Goal: Task Accomplishment & Management: Complete application form

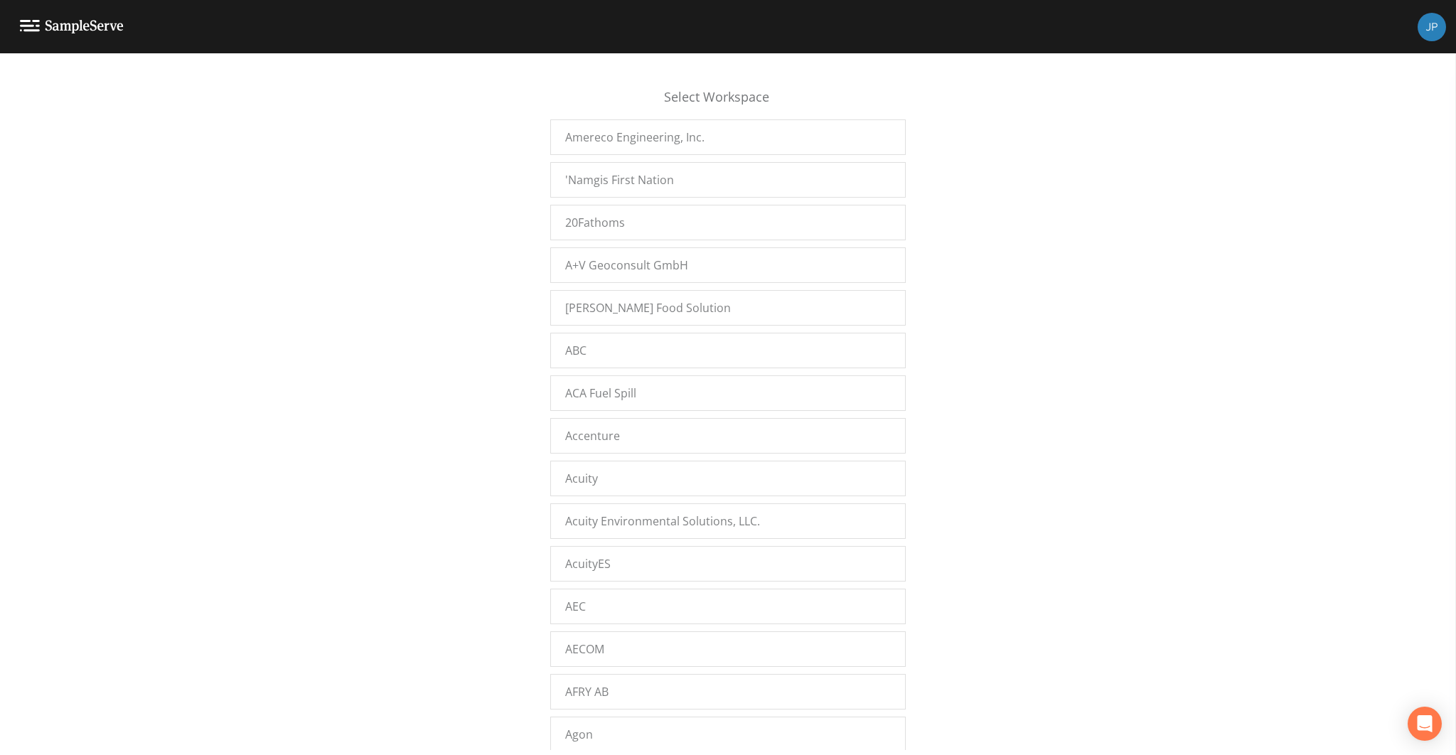
click at [518, 134] on div "Select Workspace Amereco Engineering, Inc. 'Namgis First Nation 20Fathoms A+V G…" at bounding box center [728, 408] width 1456 height 684
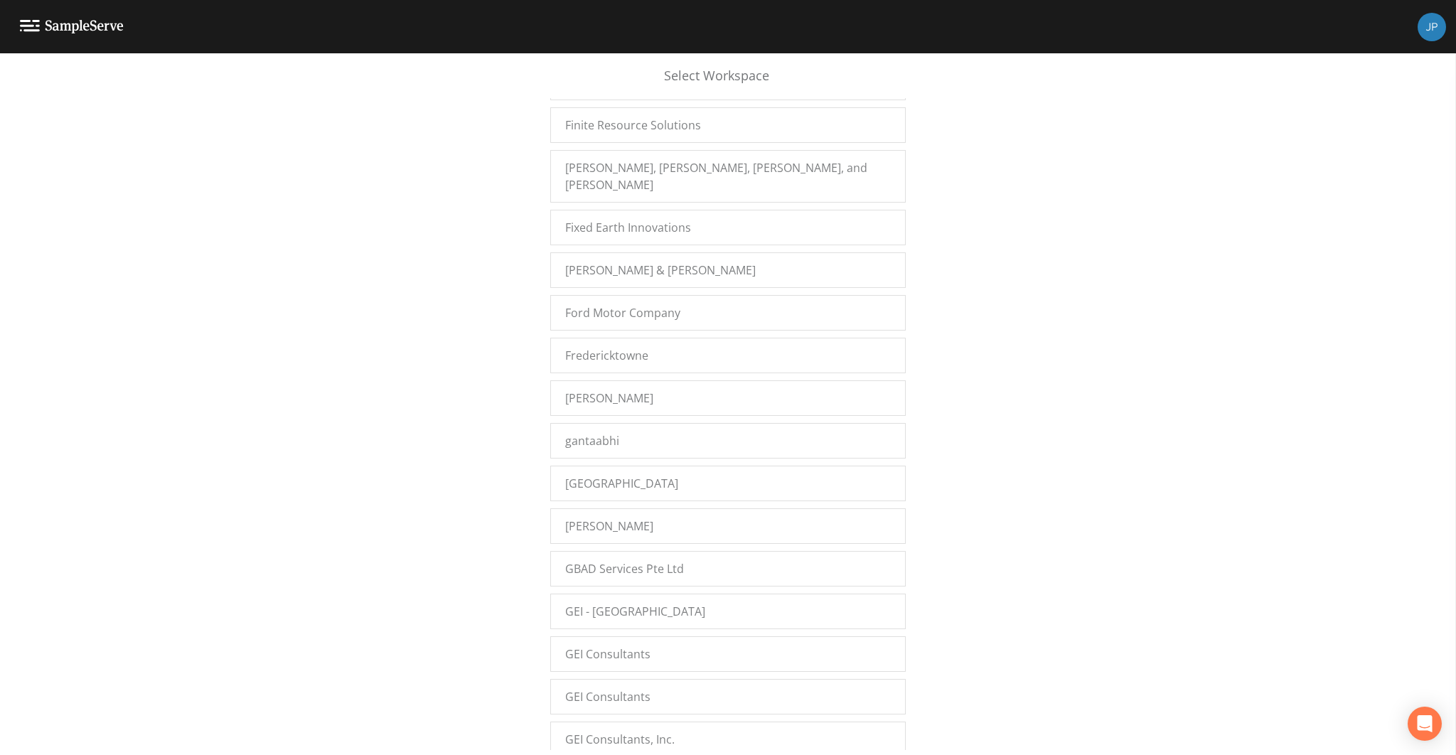
click at [624, 475] on span "Garden City Park" at bounding box center [621, 483] width 113 height 17
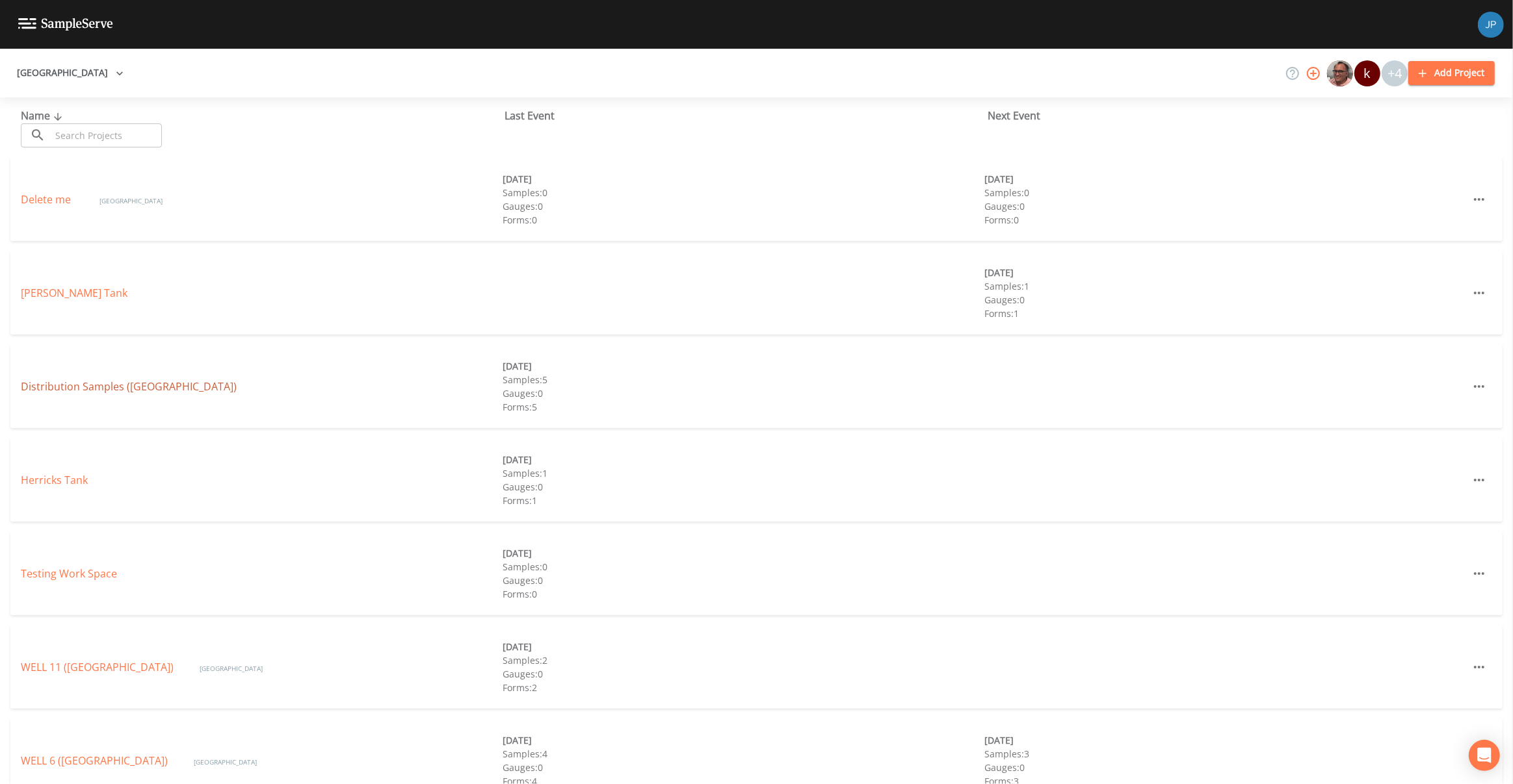
click at [80, 391] on link "Distribution Samples (Garden City Park Water District)" at bounding box center [129, 387] width 216 height 15
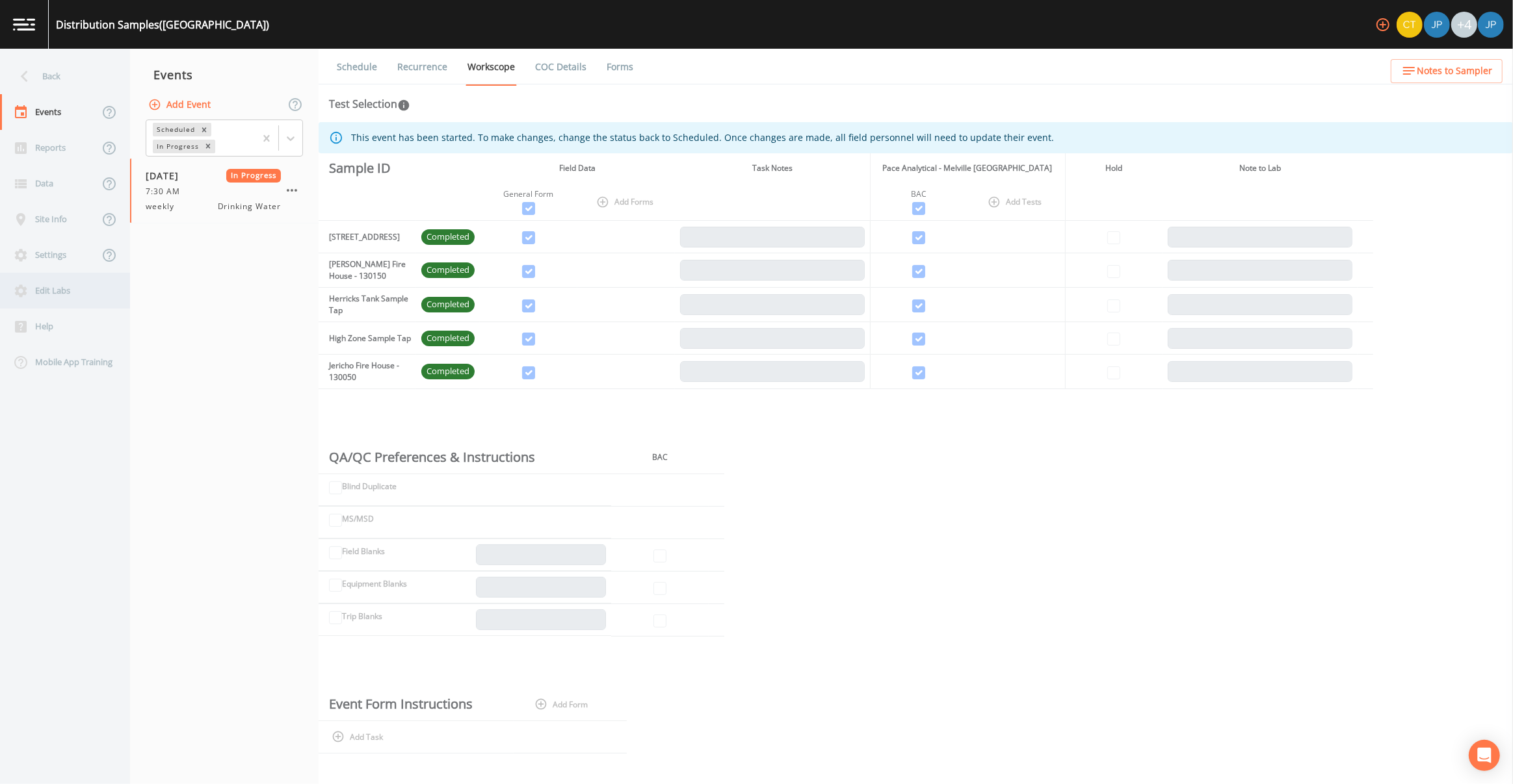
click at [48, 281] on div "Edit Labs" at bounding box center [59, 291] width 117 height 36
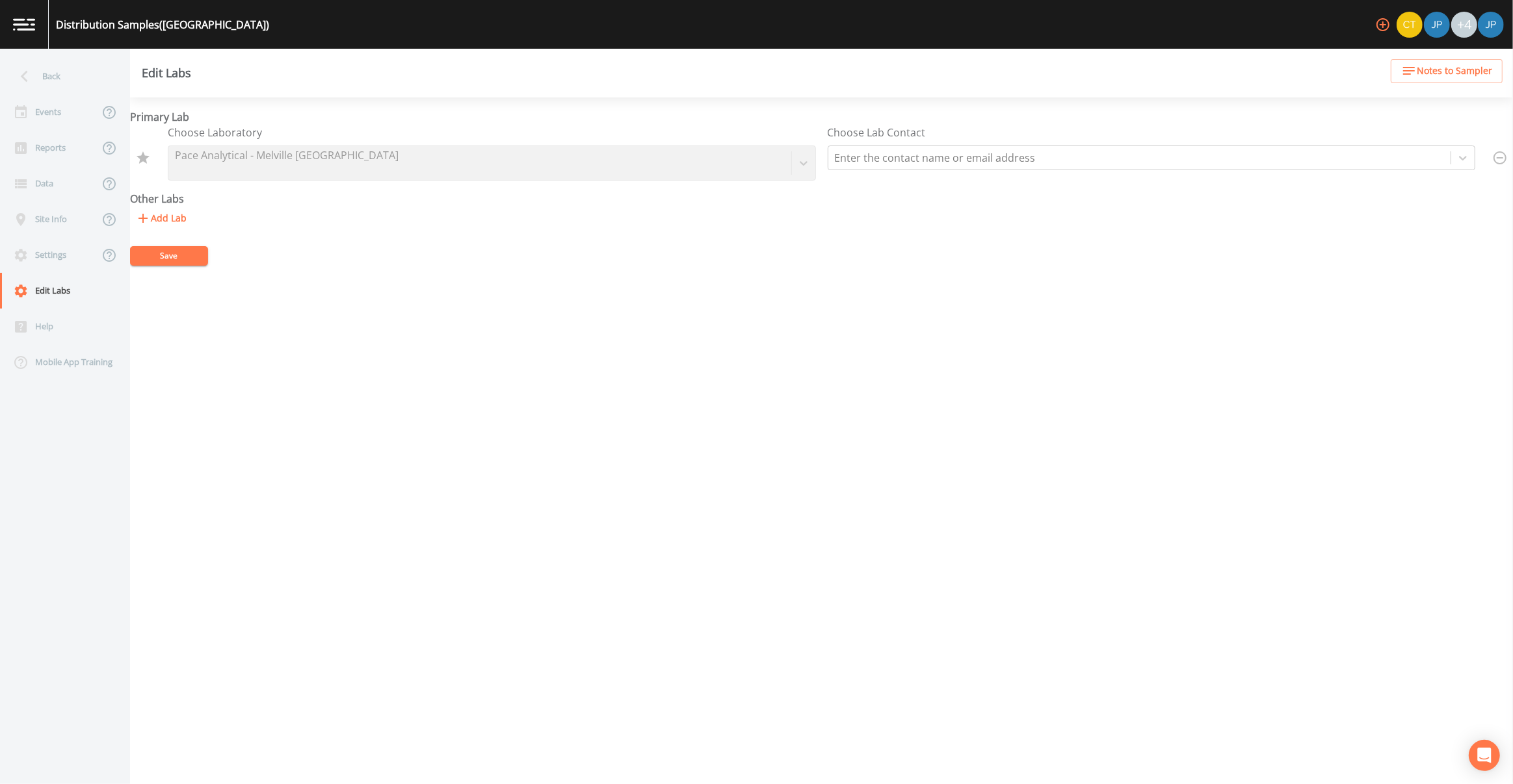
click at [345, 278] on div "Primary Lab Choose Laboratory Pace Analytical - Melville NY Choose Lab Contact …" at bounding box center [821, 441] width 1383 height 687
click at [40, 69] on div "Back" at bounding box center [59, 76] width 117 height 36
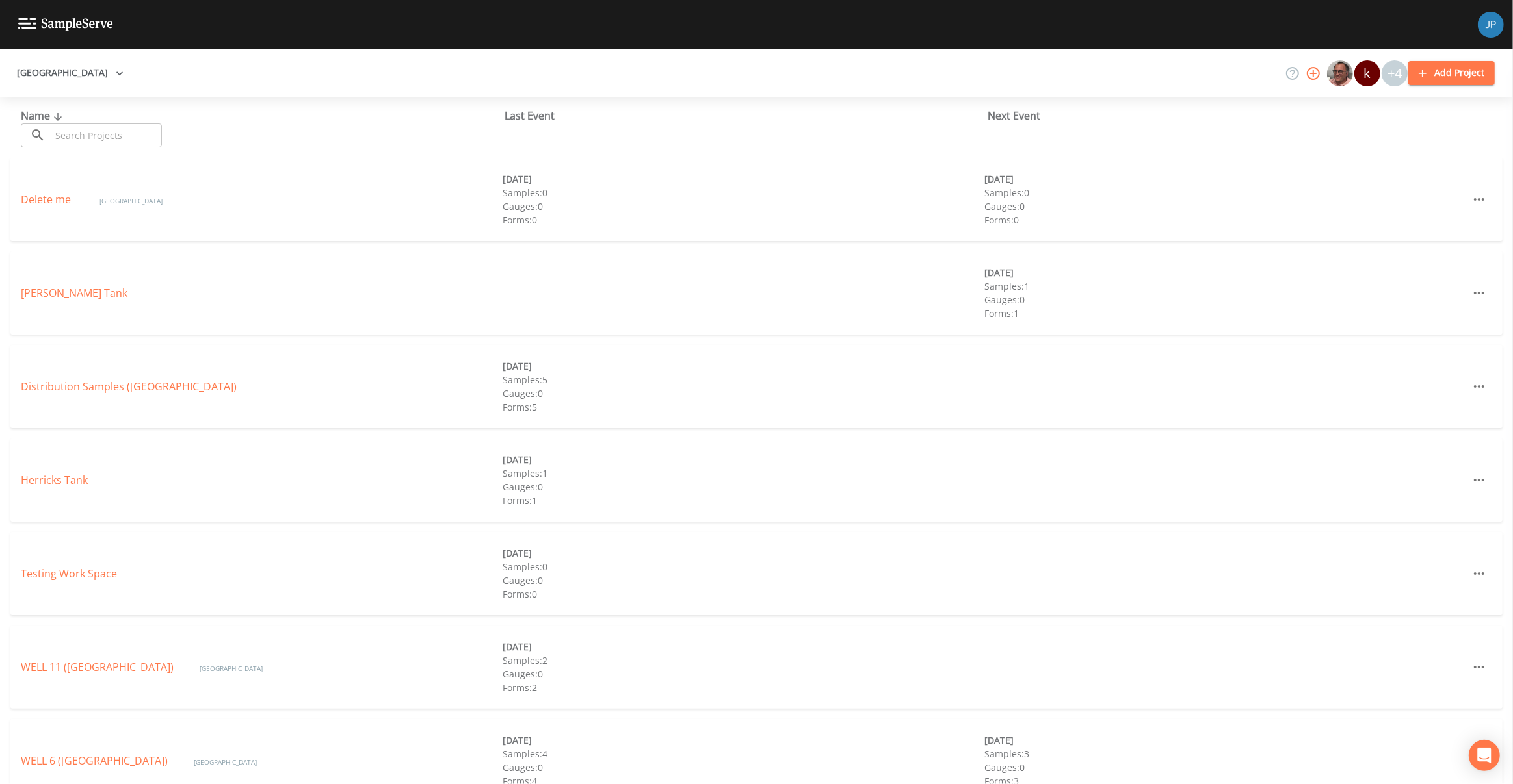
click at [71, 76] on button "Garden City Park" at bounding box center [70, 73] width 117 height 24
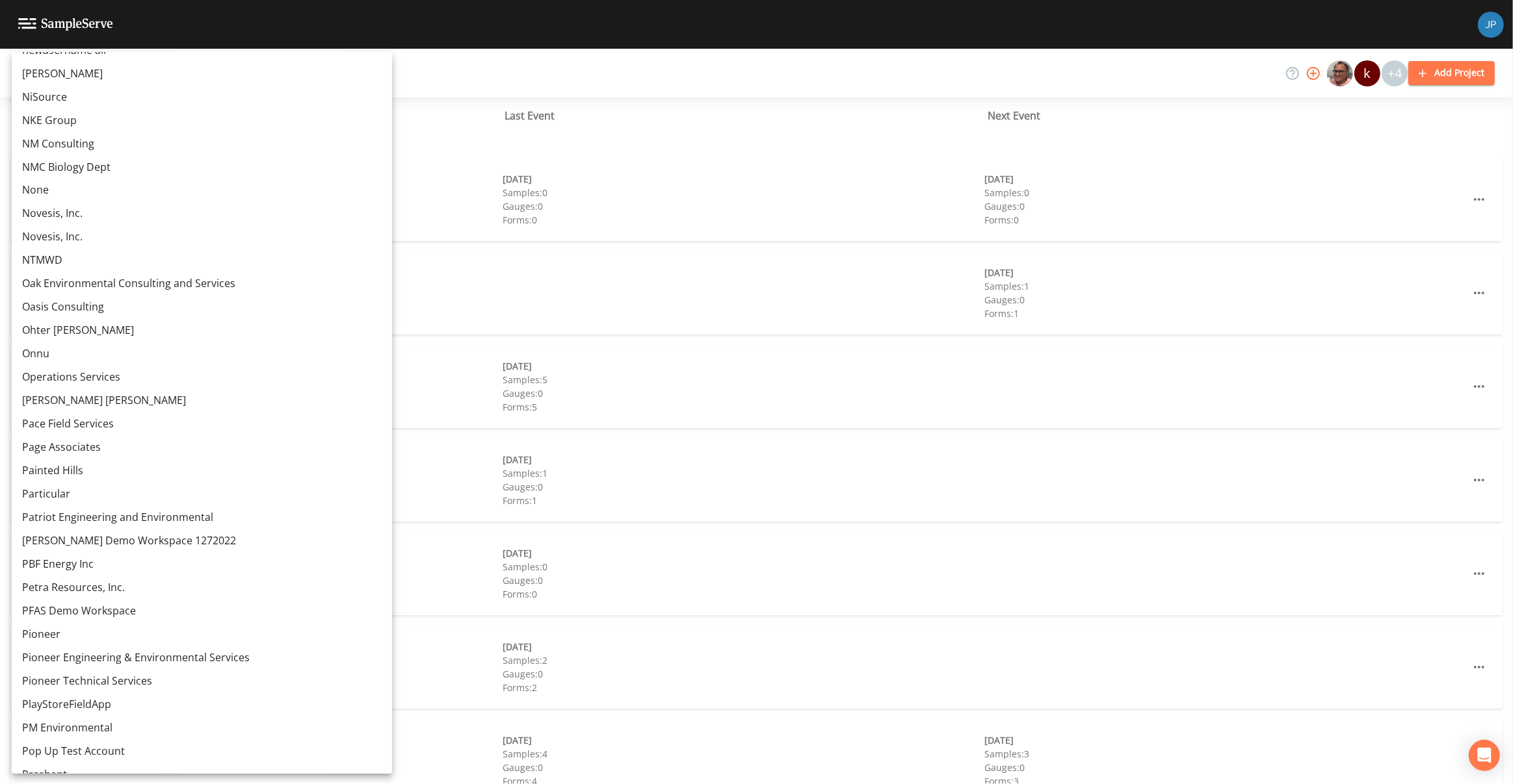
scroll to position [8147, 0]
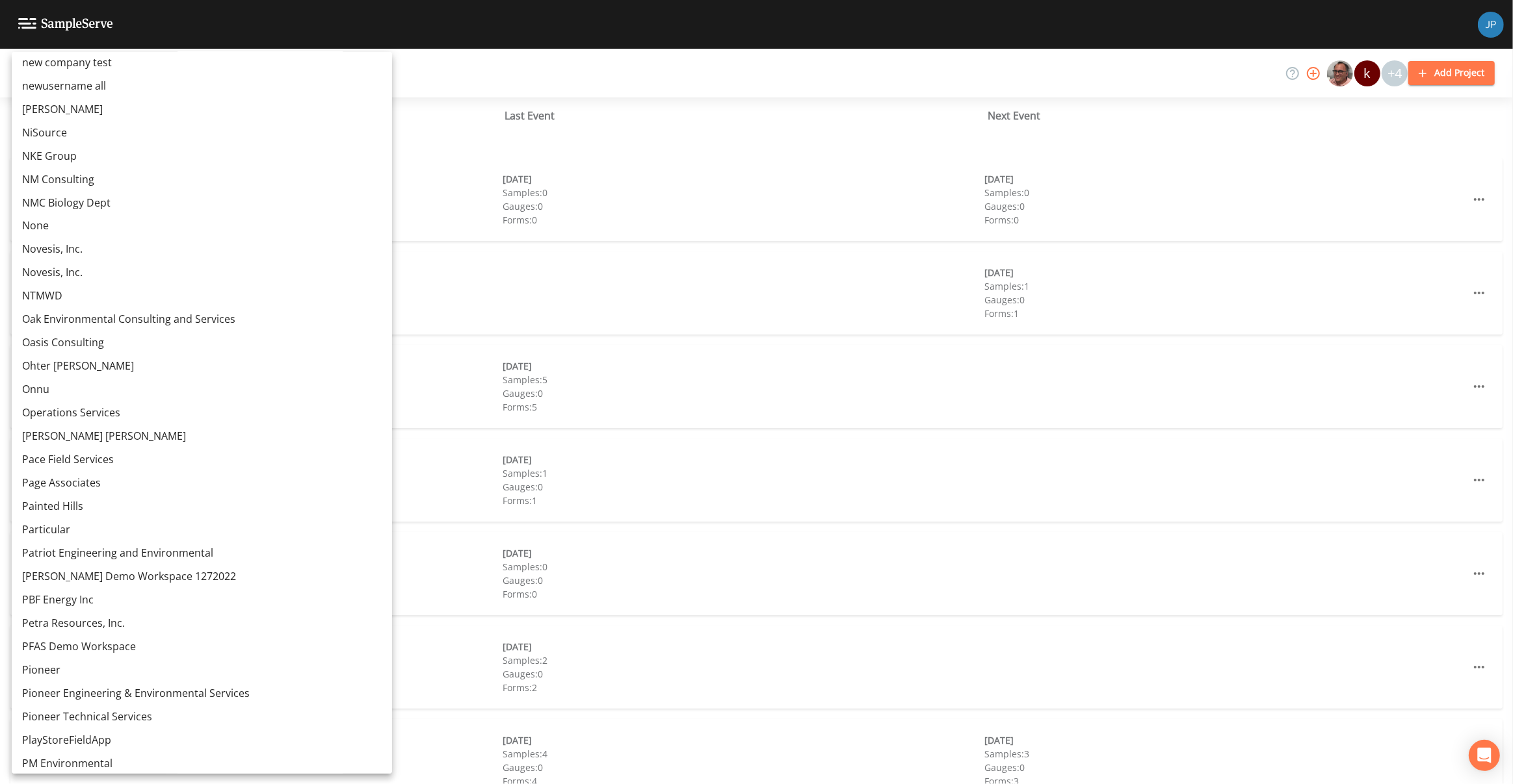
click at [444, 122] on div at bounding box center [756, 392] width 1513 height 784
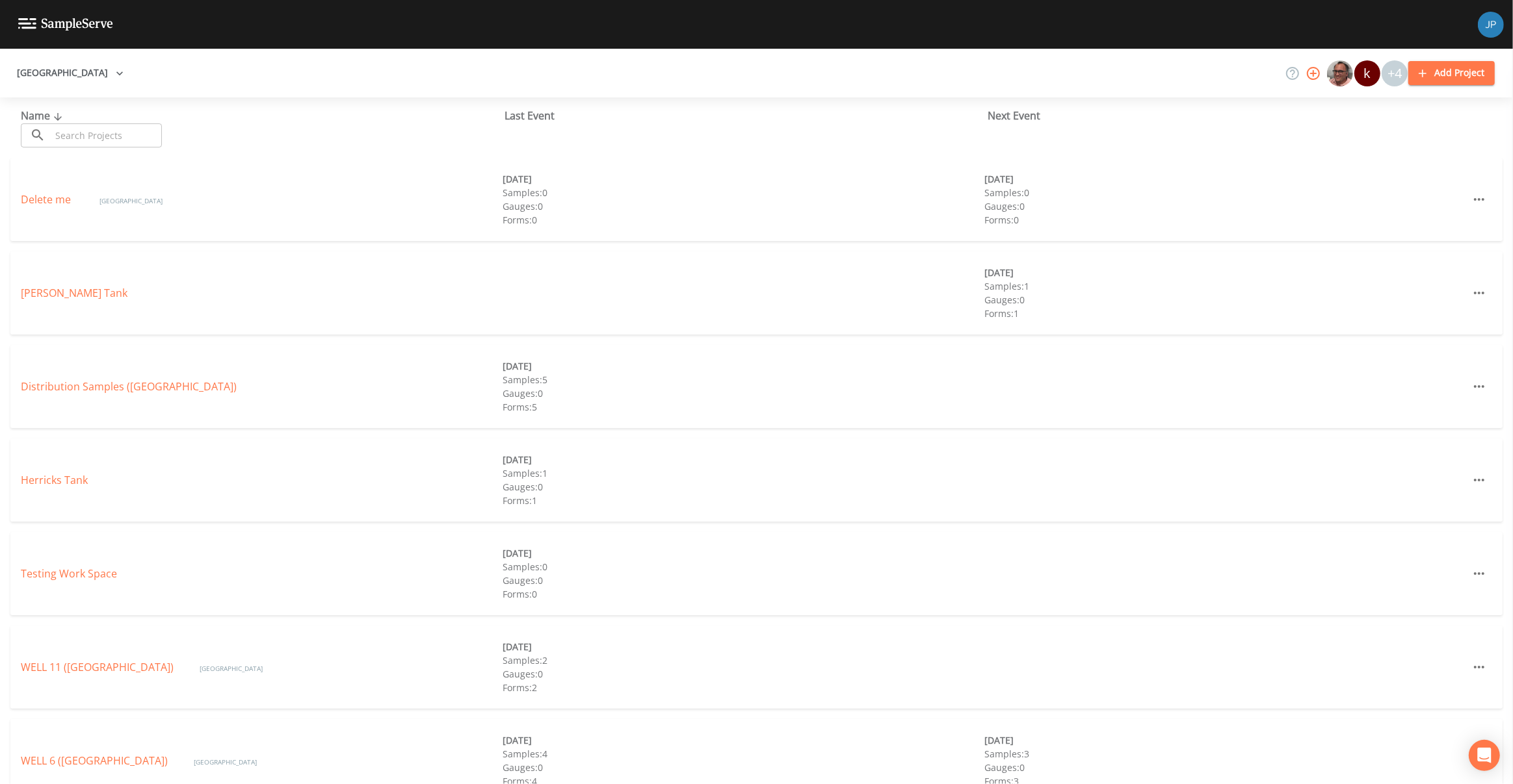
click at [452, 89] on div "Amereco Engineering, Inc. 'Namgis First Nation 20Fathoms A+V Geoconsult GmbH Aa…" at bounding box center [756, 392] width 1513 height 784
click at [113, 75] on icon "button" at bounding box center [120, 73] width 13 height 13
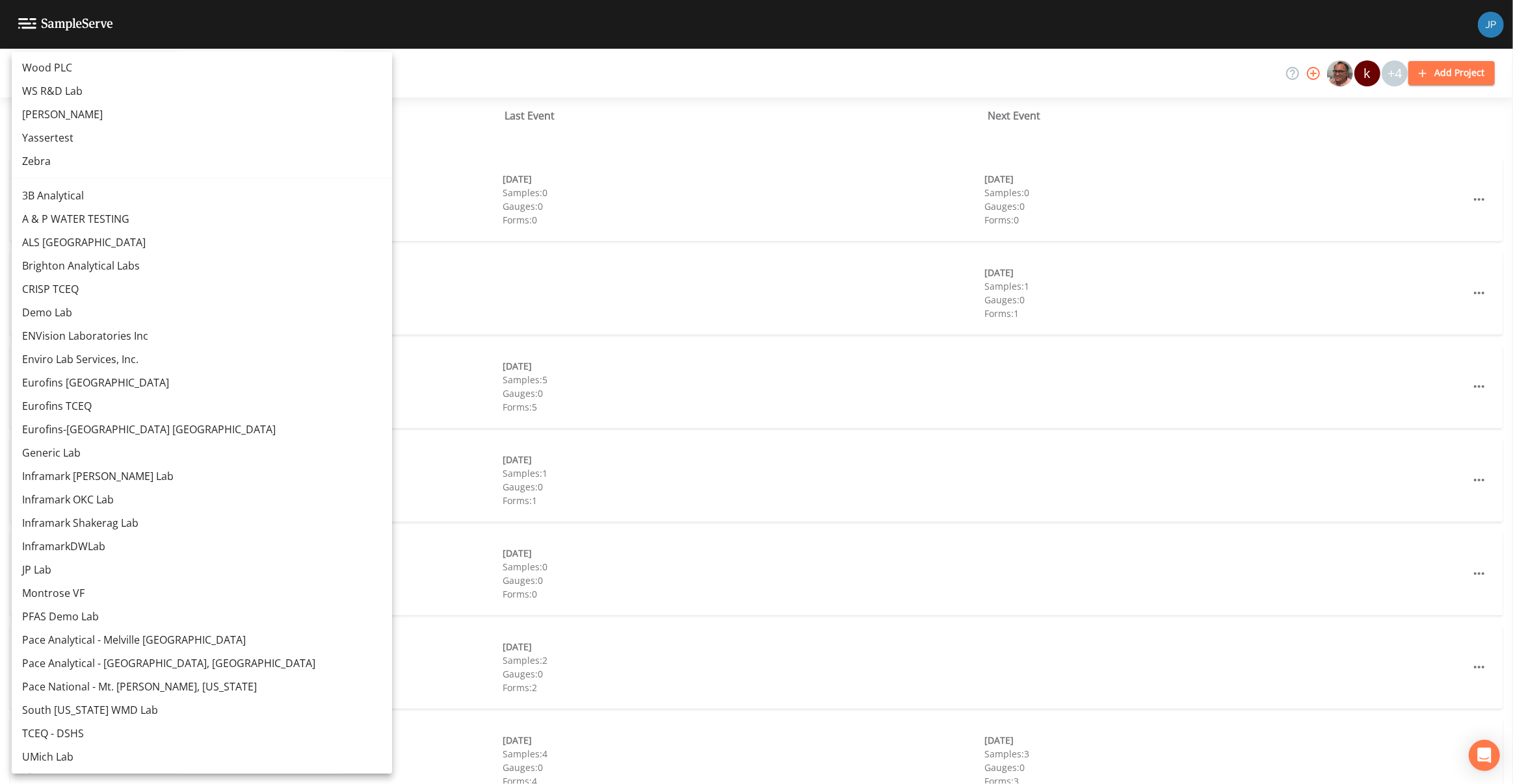
scroll to position [12836, 0]
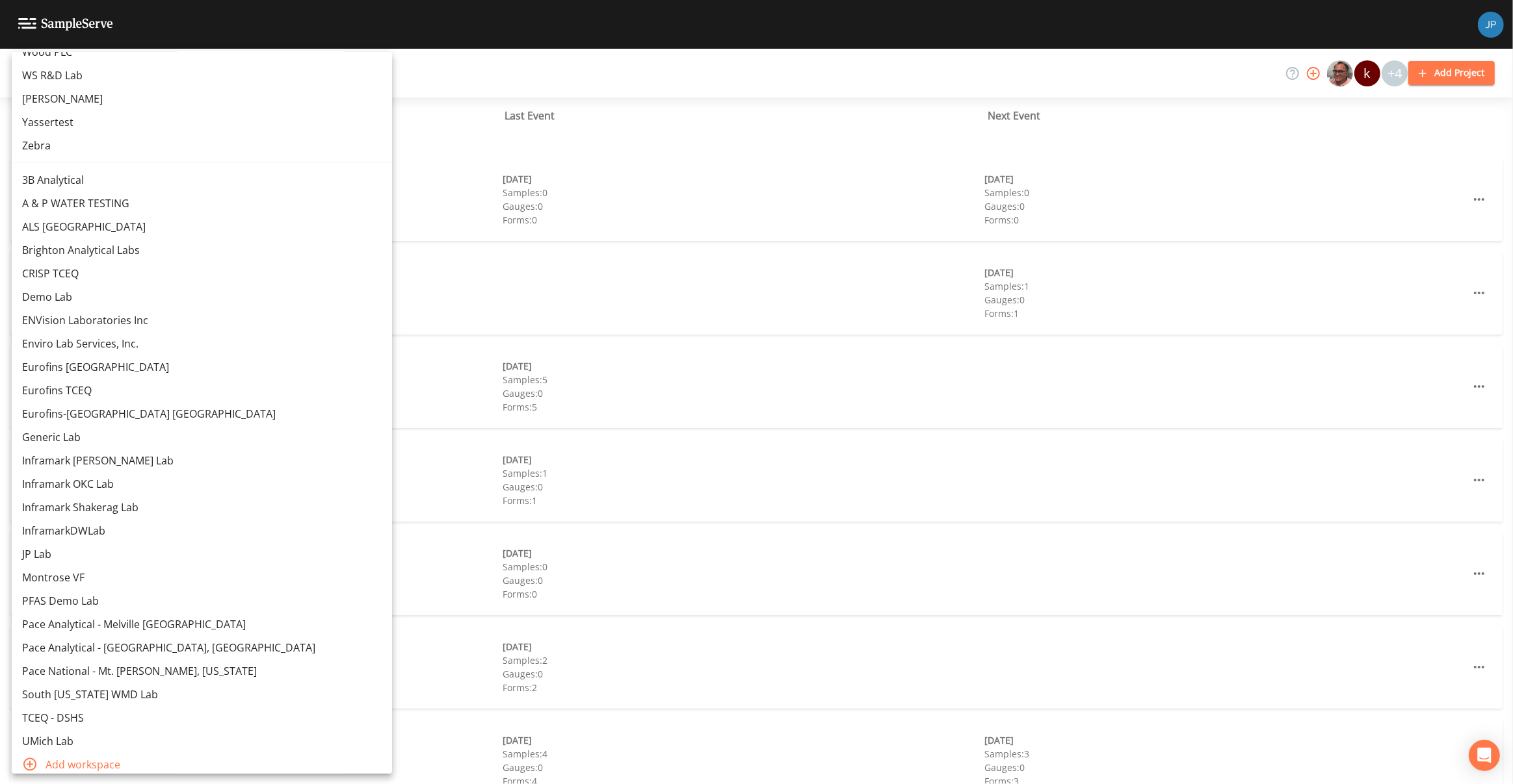
click at [81, 757] on span "Add workspace" at bounding box center [214, 764] width 336 height 16
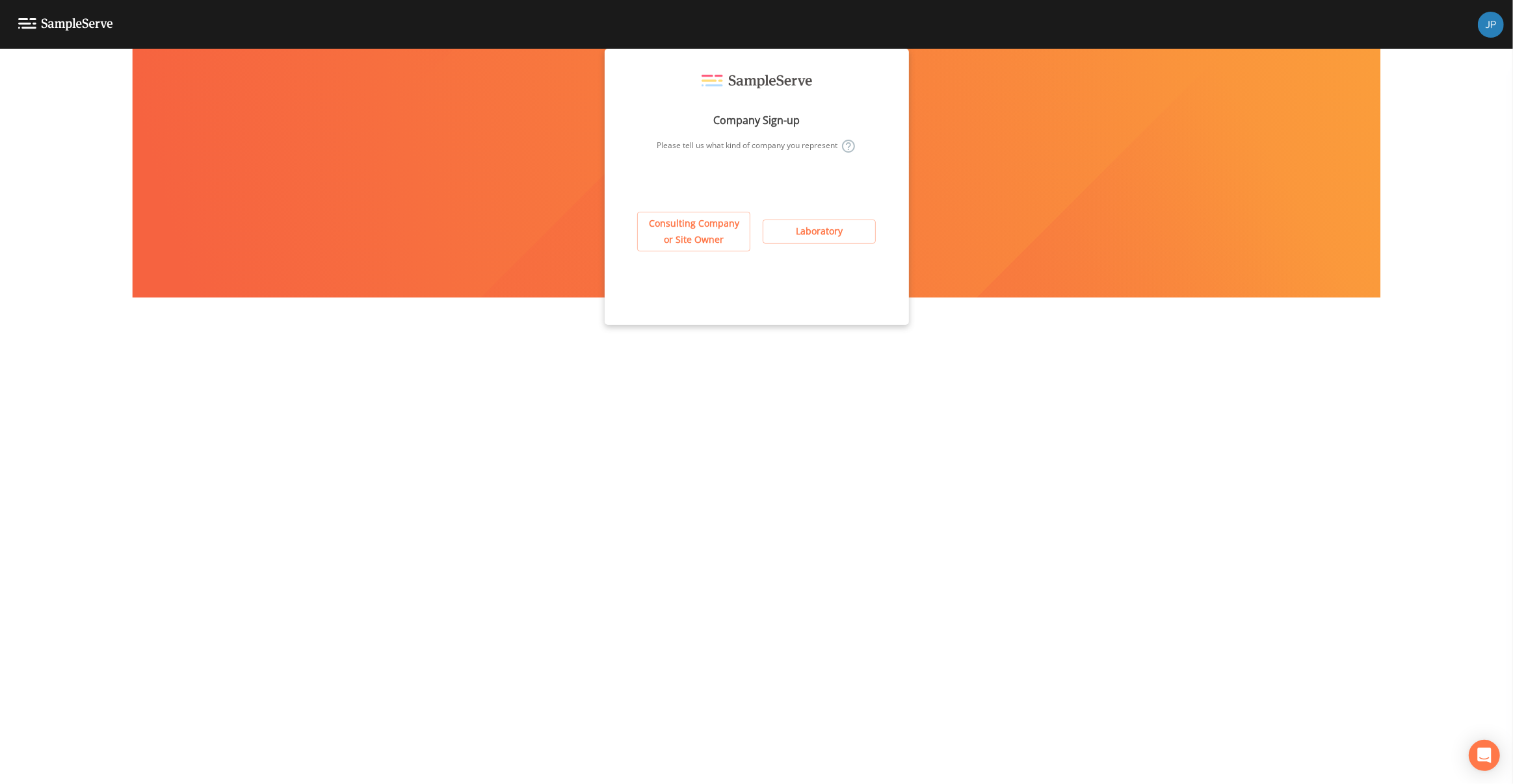
click at [703, 223] on button "Consulting Company or Site Owner" at bounding box center [694, 231] width 113 height 39
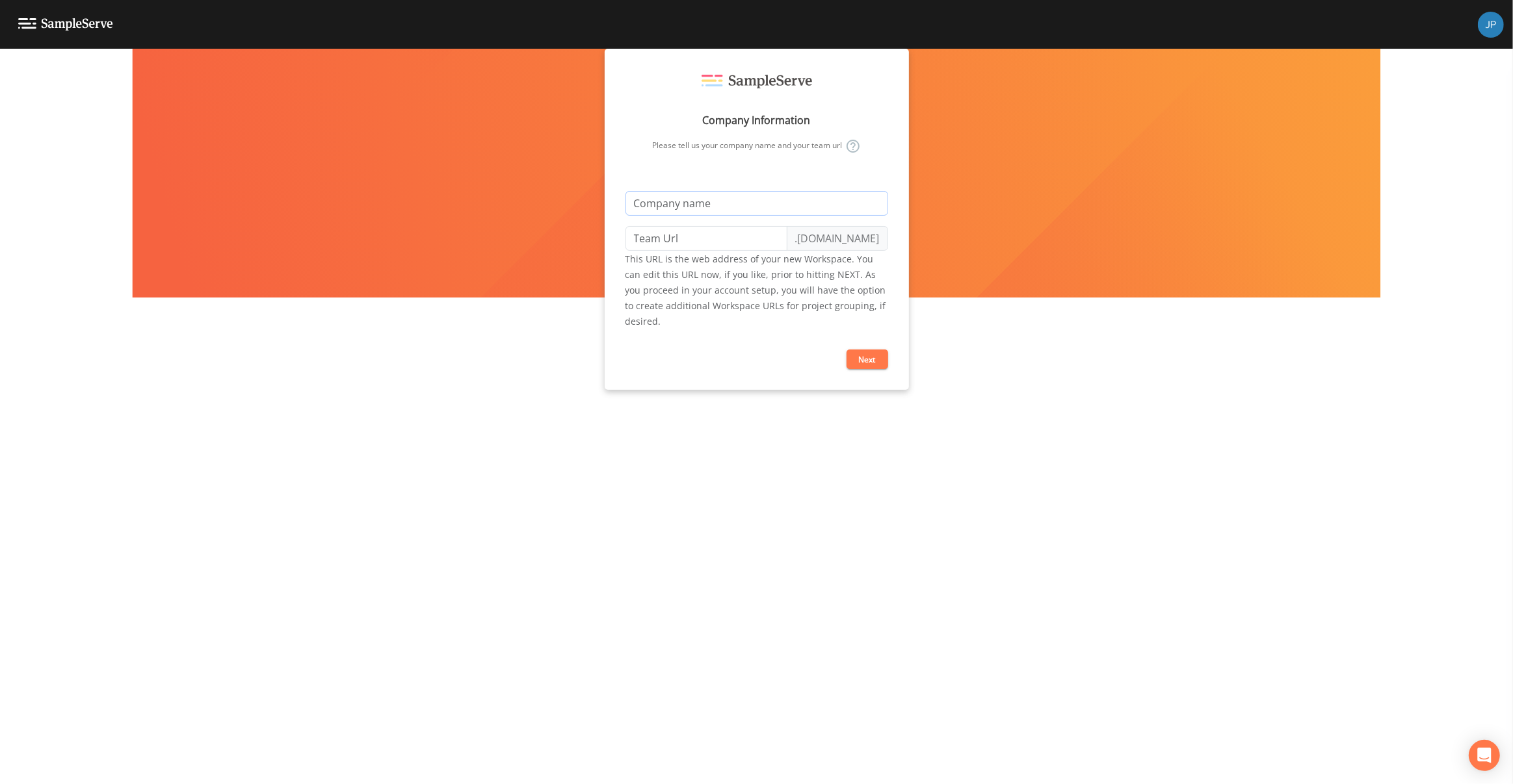
click at [702, 210] on input "text" at bounding box center [756, 203] width 262 height 25
type input "P"
type input "p"
type input "Pl"
type input "pl"
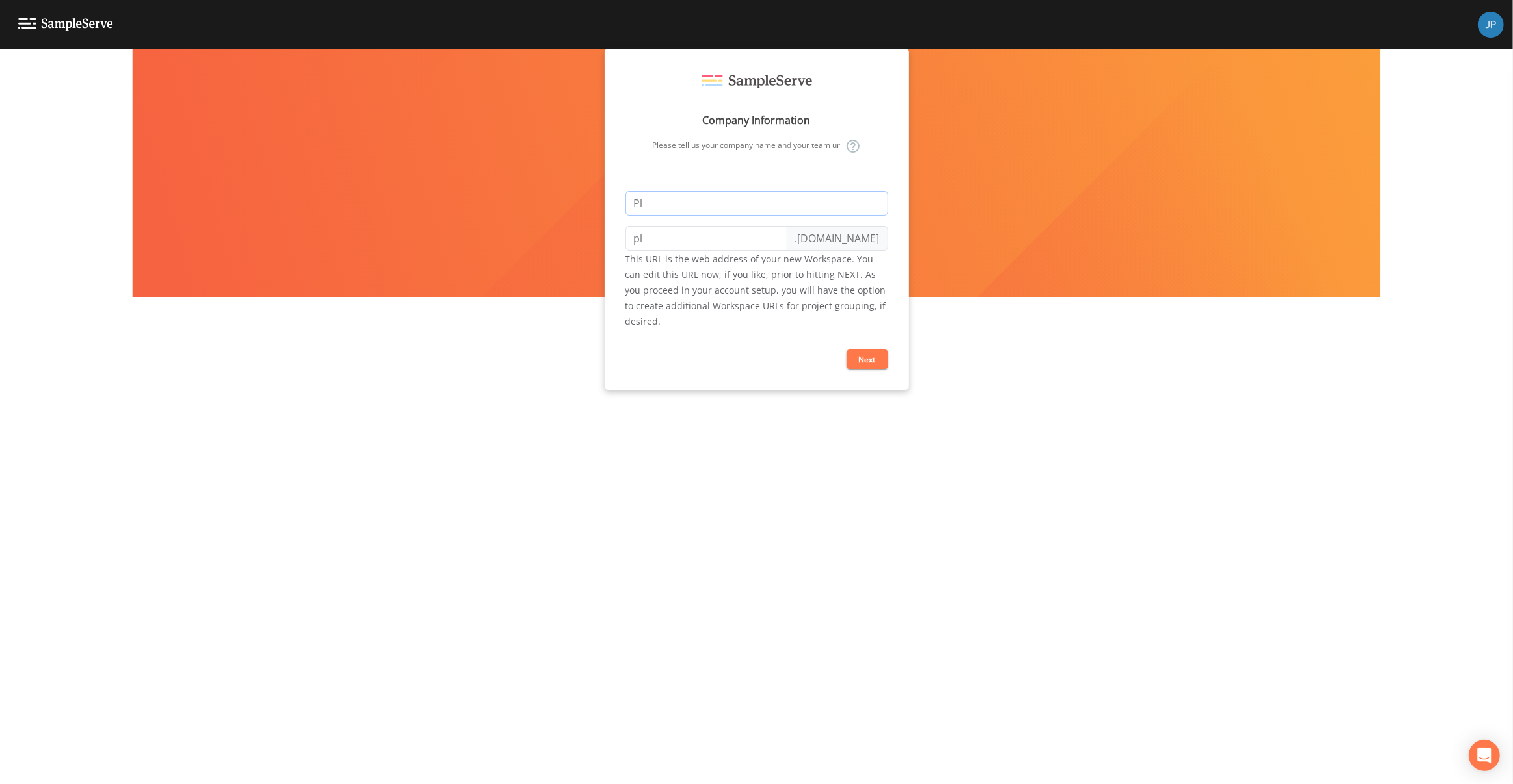
type input "Pla"
type input "pla"
type input "Plai"
type input "plai"
type input "Plain"
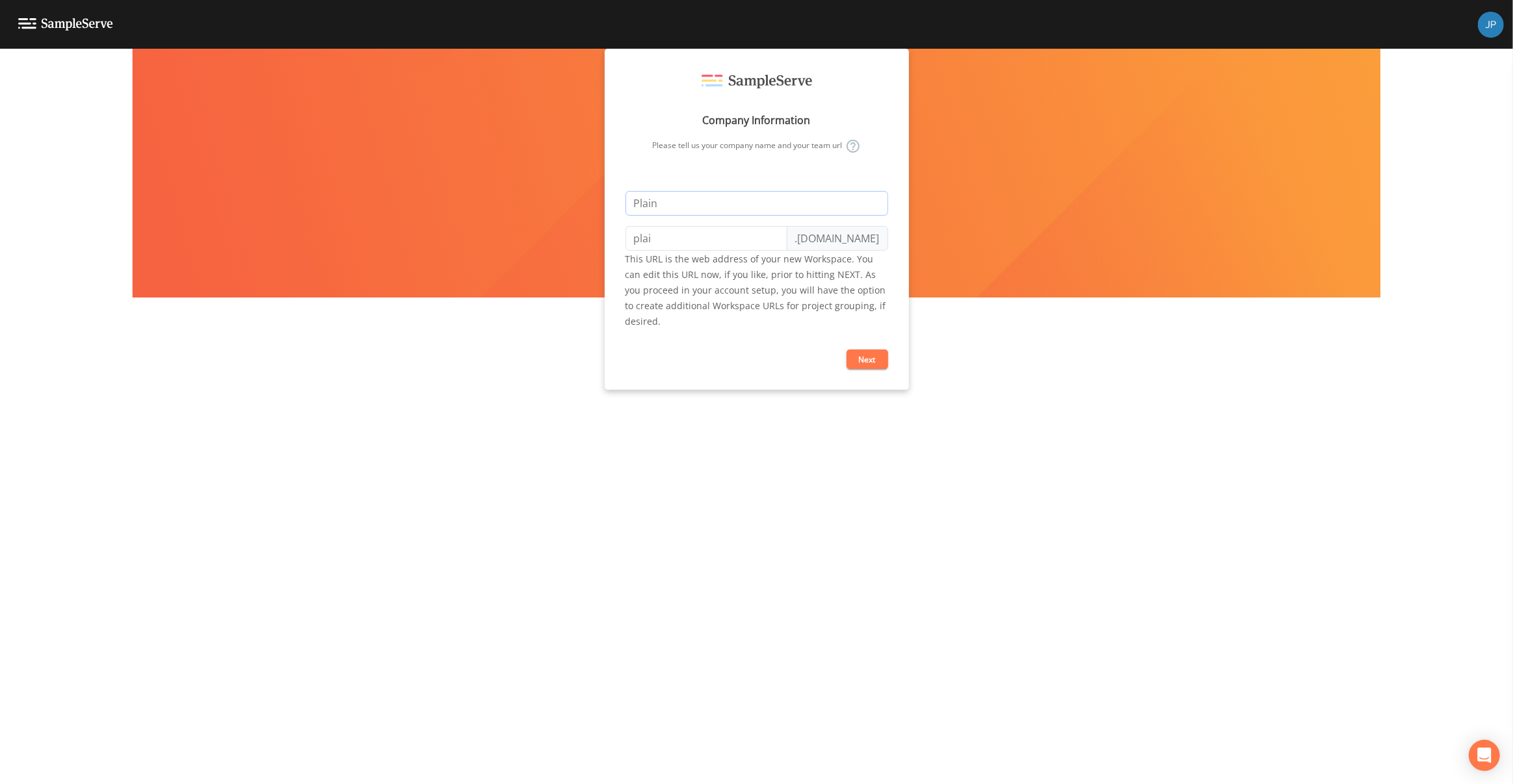
type input "plain"
type input "Plainv"
type input "plainv"
type input "Plainvi"
type input "plainvi"
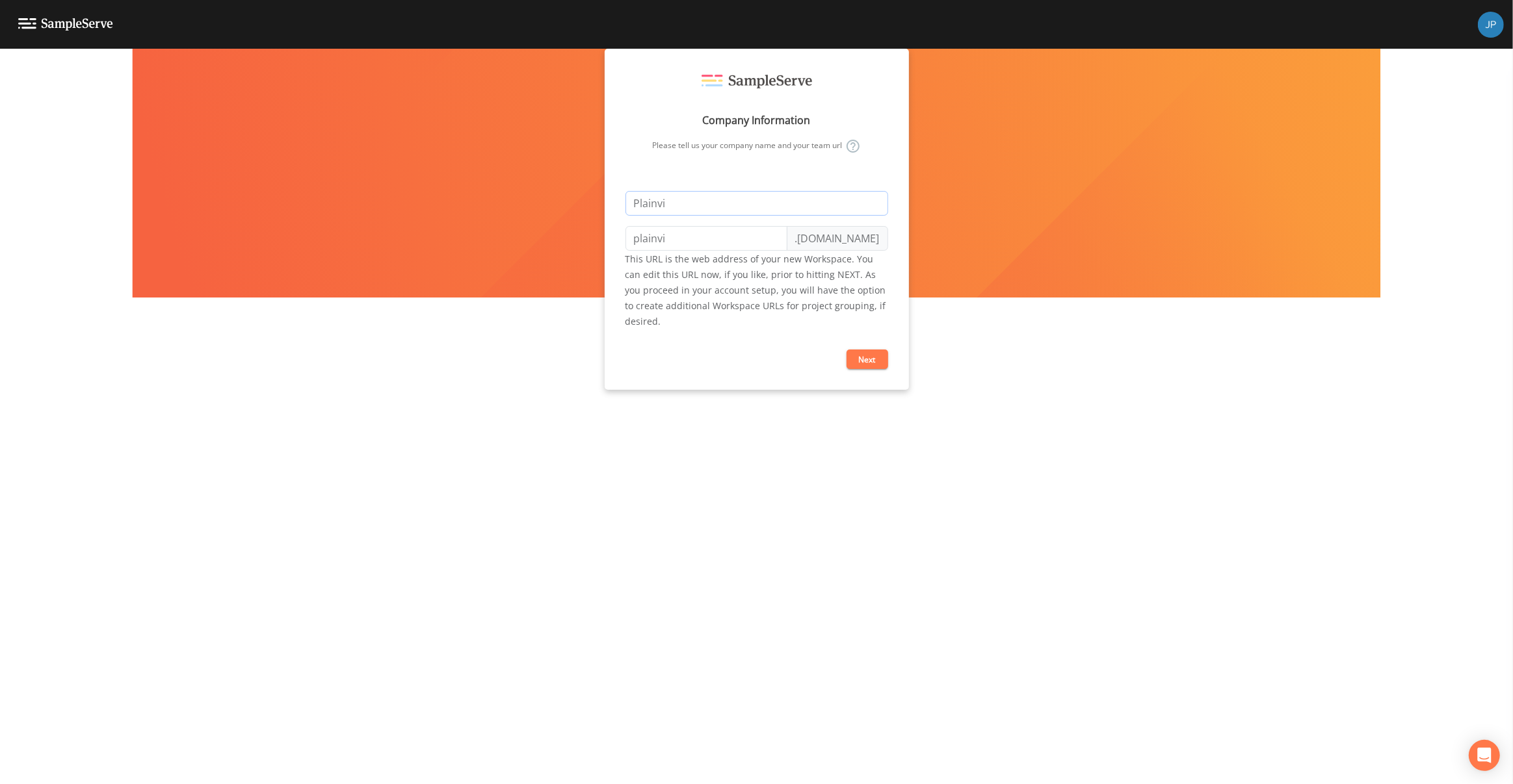
type input "Plainvie"
type input "plainvie"
type input "Plainview"
type input "plainview"
click at [717, 204] on input "Plainview" at bounding box center [756, 203] width 262 height 25
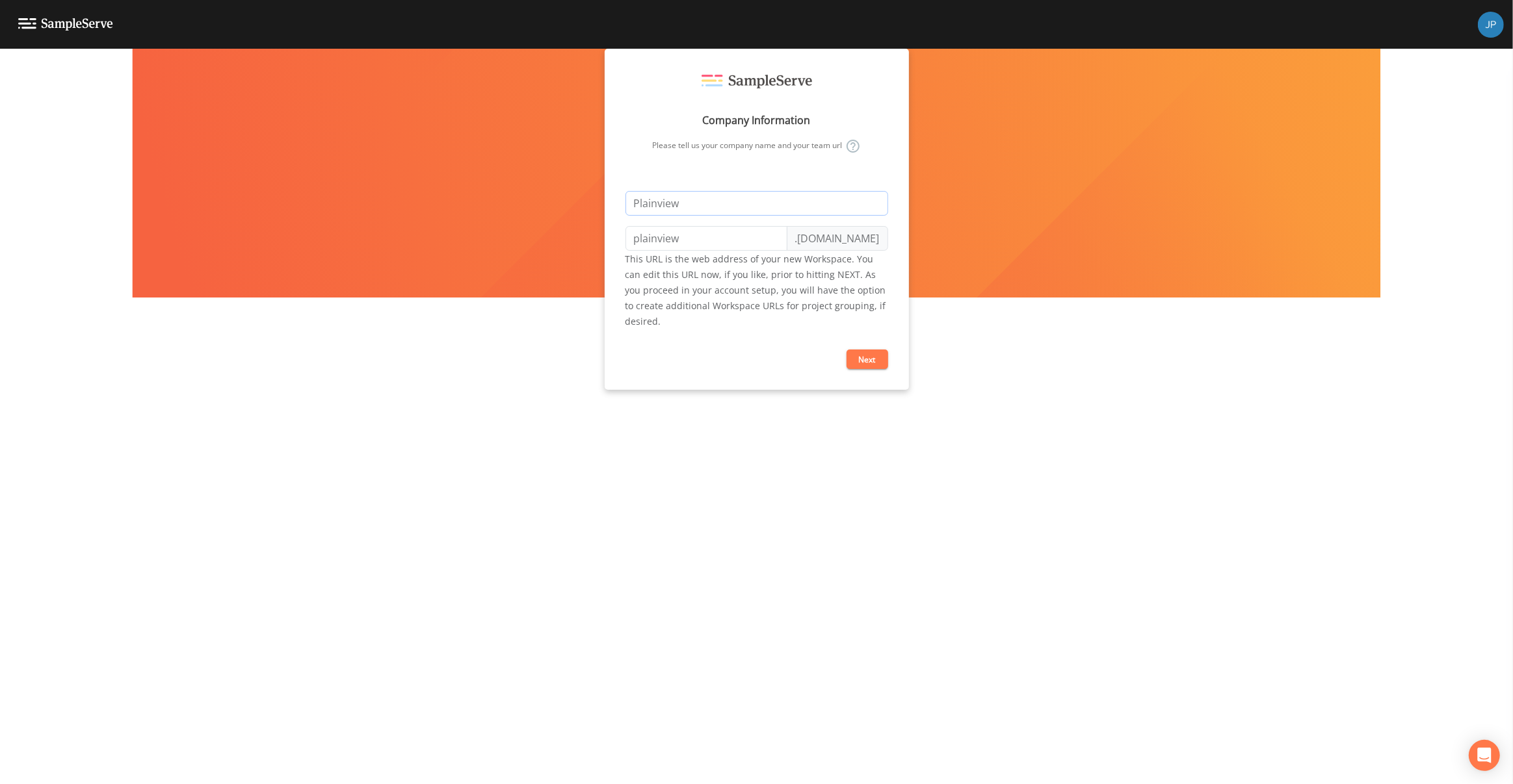
type input "Plainview W"
type input "plainview-w"
type input "Plainview Wa"
type input "plainview-wa"
type input "Plainview Wat"
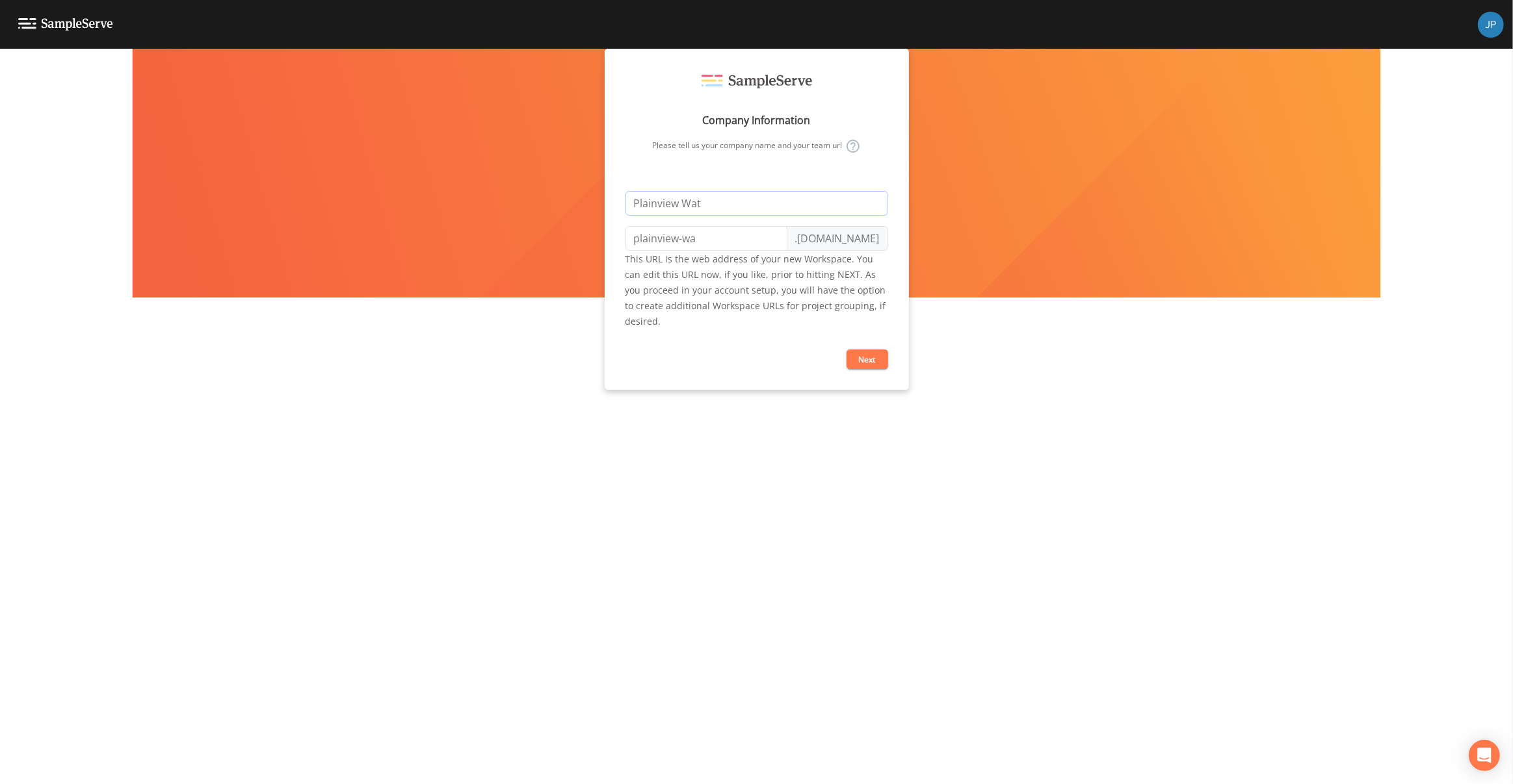
type input "plainview-wat"
type input "Plainview Wate"
type input "plainview-wate"
type input "Plainview Water"
type input "plainview-water"
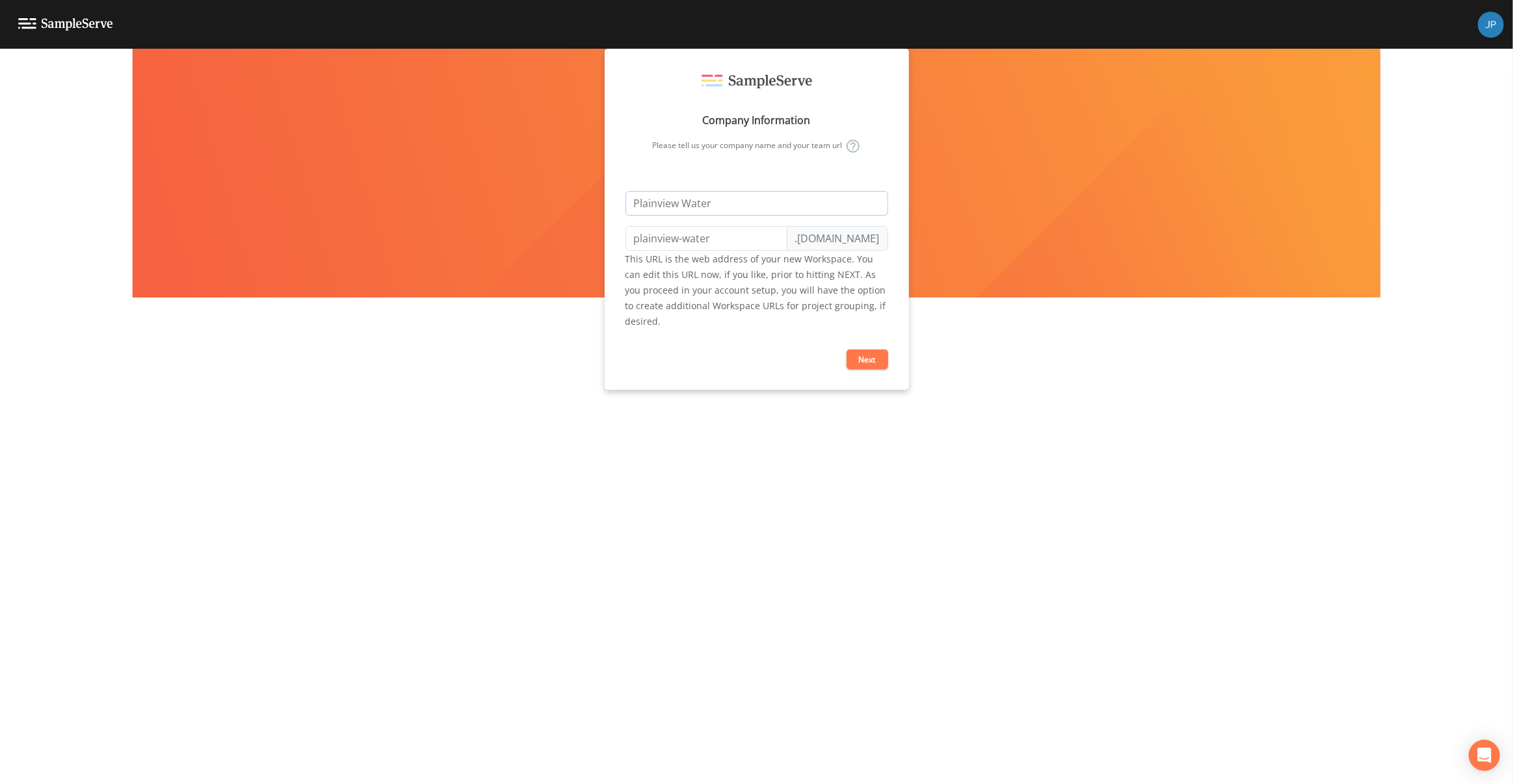
type input "Plainview Water D"
type input "plainview-water-d"
type input "Plainview Water Di"
type input "plainview-water-di"
type input "Plainview Water Dir"
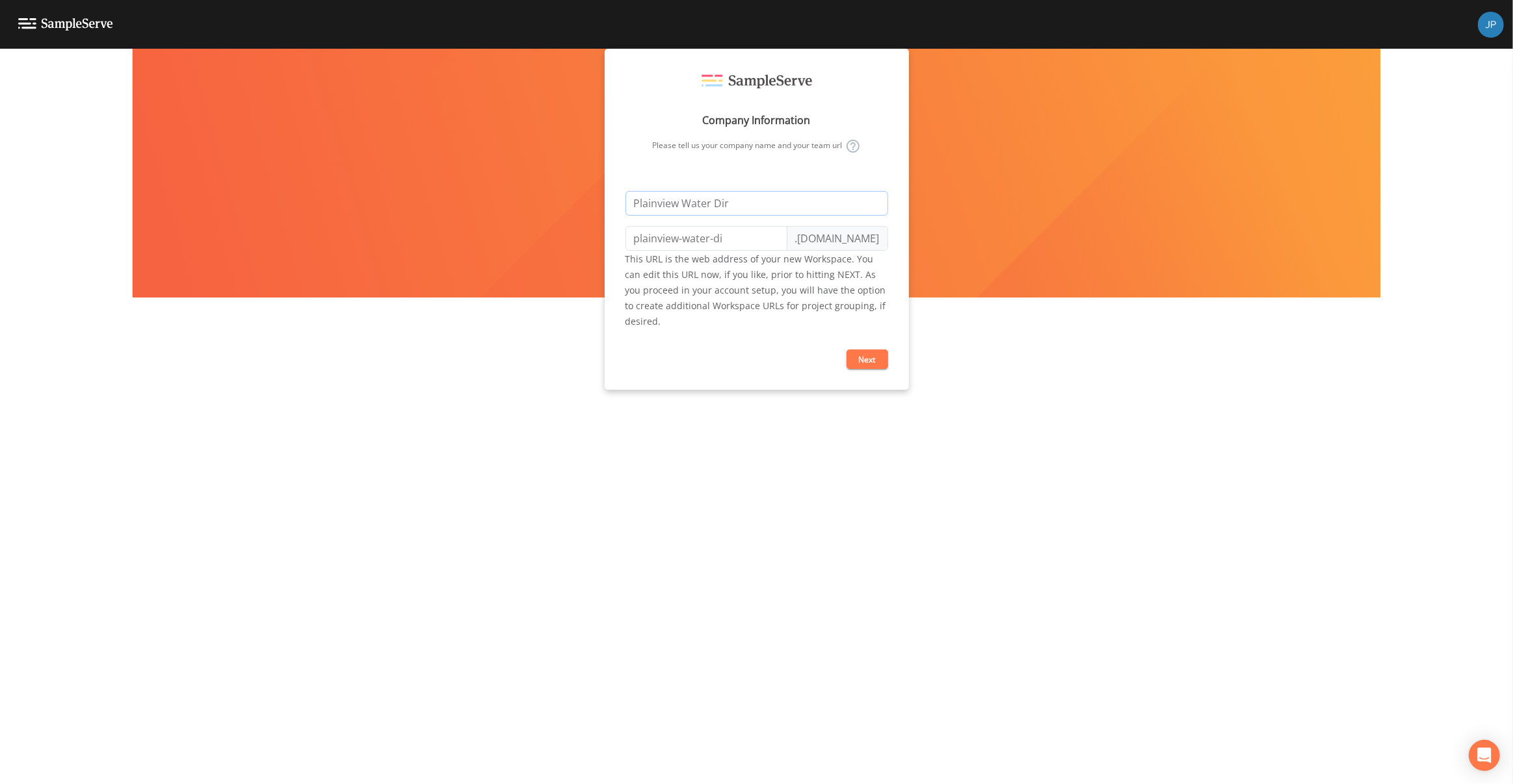
type input "plainview-water-dir"
type input "Plainview Water Di"
type input "plainview-water-di"
type input "Plainview Water Dis"
type input "plainview-water-dis"
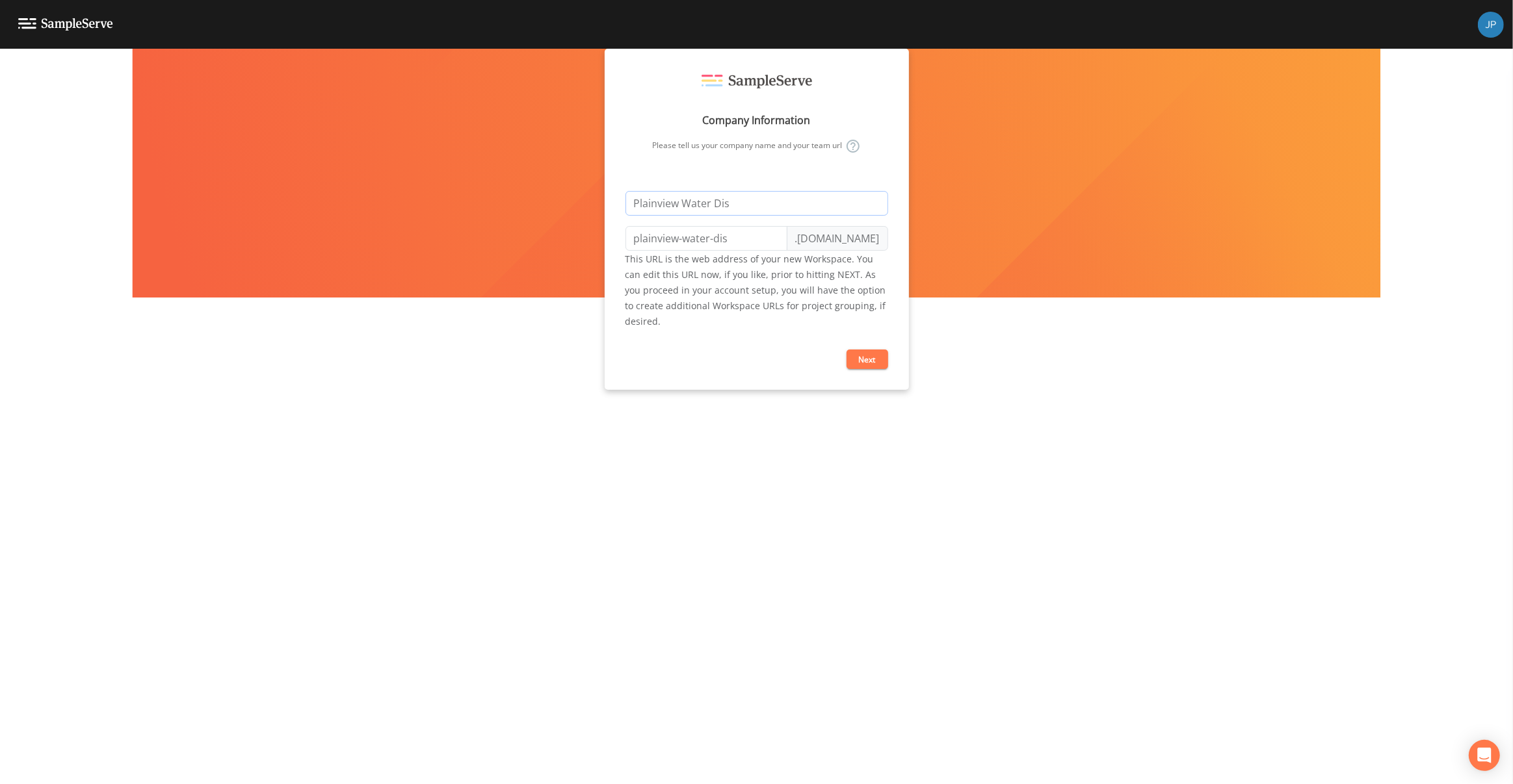
type input "Plainview Water Dist"
type input "plainview-water-dist"
type input "Plainview Water Distr"
type input "plainview-water-distr"
type input "Plainview Water Distri"
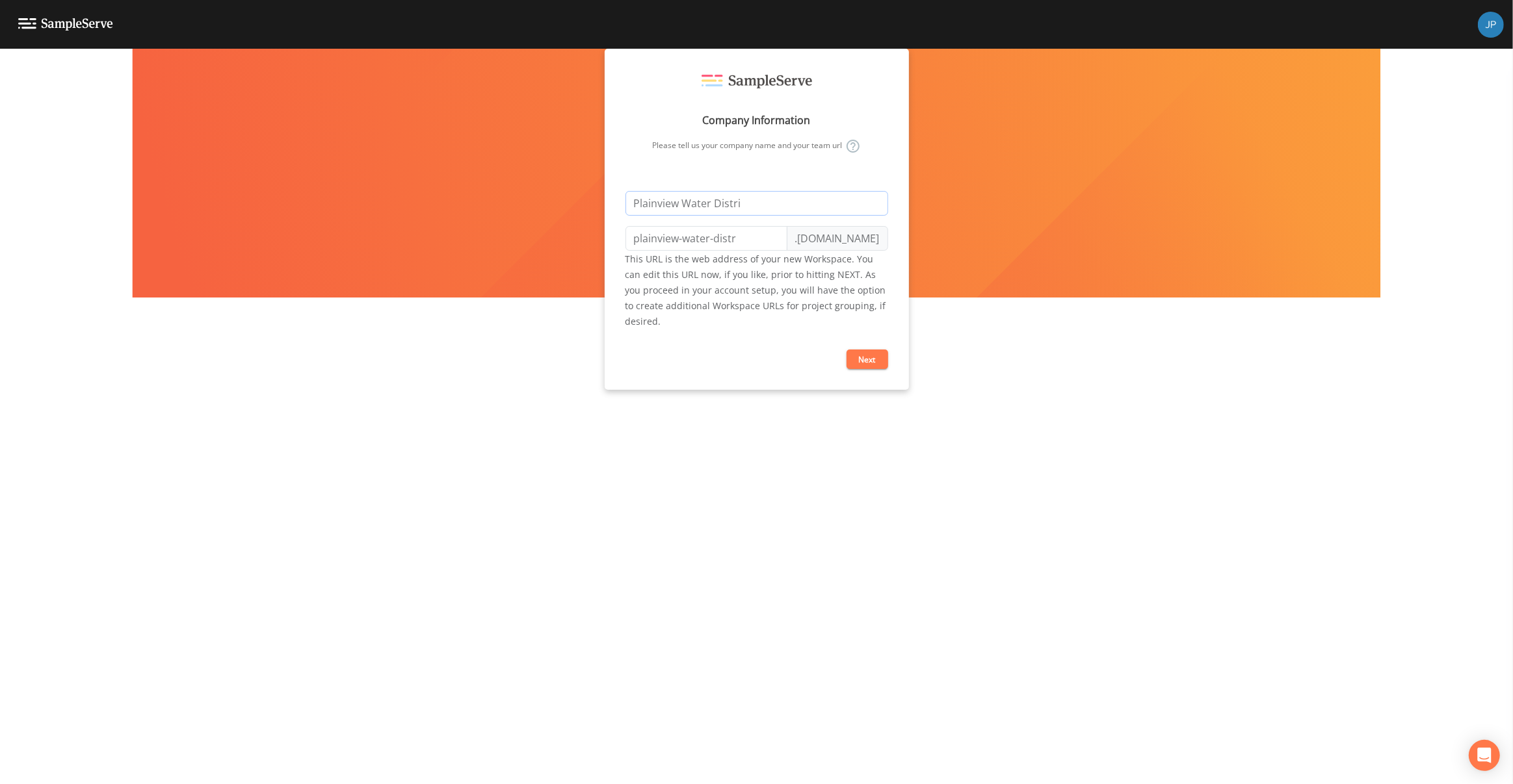
type input "plainview-water-distri"
type input "Plainview Water Distric"
type input "plainview-water-distric"
type input "[GEOGRAPHIC_DATA]"
type input "plainview-water-district"
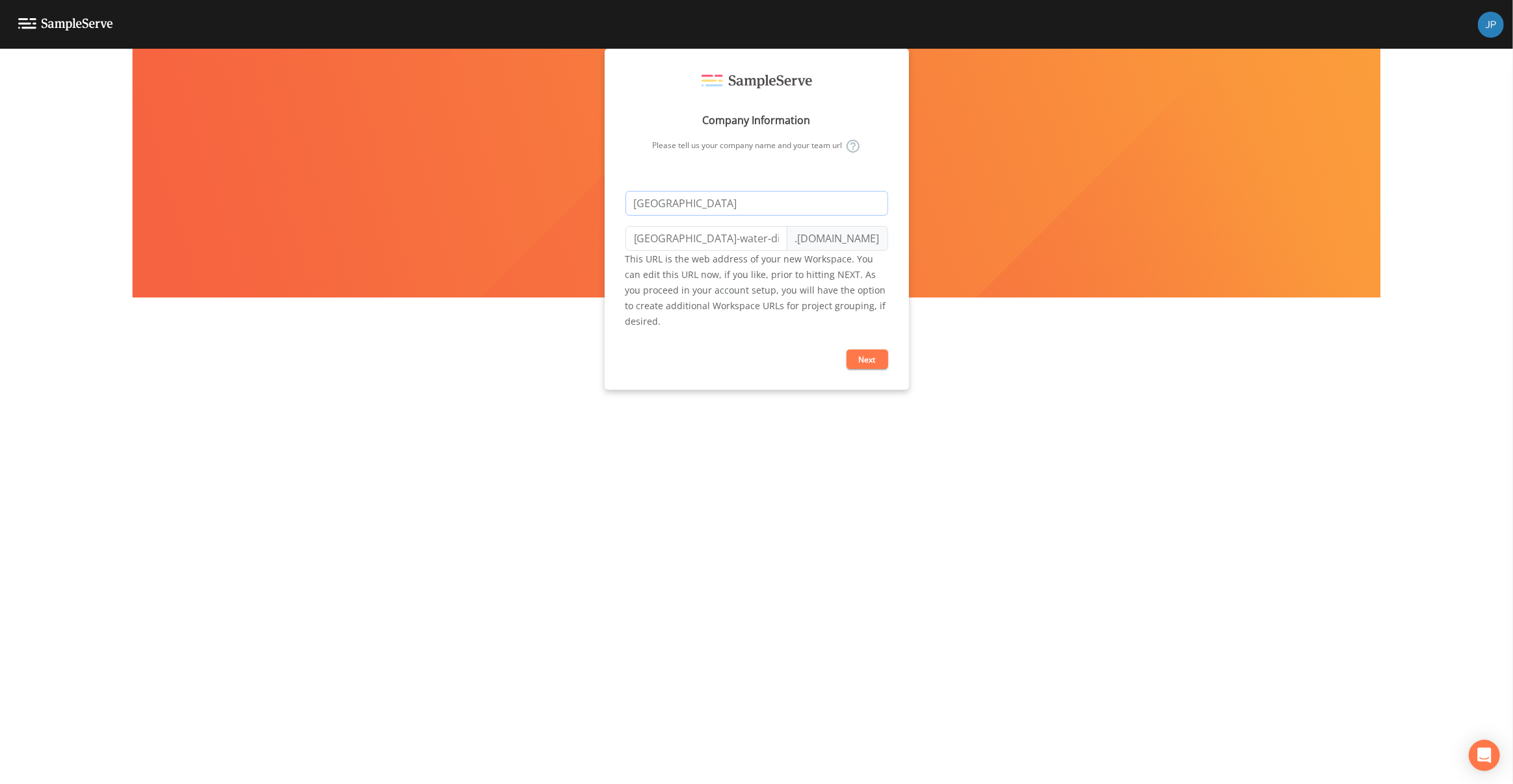
type input "[GEOGRAPHIC_DATA]"
click at [861, 359] on button "Next" at bounding box center [868, 359] width 42 height 19
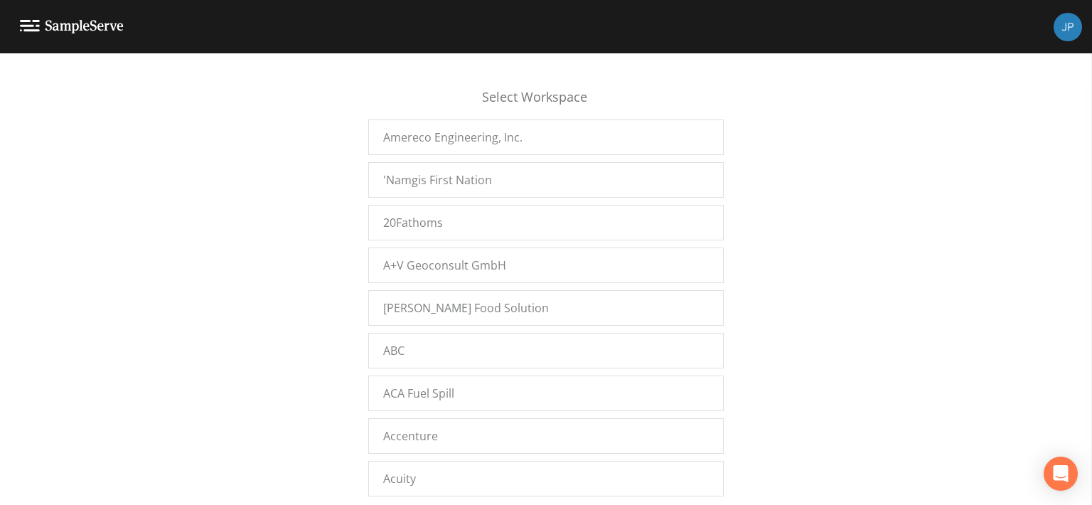
click at [201, 137] on div "Select Workspace Amereco Engineering, Inc. 'Namgis First Nation 20Fathoms A+V G…" at bounding box center [546, 283] width 1092 height 434
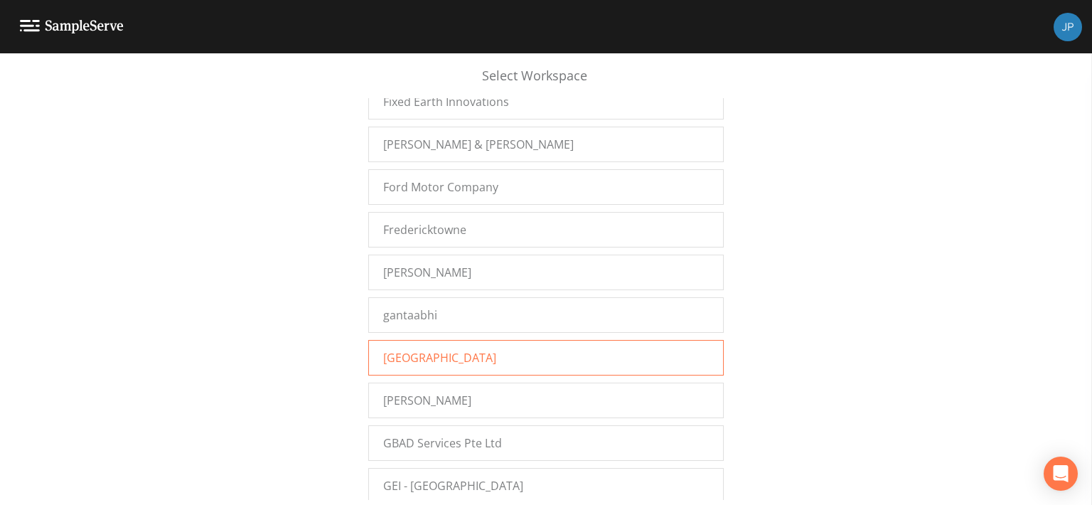
click at [484, 340] on div "[GEOGRAPHIC_DATA]" at bounding box center [546, 358] width 356 height 36
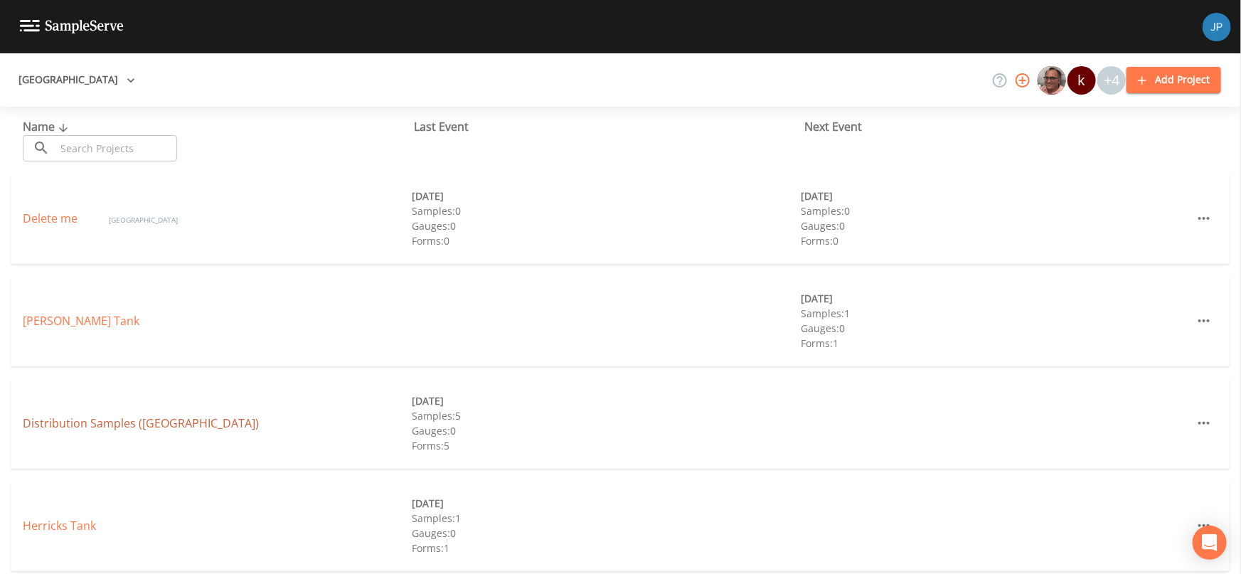
click at [100, 423] on link "Distribution Samples ([GEOGRAPHIC_DATA])" at bounding box center [141, 423] width 236 height 16
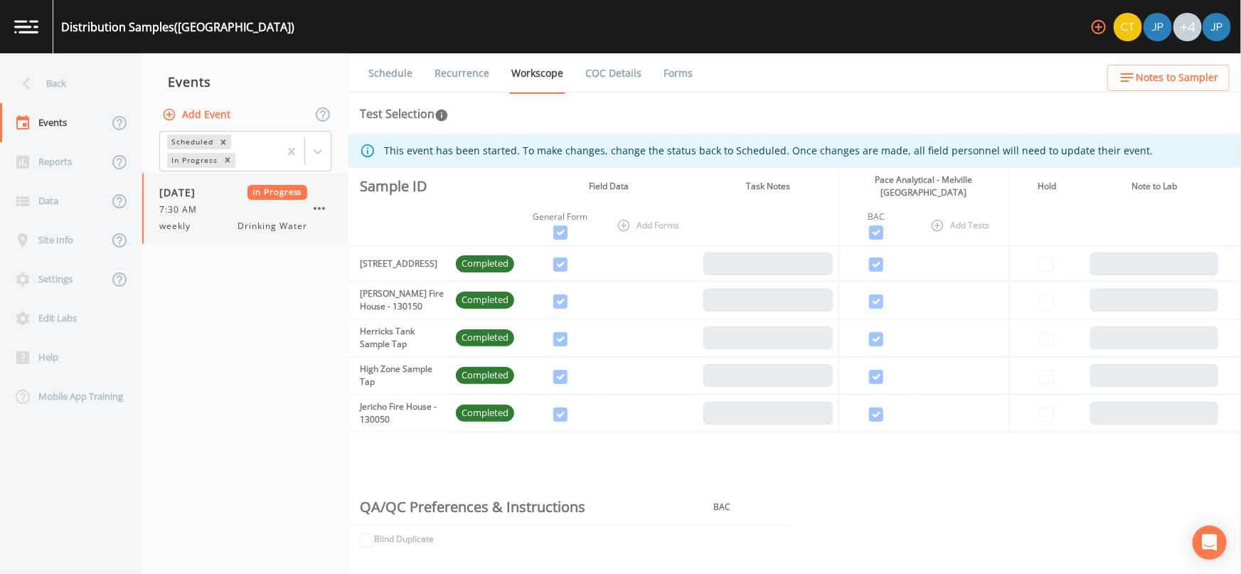
click at [252, 231] on span "Drinking Water" at bounding box center [272, 226] width 69 height 13
click at [201, 114] on button "Add Event" at bounding box center [197, 115] width 77 height 26
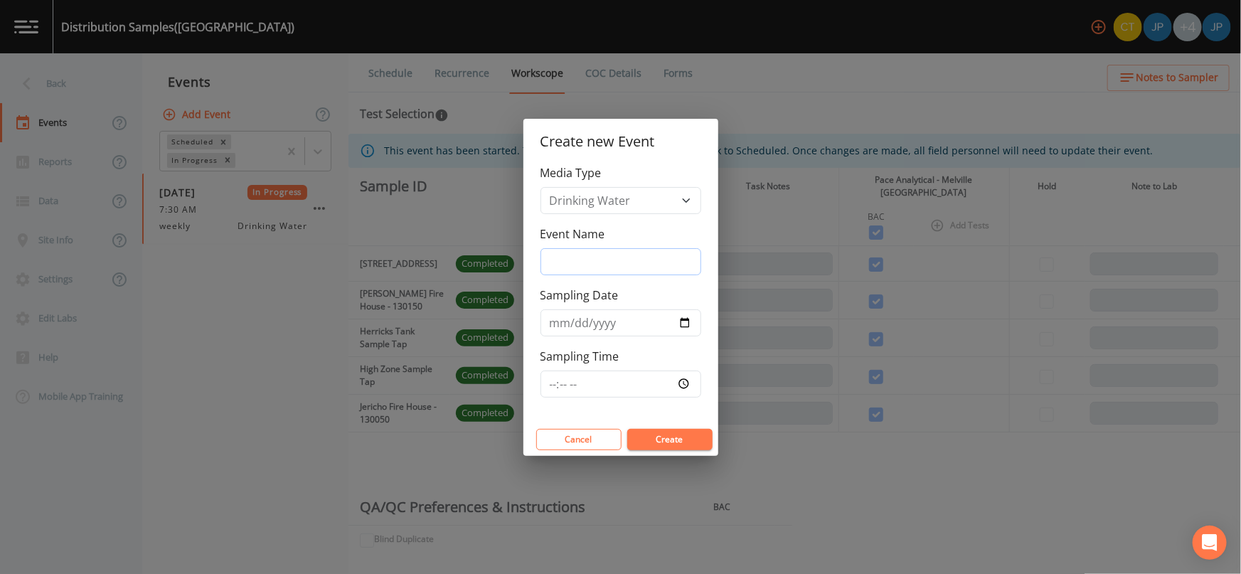
click at [571, 267] on input "Event Name" at bounding box center [620, 261] width 161 height 27
type input "test"
click at [668, 438] on button "Create" at bounding box center [669, 439] width 85 height 21
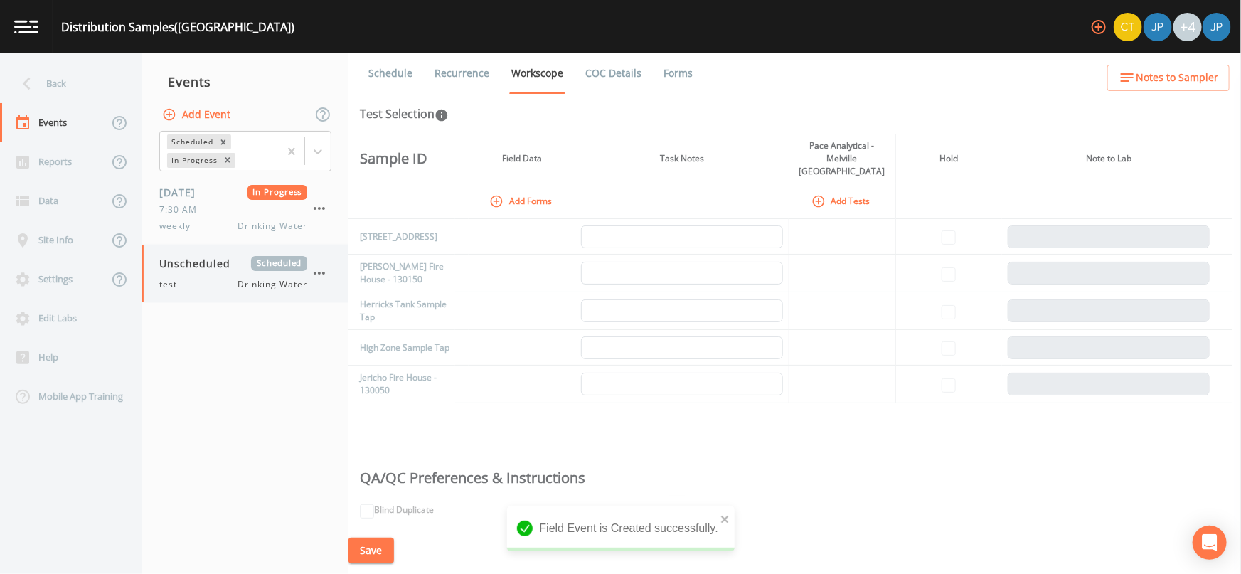
click at [250, 279] on span "Drinking Water" at bounding box center [272, 284] width 69 height 13
click at [834, 191] on button "Add Tests" at bounding box center [843, 200] width 68 height 23
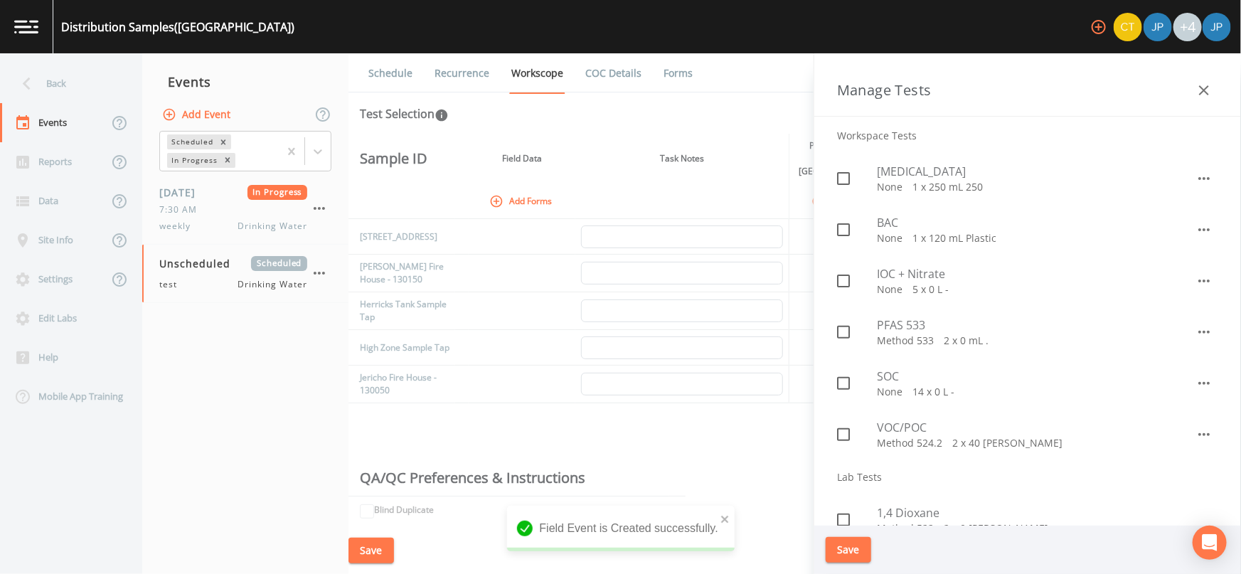
scroll to position [128, 0]
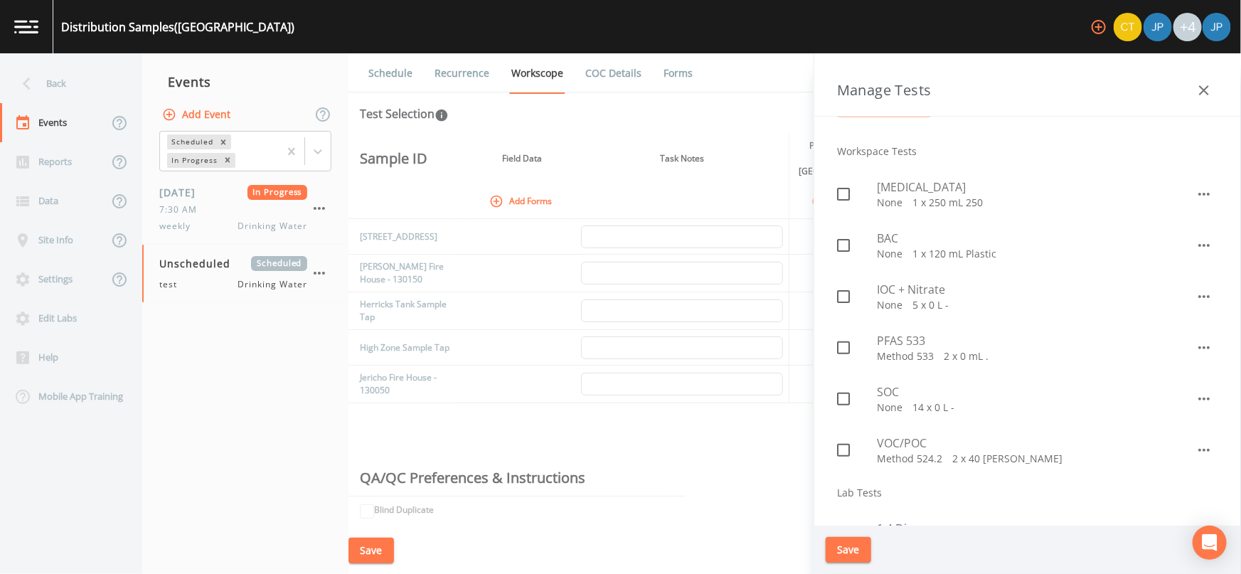
click at [1213, 84] on button "button" at bounding box center [1204, 90] width 28 height 28
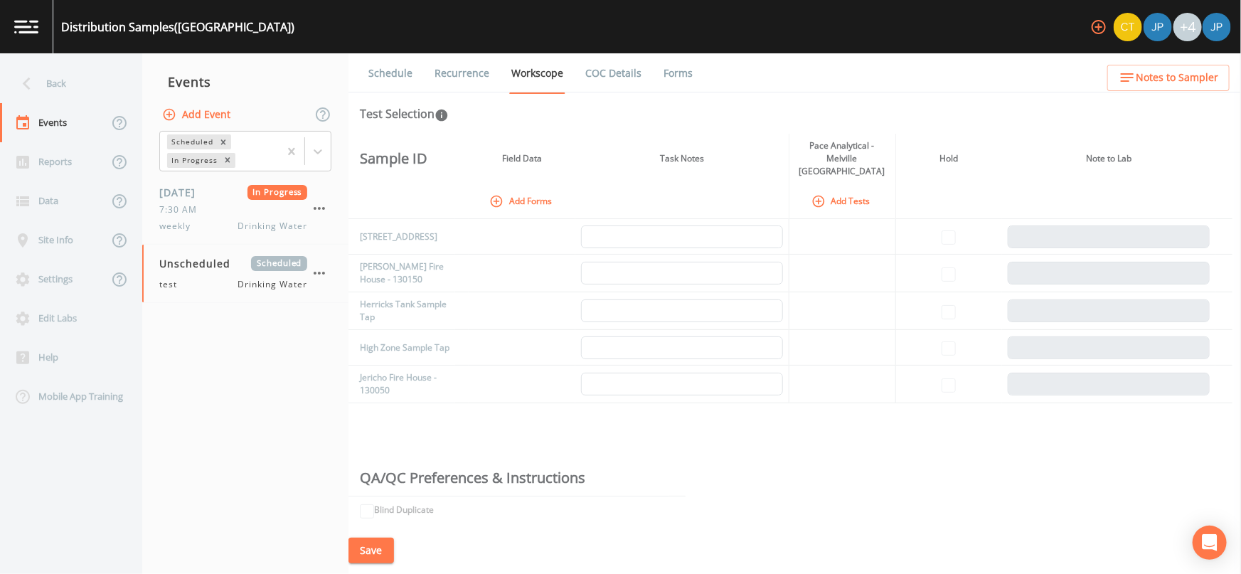
click at [522, 189] on button "Add Forms" at bounding box center [521, 200] width 71 height 23
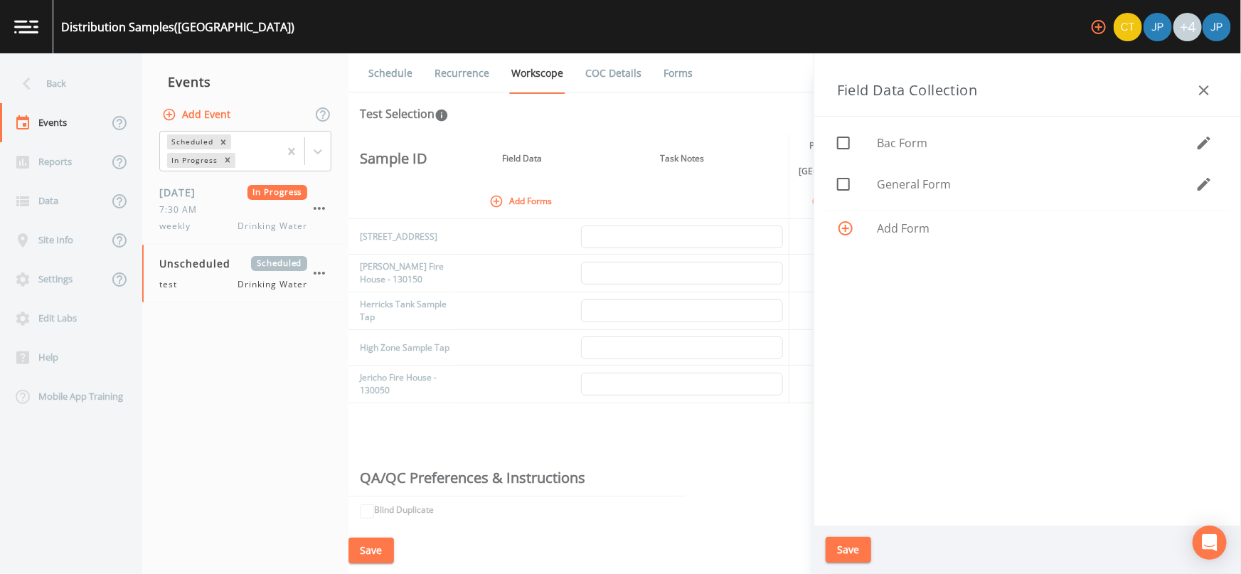
click at [1200, 189] on icon "button" at bounding box center [1204, 184] width 13 height 13
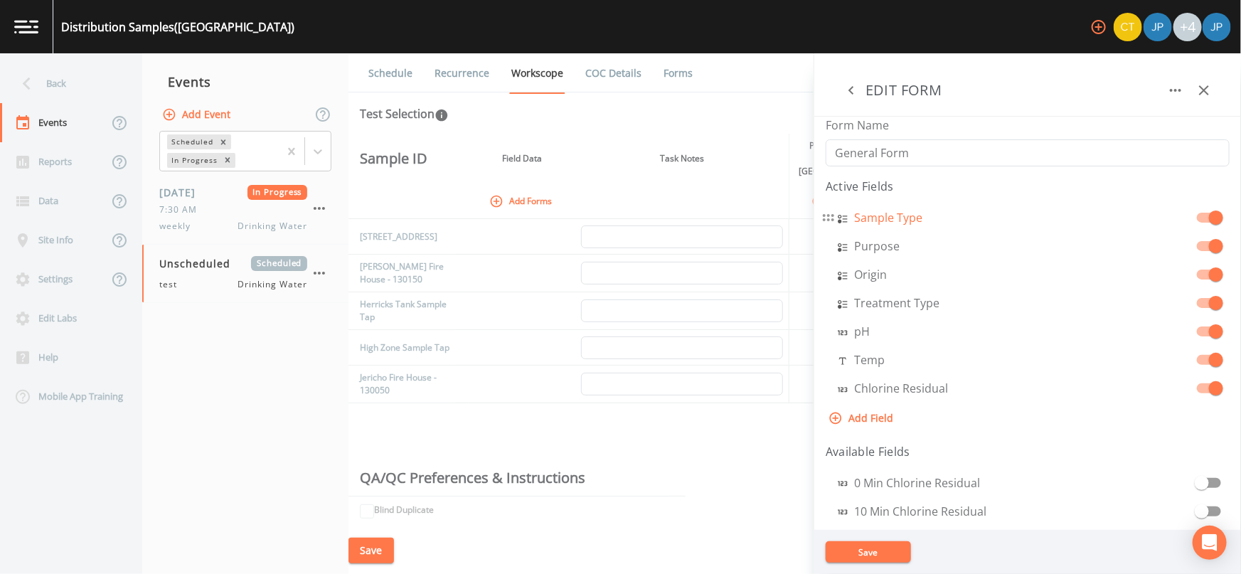
click at [857, 219] on aside "EDIT FORM Form Name General Form Active Fields Sample Type Purpose Origin Treat…" at bounding box center [1027, 313] width 427 height 521
select select "SELECT_ONE"
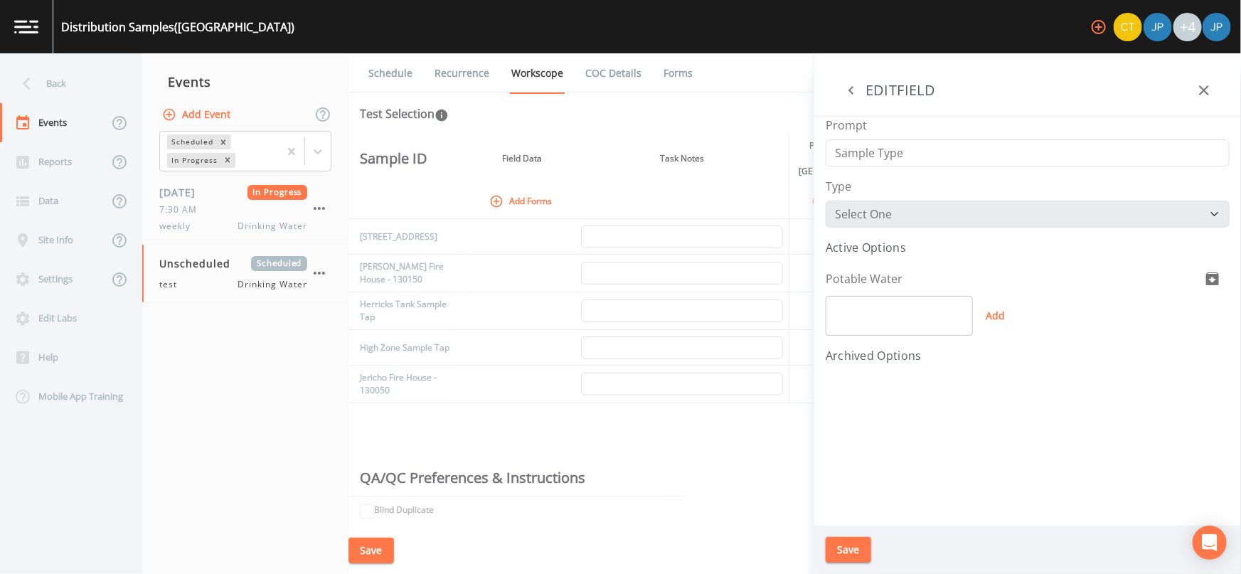
click at [854, 89] on icon "button" at bounding box center [851, 90] width 17 height 17
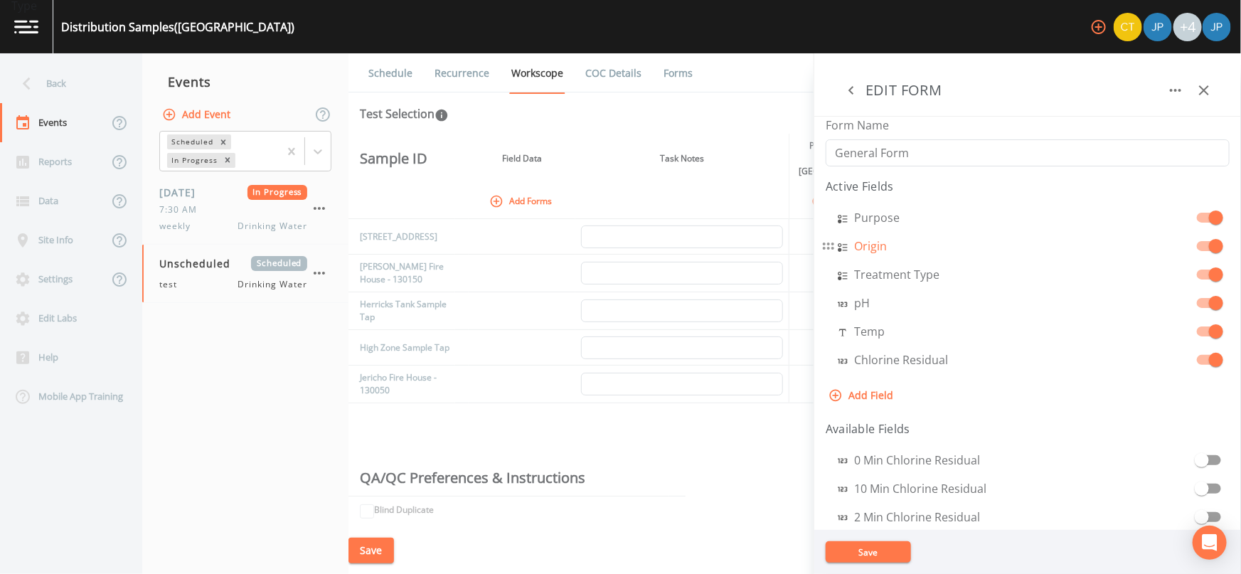
click at [880, 245] on aside "EDIT FORM Form Name General Form Active Fields Sample Type Purpose Origin Treat…" at bounding box center [1027, 313] width 427 height 521
select select "SELECT_ONE"
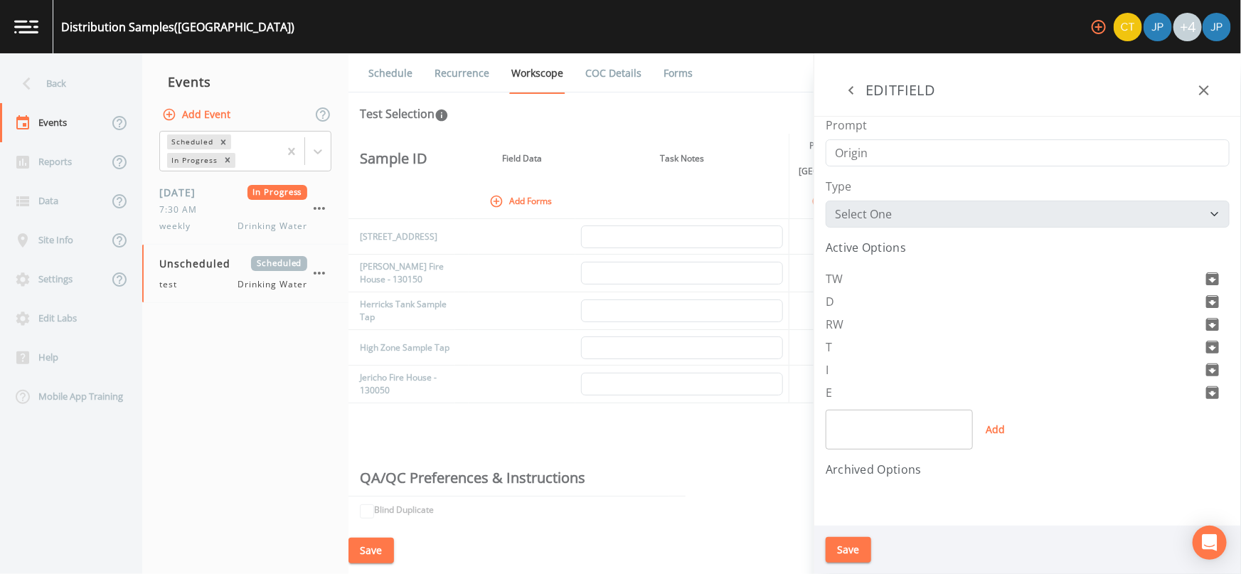
click at [855, 91] on icon "button" at bounding box center [851, 90] width 17 height 17
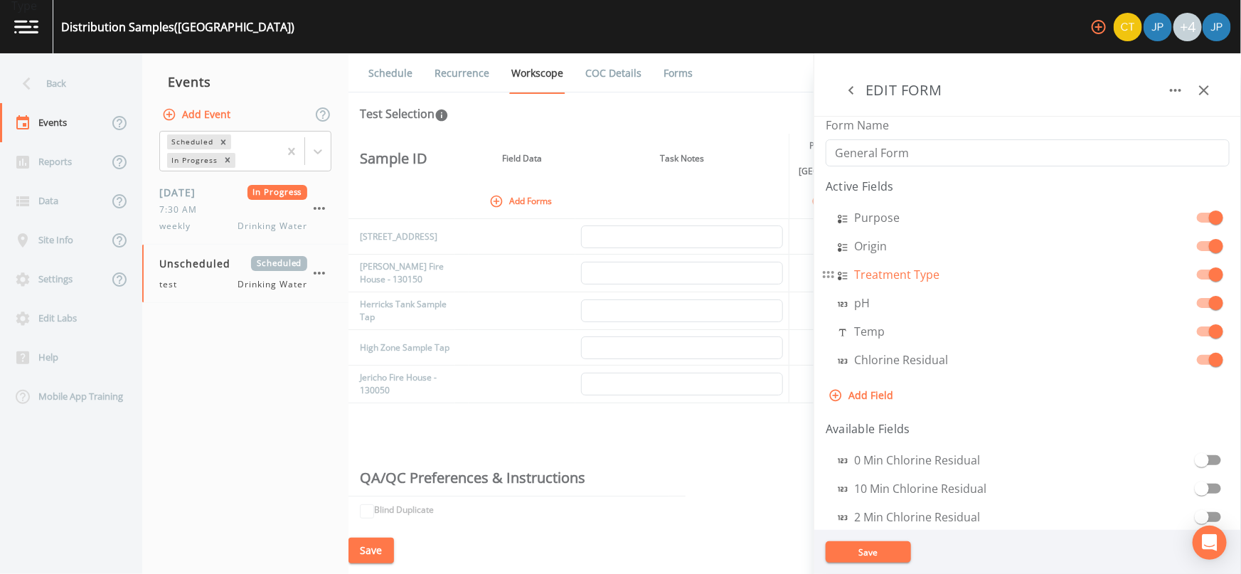
click at [870, 278] on aside "EDIT FORM Form Name General Form Active Fields Sample Type Purpose Origin Treat…" at bounding box center [1027, 313] width 427 height 521
select select "SELECT_ONE"
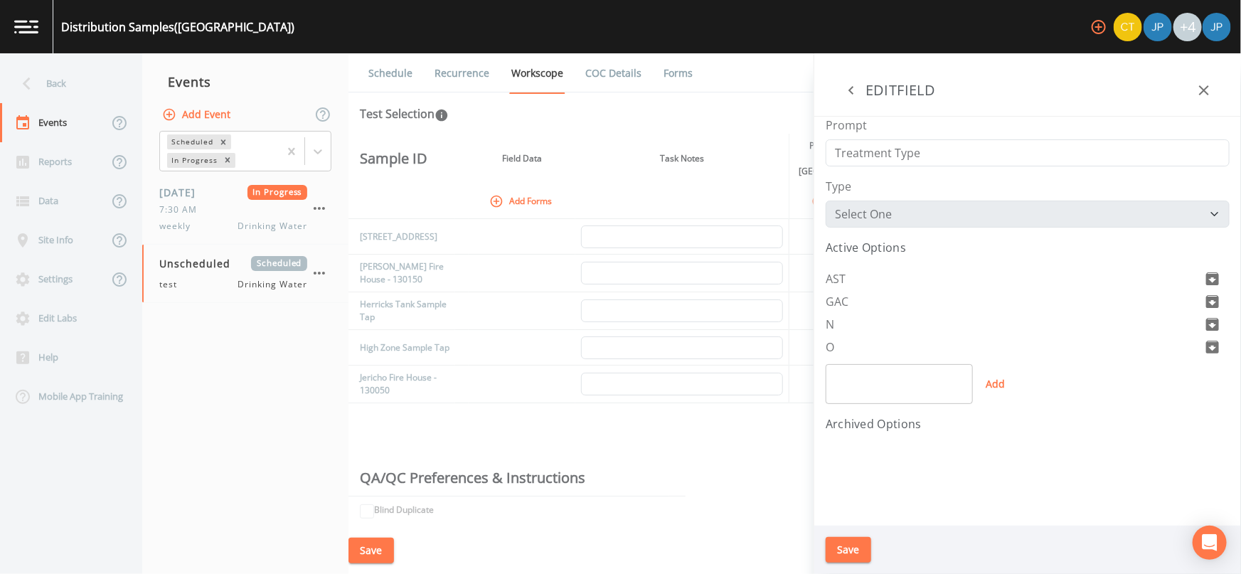
click at [850, 90] on icon "button" at bounding box center [850, 90] width 5 height 9
click at [867, 307] on aside "EDIT FORM Form Name General Form Active Fields Sample Type Purpose Origin Treat…" at bounding box center [1027, 313] width 427 height 521
click at [849, 92] on icon "button" at bounding box center [851, 90] width 17 height 17
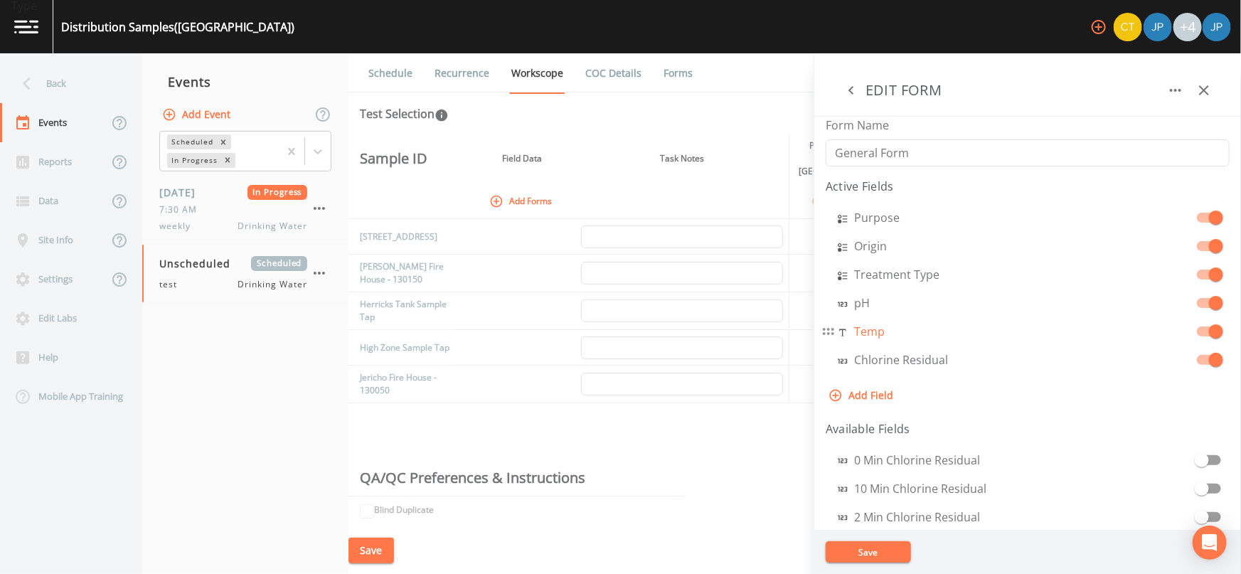
click at [874, 336] on aside "EDIT FORM Form Name General Form Active Fields Sample Type Purpose Origin Treat…" at bounding box center [1027, 313] width 427 height 521
select select "STRING"
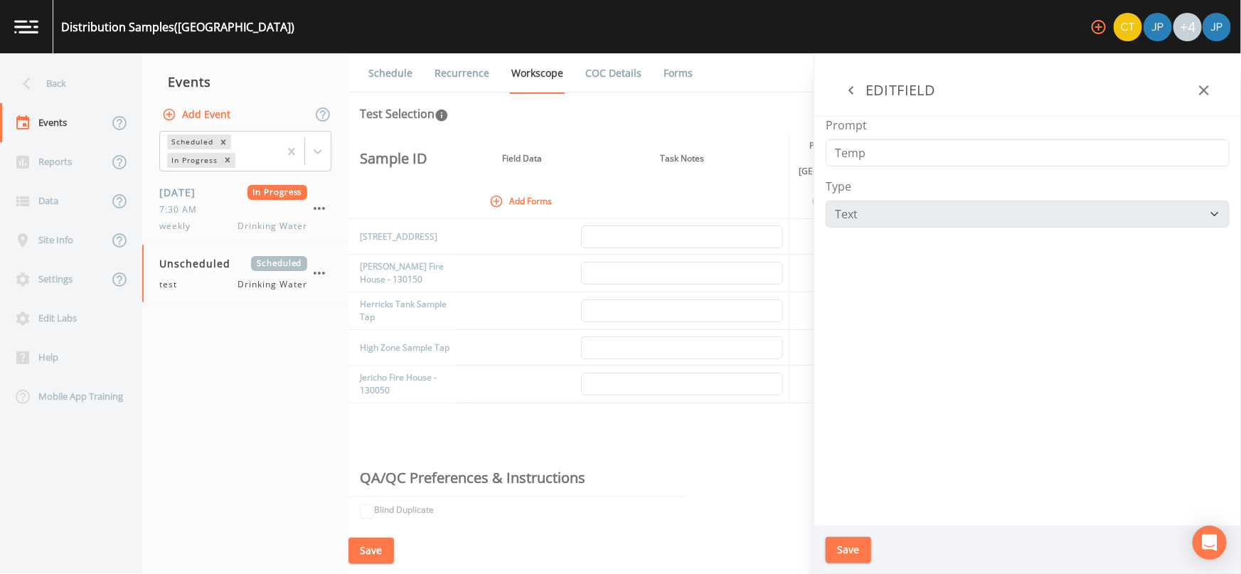
click at [853, 92] on icon "button" at bounding box center [851, 90] width 17 height 17
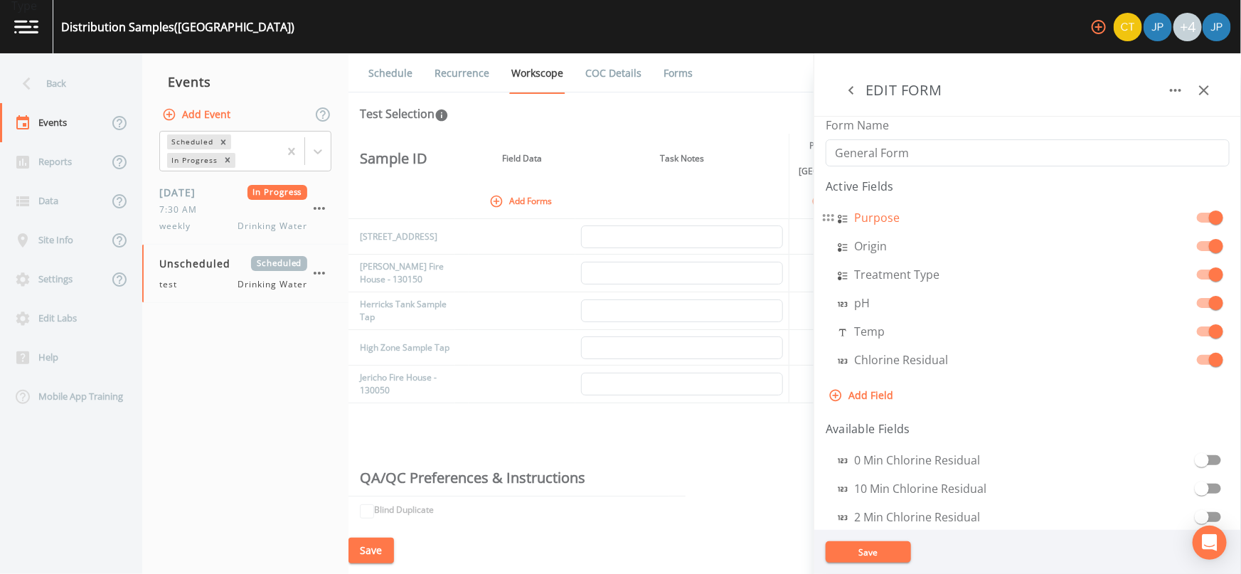
click at [872, 221] on aside "EDIT FORM Form Name General Form Active Fields Sample Type Purpose Origin Treat…" at bounding box center [1027, 313] width 427 height 521
select select "SELECT_ONE"
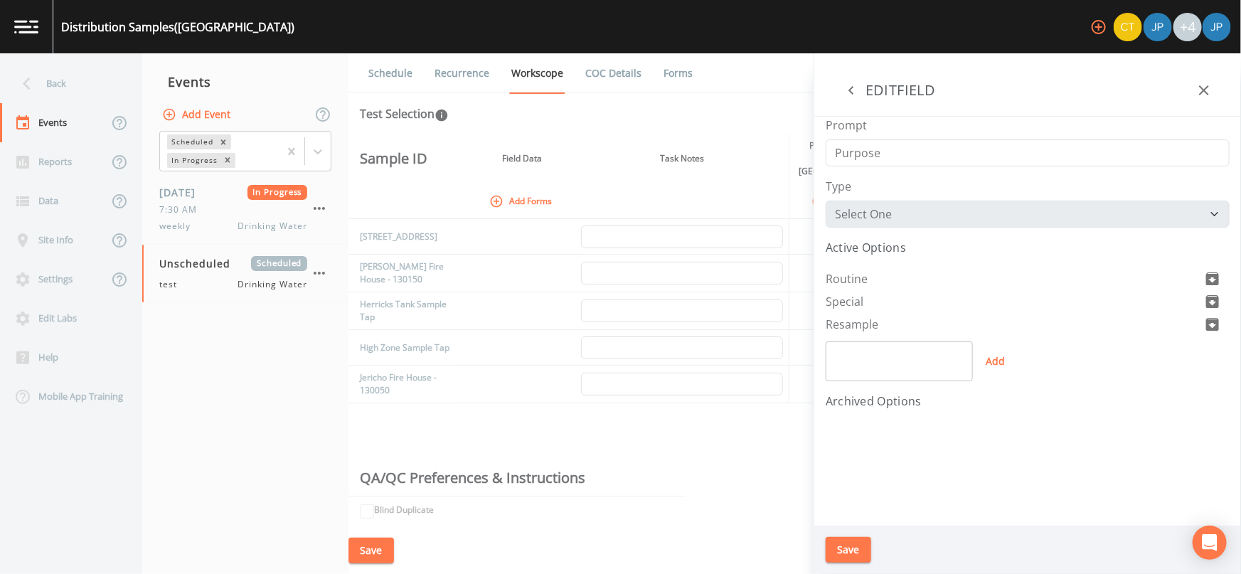
click at [1204, 90] on icon "button" at bounding box center [1204, 90] width 10 height 10
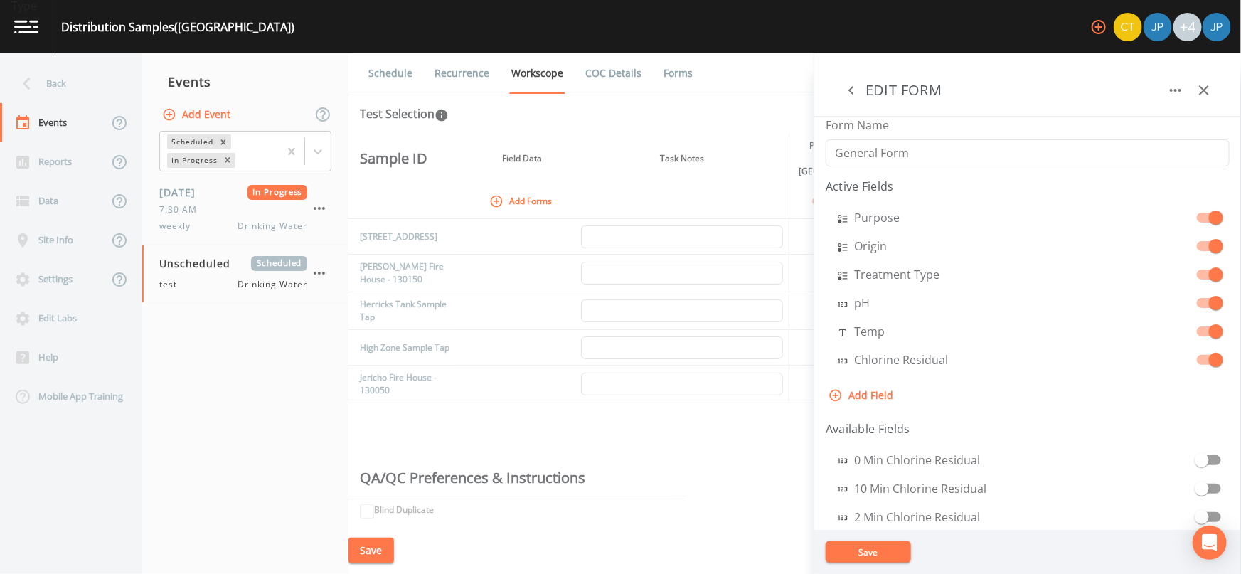
click at [849, 87] on icon "button" at bounding box center [851, 90] width 17 height 17
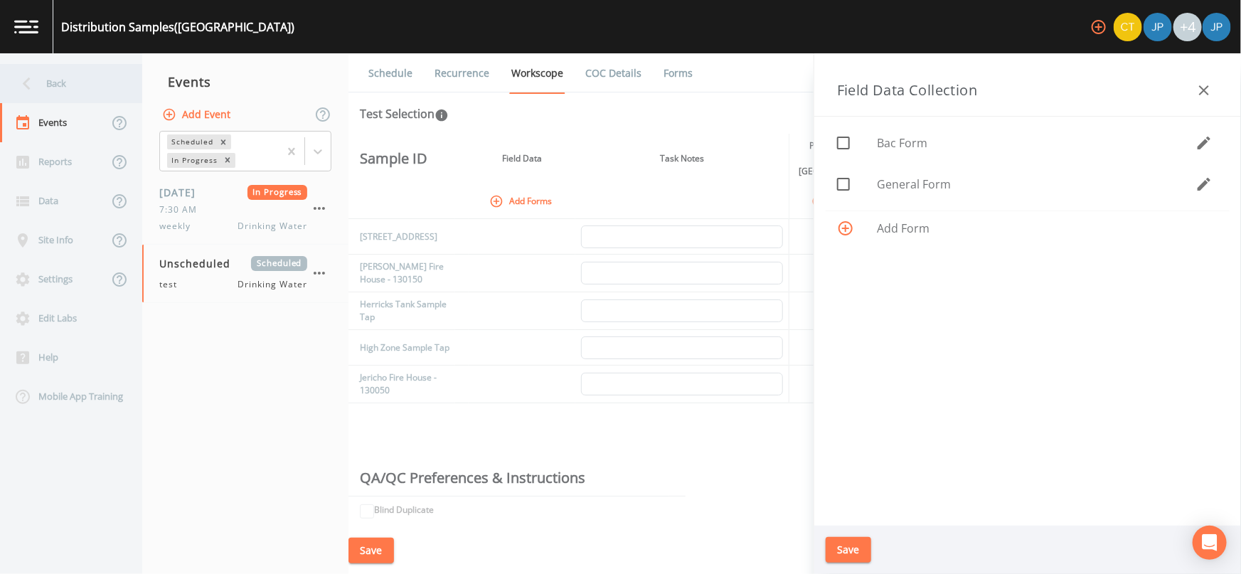
click at [71, 82] on div "Back" at bounding box center [64, 83] width 128 height 39
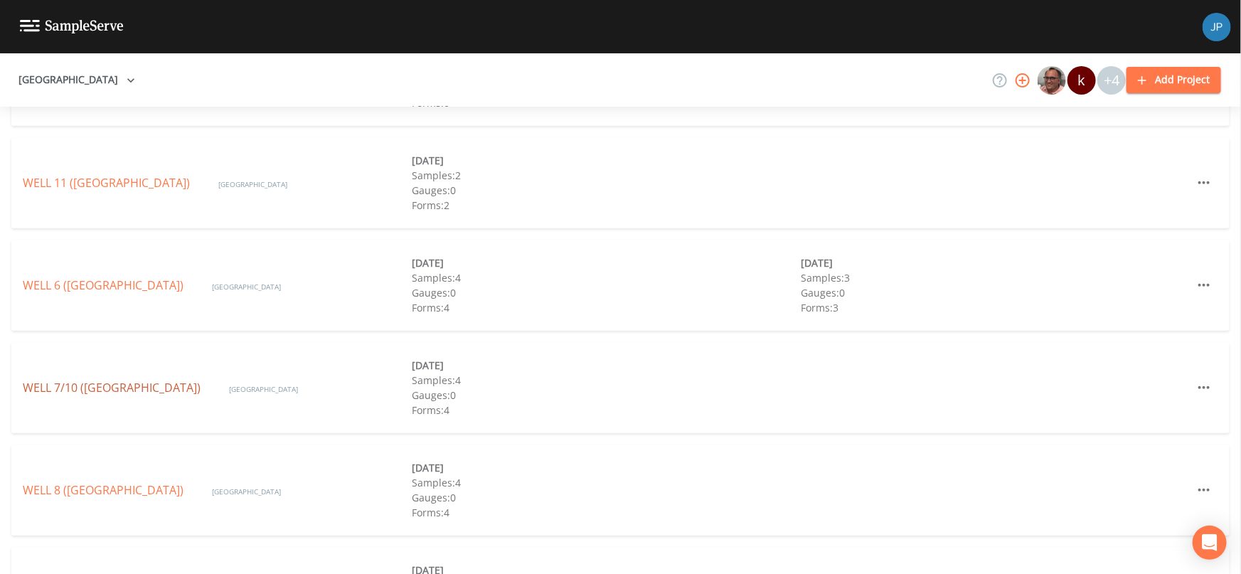
scroll to position [565, 0]
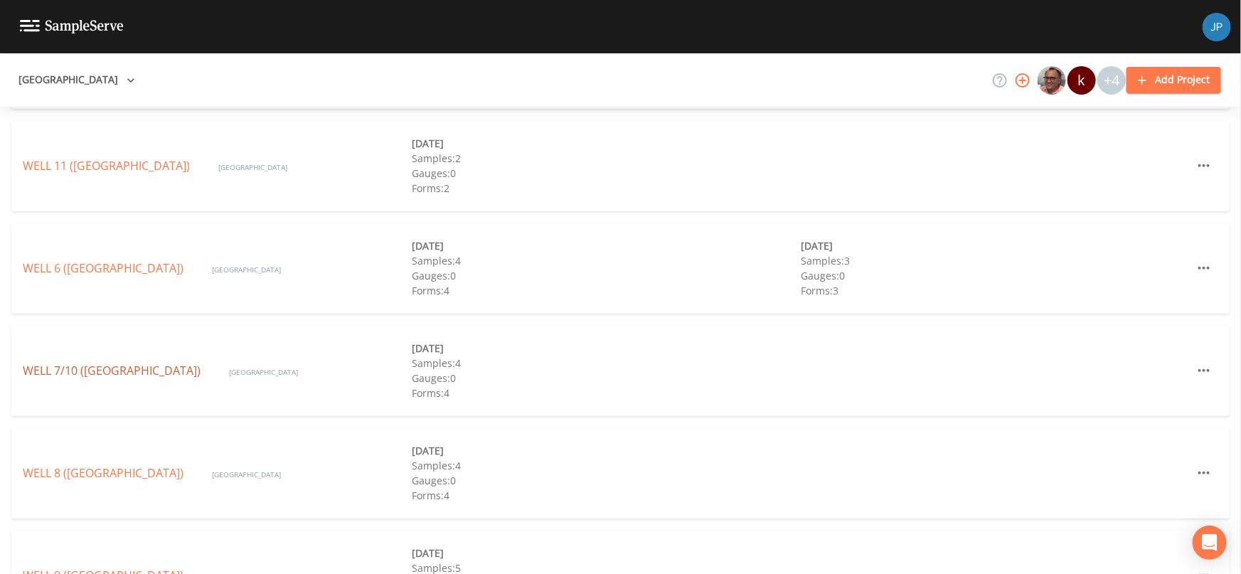
click at [105, 363] on link "WELL 7/10 (GARDEN CITY PARK WATER DISTRICT)" at bounding box center [112, 371] width 178 height 16
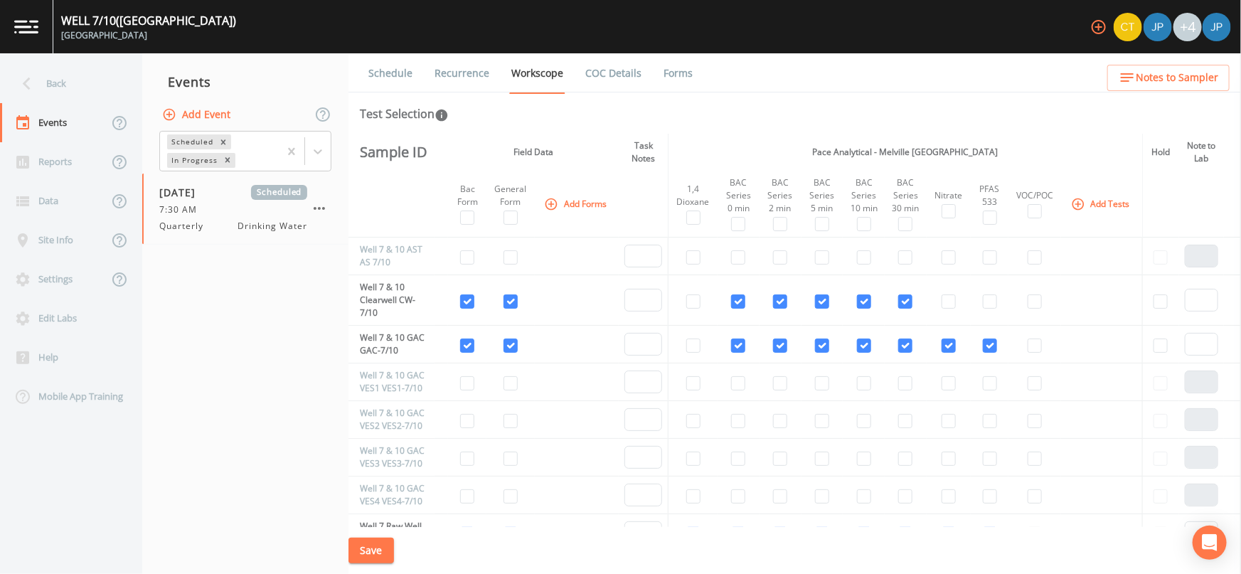
click at [483, 134] on th "Field Data" at bounding box center [533, 152] width 171 height 37
click at [731, 119] on div "Test Selection" at bounding box center [795, 113] width 870 height 17
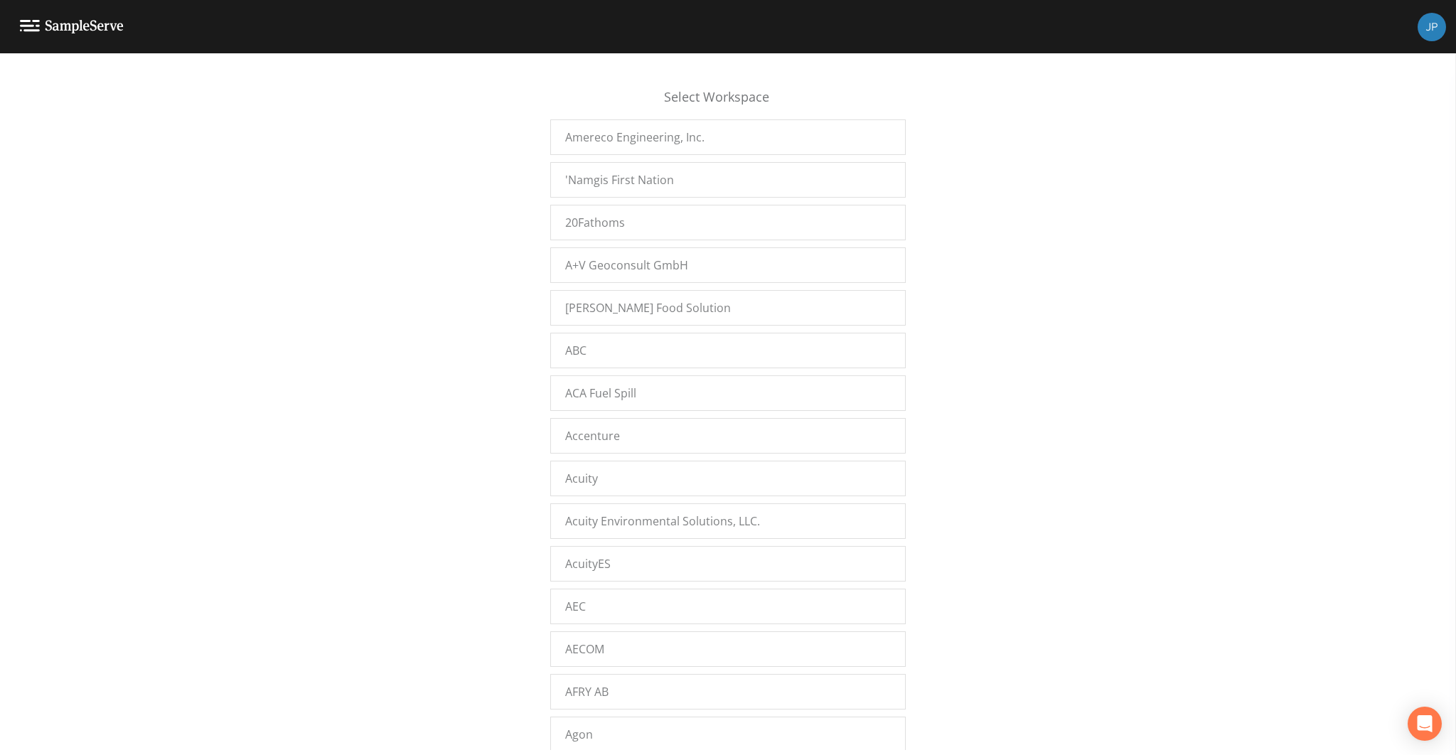
click at [457, 283] on div "Select Workspace Amereco Engineering, Inc. 'Namgis First Nation 20Fathoms A+V G…" at bounding box center [728, 408] width 1456 height 684
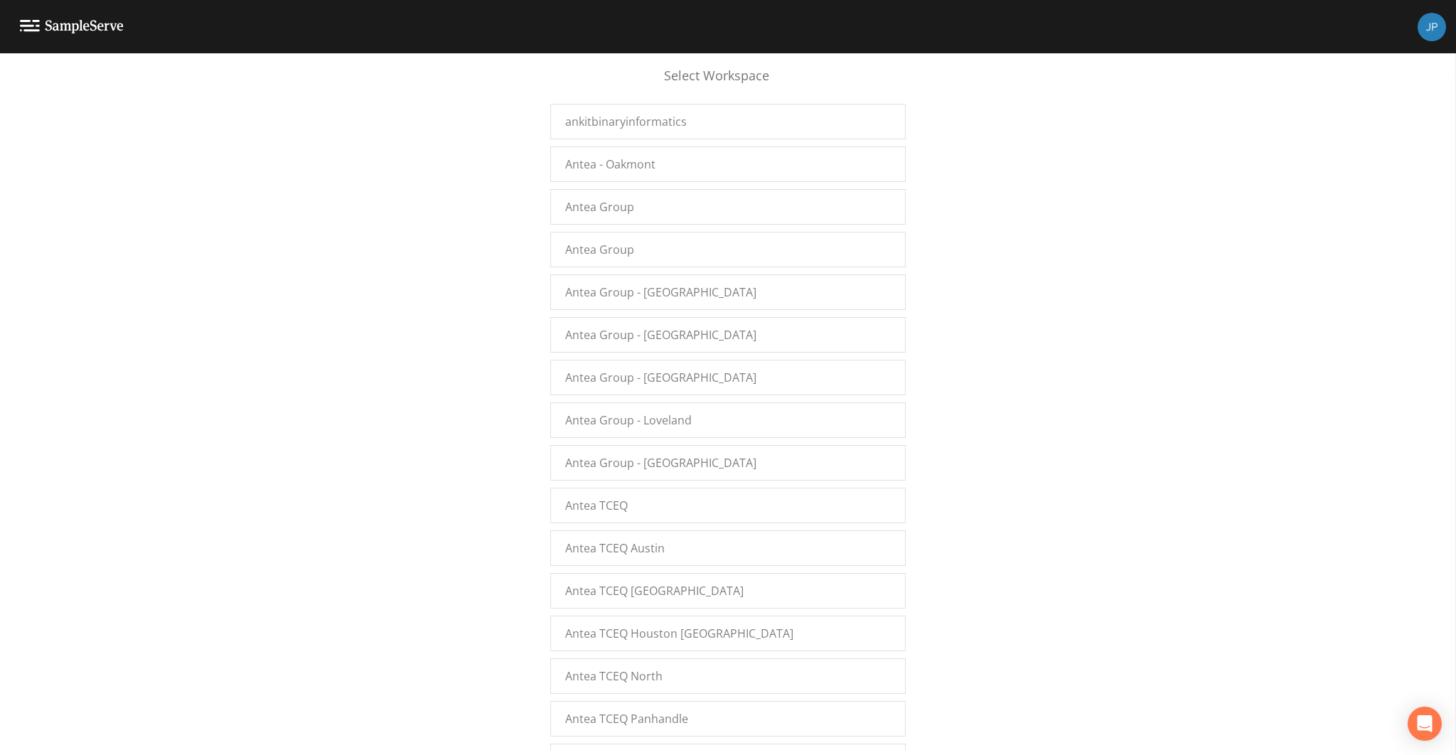
scroll to position [23913, 0]
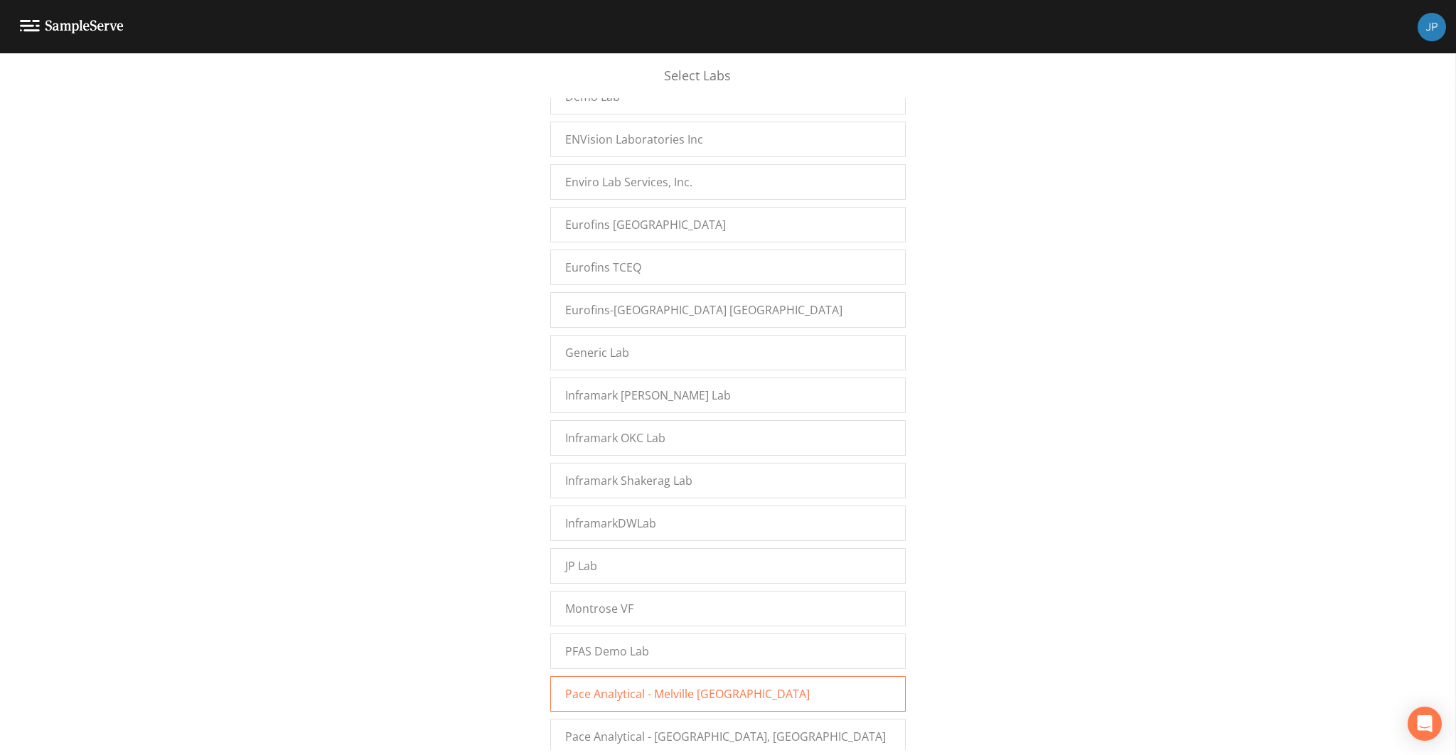
click at [666, 676] on div "Pace Analytical - Melville [GEOGRAPHIC_DATA]" at bounding box center [728, 694] width 356 height 36
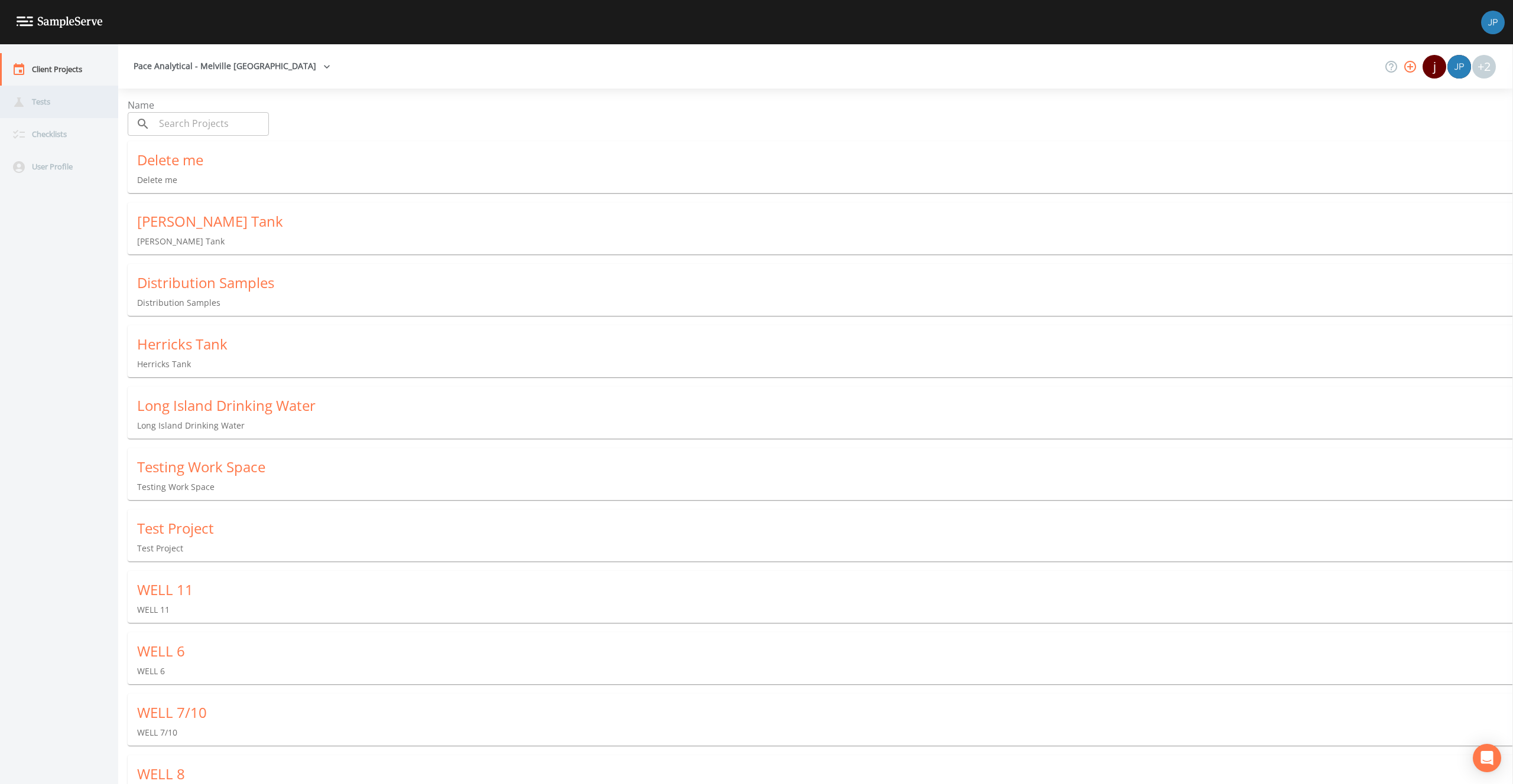
click at [56, 107] on div "Tests" at bounding box center [53, 101] width 106 height 32
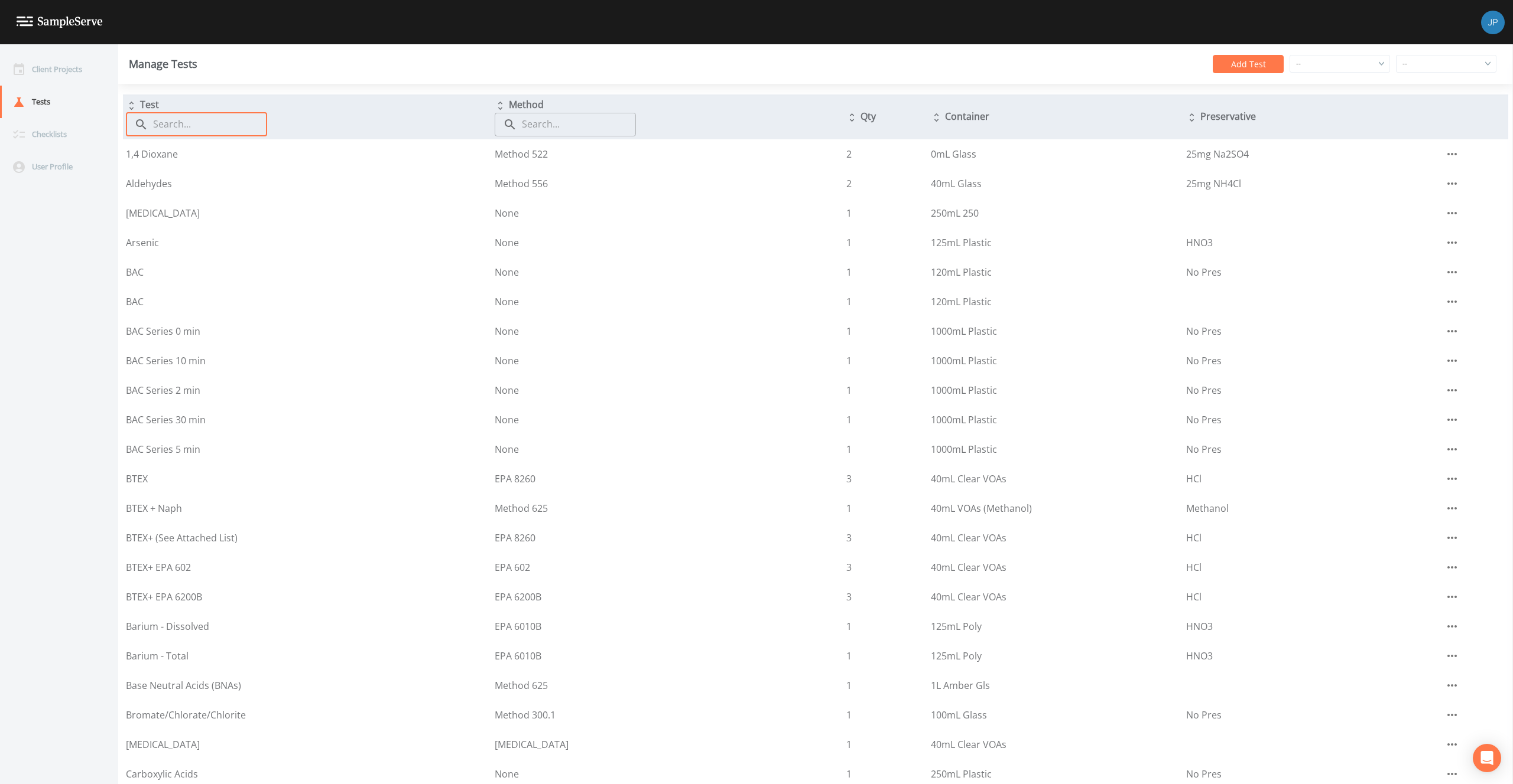
click at [163, 125] on input "text" at bounding box center [209, 125] width 114 height 23
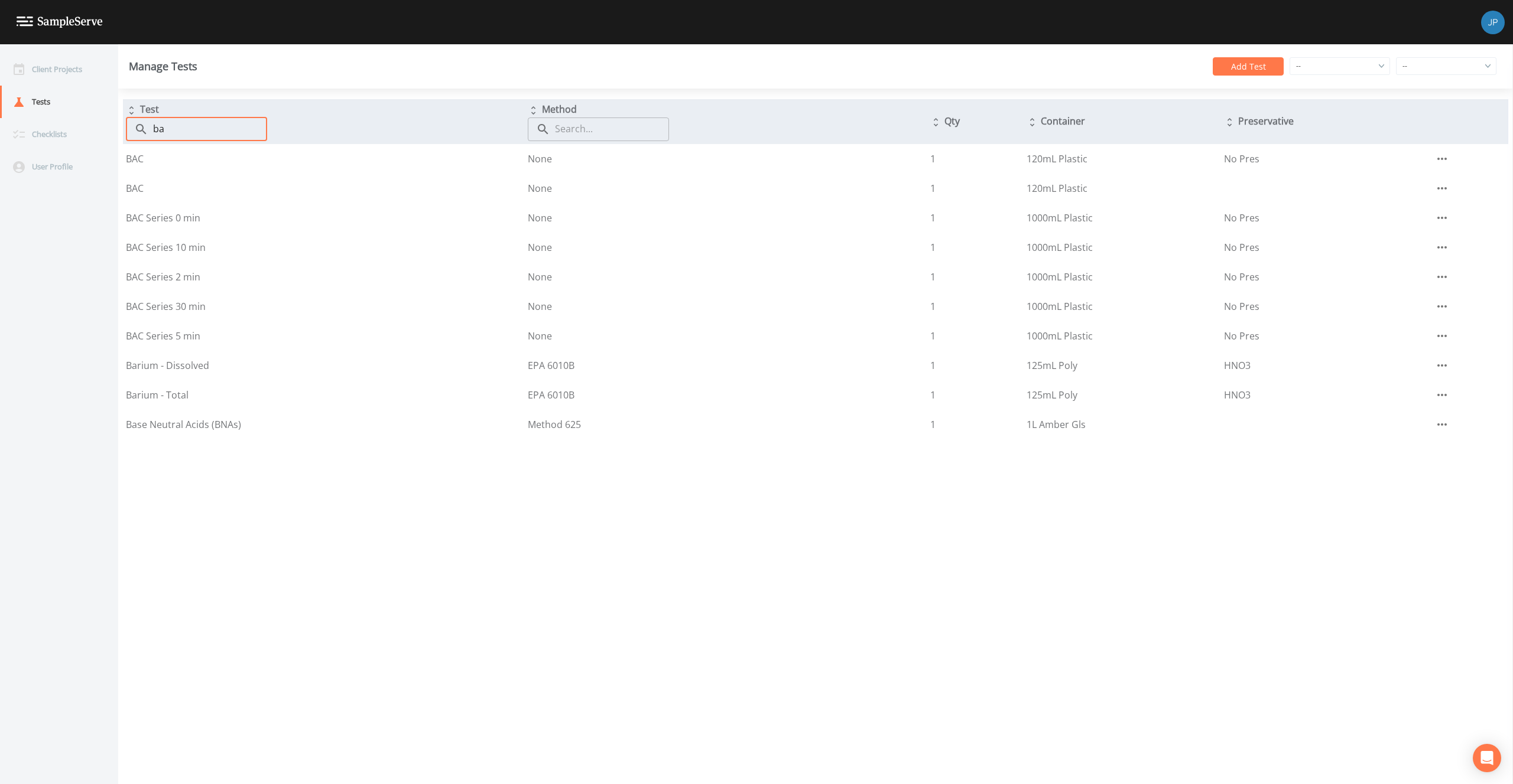
type input "bac"
drag, startPoint x: 177, startPoint y: 134, endPoint x: 137, endPoint y: 134, distance: 40.0
click at [137, 134] on div "​ bac ​" at bounding box center [196, 130] width 141 height 23
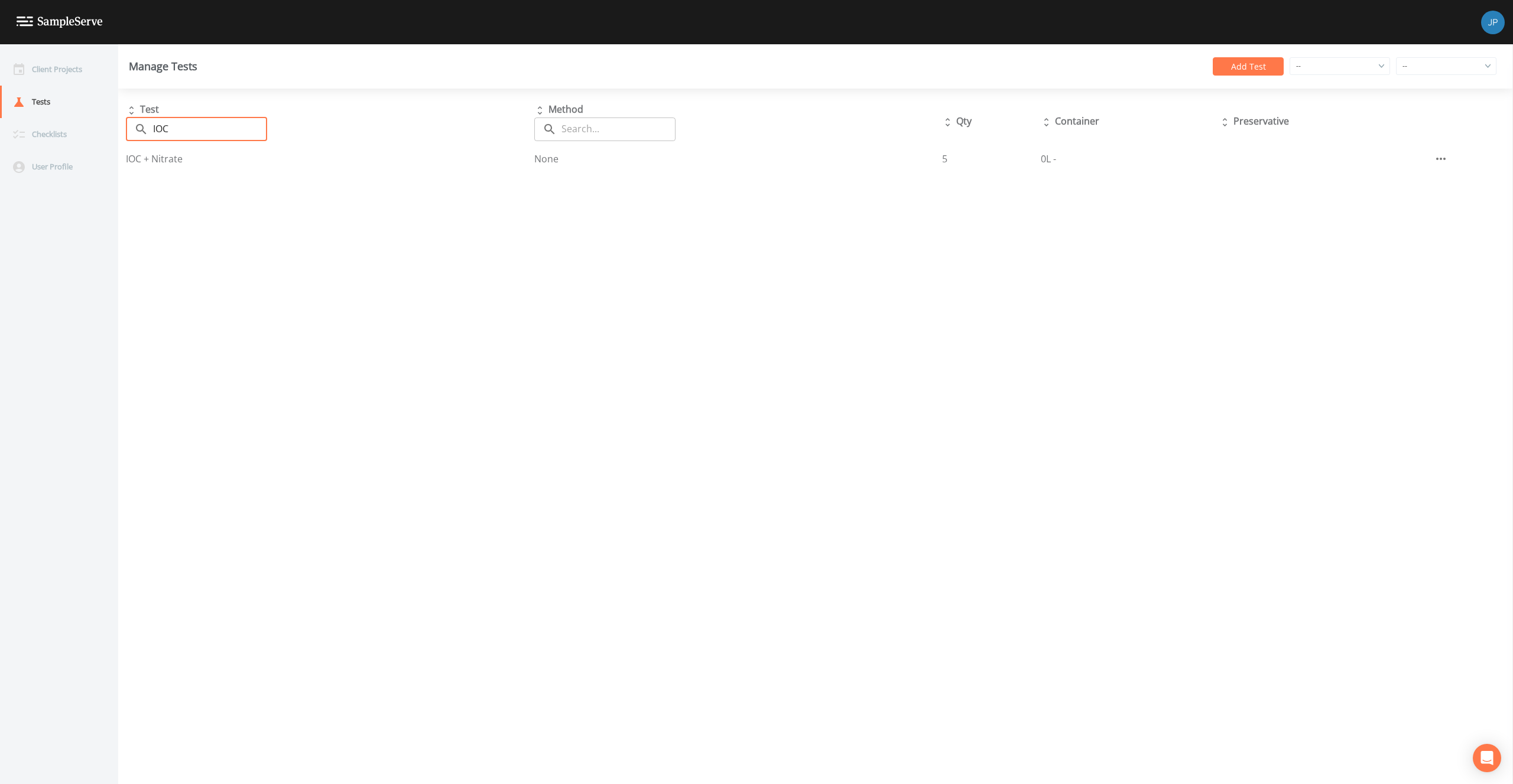
type input "IOC"
click at [365, 327] on div "Test ​ IOC ​ Method ​ ​ Qty Container Preservative IOC + Nitrate None 5 0L -" at bounding box center [815, 437] width 1394 height 696
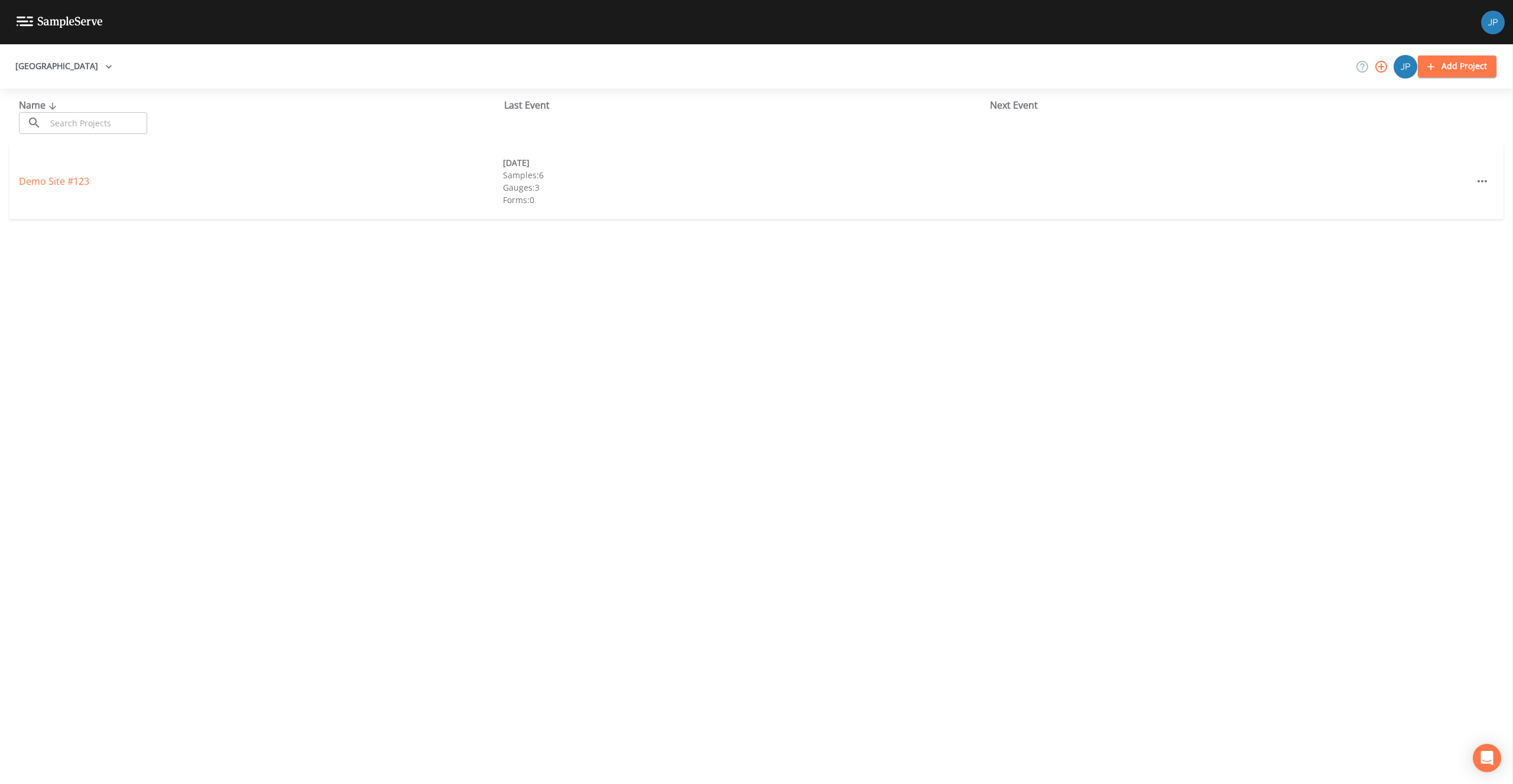
click at [1476, 69] on button "Add Project" at bounding box center [1457, 66] width 79 height 22
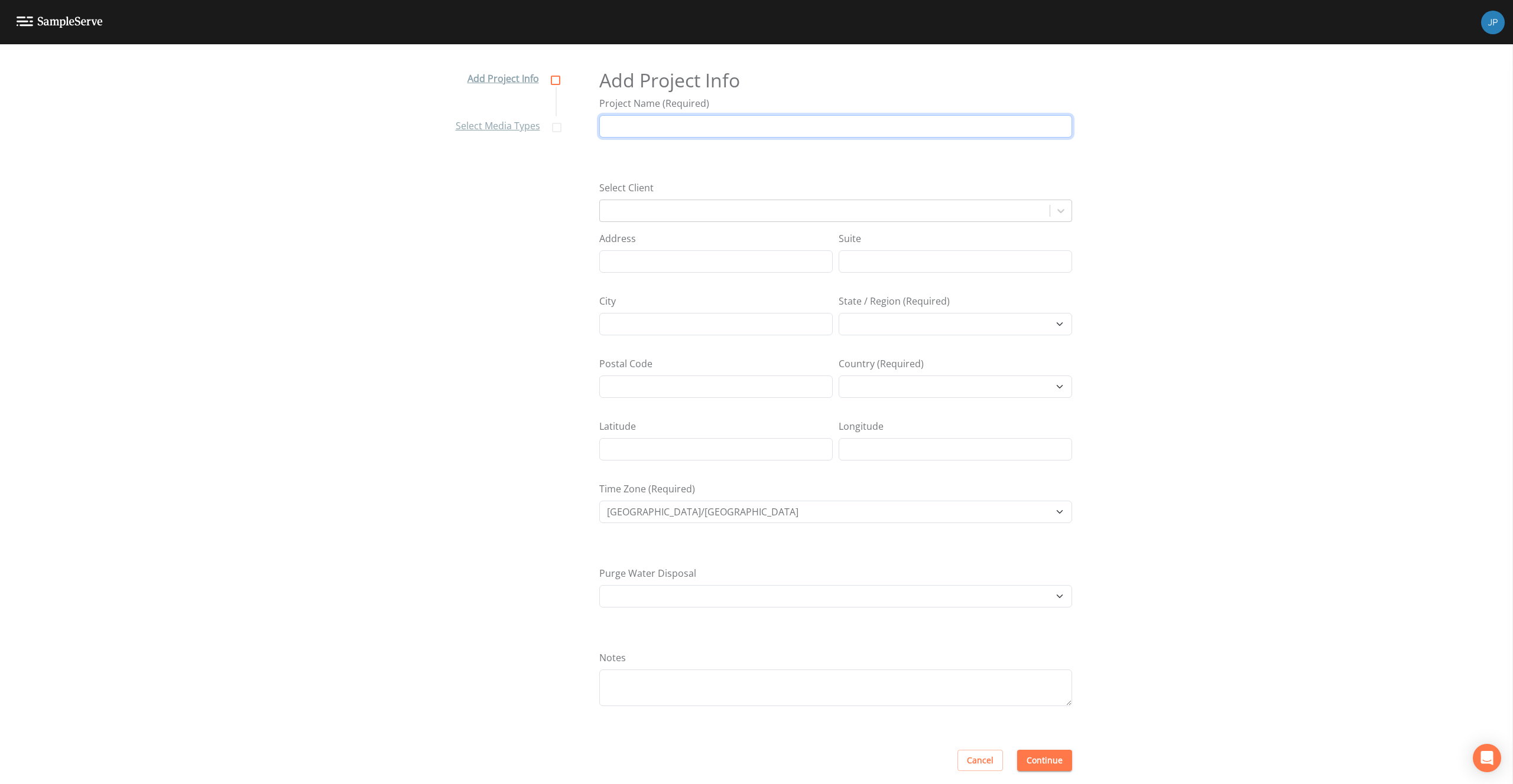
click at [708, 135] on input "Project Name (Required)" at bounding box center [835, 126] width 473 height 22
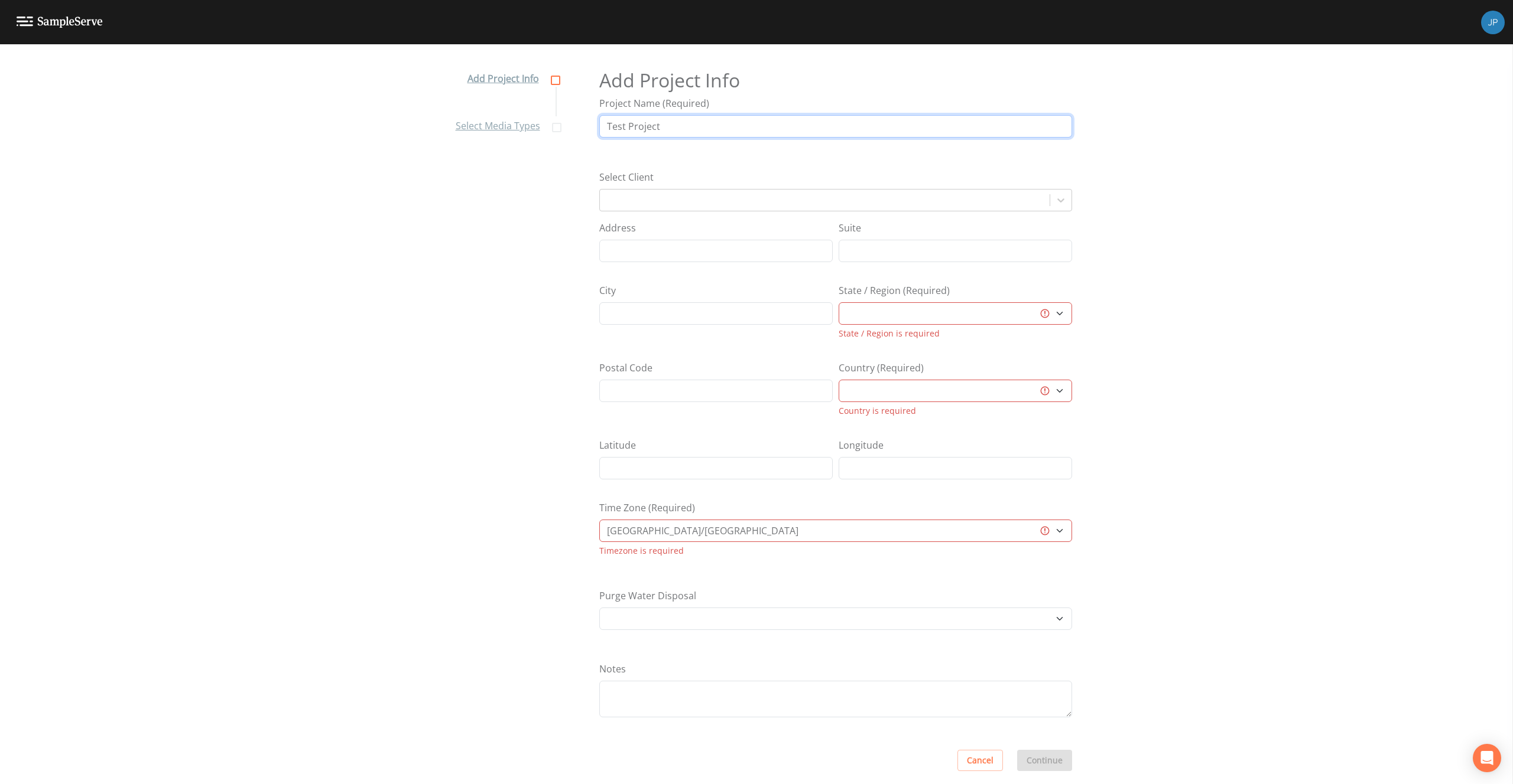
type input "Test Project"
click at [705, 156] on div "Project Name (Required) Test Project" at bounding box center [835, 128] width 473 height 64
click at [916, 388] on select "[GEOGRAPHIC_DATA] [GEOGRAPHIC_DATA] [GEOGRAPHIC_DATA] [GEOGRAPHIC_DATA] [GEOGRA…" at bounding box center [955, 390] width 233 height 22
select select "[GEOGRAPHIC_DATA]"
click at [893, 326] on select "[US_STATE] [US_STATE] [US_STATE] [US_STATE] [US_STATE] [US_STATE] [US_STATE] [U…" at bounding box center [955, 316] width 233 height 22
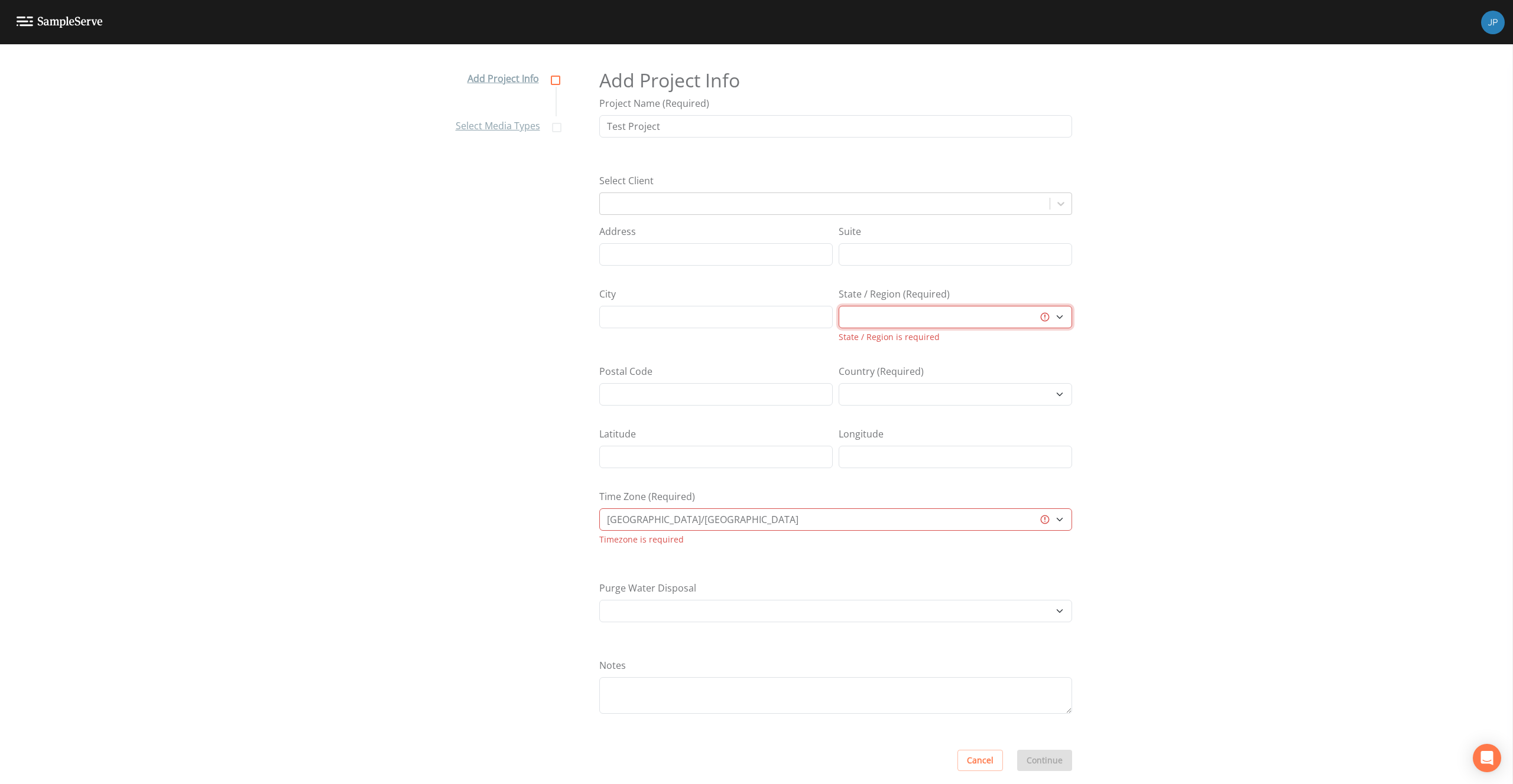
select select "3f81eb0d-bb9a-4cb4-a221-9606a61fcaf2"
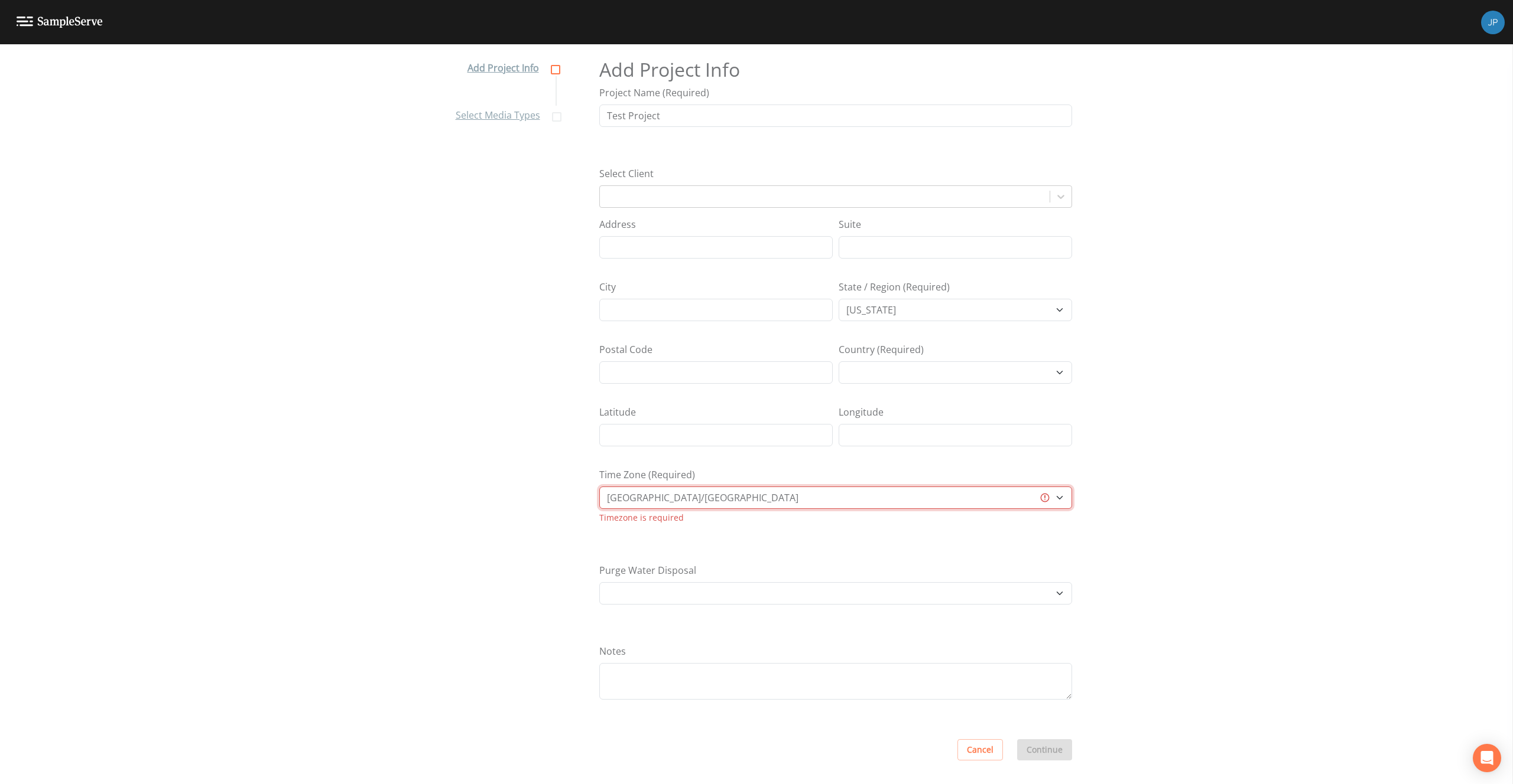
click at [719, 500] on select "[GEOGRAPHIC_DATA]/[GEOGRAPHIC_DATA] [GEOGRAPHIC_DATA]/[GEOGRAPHIC_DATA] [GEOGRA…" at bounding box center [835, 497] width 473 height 22
select select "US/Eastern"
click at [756, 559] on div "Purge Water Disposal Other Place in container Pour on ground" at bounding box center [835, 593] width 473 height 75
click at [1024, 747] on button "Continue" at bounding box center [1044, 750] width 55 height 22
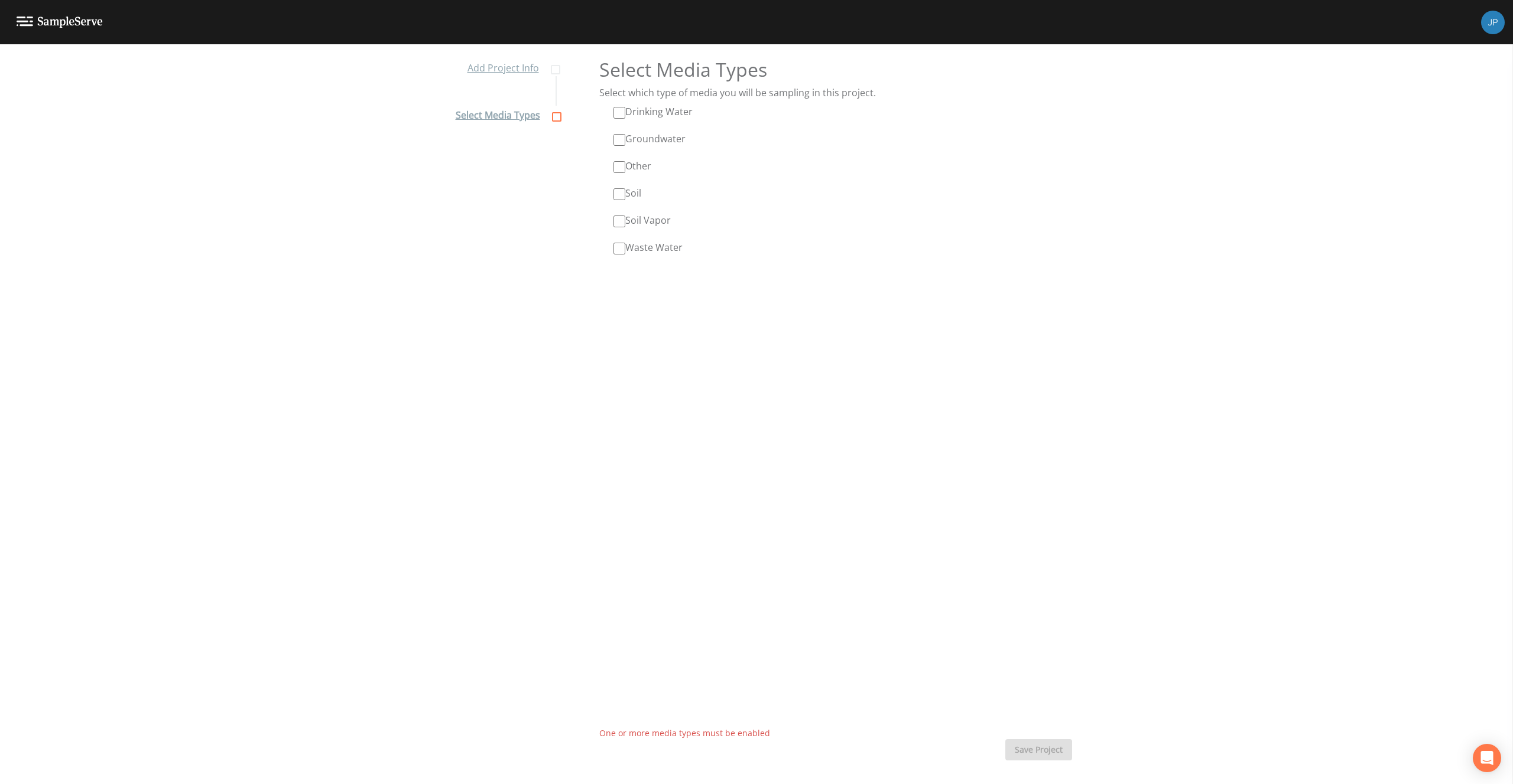
click at [620, 117] on input "Drinking Water" at bounding box center [619, 113] width 12 height 12
checkbox input "true"
click at [754, 413] on div "Select which type of media you will be sampling in this project. Drinking Water…" at bounding box center [835, 407] width 473 height 644
click at [1049, 747] on button "Save Project" at bounding box center [1039, 750] width 66 height 22
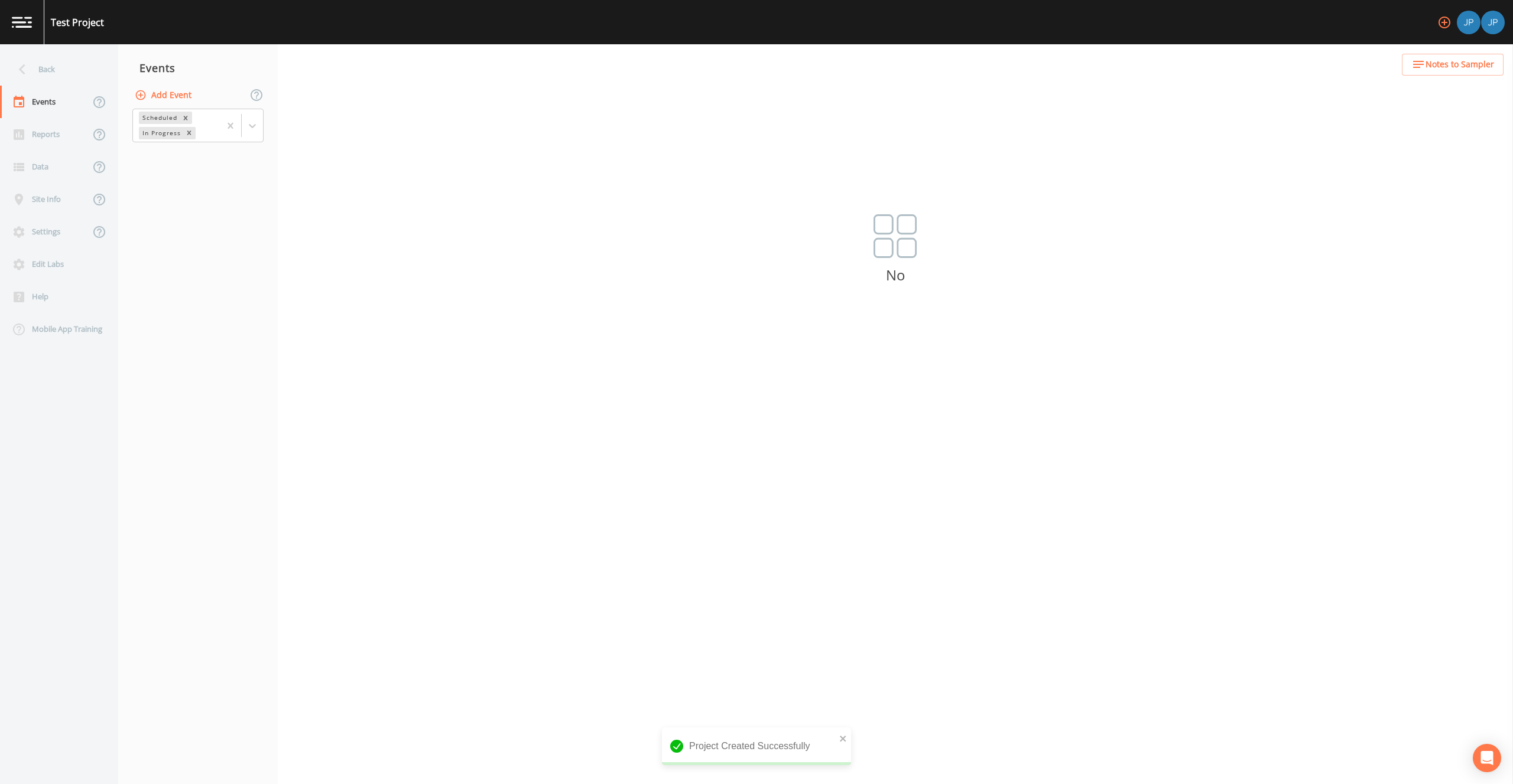
click at [177, 233] on nav "Events Add Event Scheduled In Progress" at bounding box center [198, 414] width 160 height 740
click at [52, 203] on div "Site Info" at bounding box center [45, 198] width 90 height 32
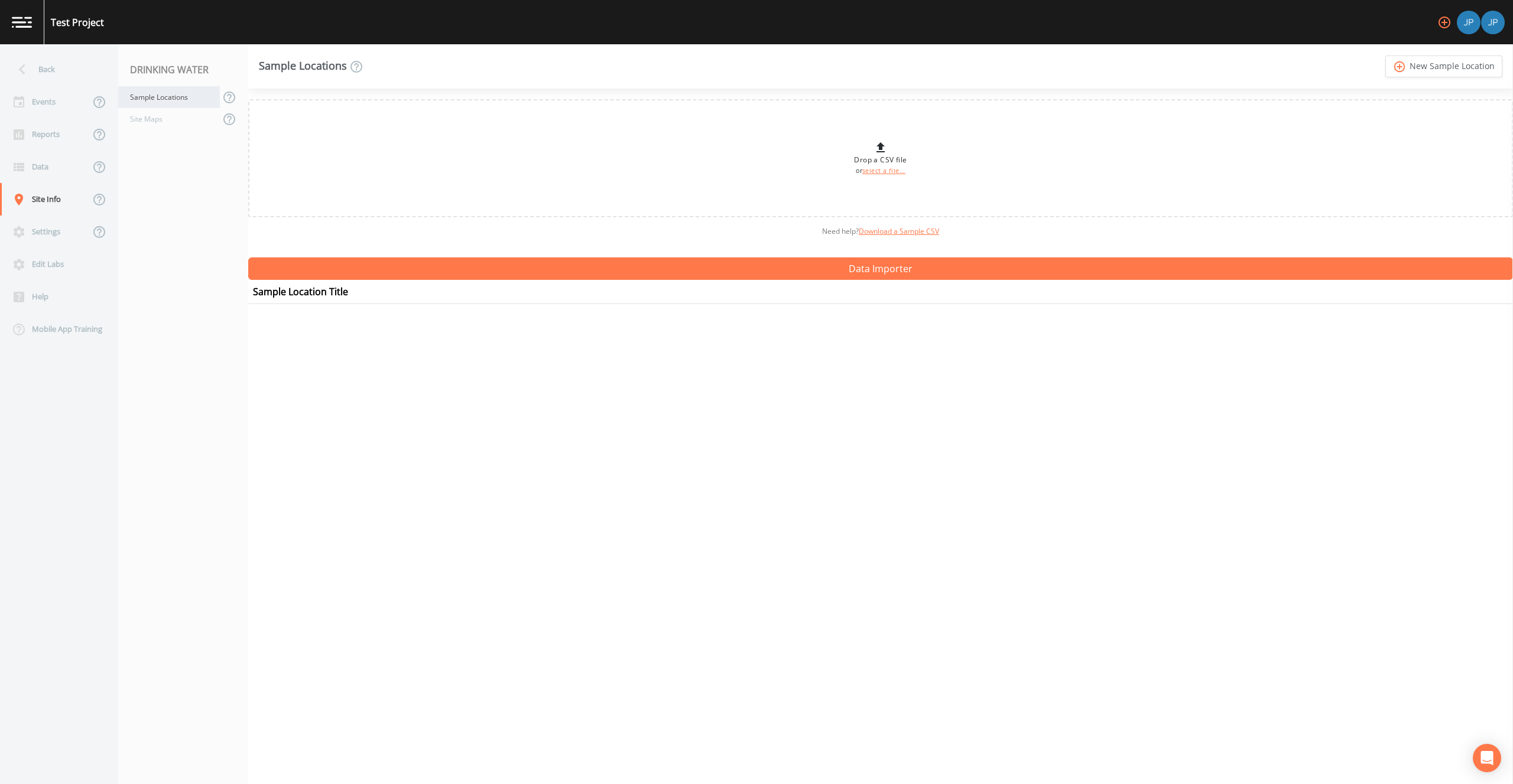
click at [160, 103] on div "Sample Locations" at bounding box center [169, 97] width 101 height 22
click at [163, 98] on div "Sample Locations" at bounding box center [169, 97] width 101 height 22
click at [174, 216] on nav "DRINKING WATER Sample Locations Site Maps" at bounding box center [183, 414] width 130 height 740
click at [1452, 66] on link "add_circle_outline New Sample Location" at bounding box center [1443, 66] width 117 height 22
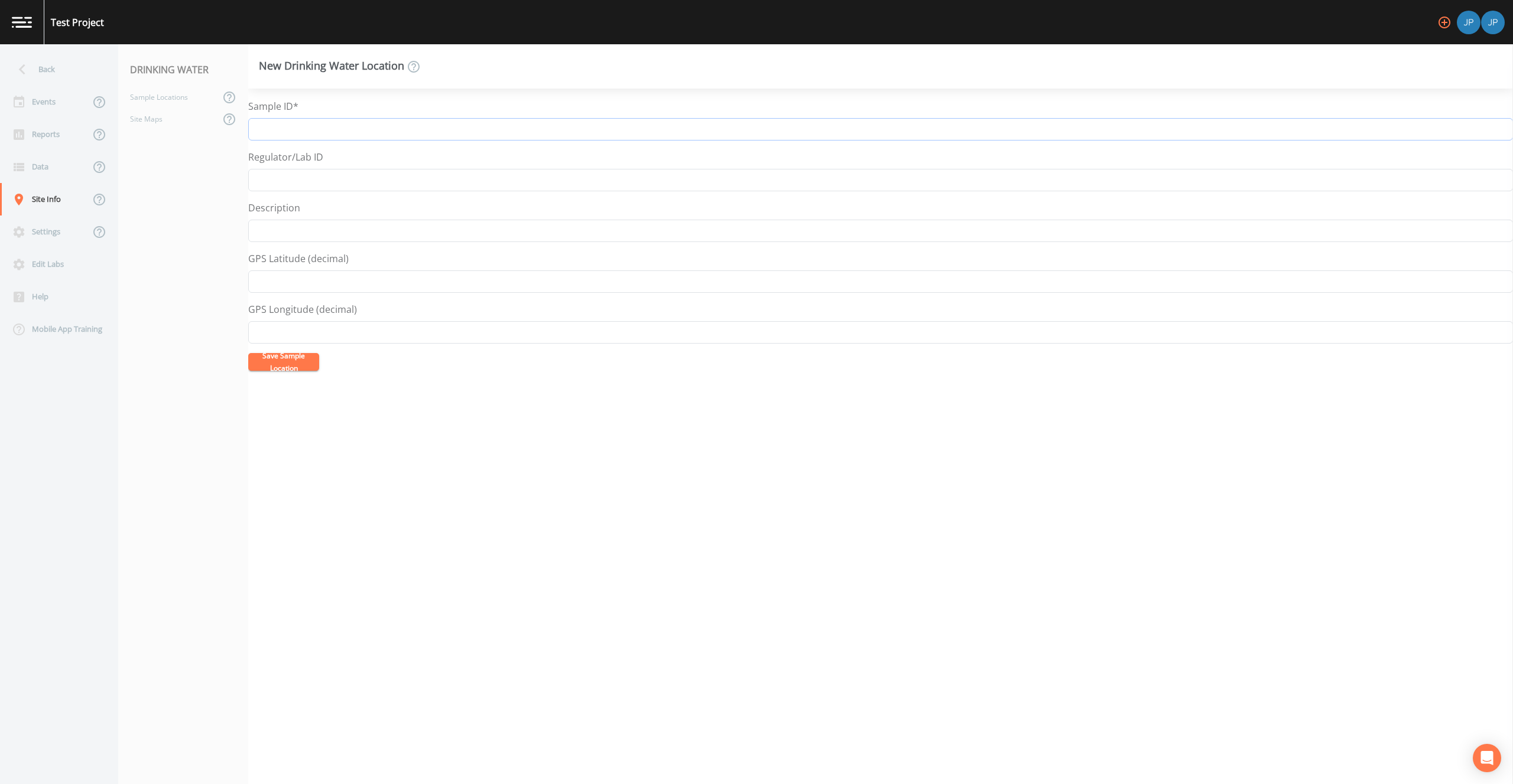
click at [651, 133] on input "Sample ID*" at bounding box center [881, 129] width 1265 height 22
type input "Well 1-1 Raw and Treated"
click at [296, 356] on button "Save Sample Location" at bounding box center [283, 361] width 71 height 17
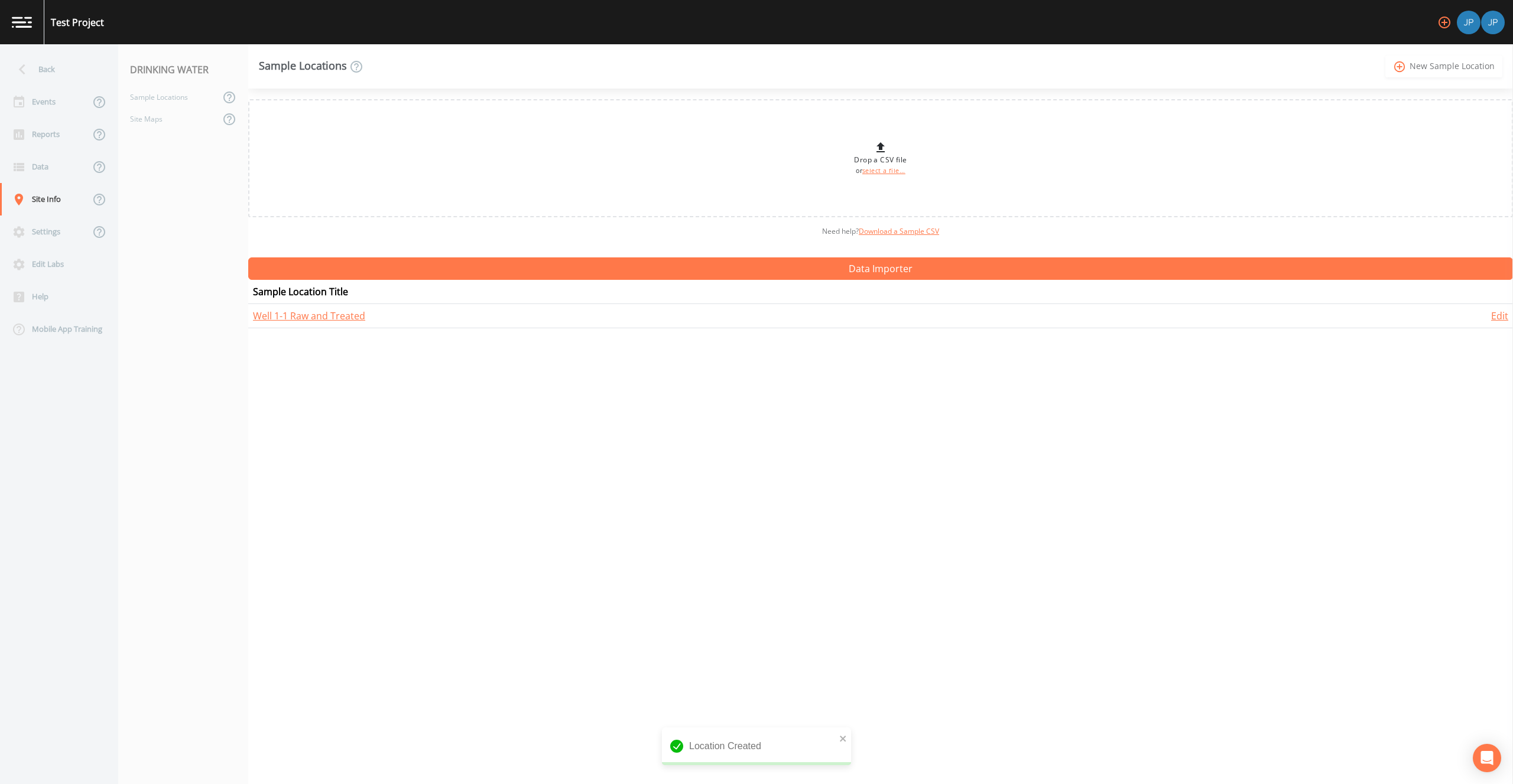
click at [1412, 64] on link "add_circle_outline New Sample Location" at bounding box center [1443, 66] width 117 height 22
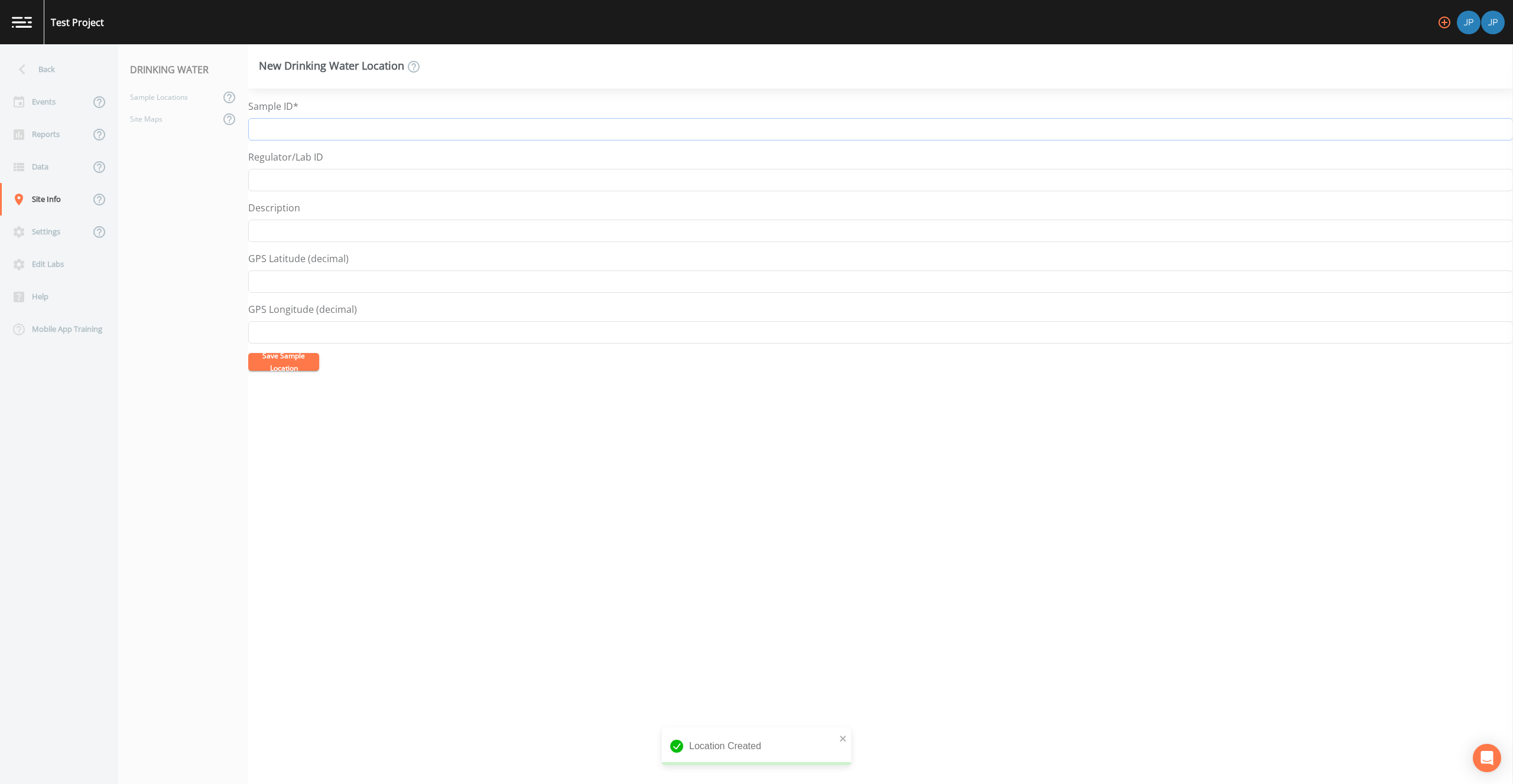
click at [346, 130] on input "Sample ID*" at bounding box center [881, 129] width 1265 height 22
type input "Well 1-2 Raw and Treated"
click at [276, 363] on button "Save Sample Location" at bounding box center [283, 361] width 71 height 17
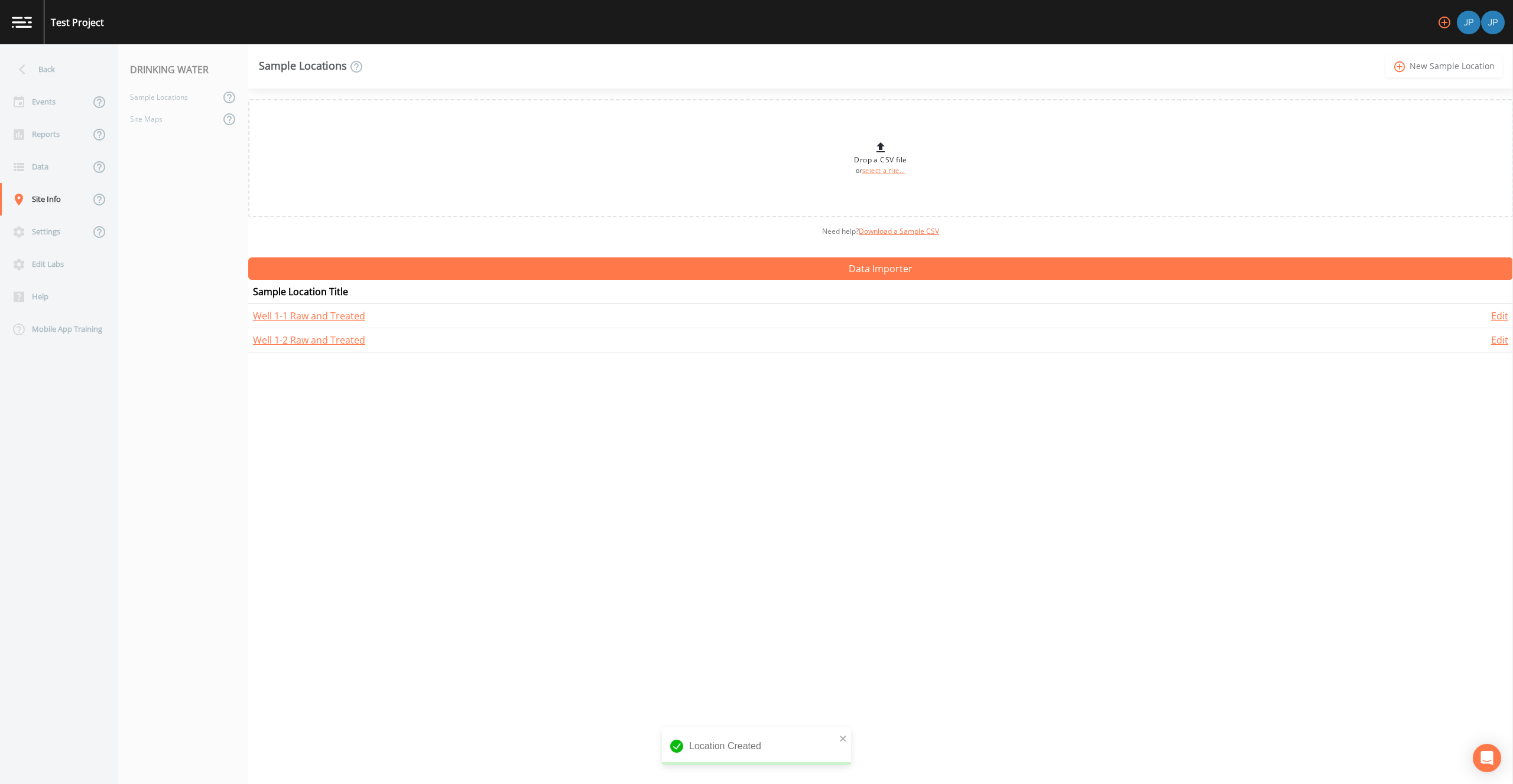
click at [1457, 70] on link "add_circle_outline New Sample Location" at bounding box center [1443, 66] width 117 height 22
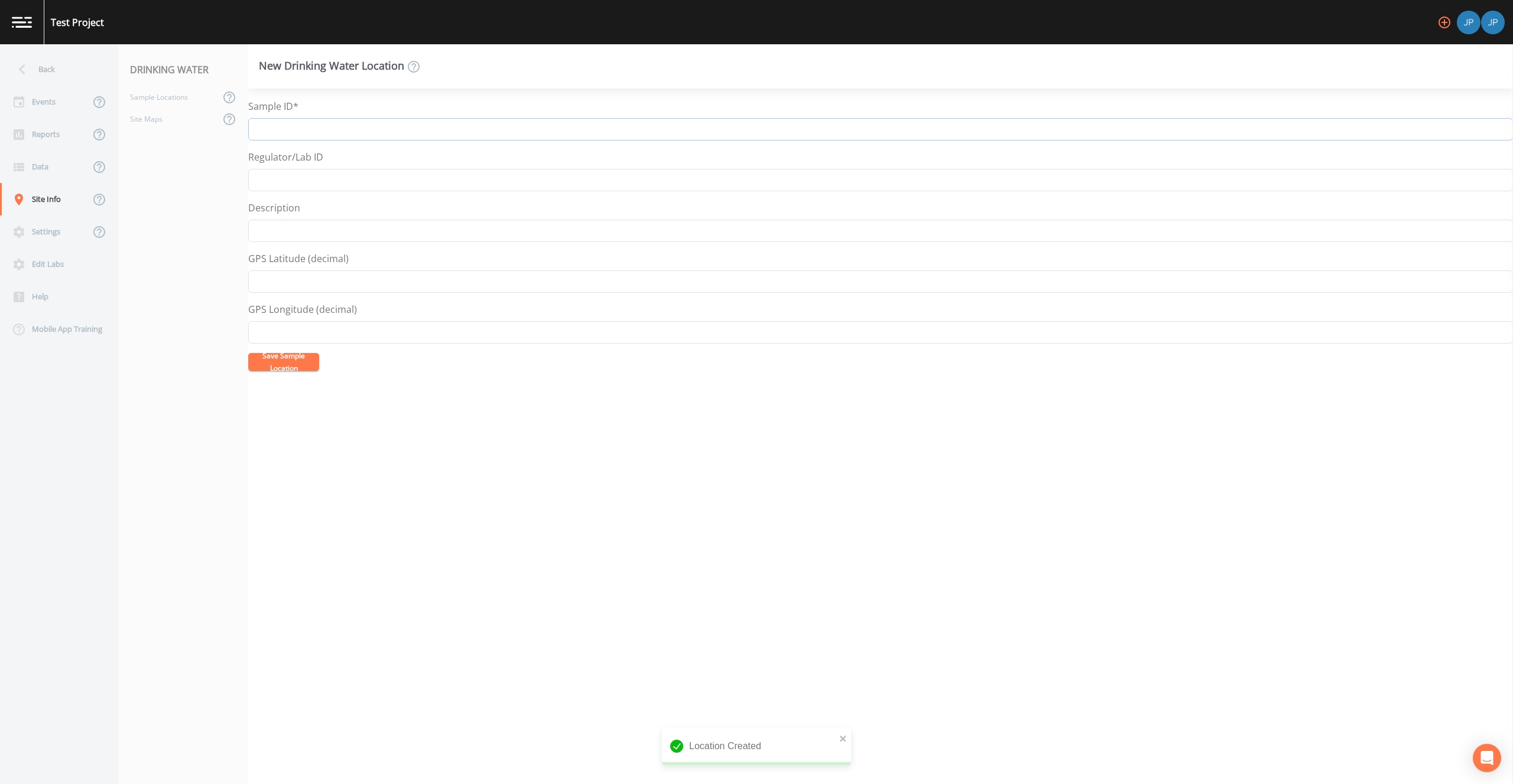
click at [410, 132] on input "Sample ID*" at bounding box center [881, 129] width 1265 height 22
click at [440, 376] on div "Sample ID* Name is required Regulator/Lab ID Description GPS Latitude (decimal)…" at bounding box center [881, 437] width 1265 height 696
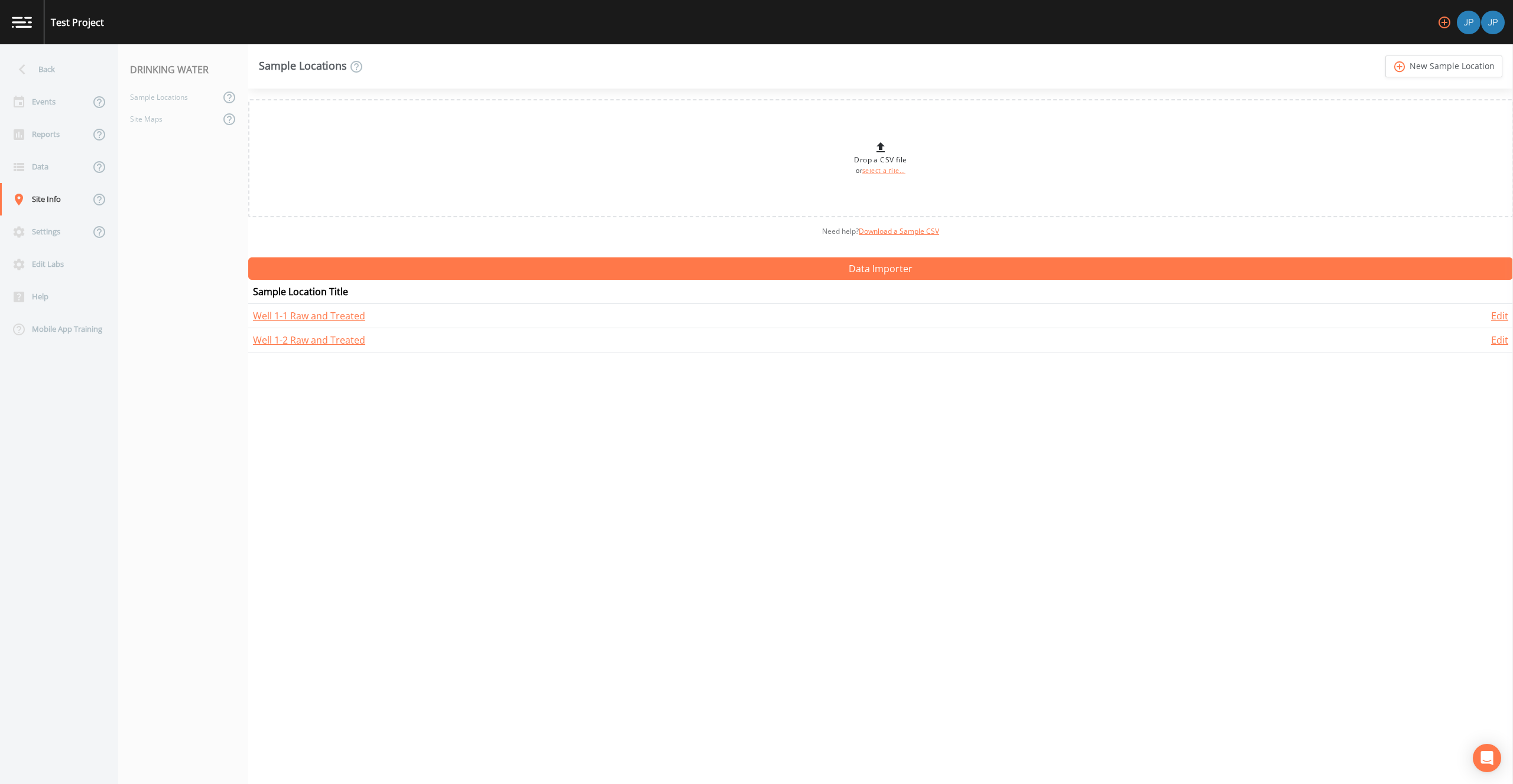
click at [413, 487] on div "Drop a CSV file or select a file... Need help?  Download a Sample CSV Data Impo…" at bounding box center [881, 437] width 1265 height 696
click at [229, 216] on nav "DRINKING WATER Sample Locations Site Maps" at bounding box center [183, 414] width 130 height 740
click at [54, 107] on div "Events" at bounding box center [45, 101] width 90 height 32
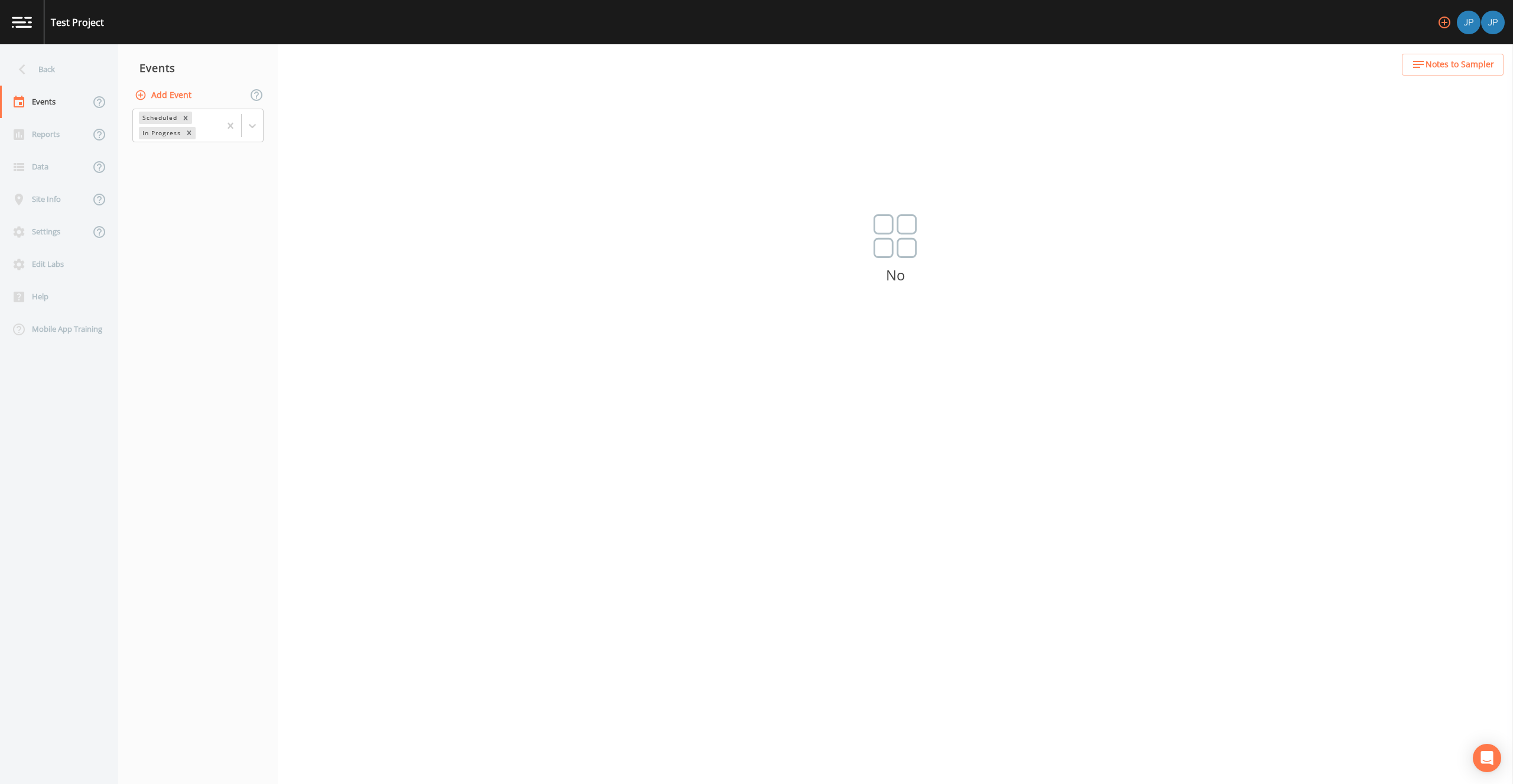
click at [149, 163] on nav "Events Add Event Scheduled In Progress" at bounding box center [198, 414] width 160 height 740
click at [171, 91] on button "Add Event" at bounding box center [164, 96] width 64 height 22
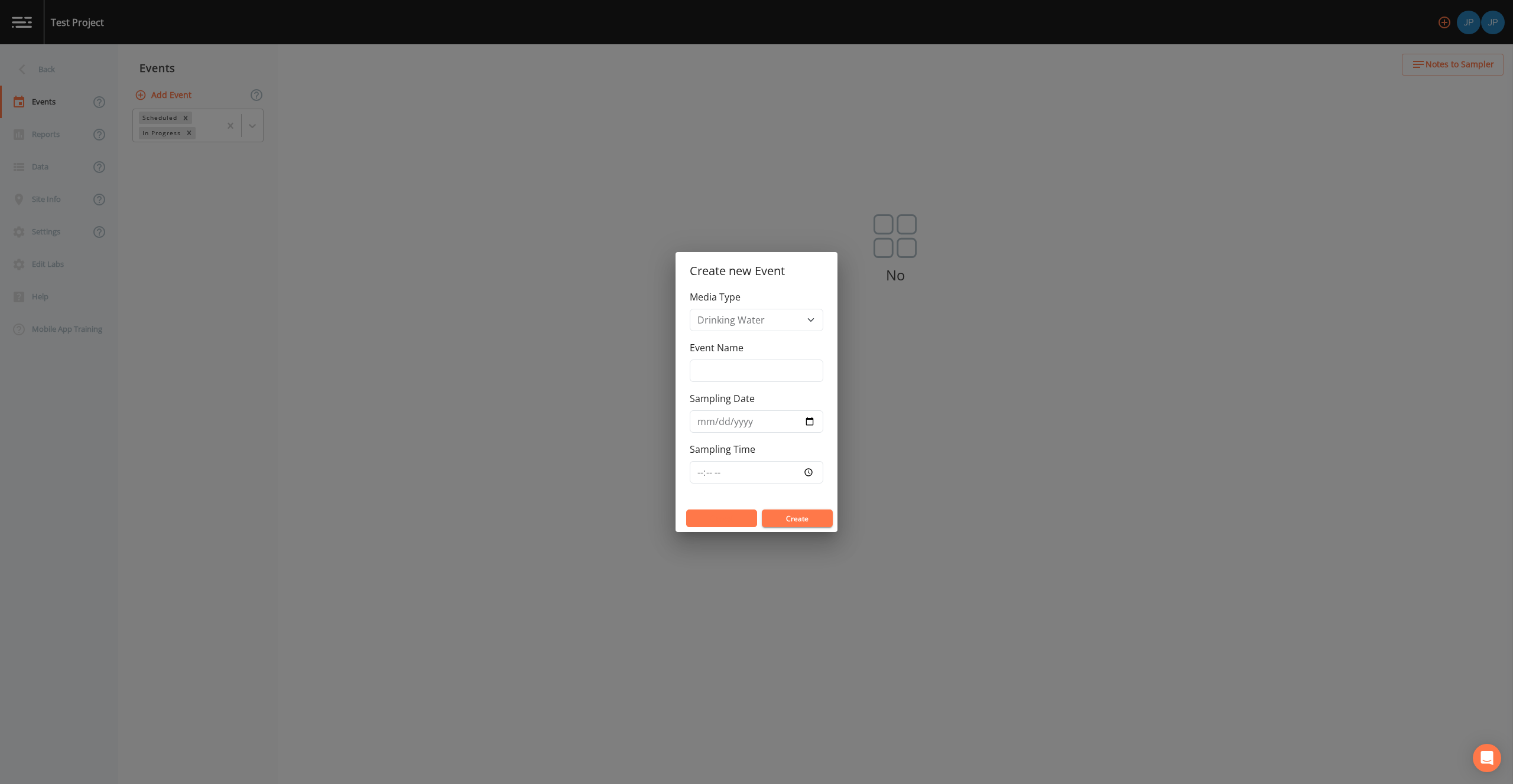
click at [735, 517] on button "Cancel" at bounding box center [721, 518] width 71 height 17
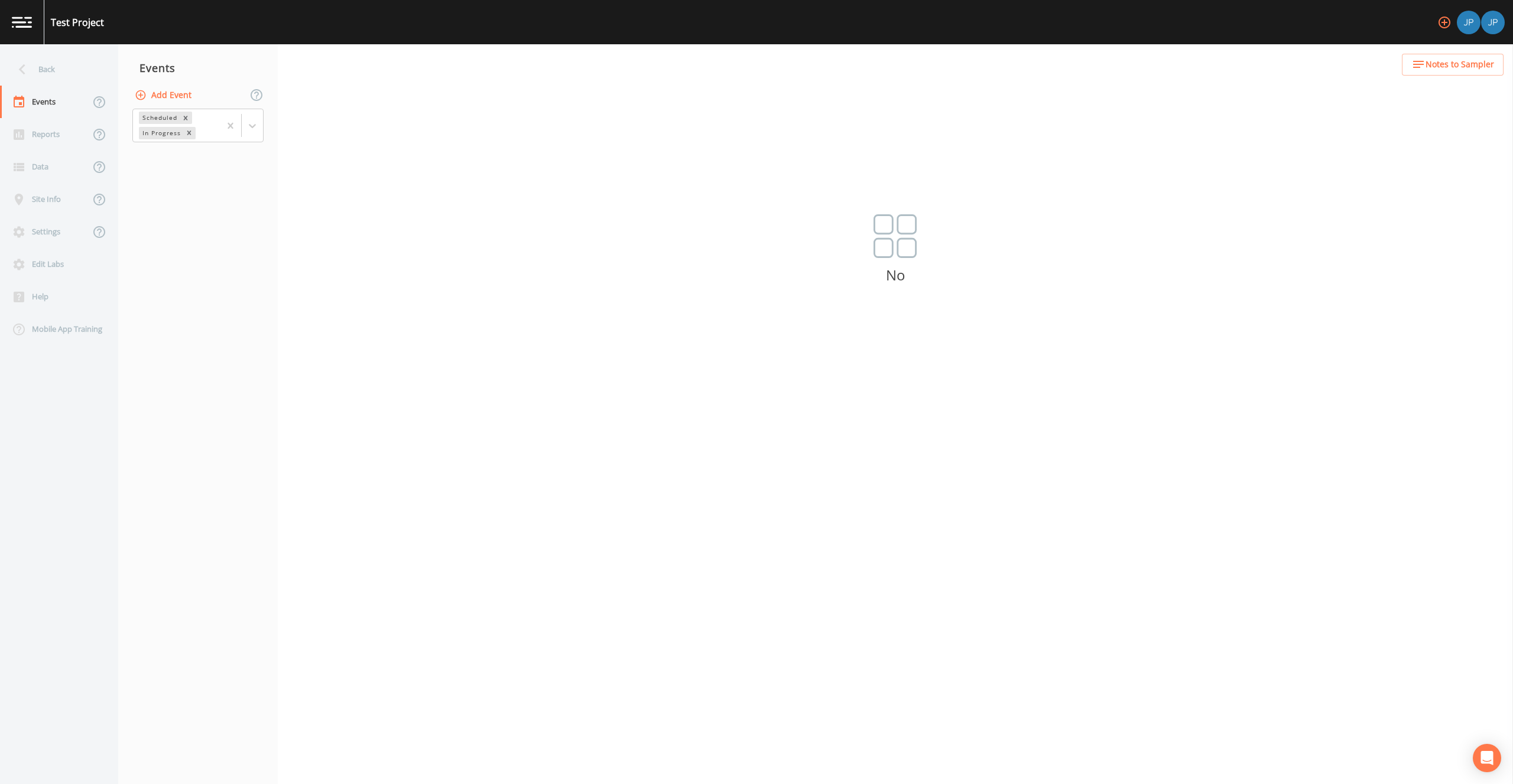
click at [225, 222] on nav "Events Add Event Scheduled In Progress" at bounding box center [198, 414] width 160 height 740
click at [188, 100] on button "Add Event" at bounding box center [164, 96] width 64 height 22
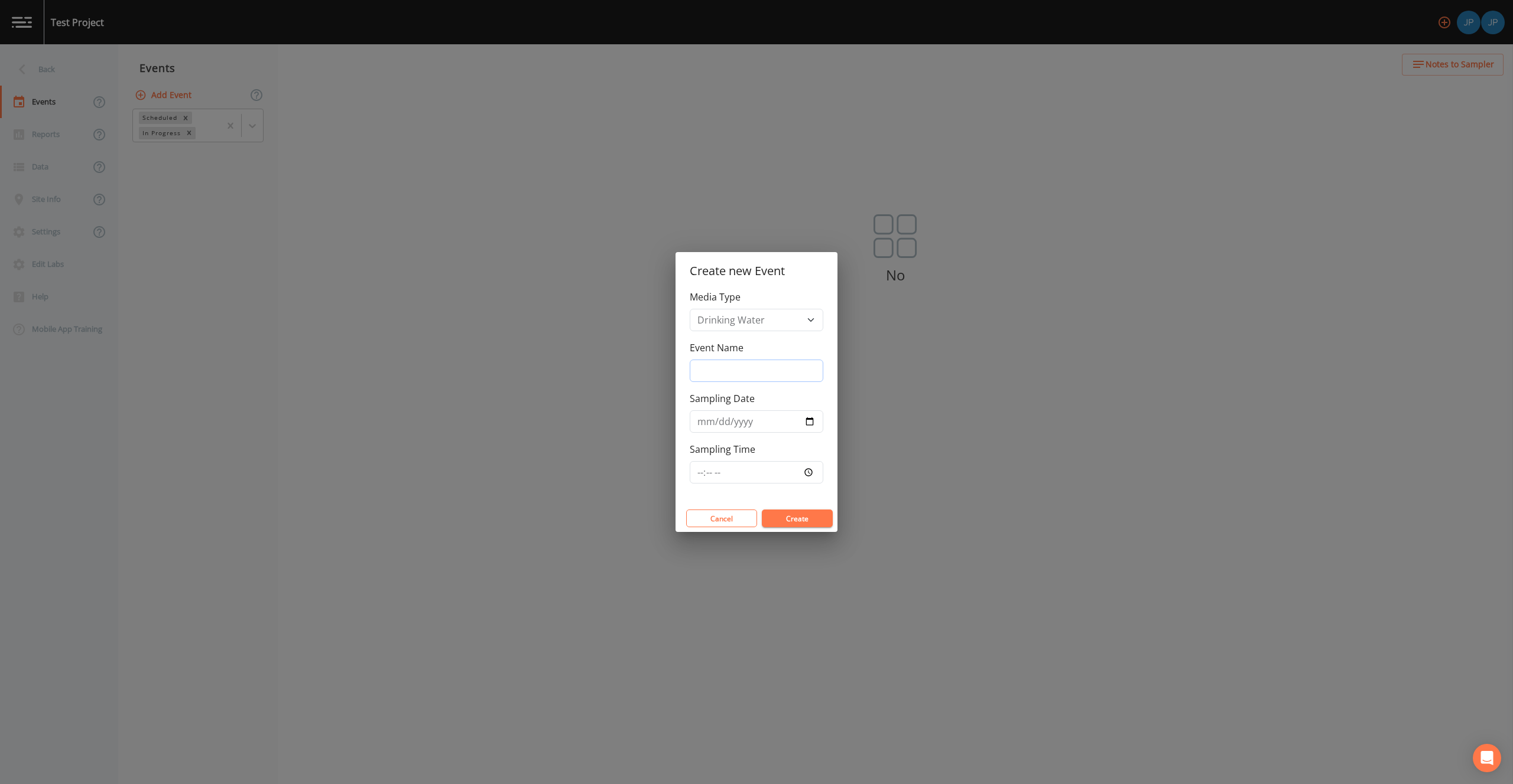
click at [782, 369] on input "Event Name" at bounding box center [756, 370] width 134 height 22
type input "Test Event"
click at [805, 420] on input "Sampling Date" at bounding box center [756, 421] width 134 height 22
type input "[DATE]"
click at [808, 473] on input "Sampling Time" at bounding box center [756, 472] width 134 height 22
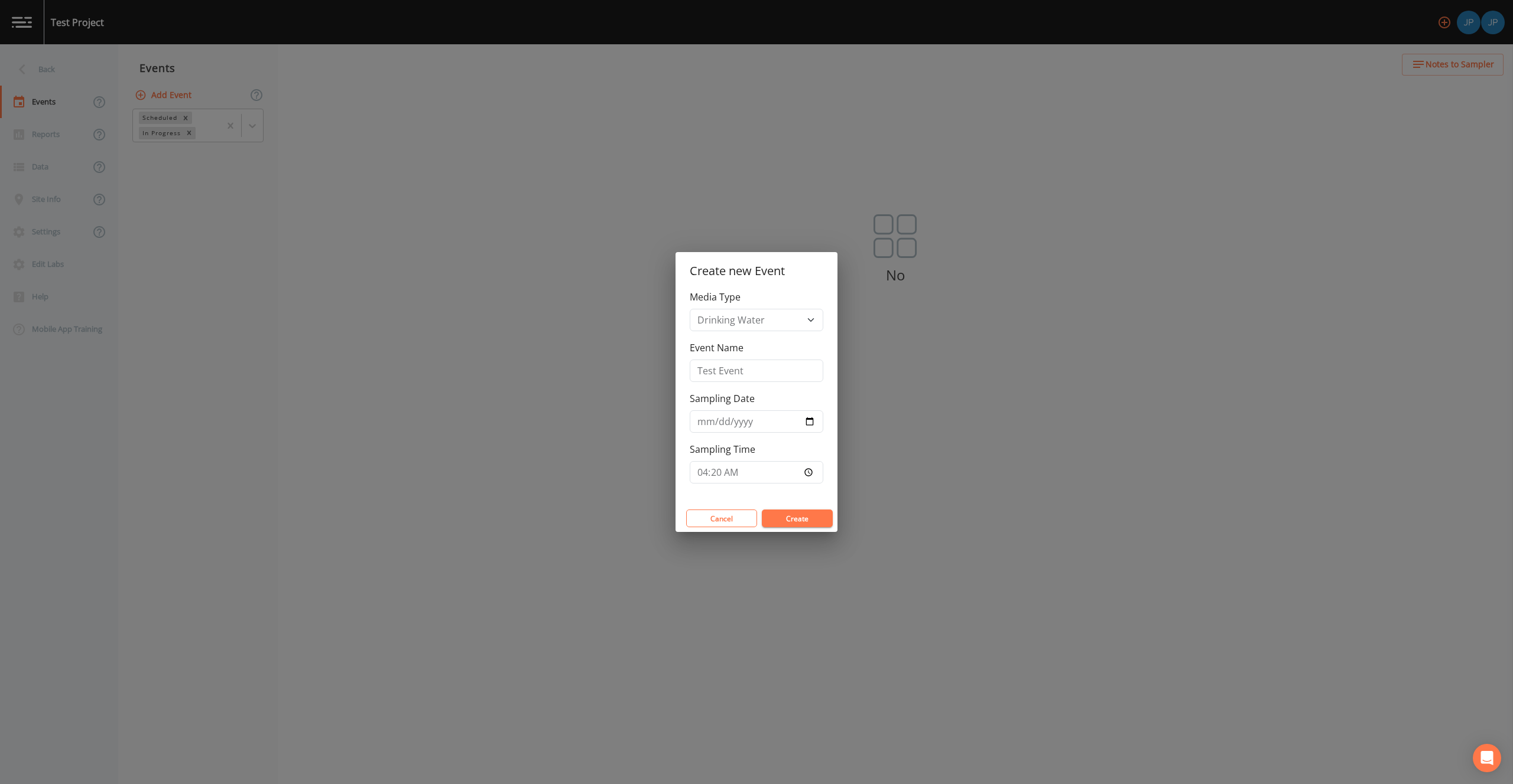
type input "04:20"
click at [808, 490] on div "Media Type Drinking Water Event Name Test Event Sampling Date [DATE] Sampling T…" at bounding box center [756, 397] width 162 height 215
click at [798, 516] on button "Create" at bounding box center [797, 518] width 71 height 17
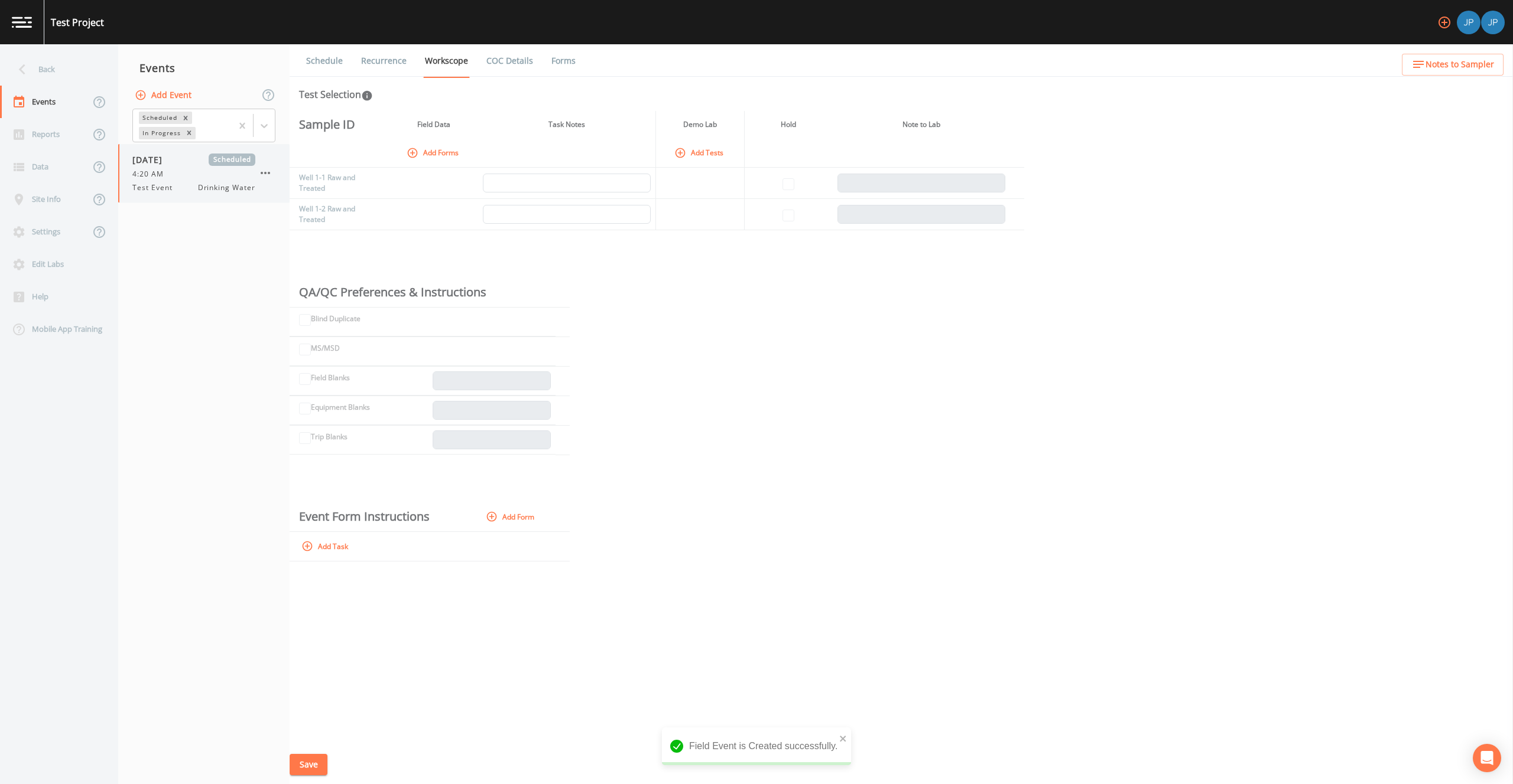
click at [230, 177] on div "4:20 AM" at bounding box center [194, 174] width 123 height 11
click at [420, 156] on button "Add Forms" at bounding box center [433, 152] width 59 height 19
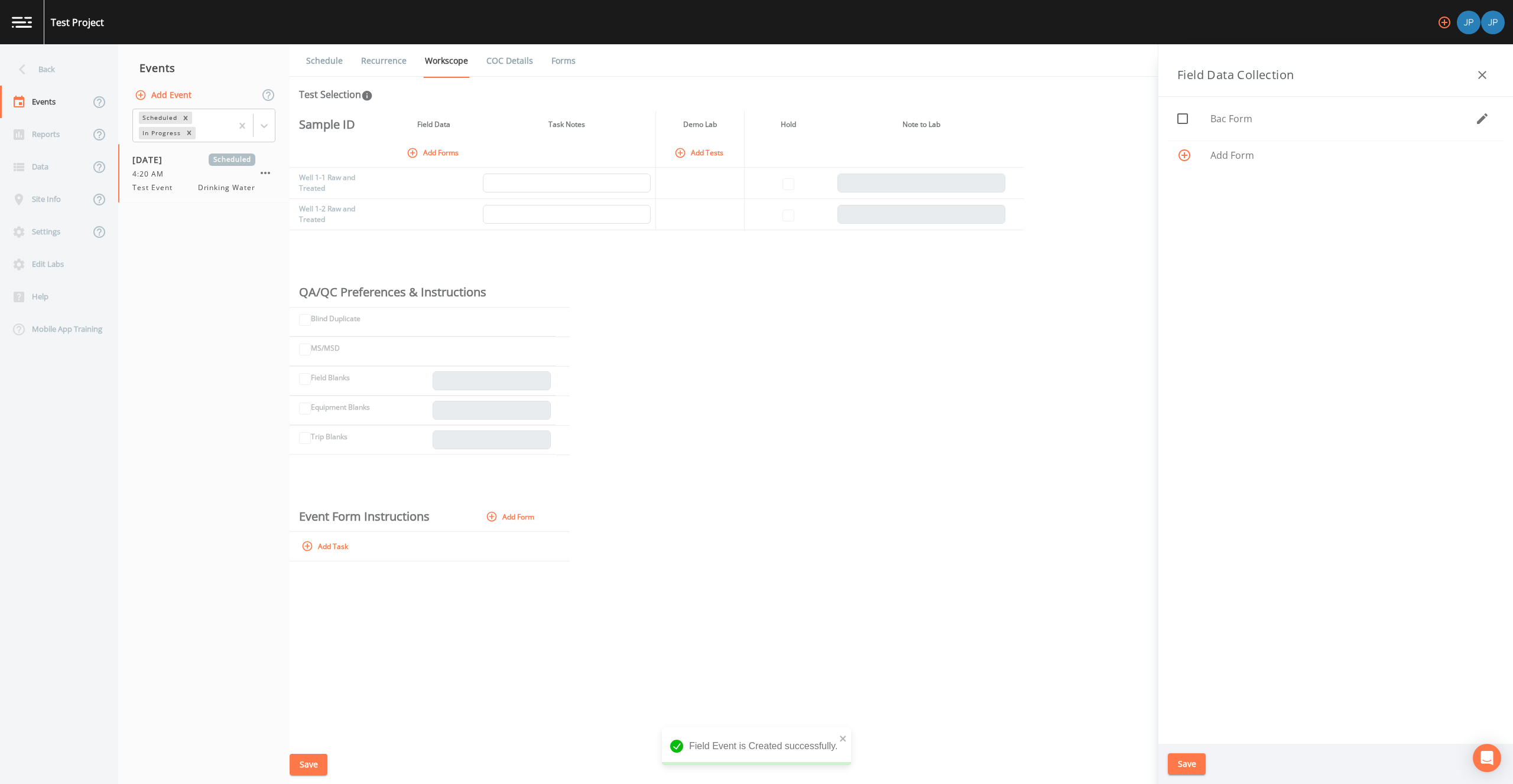
click at [1475, 121] on icon "button" at bounding box center [1481, 118] width 14 height 14
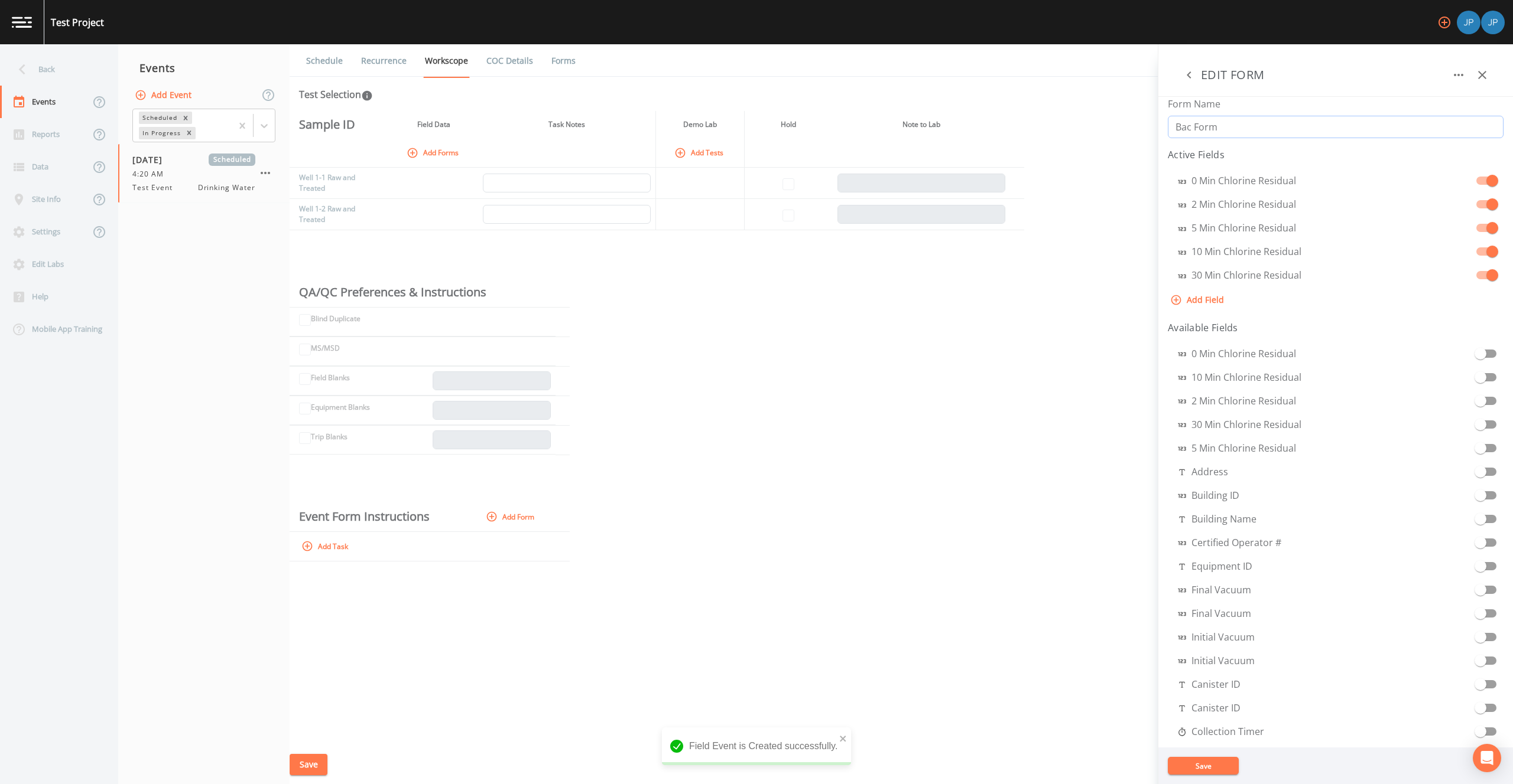
click at [1276, 124] on input "Bac Form" at bounding box center [1335, 126] width 336 height 22
click at [1188, 74] on icon "button" at bounding box center [1188, 75] width 4 height 7
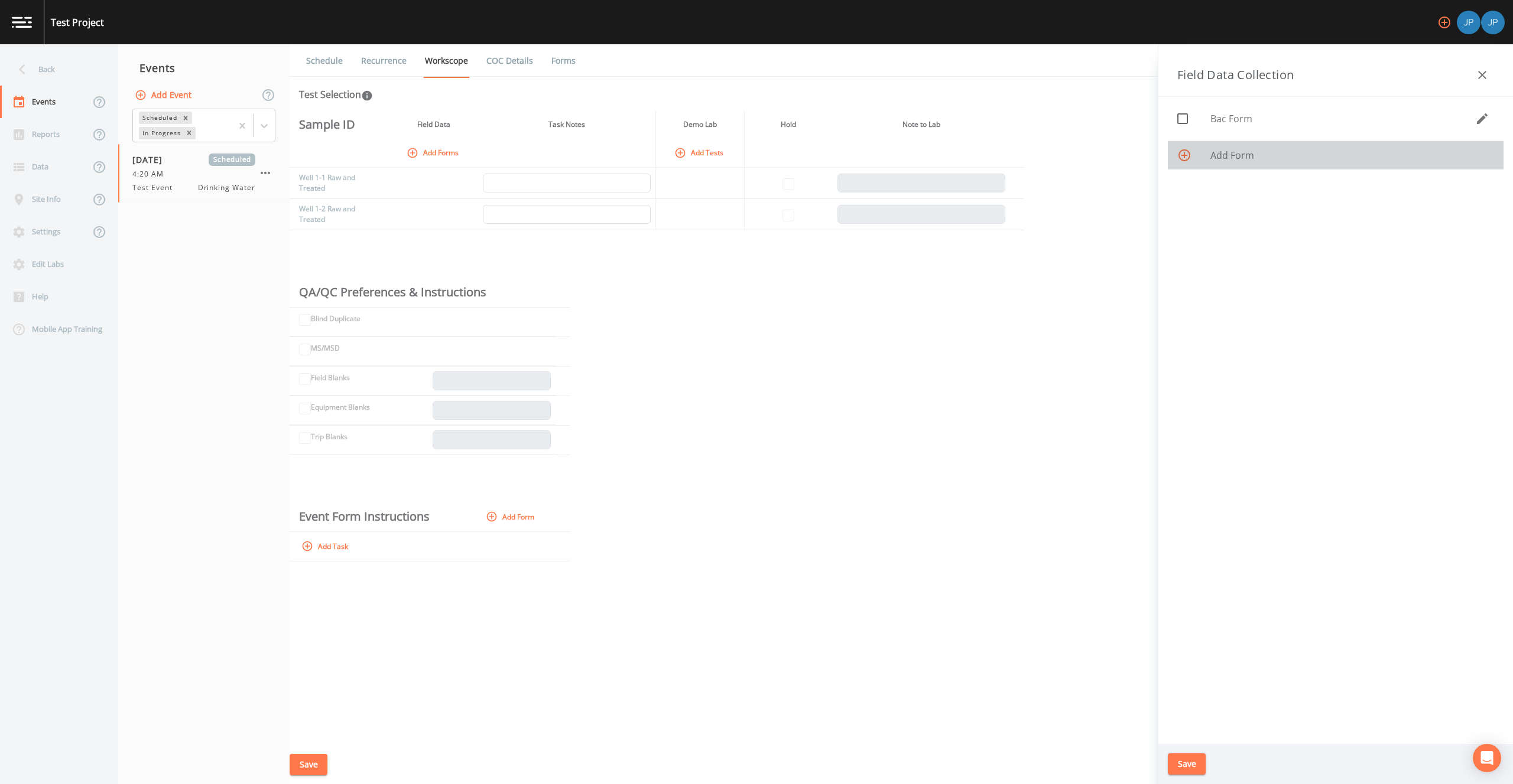
click at [1215, 154] on span "Add Form" at bounding box center [1351, 155] width 283 height 14
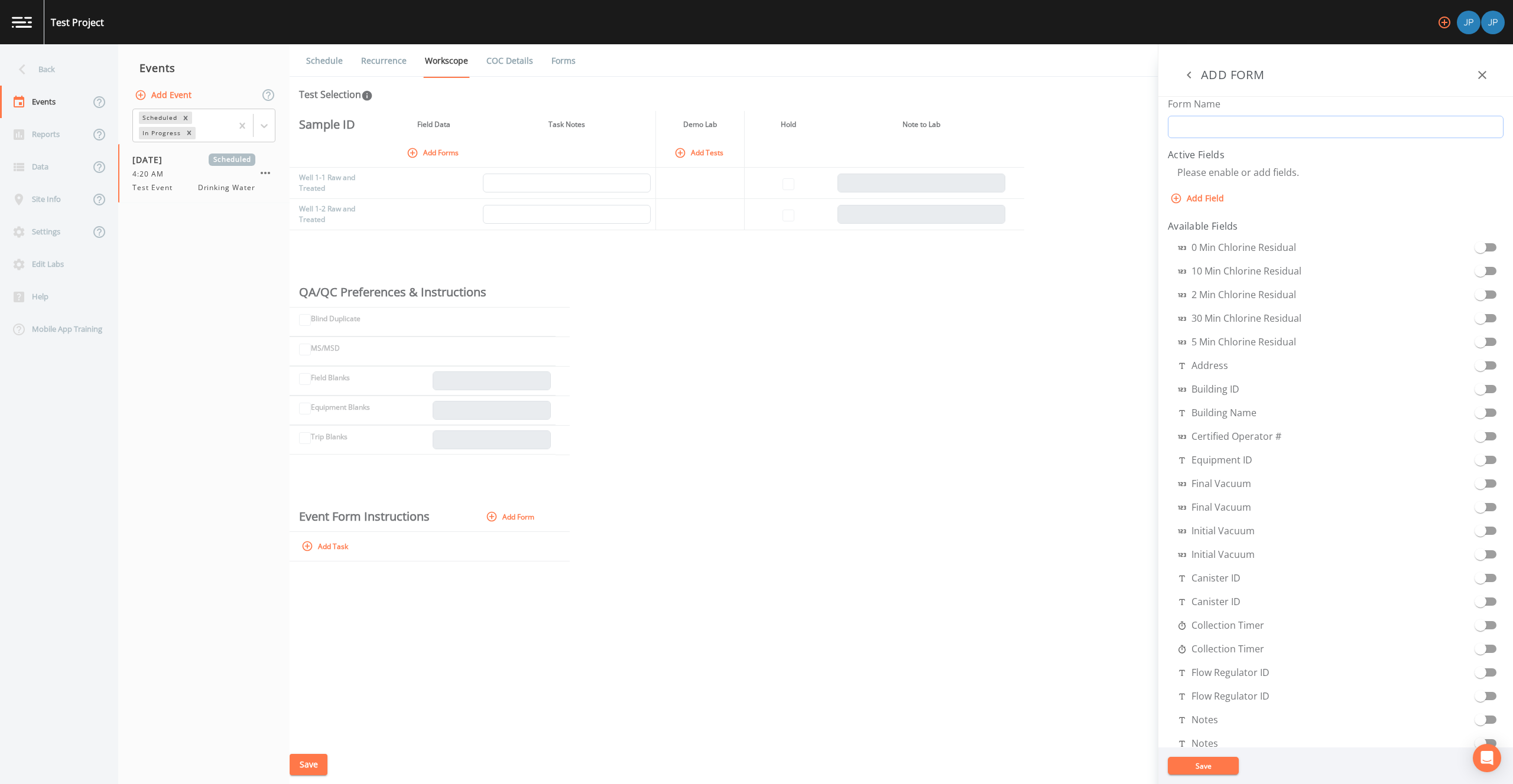
click at [1210, 122] on input "Form Name" at bounding box center [1335, 126] width 336 height 22
type input "General Form"
click at [1206, 197] on button "Add Field" at bounding box center [1197, 198] width 61 height 22
select select "STRING"
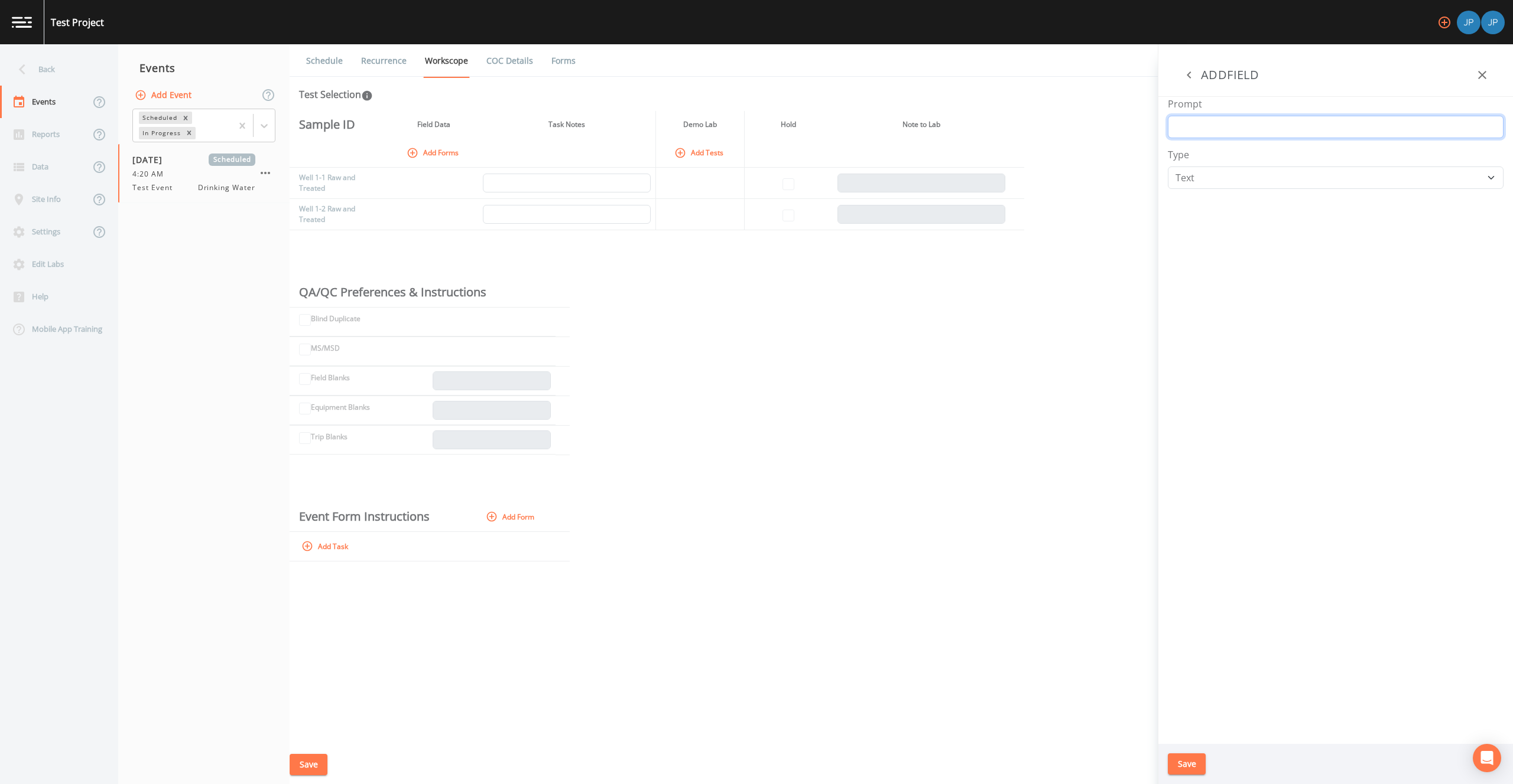
click at [1221, 135] on input "Prompt" at bounding box center [1335, 126] width 336 height 22
type input "Sample Type"
click at [1240, 185] on select "Number Photo Select One Signature Text Timer" at bounding box center [1335, 178] width 336 height 22
select select "SELECT_ONE"
click at [1213, 240] on input "text" at bounding box center [1228, 243] width 122 height 33
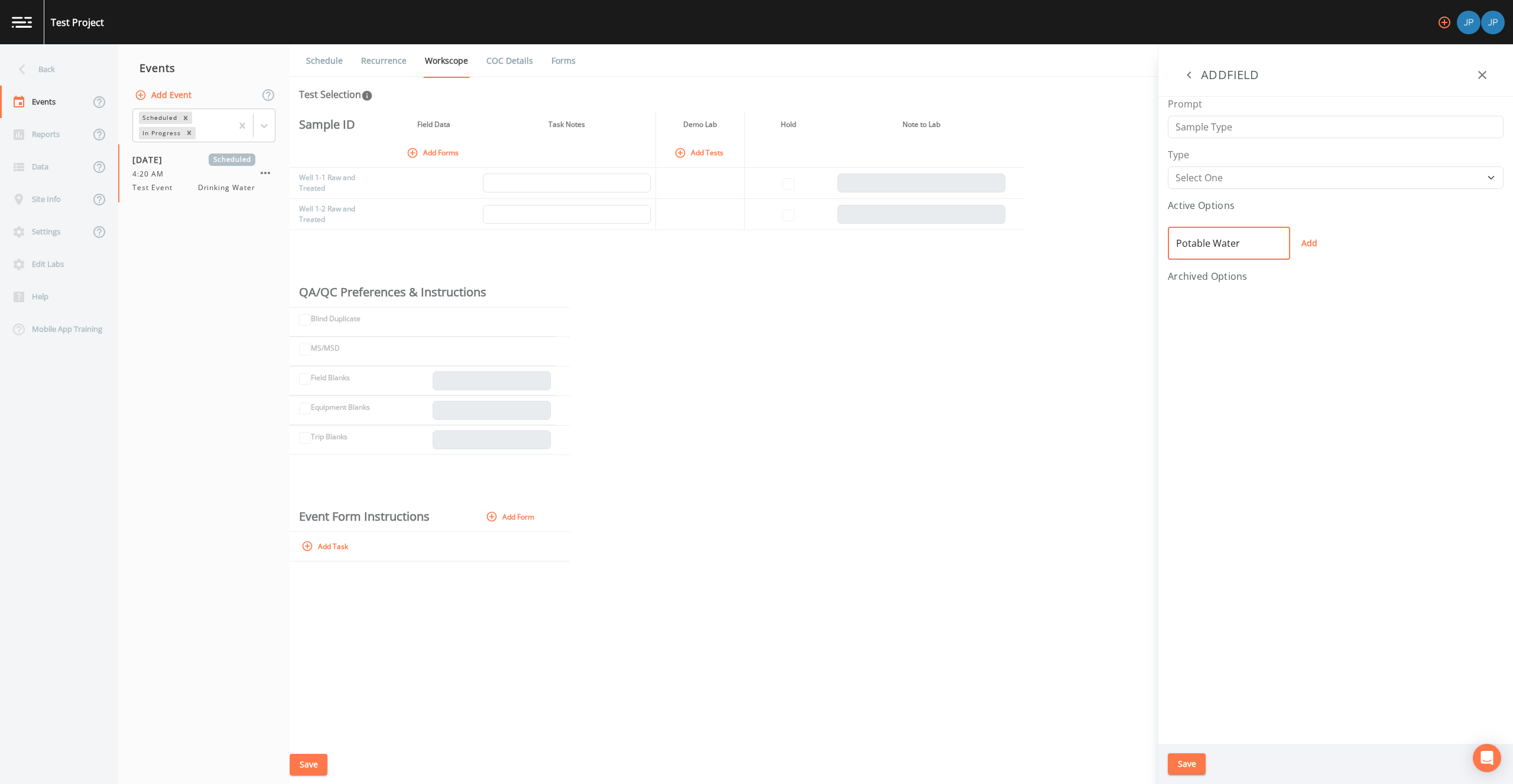
type input "Potable Water"
click at [1311, 247] on button "Add" at bounding box center [1309, 243] width 38 height 33
click at [1192, 766] on button "Save" at bounding box center [1186, 764] width 38 height 22
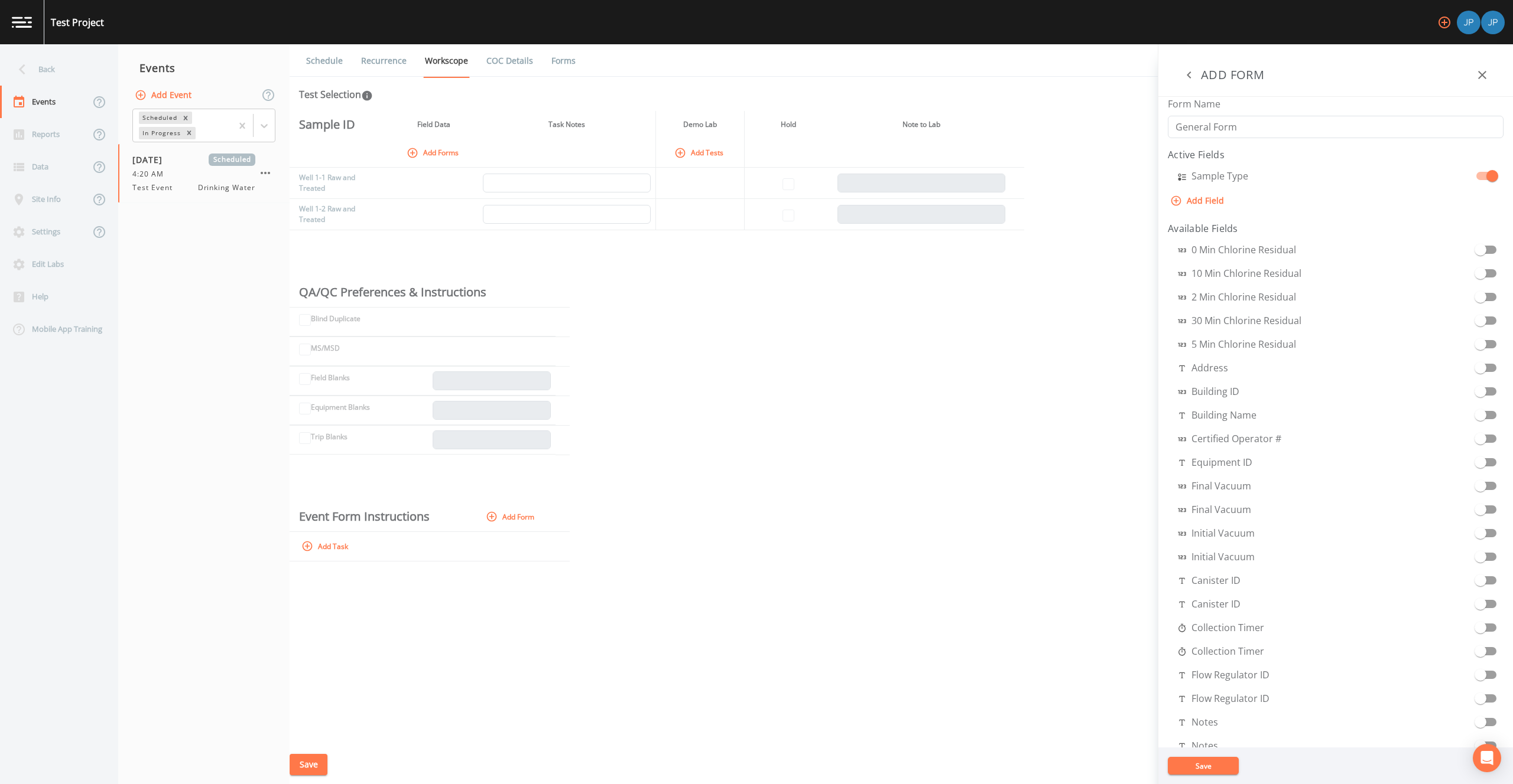
click at [1216, 203] on button "Add Field" at bounding box center [1197, 201] width 61 height 22
select select "STRING"
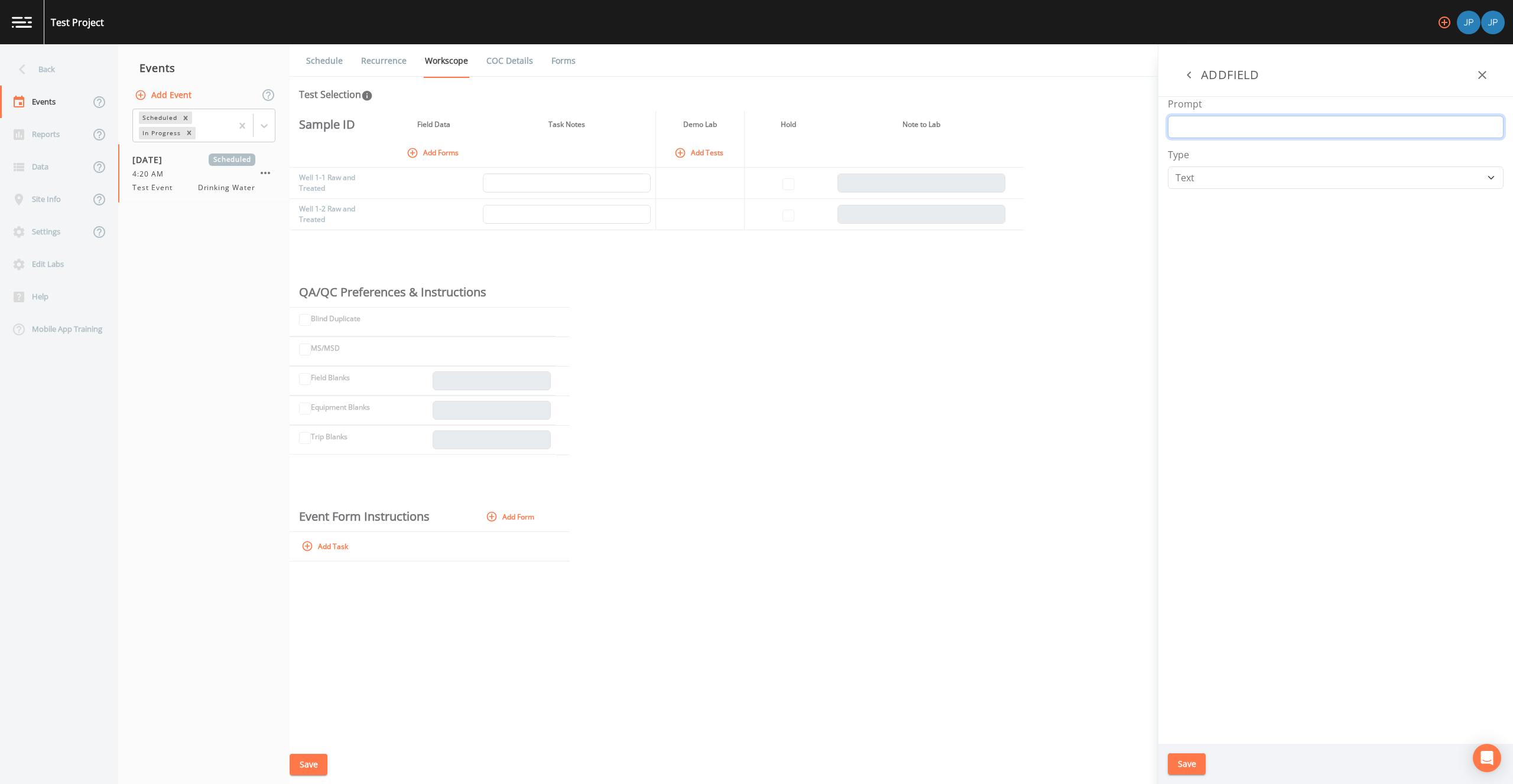
click at [1222, 126] on input "Prompt" at bounding box center [1335, 126] width 336 height 22
type input "Origin"
click at [1210, 173] on select "Number Photo Select One Signature Text Timer" at bounding box center [1335, 178] width 336 height 22
select select "SELECT_ONE"
click at [1201, 241] on input "text" at bounding box center [1228, 243] width 122 height 33
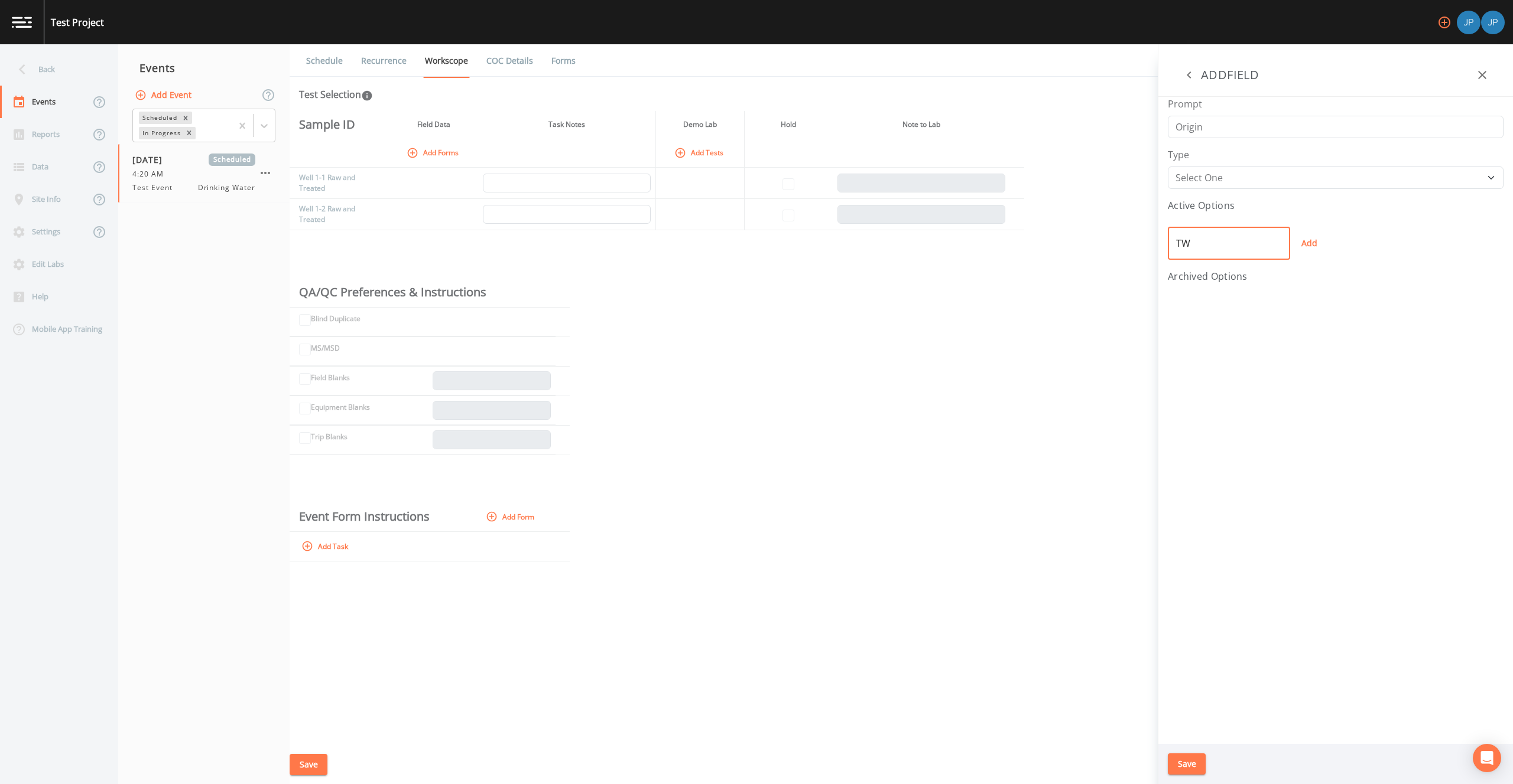
type input "TW"
click at [1316, 243] on button "Add" at bounding box center [1309, 243] width 38 height 33
click at [1190, 267] on input "text" at bounding box center [1228, 262] width 122 height 33
type input "D"
click at [1304, 262] on button "Add" at bounding box center [1309, 262] width 38 height 33
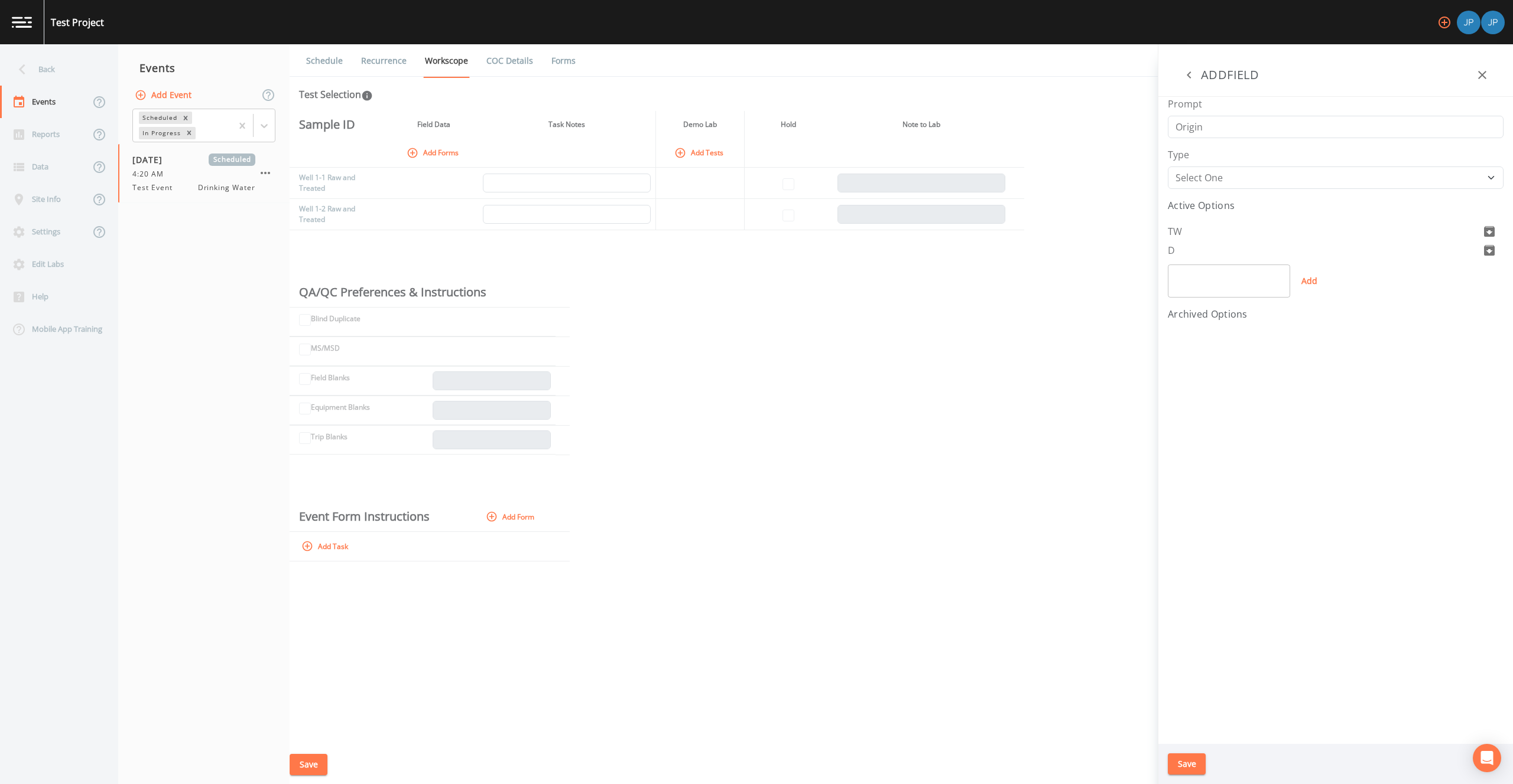
click at [1237, 282] on input "text" at bounding box center [1228, 282] width 122 height 33
type input "RW"
click at [1314, 287] on button "Add" at bounding box center [1309, 282] width 38 height 33
click at [1235, 296] on input "text" at bounding box center [1228, 300] width 122 height 33
type input "T"
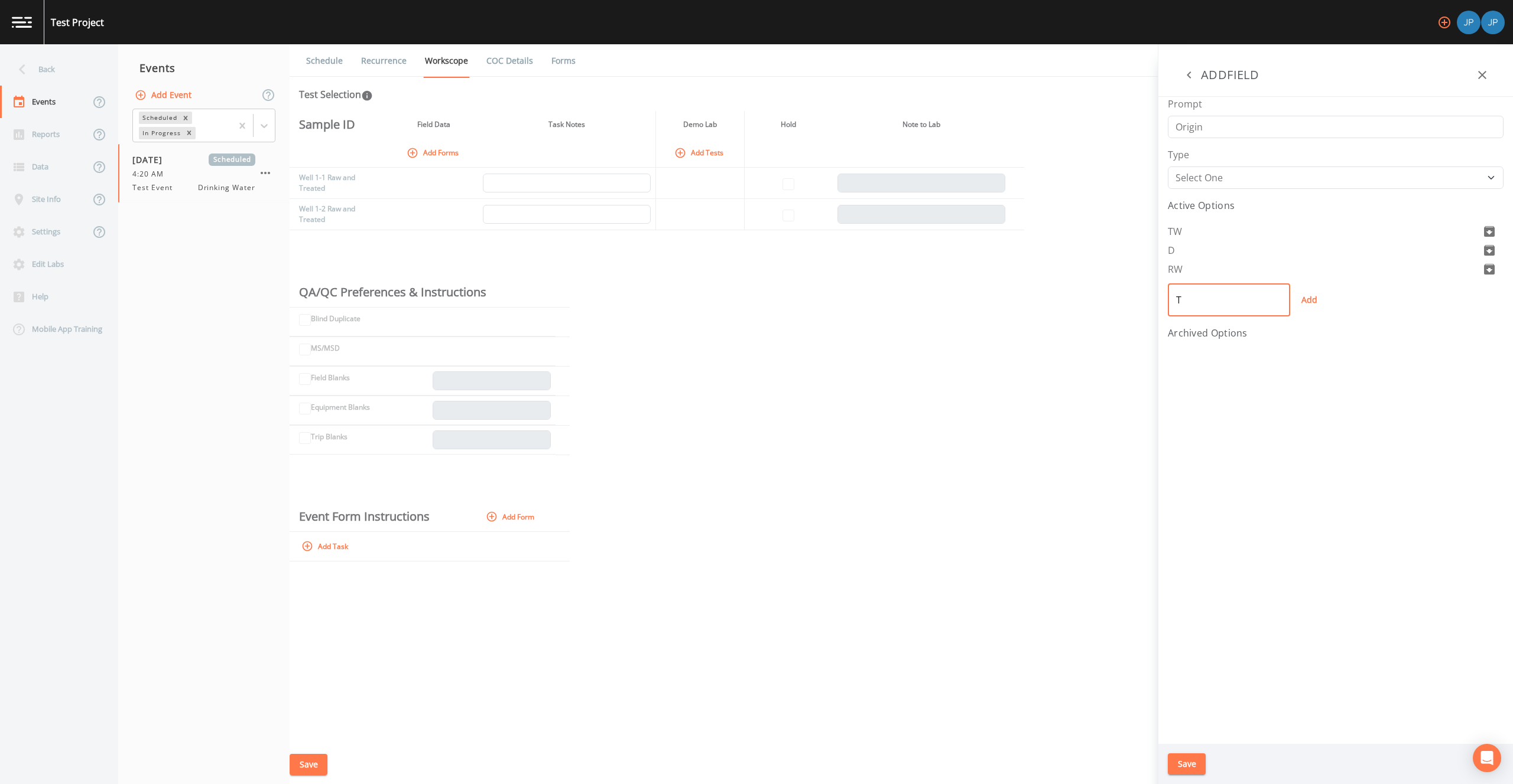
click at [1312, 305] on button "Add" at bounding box center [1309, 300] width 38 height 33
click at [1221, 310] on input "text" at bounding box center [1228, 319] width 122 height 33
type input "I"
click at [1304, 322] on button "Add" at bounding box center [1309, 319] width 38 height 33
click at [1243, 331] on input "text" at bounding box center [1228, 338] width 122 height 33
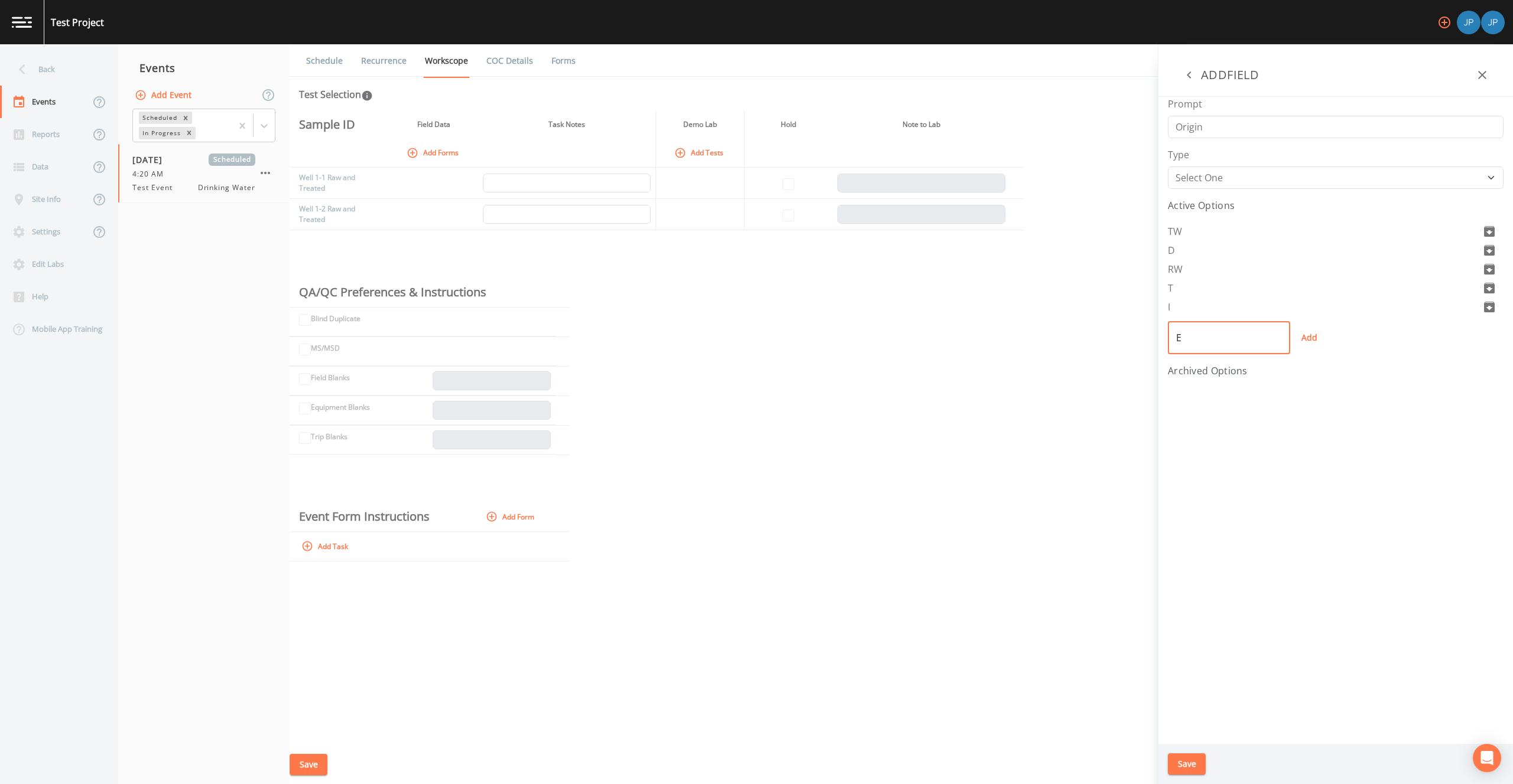
type input "E"
click at [1300, 336] on button "Add" at bounding box center [1309, 338] width 38 height 33
click at [1195, 762] on button "Save" at bounding box center [1186, 764] width 38 height 22
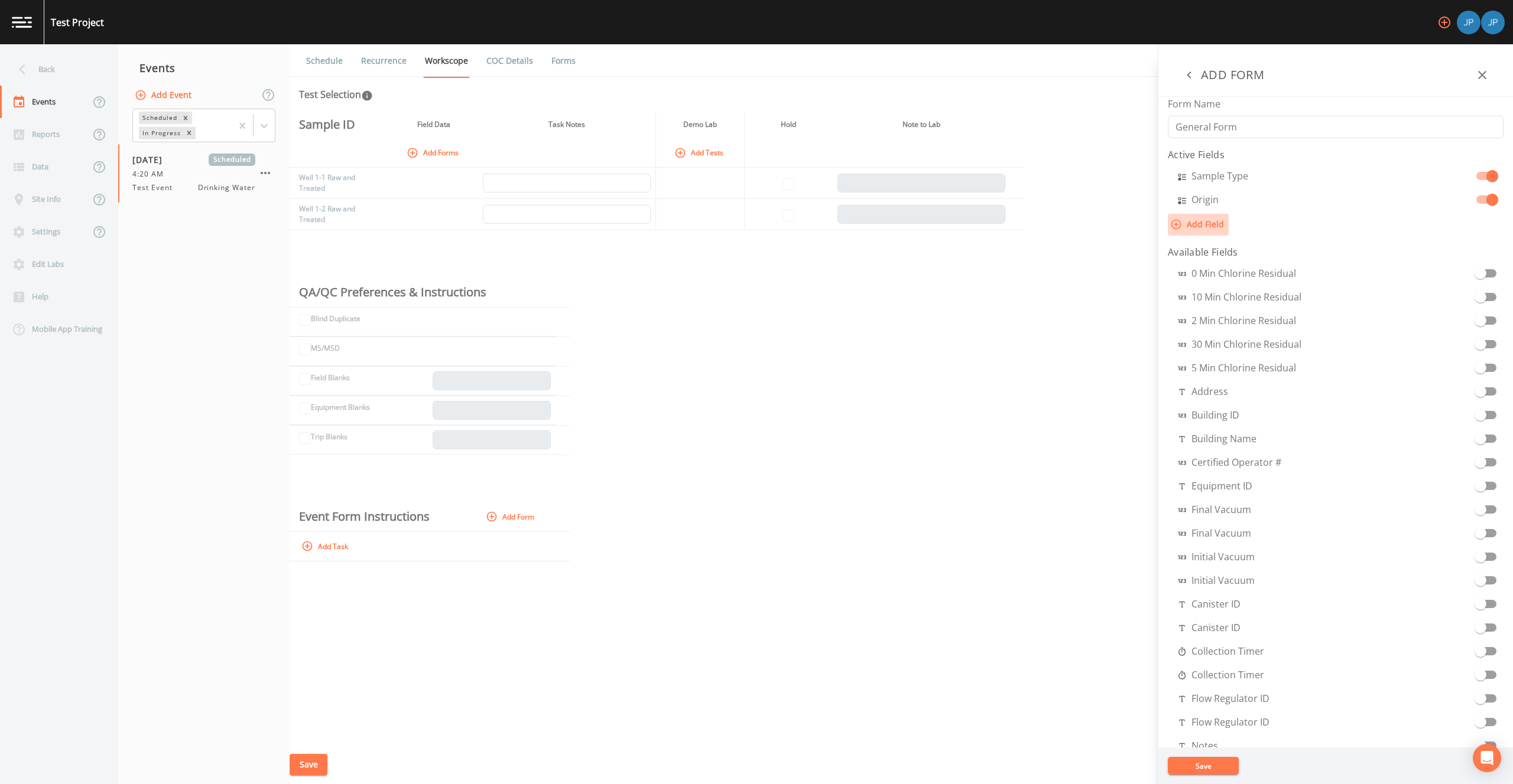
click at [1209, 230] on button "Add Field" at bounding box center [1197, 224] width 61 height 22
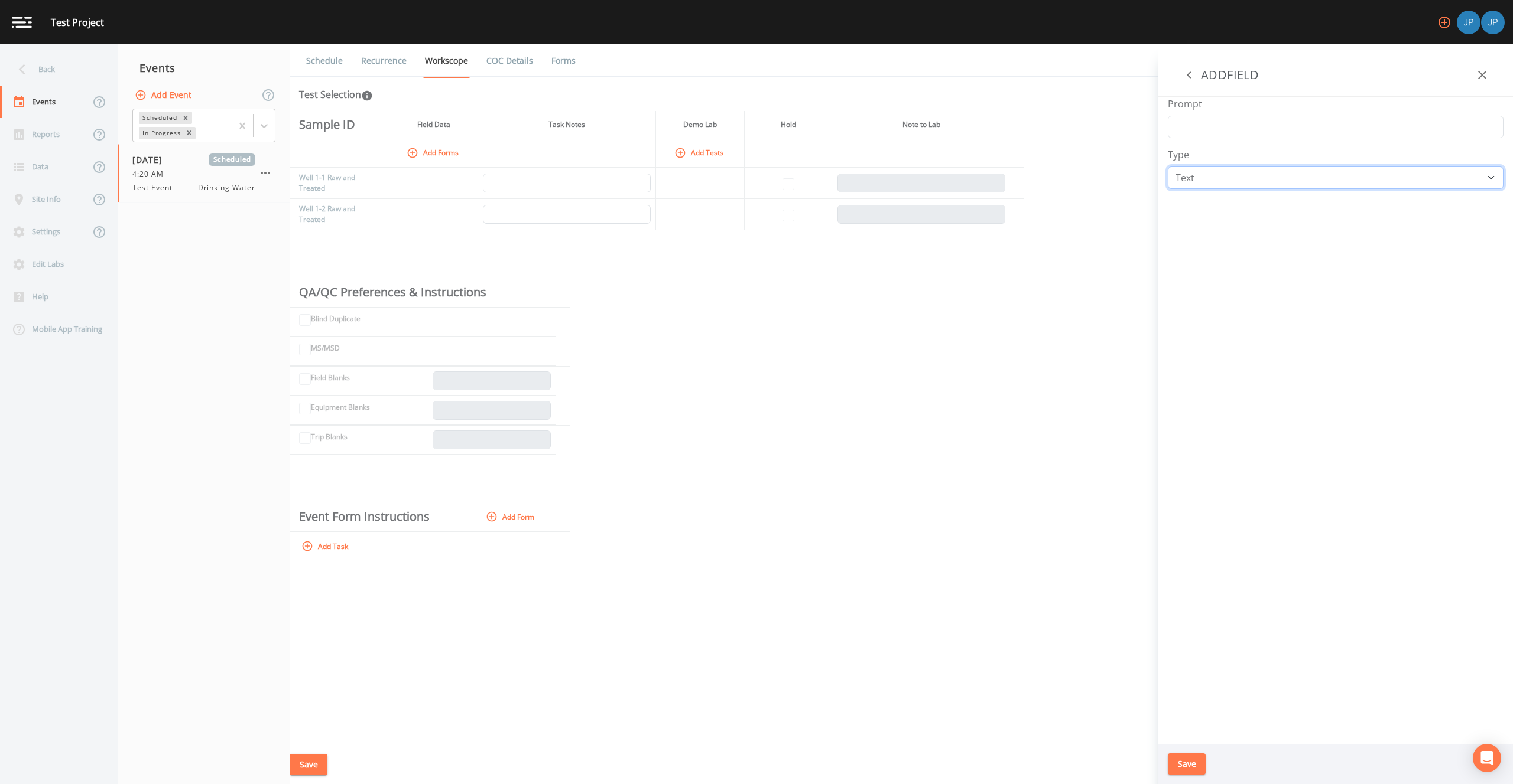
click at [1200, 181] on select "Number Photo Select One Signature Text Timer" at bounding box center [1335, 178] width 336 height 22
select select "SELECT_ONE"
click at [1216, 140] on div "Prompt Type Number Photo Select One Signature Text Timer Active Options ​ Add A…" at bounding box center [1335, 420] width 355 height 647
click at [1216, 132] on input "Prompt" at bounding box center [1335, 126] width 336 height 22
type input "Treatment Type"
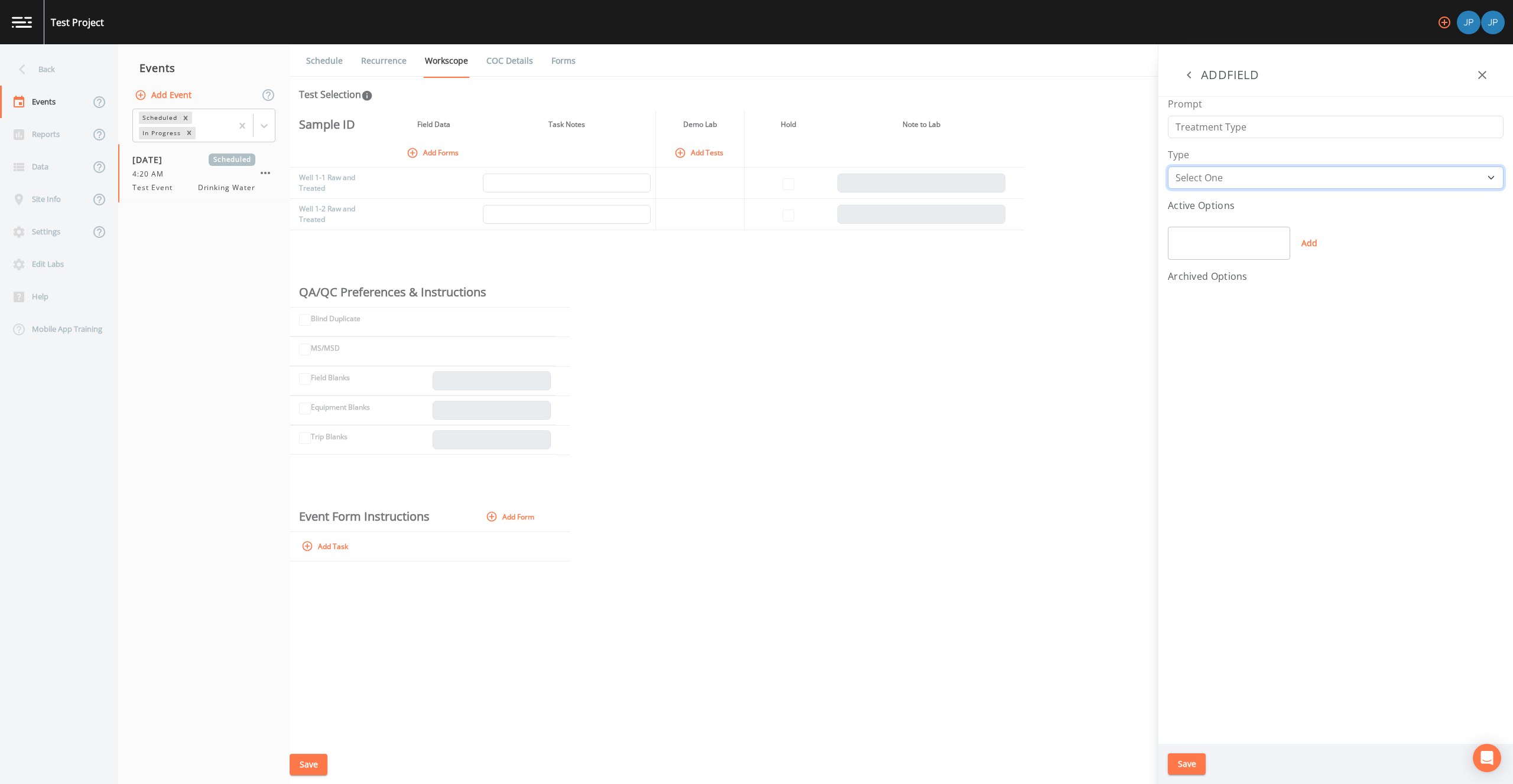
click at [1211, 178] on select "Number Photo Select One Signature Text Timer" at bounding box center [1335, 178] width 336 height 22
click at [1208, 242] on input "text" at bounding box center [1228, 243] width 122 height 33
type input "AST"
click at [1311, 247] on button "Add" at bounding box center [1309, 243] width 38 height 33
click at [1236, 263] on input "text" at bounding box center [1228, 262] width 122 height 33
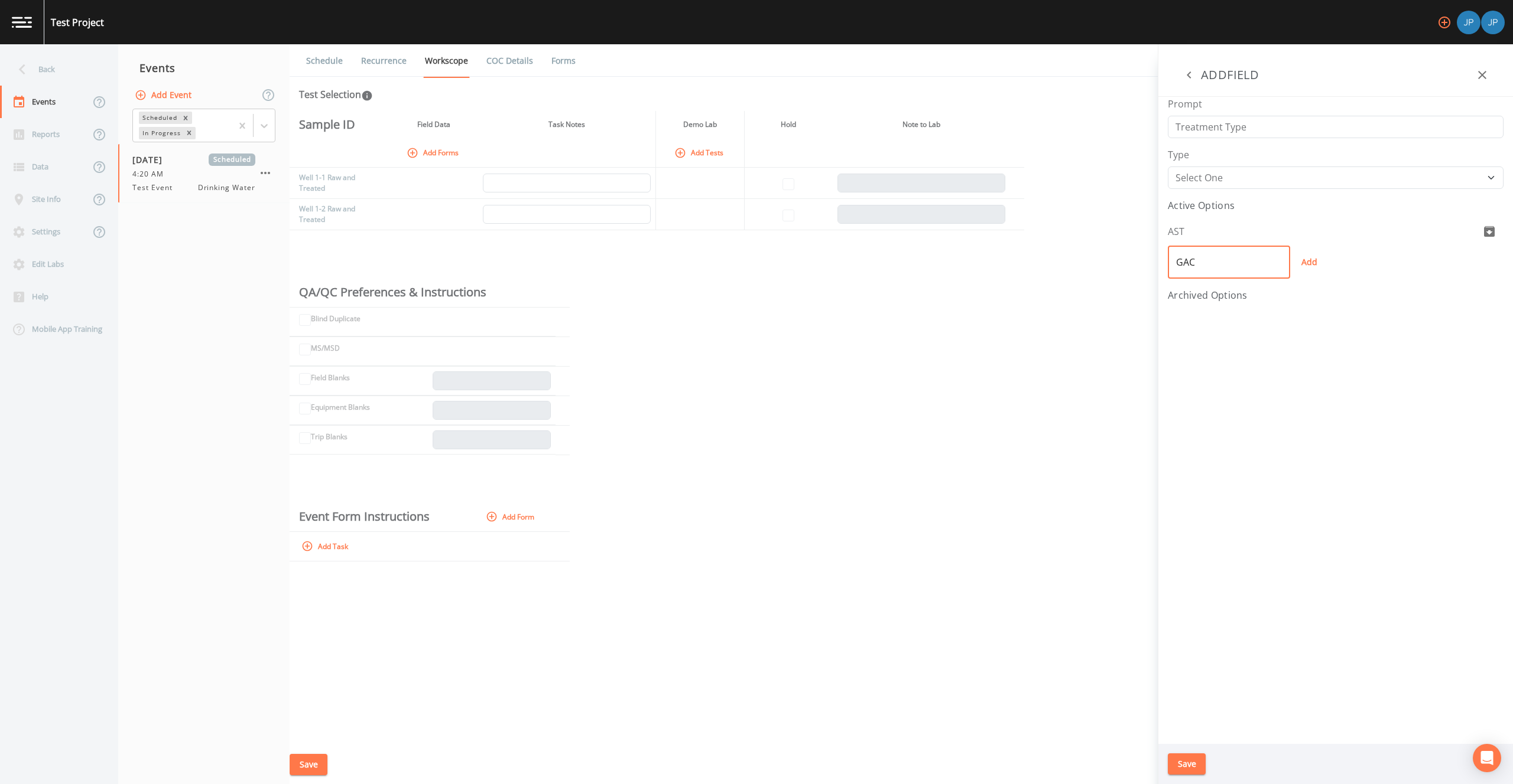
type input "GAC"
click at [1304, 262] on button "Add" at bounding box center [1309, 262] width 38 height 33
click at [1243, 277] on input "text" at bounding box center [1228, 282] width 122 height 33
type input "N"
click at [1314, 283] on button "Add" at bounding box center [1309, 282] width 38 height 33
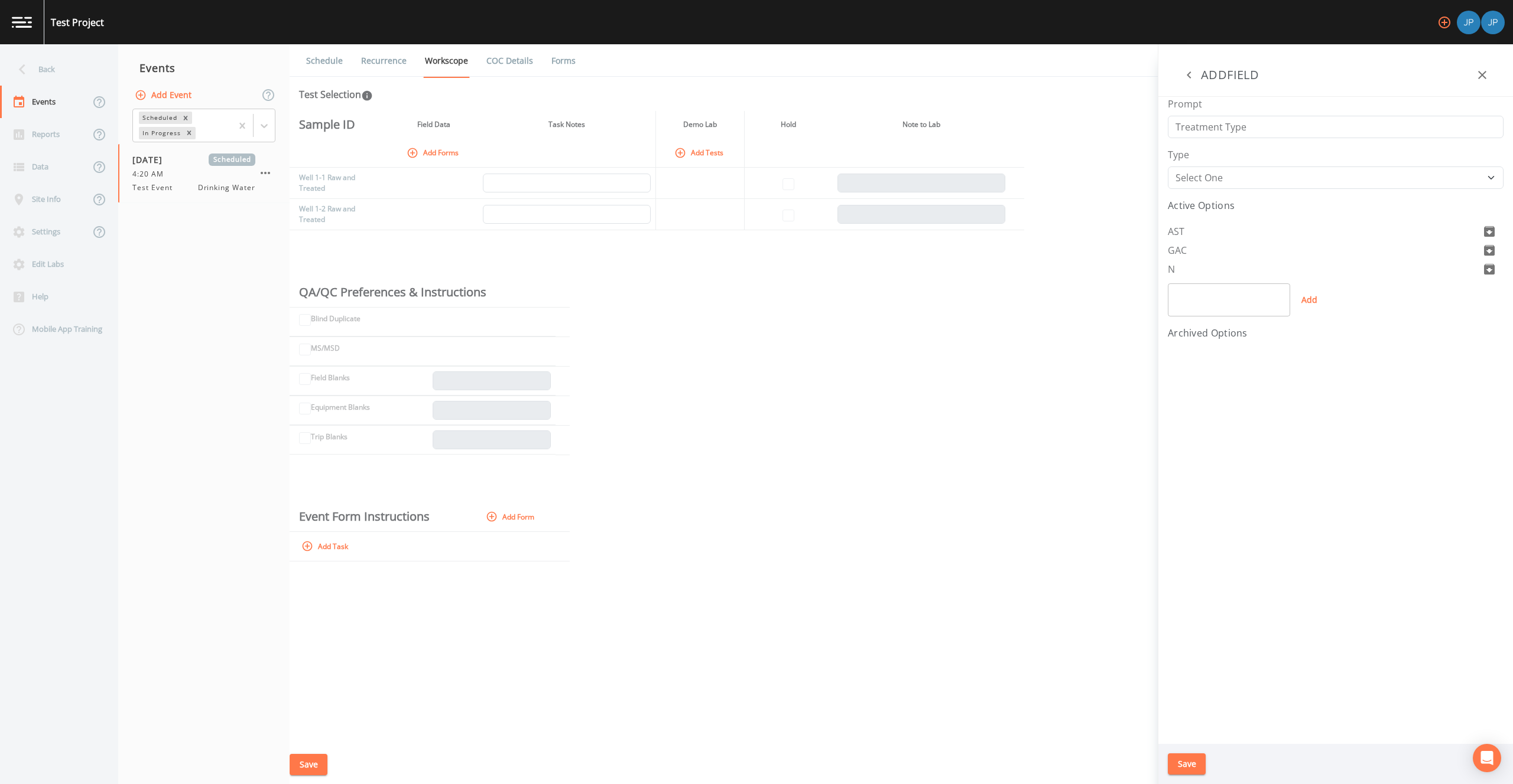
click at [1191, 285] on input "text" at bounding box center [1228, 300] width 122 height 33
type input "O"
click at [1306, 300] on button "Add" at bounding box center [1309, 300] width 38 height 33
click at [1246, 421] on div "Prompt Treatment Type Type Number Photo Select One Signature Text Timer Active …" at bounding box center [1335, 420] width 355 height 647
click at [1191, 758] on button "Save" at bounding box center [1186, 764] width 38 height 22
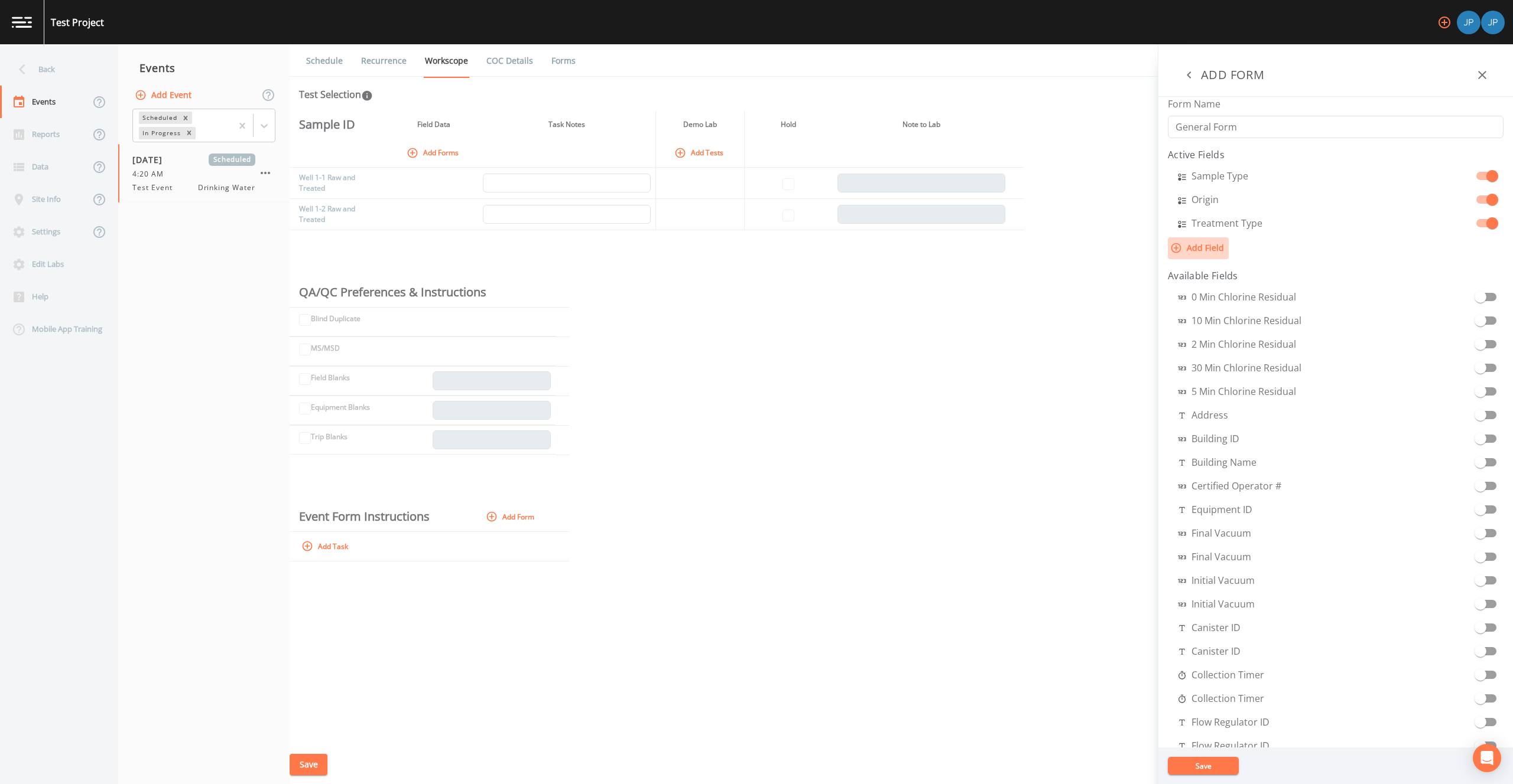
click at [1206, 251] on button "Add Field" at bounding box center [1197, 248] width 61 height 22
select select "STRING"
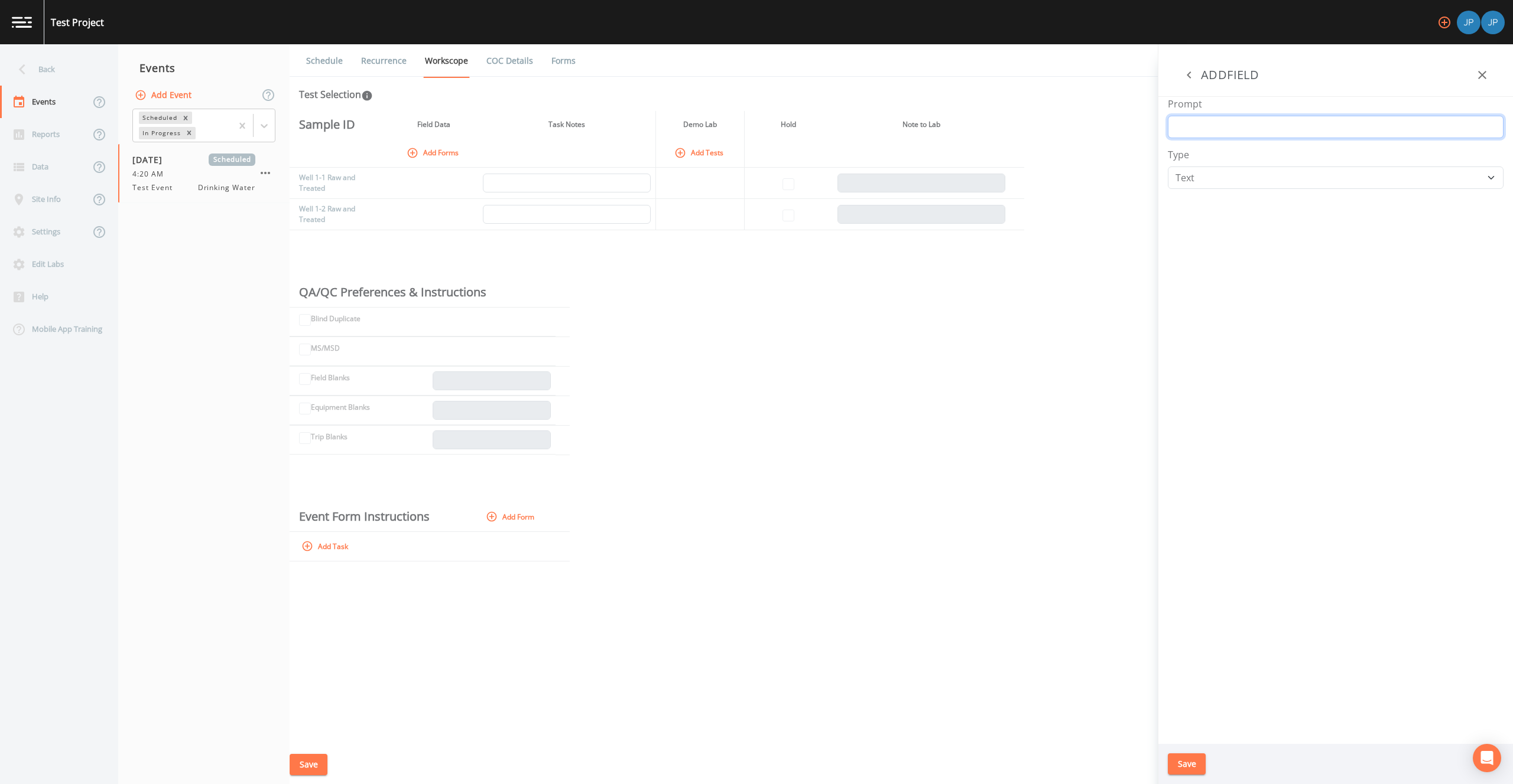
click at [1206, 135] on input "Prompt" at bounding box center [1335, 126] width 336 height 22
type input "pH"
click at [1196, 175] on select "Number Photo Select One Signature Text Timer" at bounding box center [1335, 178] width 336 height 22
select select "NUMBER"
click at [1218, 261] on div "Prompt pH Type Number Photo Select One Signature Text Timer" at bounding box center [1335, 420] width 355 height 647
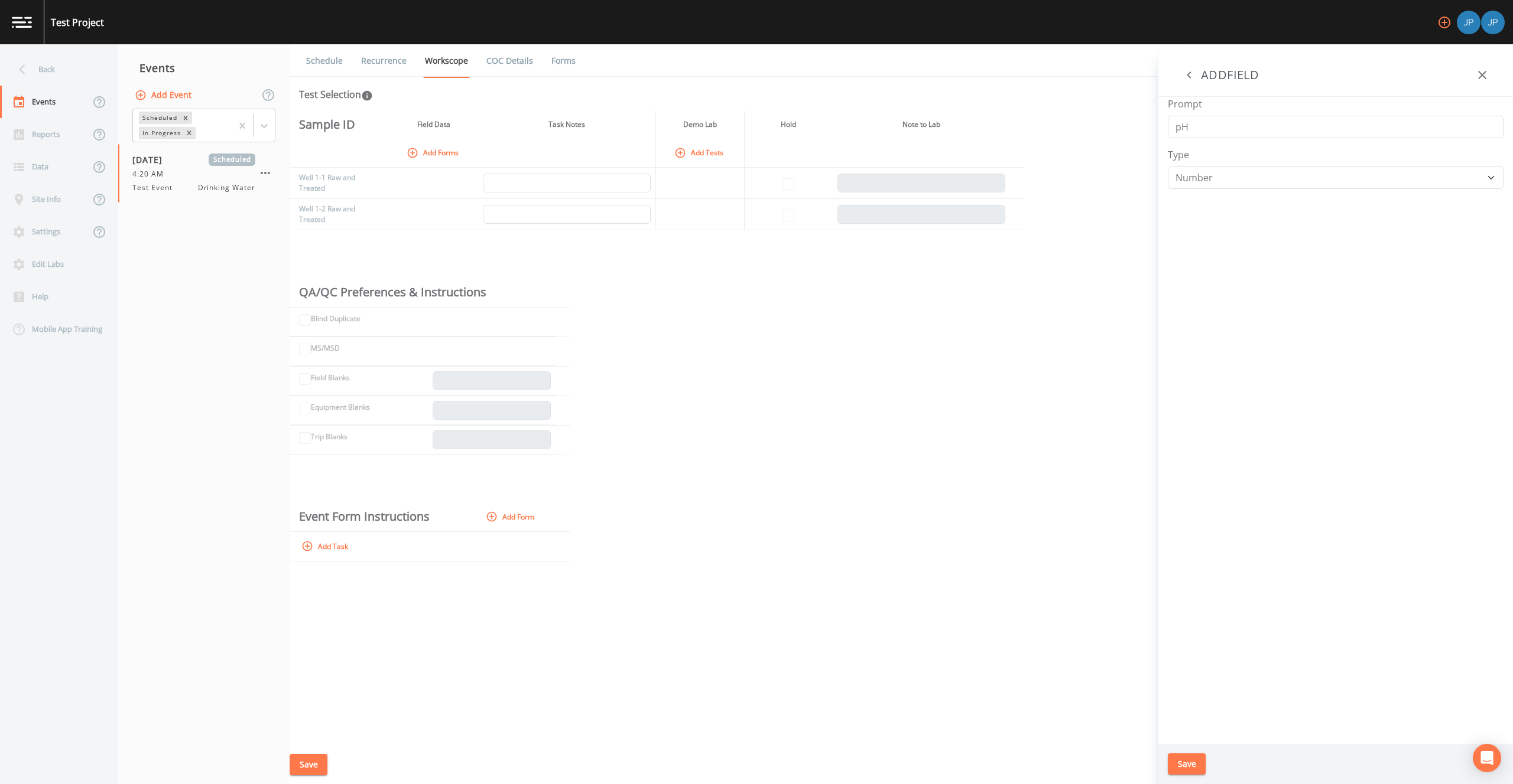
click at [1196, 772] on button "Save" at bounding box center [1186, 764] width 38 height 22
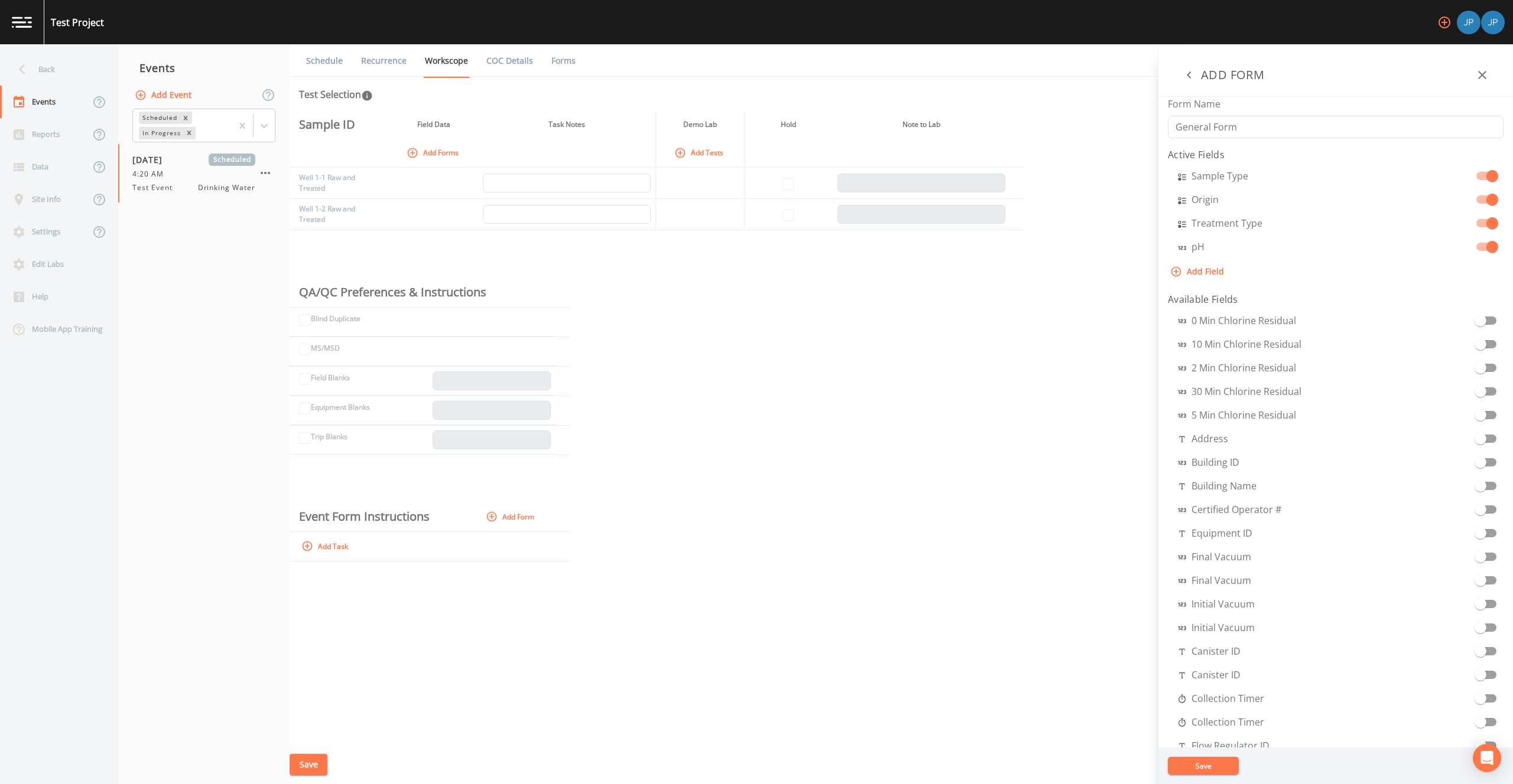
click at [1200, 274] on button "Add Field" at bounding box center [1197, 272] width 61 height 22
select select "STRING"
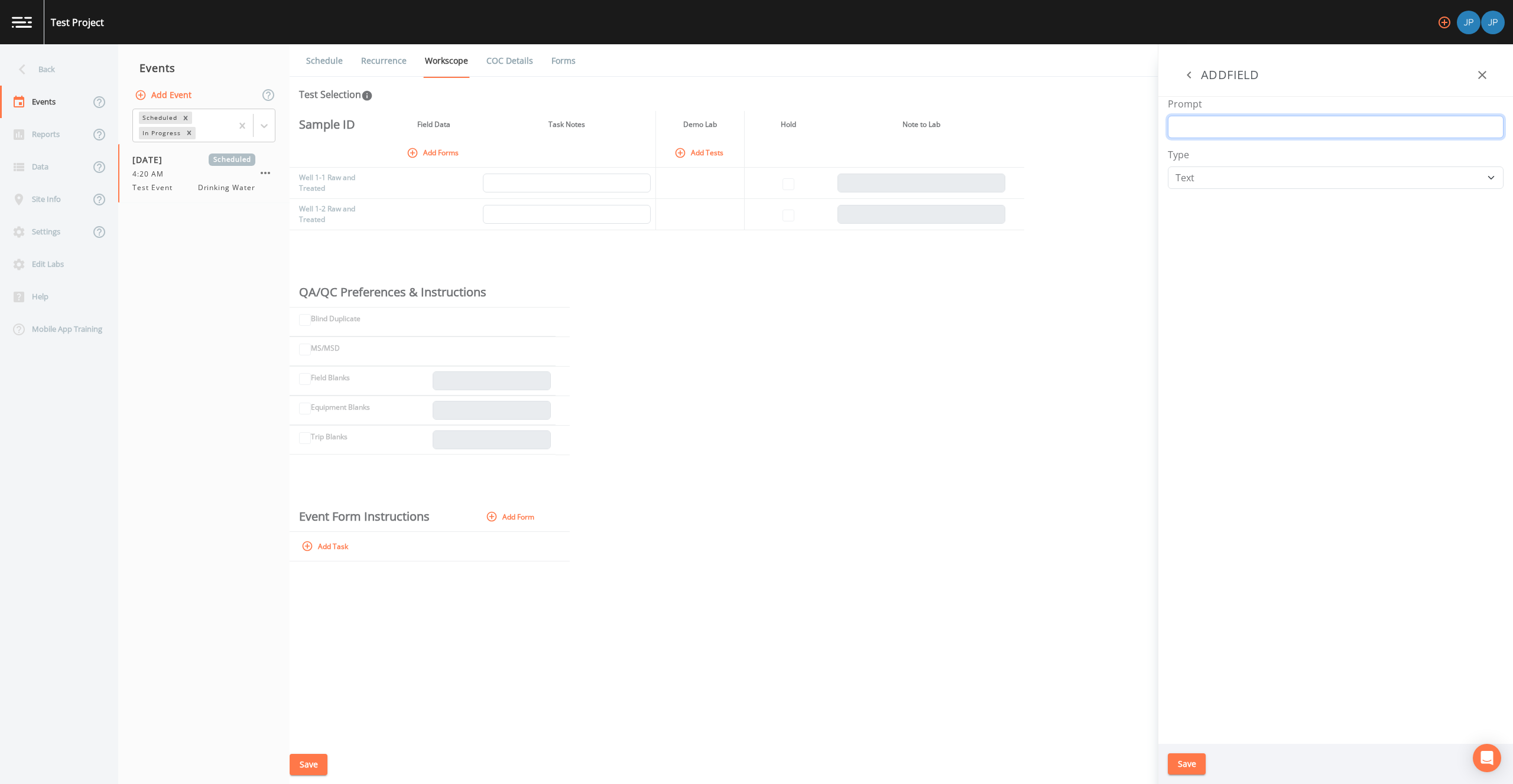
click at [1210, 130] on input "Prompt" at bounding box center [1335, 126] width 336 height 22
type input "Temp"
click at [1178, 768] on button "Save" at bounding box center [1186, 764] width 38 height 22
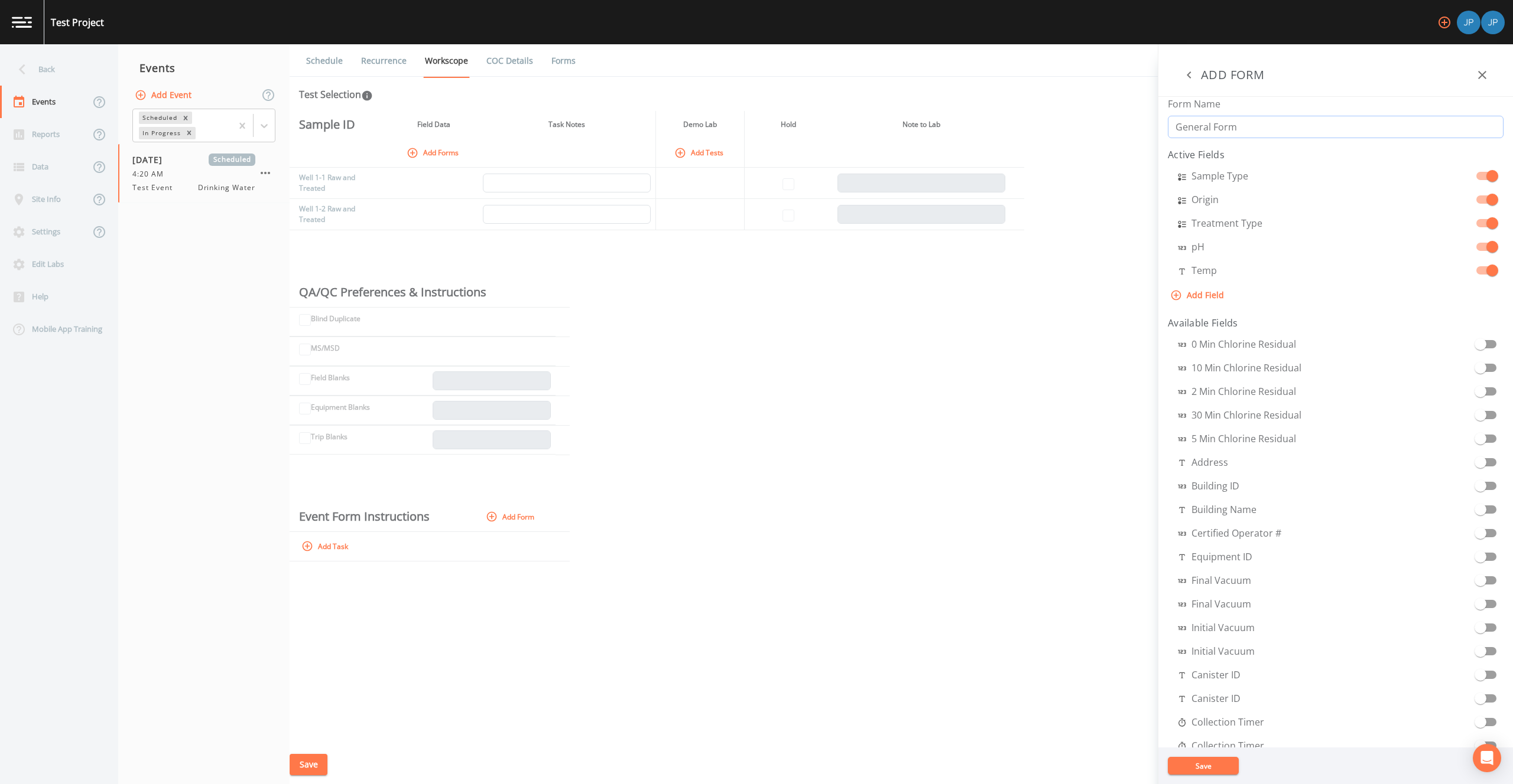
click at [1221, 127] on input "General Form" at bounding box center [1335, 126] width 336 height 22
click at [1207, 298] on button "Add Field" at bounding box center [1197, 296] width 61 height 22
select select "STRING"
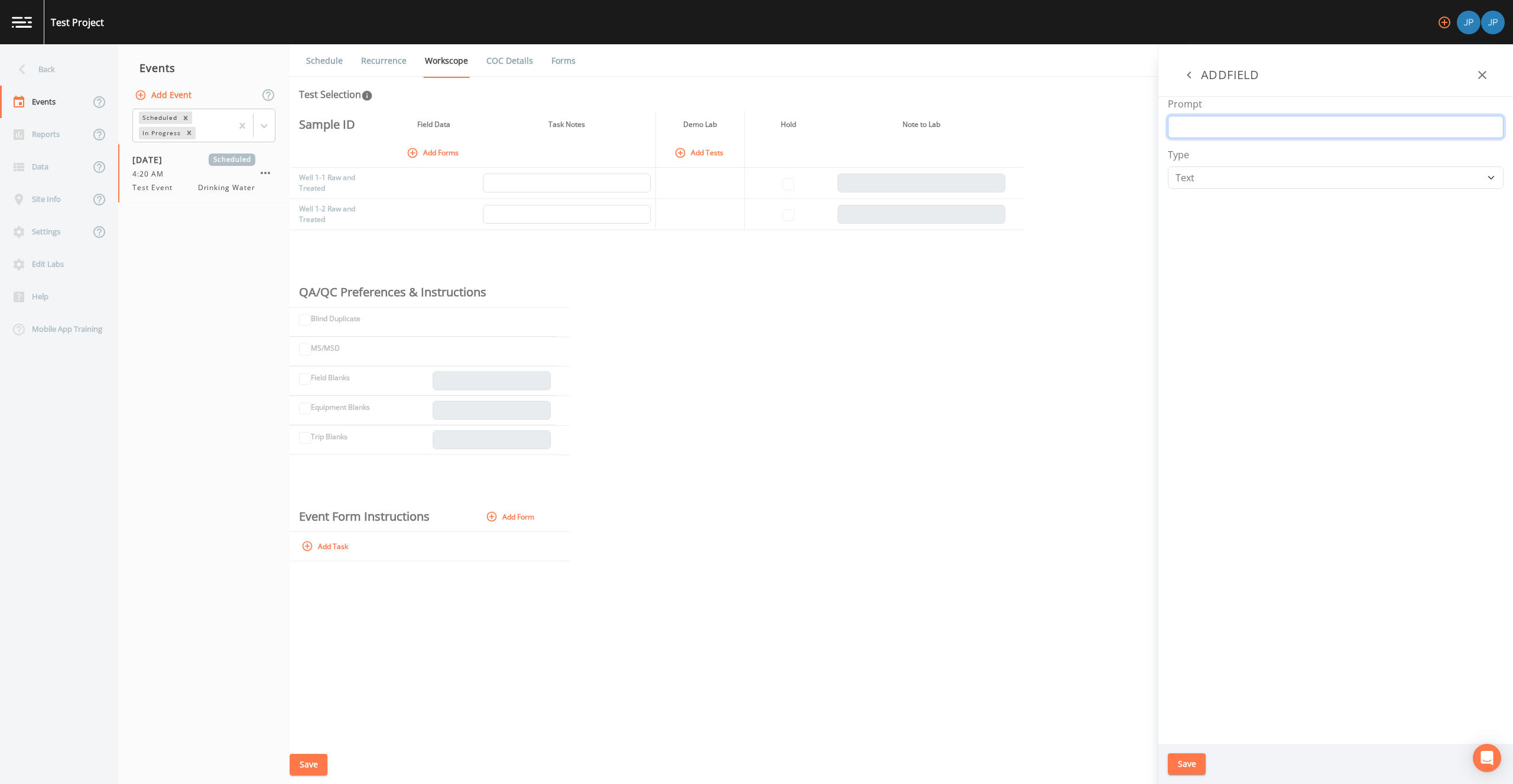
click at [1192, 130] on input "Prompt" at bounding box center [1335, 126] width 336 height 22
type input "Chlorine Residual"
click at [1235, 177] on select "Number Photo Select One Signature Text Timer" at bounding box center [1335, 178] width 336 height 22
select select "NUMBER"
click at [1194, 421] on div "Prompt Chlorine Residual Type Number Photo Select One Signature Text Timer" at bounding box center [1335, 420] width 355 height 647
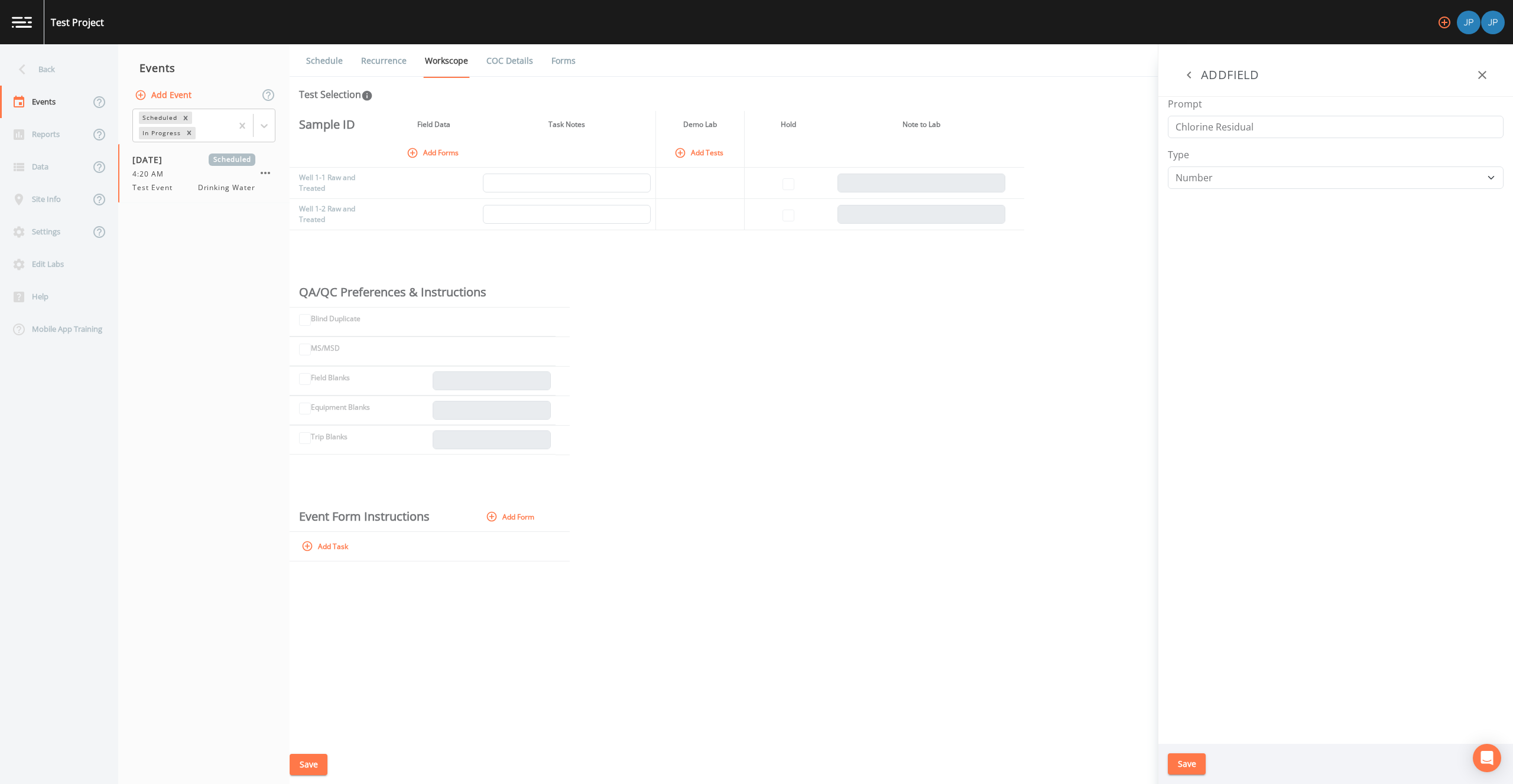
click at [1189, 763] on button "Save" at bounding box center [1186, 764] width 38 height 22
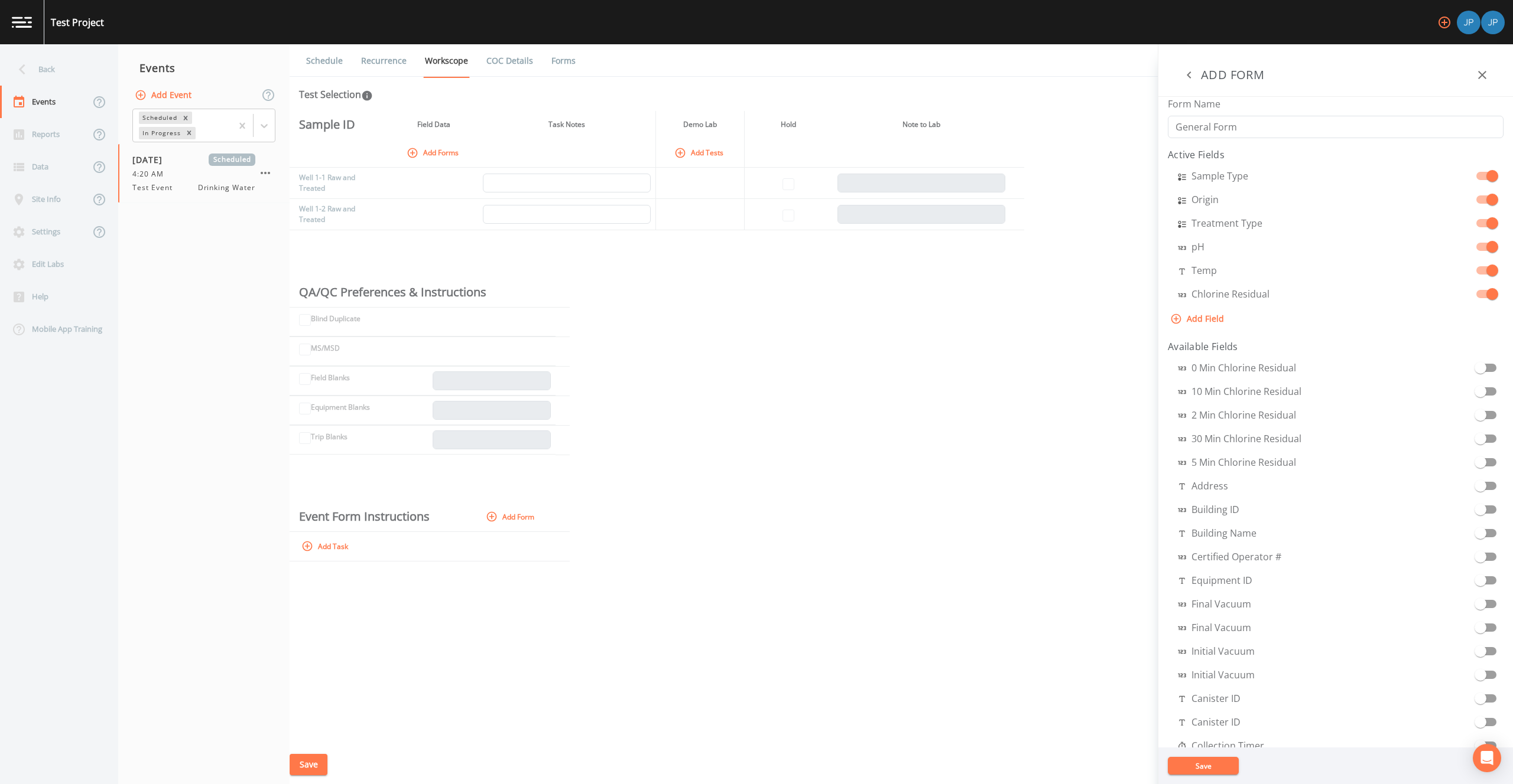
click at [1216, 766] on button "Save" at bounding box center [1202, 766] width 71 height 17
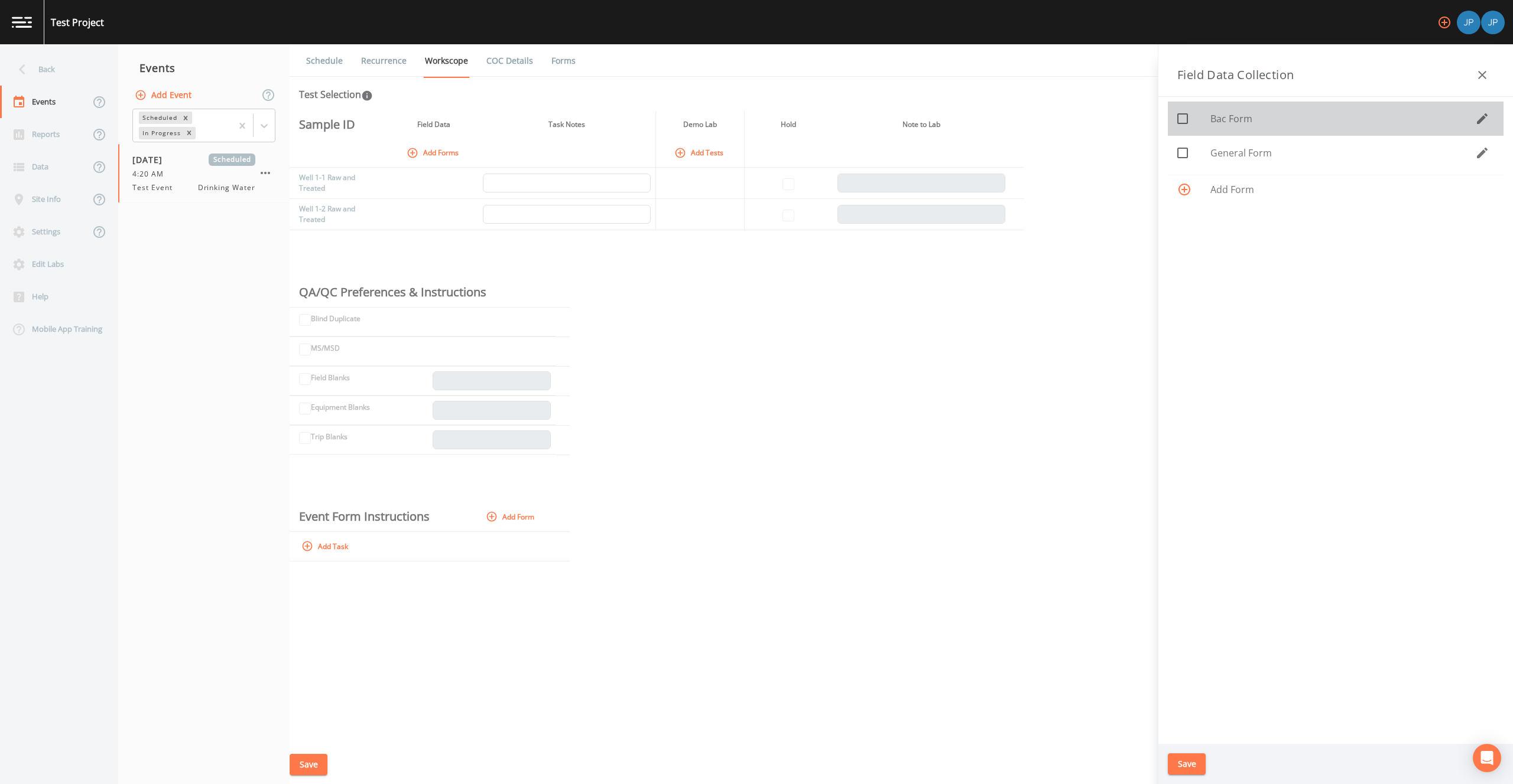
click at [1186, 121] on icon at bounding box center [1181, 118] width 14 height 14
checkbox input "true"
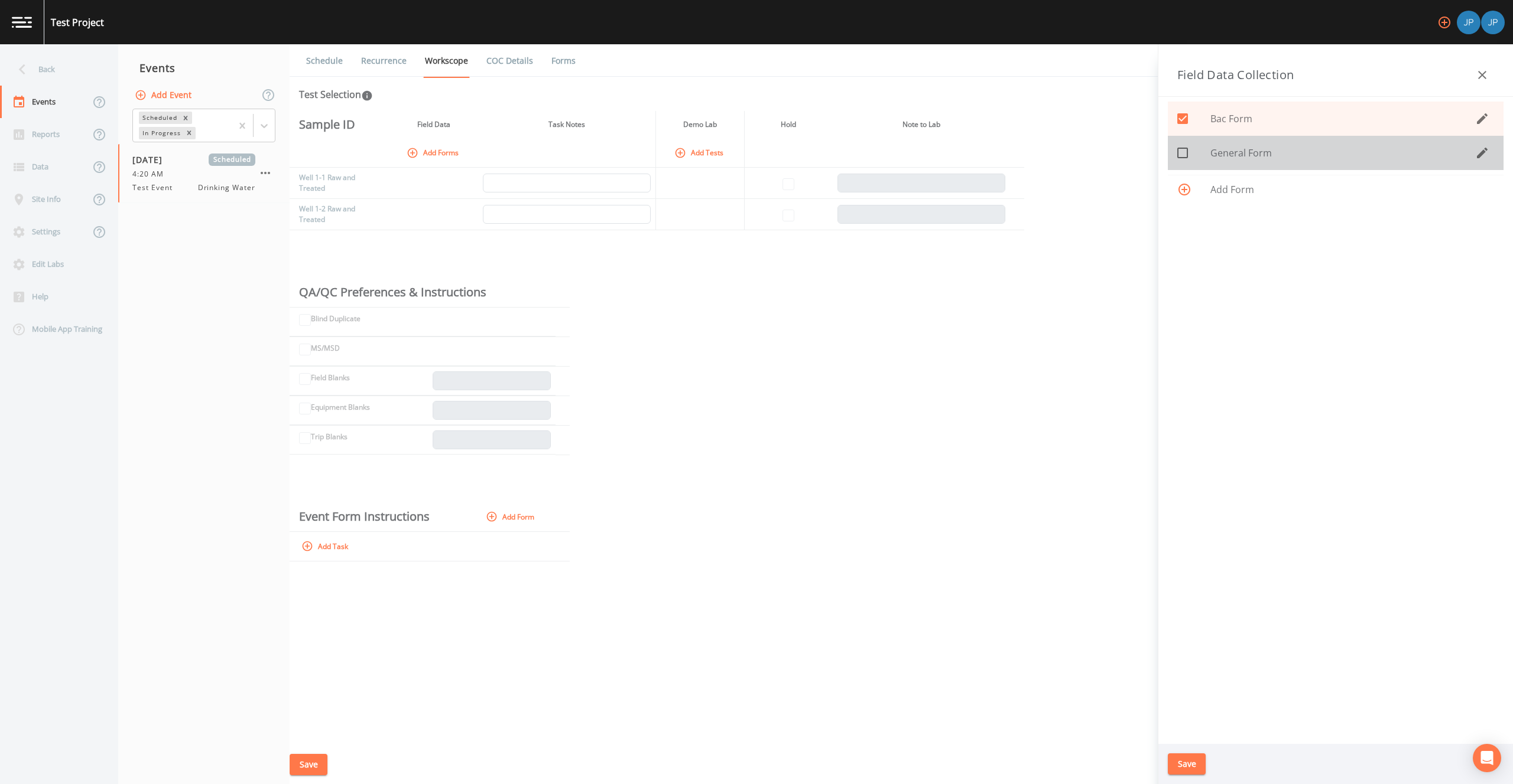
click at [1178, 154] on icon at bounding box center [1181, 153] width 14 height 14
checkbox input "true"
click at [1180, 760] on button "Save" at bounding box center [1186, 764] width 38 height 22
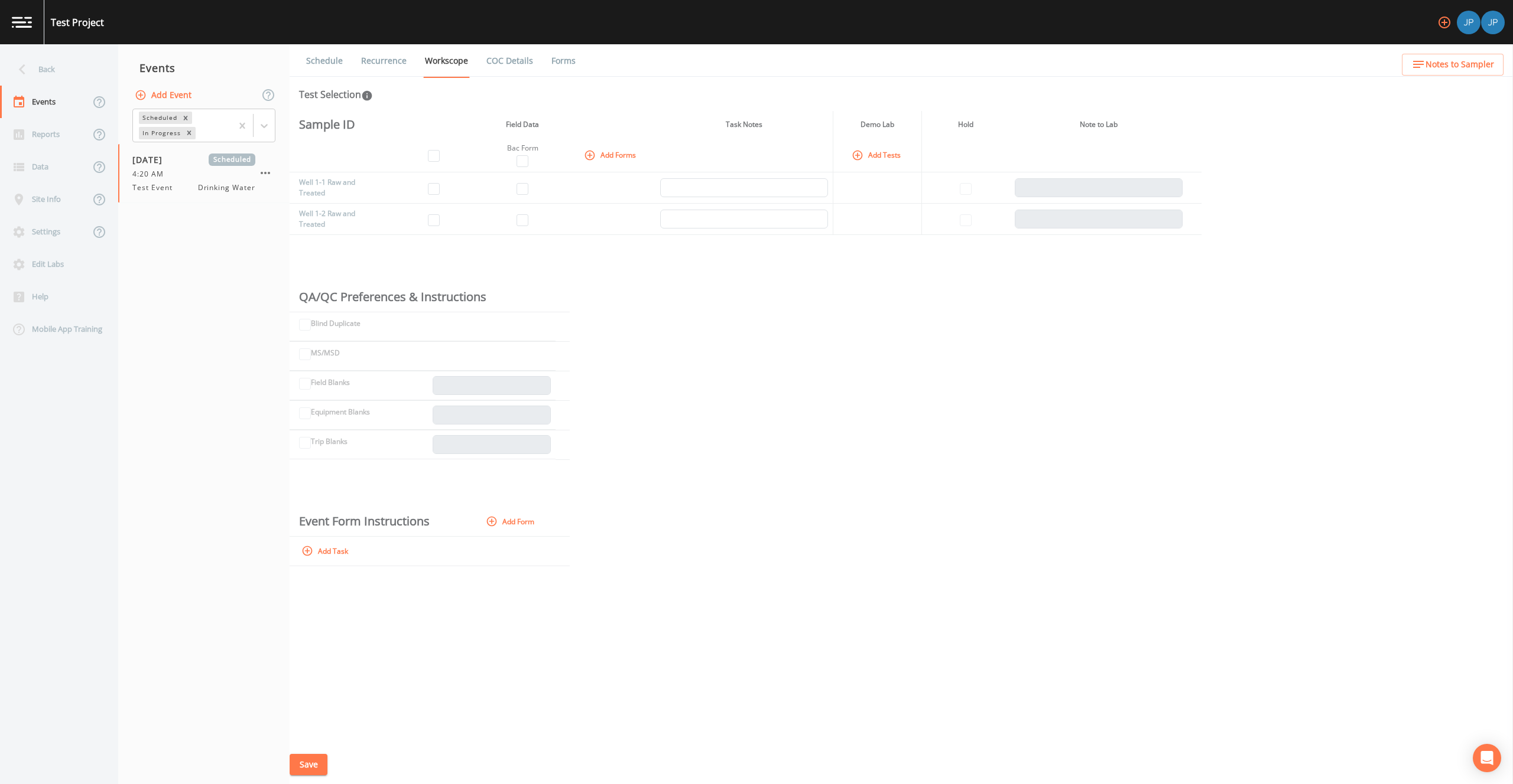
click at [860, 153] on icon "button" at bounding box center [857, 155] width 12 height 12
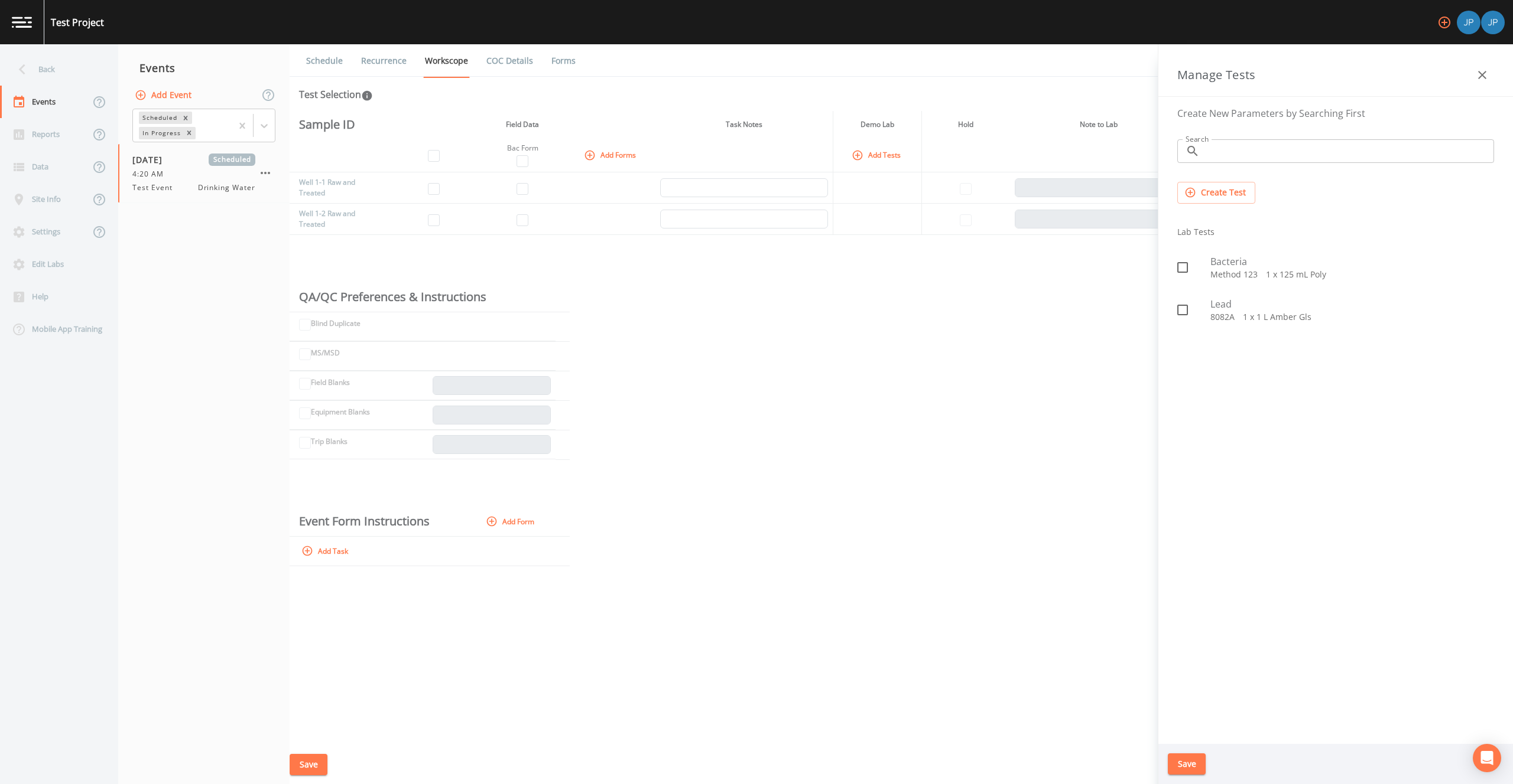
click at [1486, 75] on icon "button" at bounding box center [1481, 75] width 14 height 14
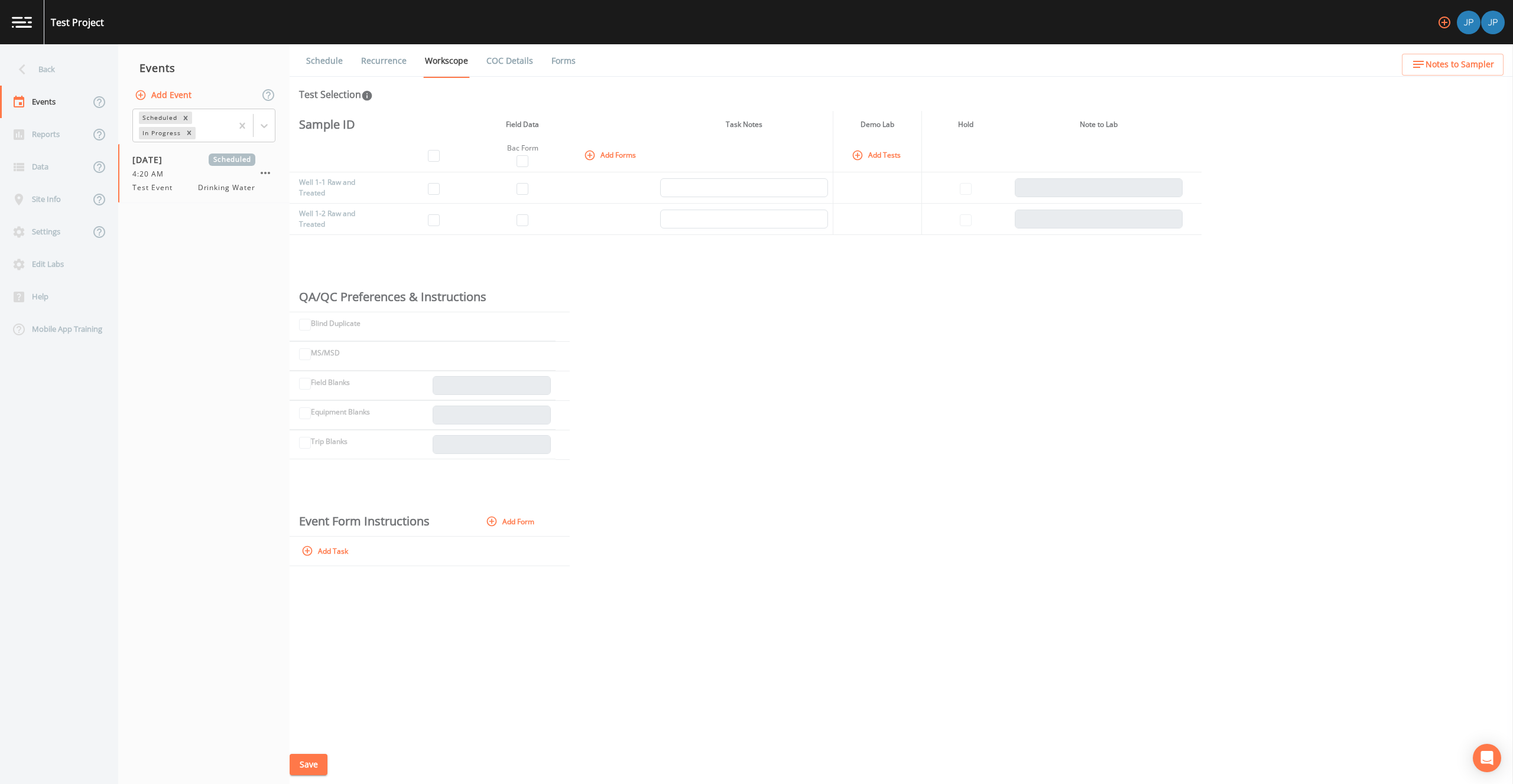
click at [774, 492] on div "Sample ID Field Data Task Notes Demo Lab Hold Note to Lab Bac Form Add Forms Ad…" at bounding box center [901, 429] width 1223 height 635
click at [36, 262] on div "Edit Labs" at bounding box center [53, 264] width 106 height 32
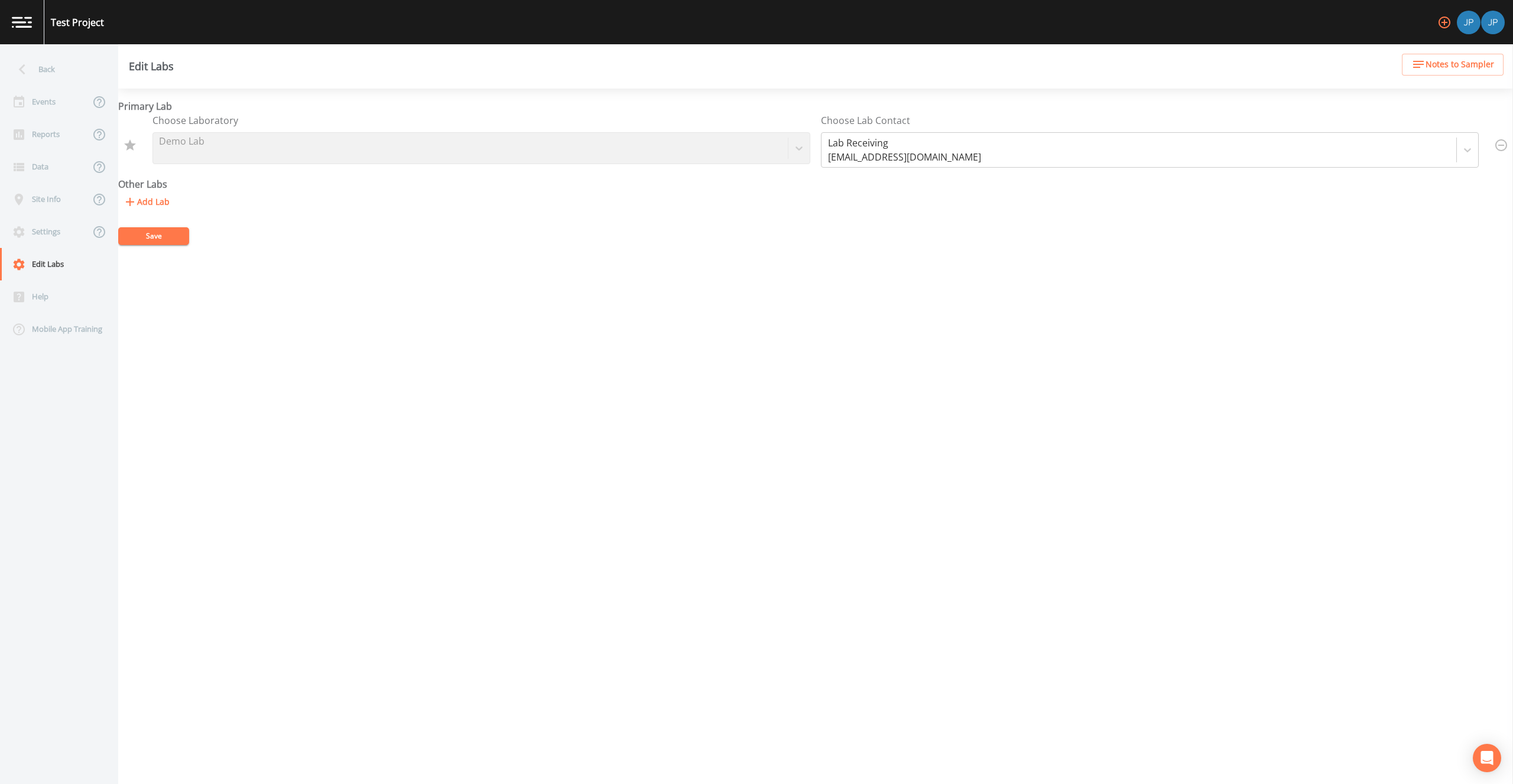
click at [159, 203] on button "Add Lab" at bounding box center [146, 202] width 56 height 22
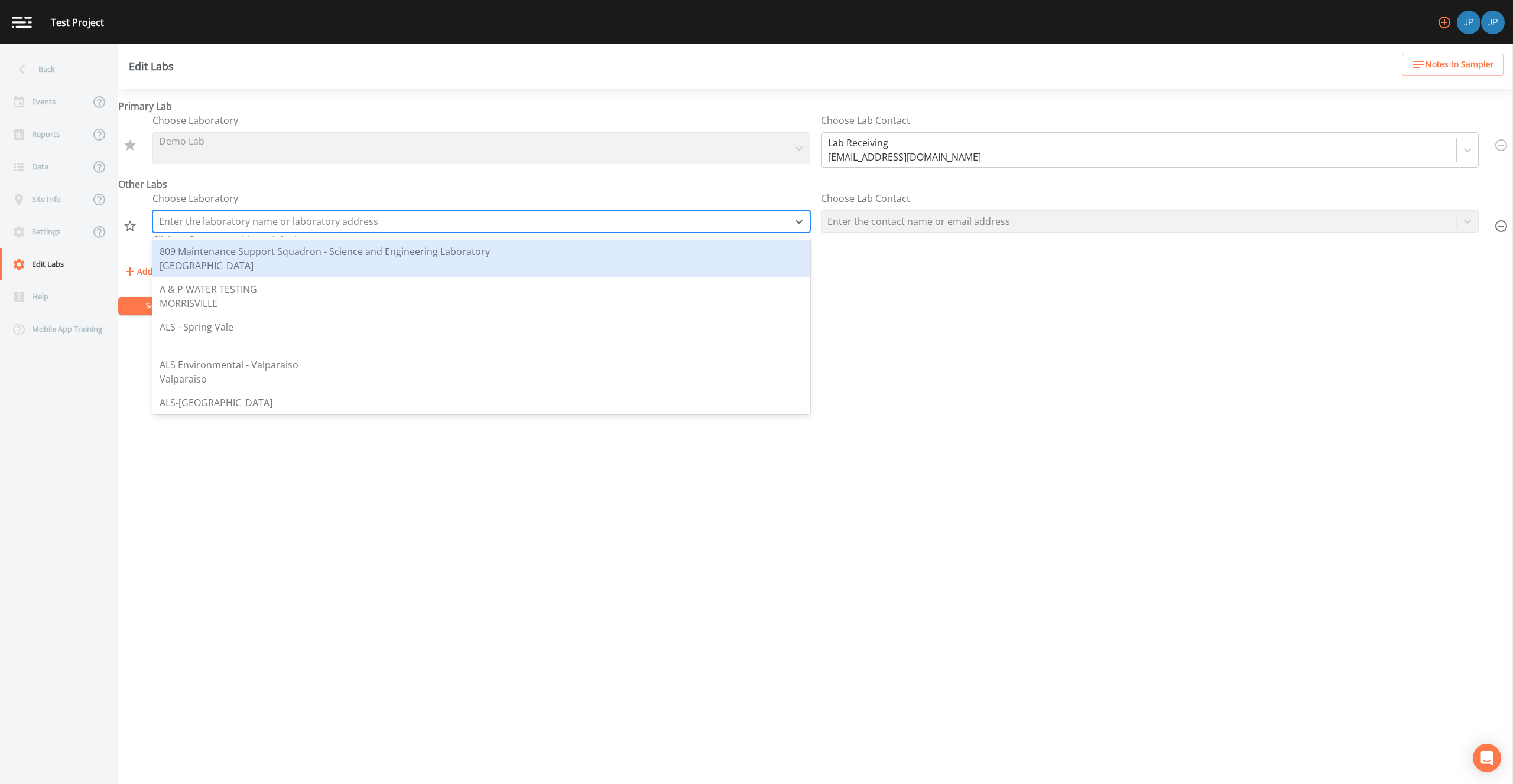
click at [202, 217] on div at bounding box center [470, 222] width 623 height 17
type input "n"
type input "melv"
click at [213, 253] on div "Pace Analytical - Melville [GEOGRAPHIC_DATA]" at bounding box center [261, 251] width 204 height 14
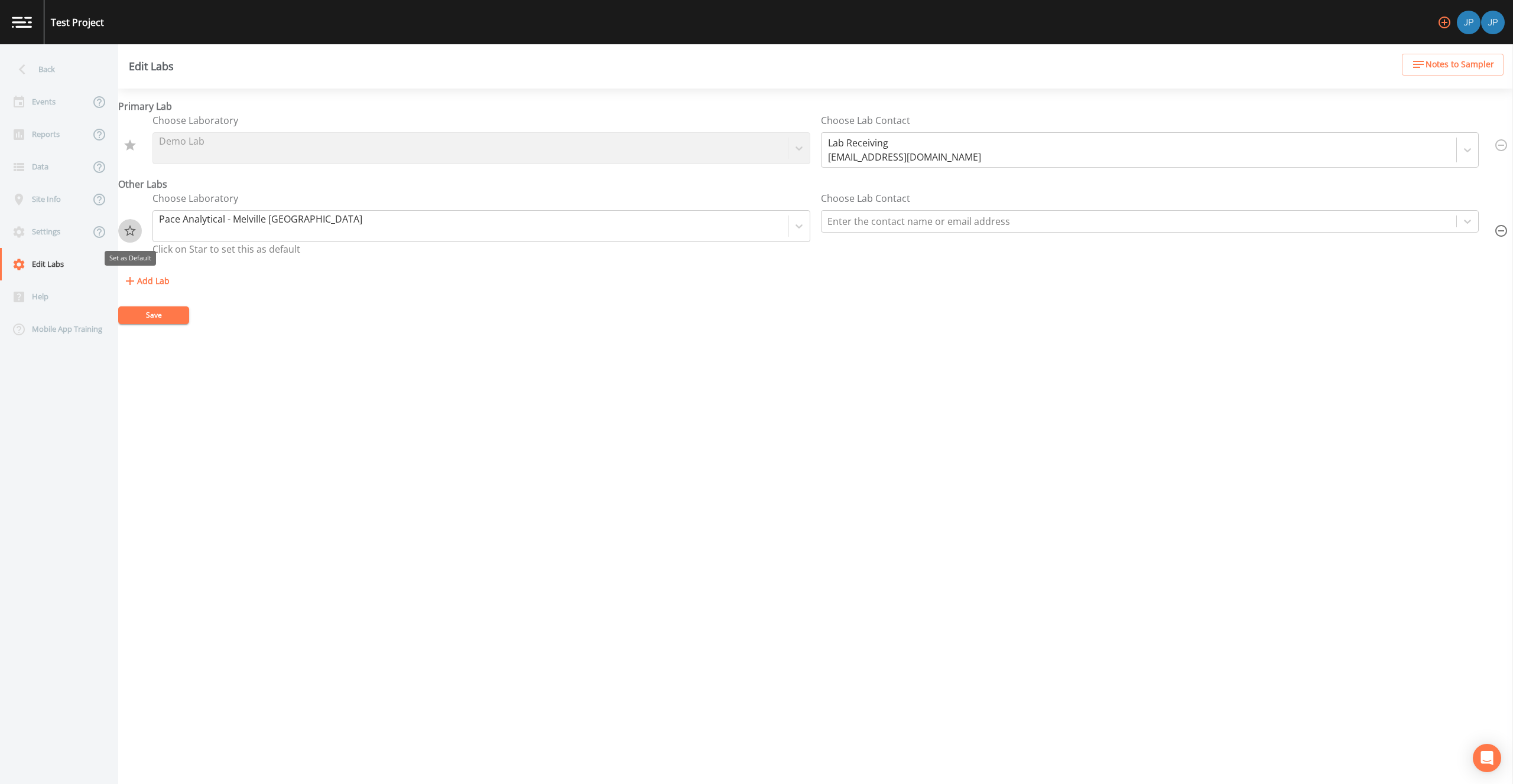
click at [132, 232] on icon "Set as Default" at bounding box center [130, 231] width 12 height 12
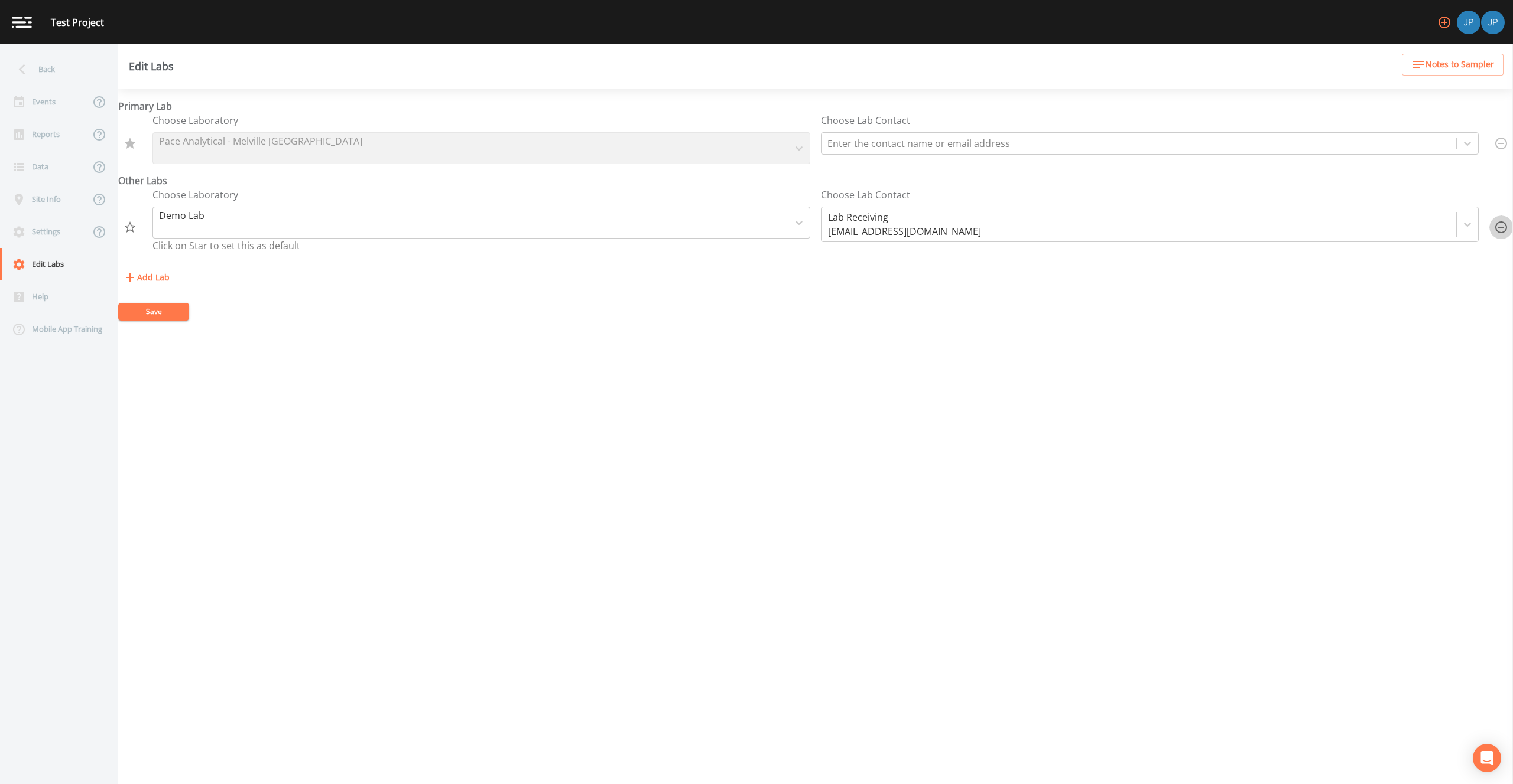
click at [1494, 226] on icon "button" at bounding box center [1501, 227] width 14 height 14
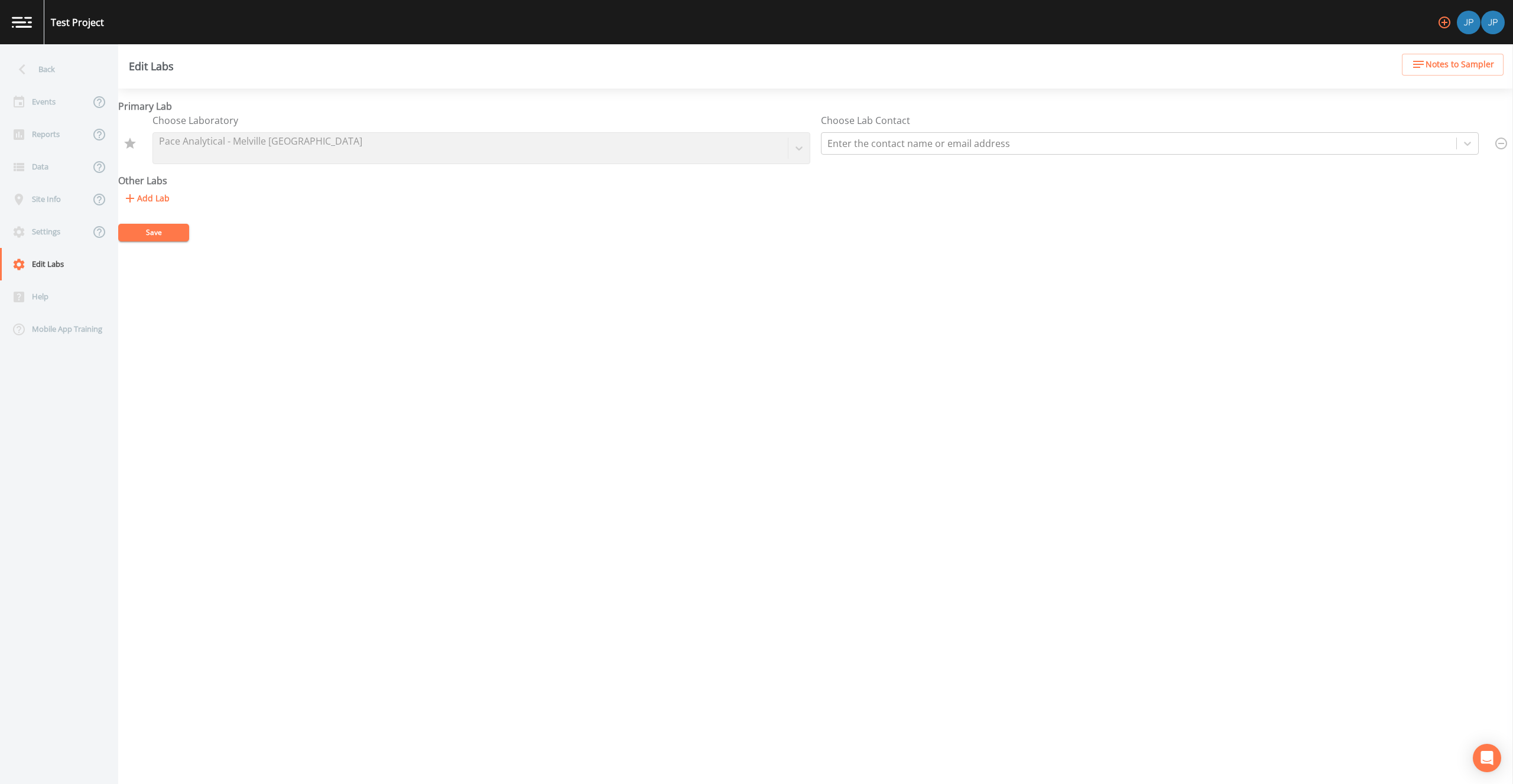
click at [152, 228] on button "Save" at bounding box center [153, 233] width 71 height 17
click at [62, 111] on div "Events" at bounding box center [45, 101] width 90 height 32
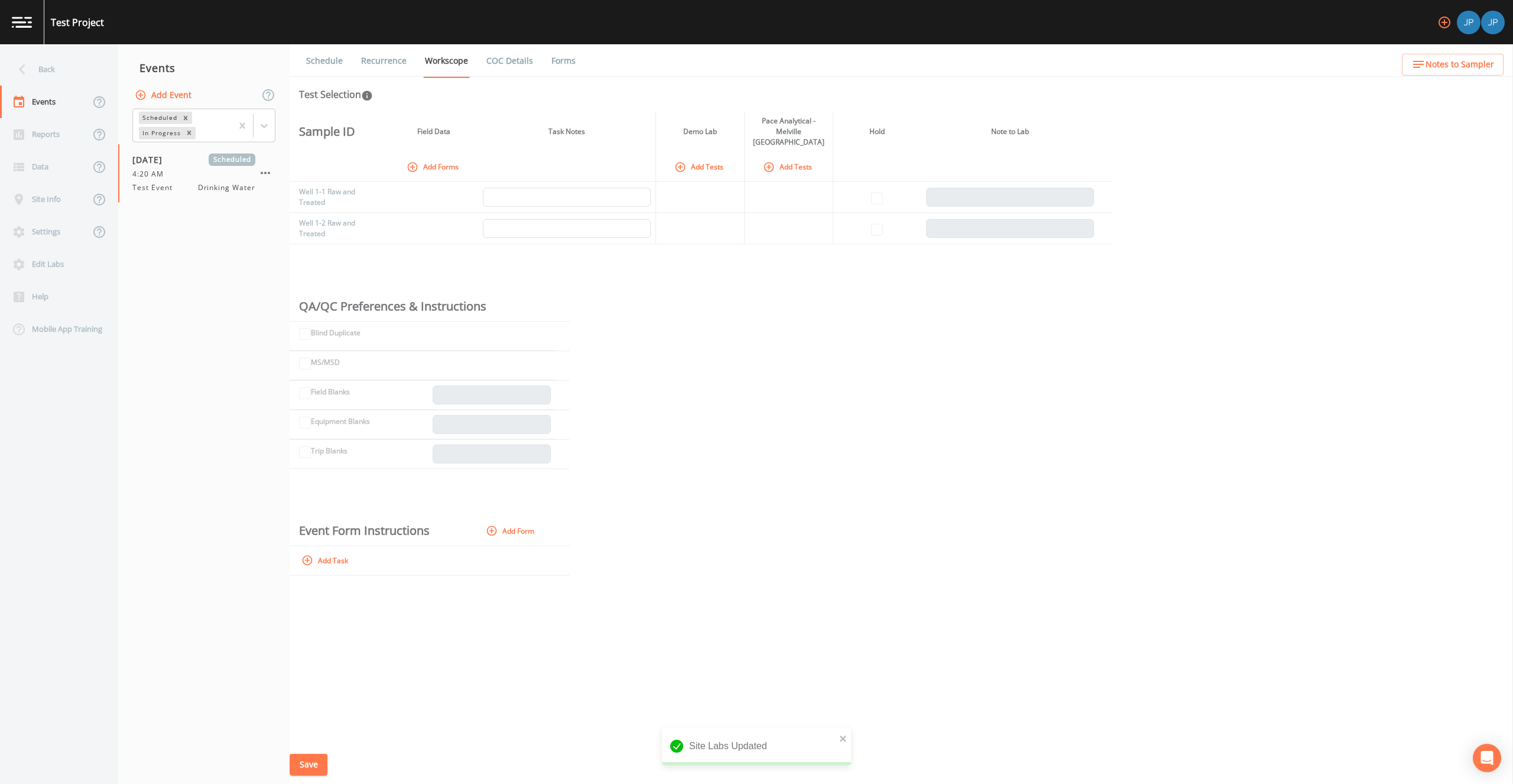
click at [536, 252] on div "Sample ID Field Data Task Notes Demo Lab Pace Analytical - Melville NY Hold Not…" at bounding box center [901, 429] width 1223 height 635
click at [776, 158] on button "Add Tests" at bounding box center [788, 166] width 56 height 19
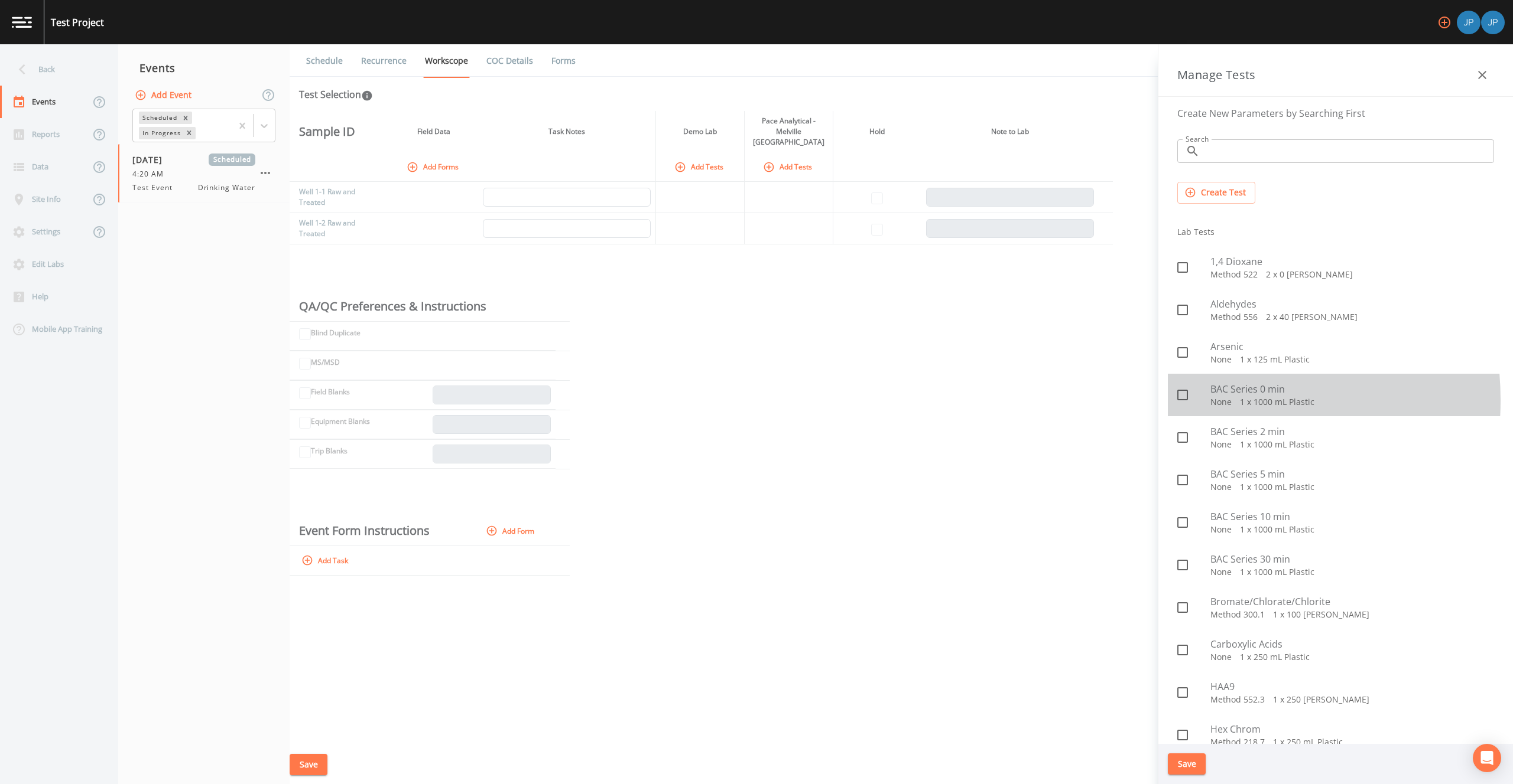
click at [1183, 400] on icon at bounding box center [1181, 394] width 14 height 14
checkbox input "true"
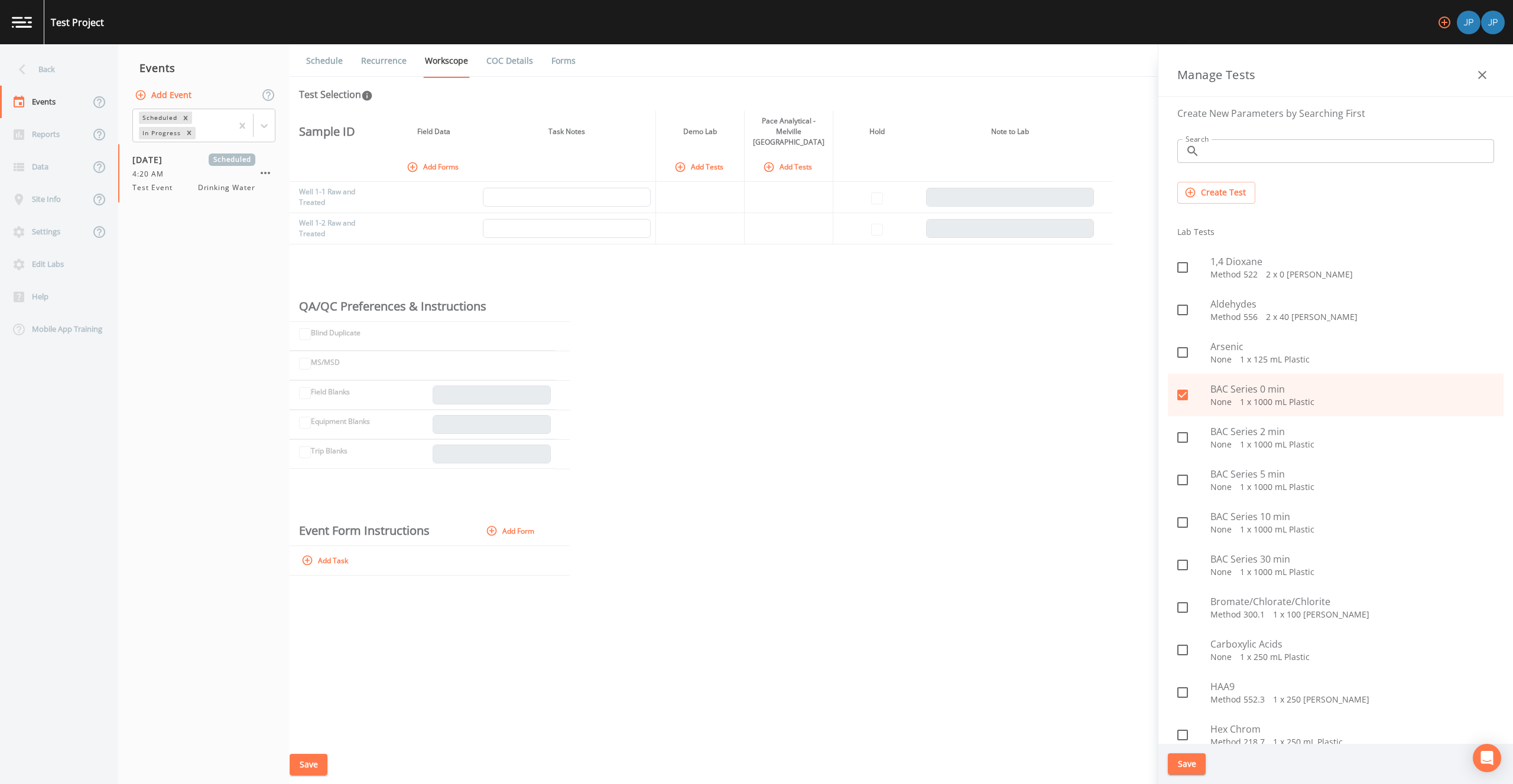
click at [1190, 439] on span at bounding box center [1182, 438] width 25 height 25
checkbox input "true"
click at [1184, 472] on span at bounding box center [1182, 480] width 25 height 25
checkbox input "true"
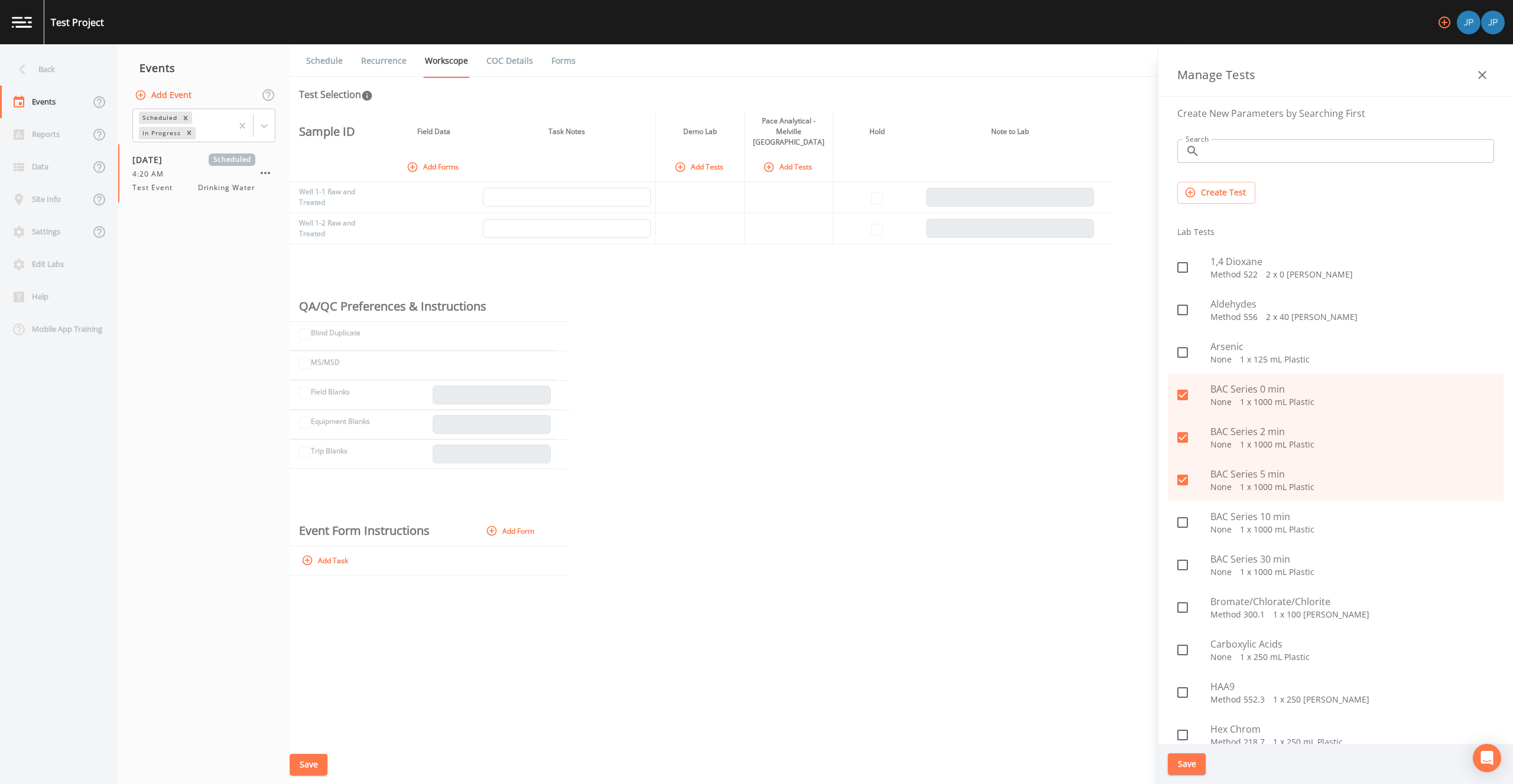
click at [1183, 520] on icon at bounding box center [1181, 522] width 14 height 14
checkbox input "true"
click at [1181, 556] on span at bounding box center [1182, 566] width 25 height 25
checkbox input "true"
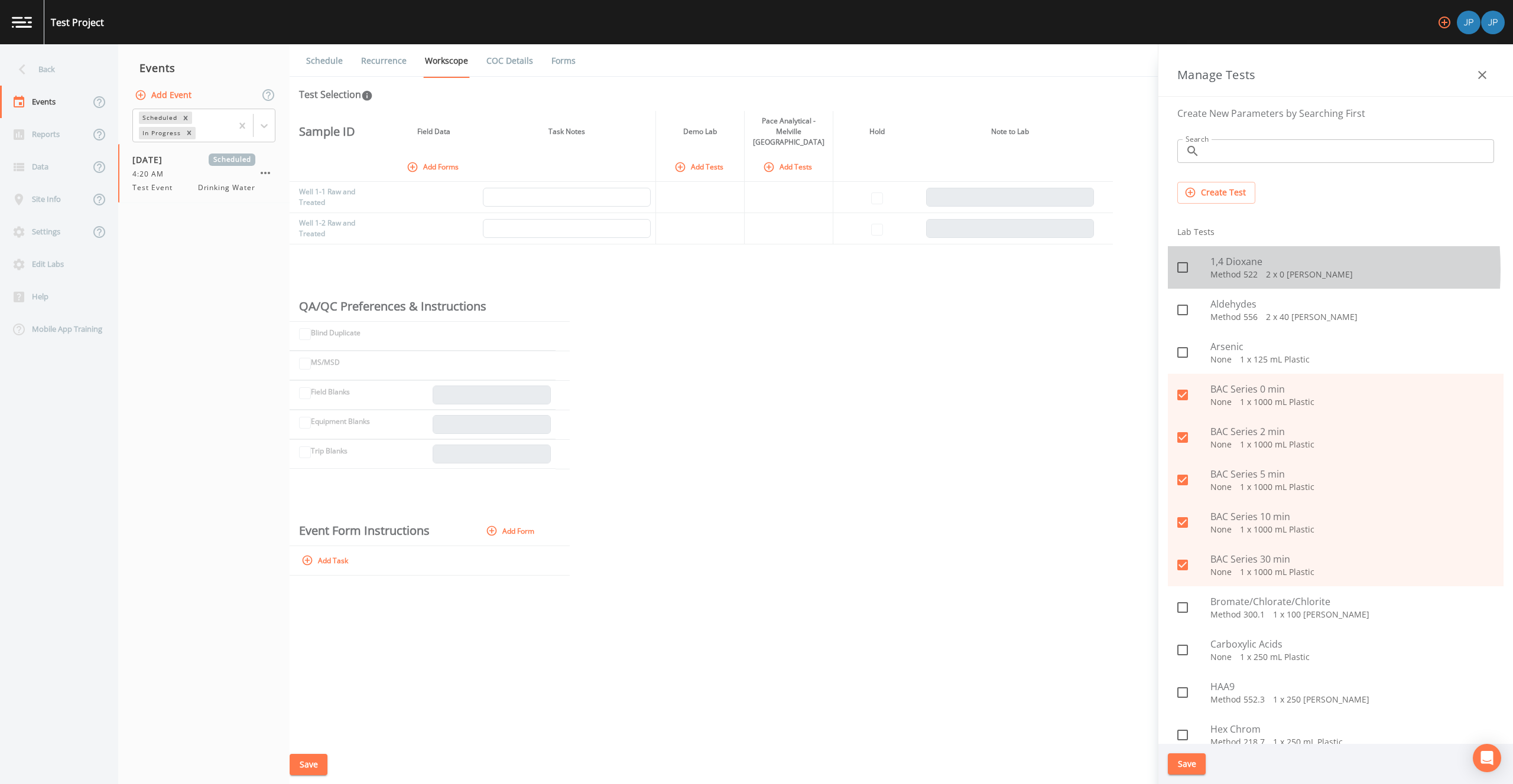
click at [1181, 269] on icon at bounding box center [1181, 267] width 14 height 14
checkbox input "true"
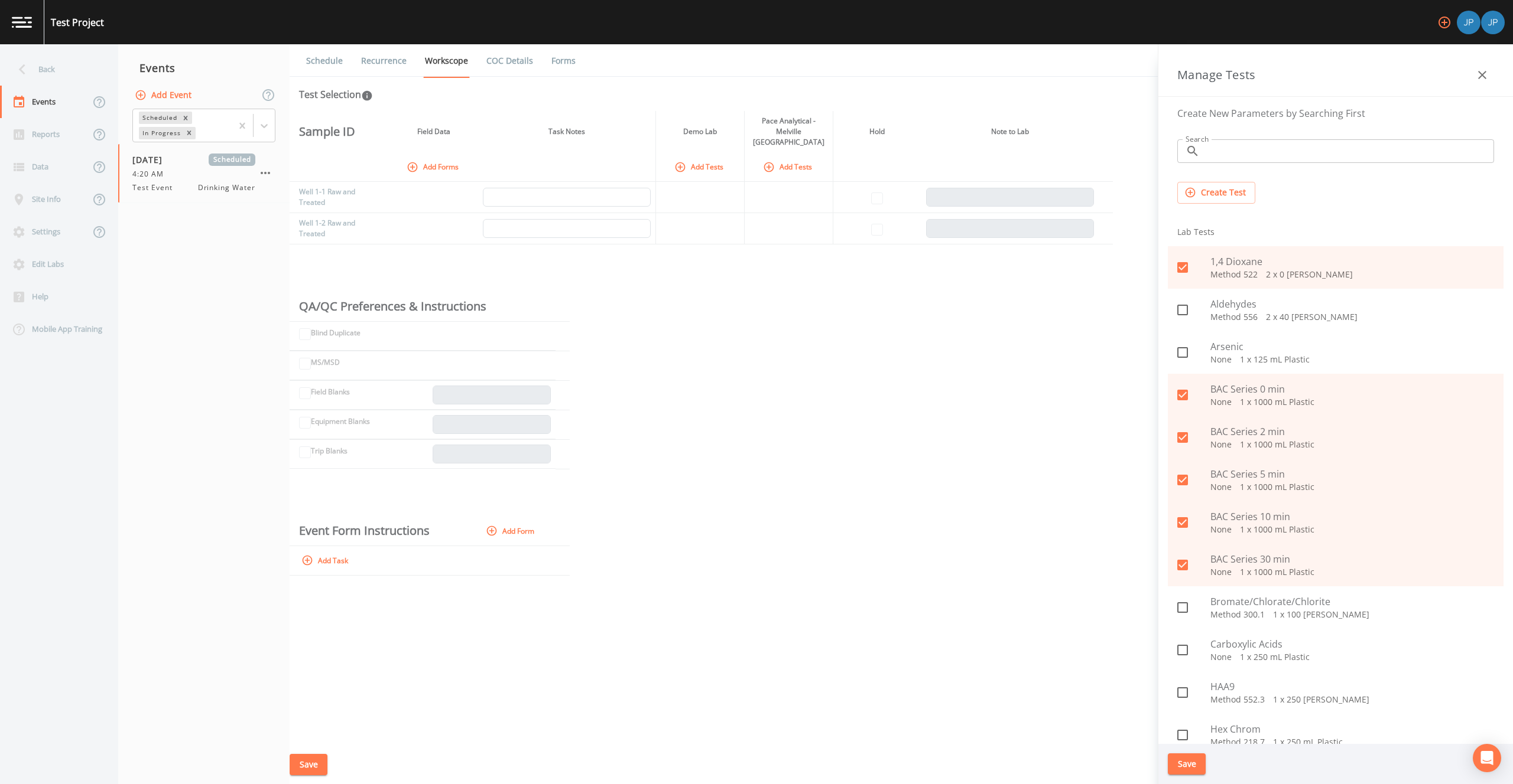
click at [1189, 310] on icon at bounding box center [1181, 310] width 14 height 14
checkbox input "true"
click at [1187, 761] on button "Save" at bounding box center [1186, 764] width 38 height 22
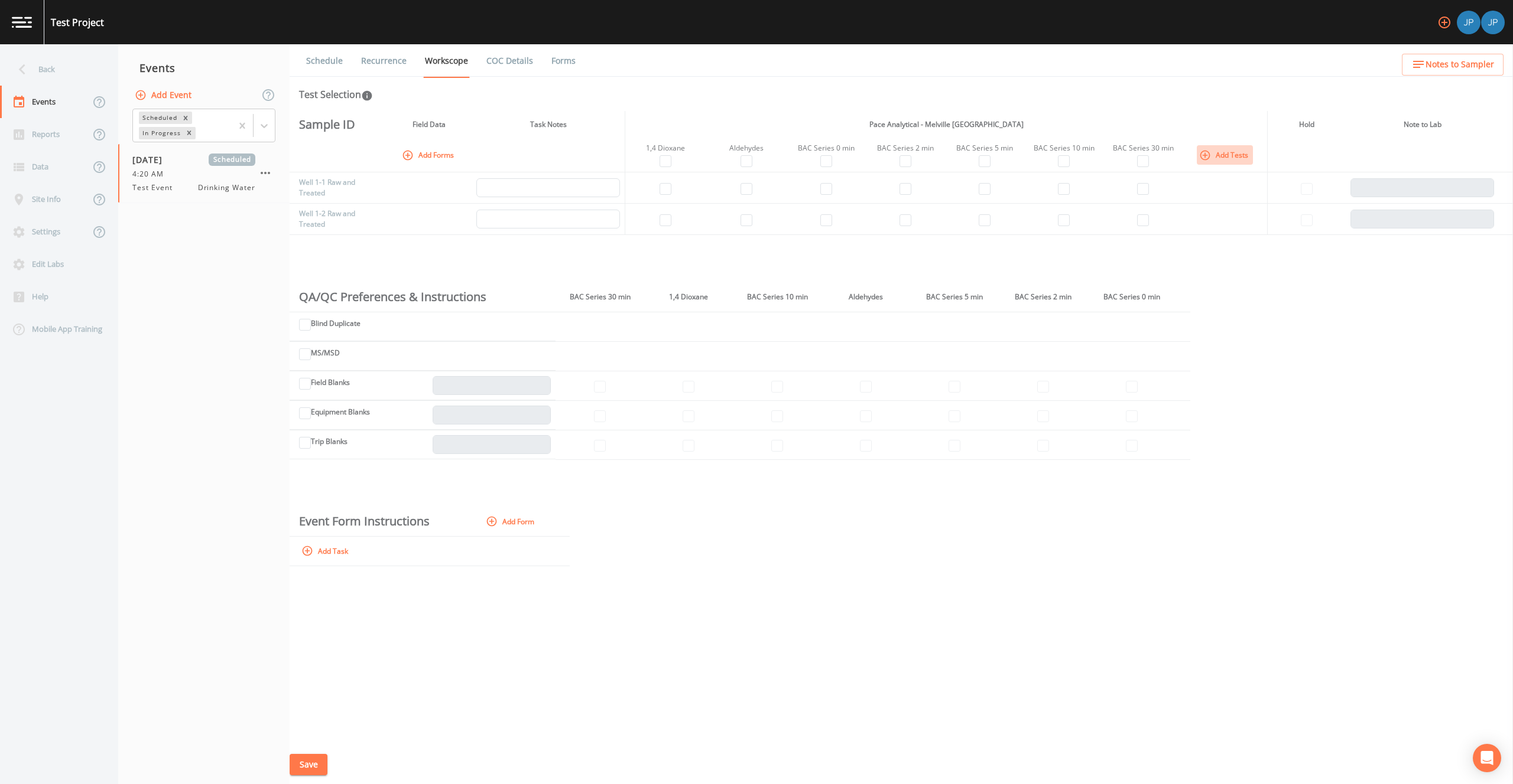
click at [1235, 151] on button "Add Tests" at bounding box center [1225, 154] width 56 height 19
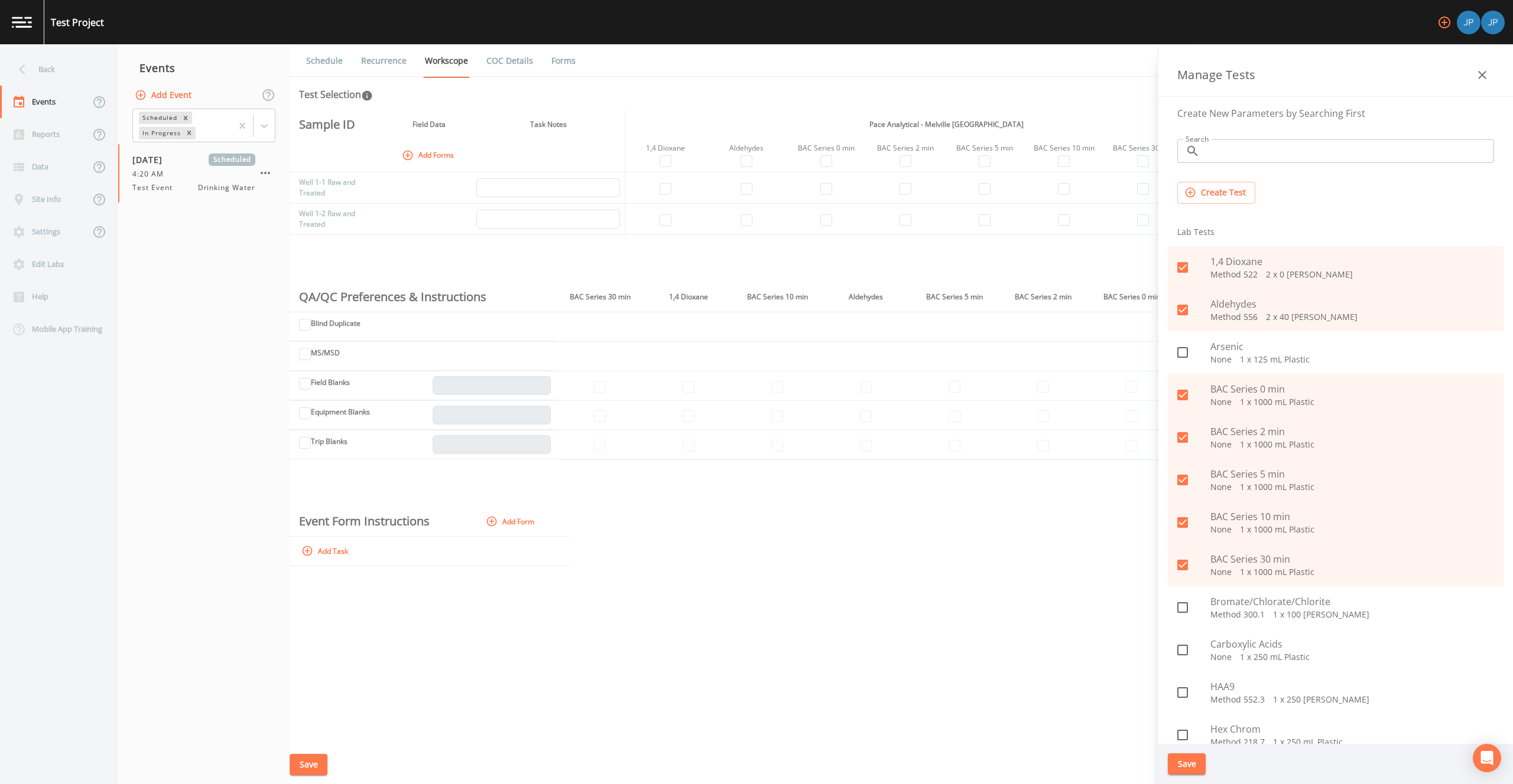
click at [1182, 762] on button "Save" at bounding box center [1186, 764] width 38 height 22
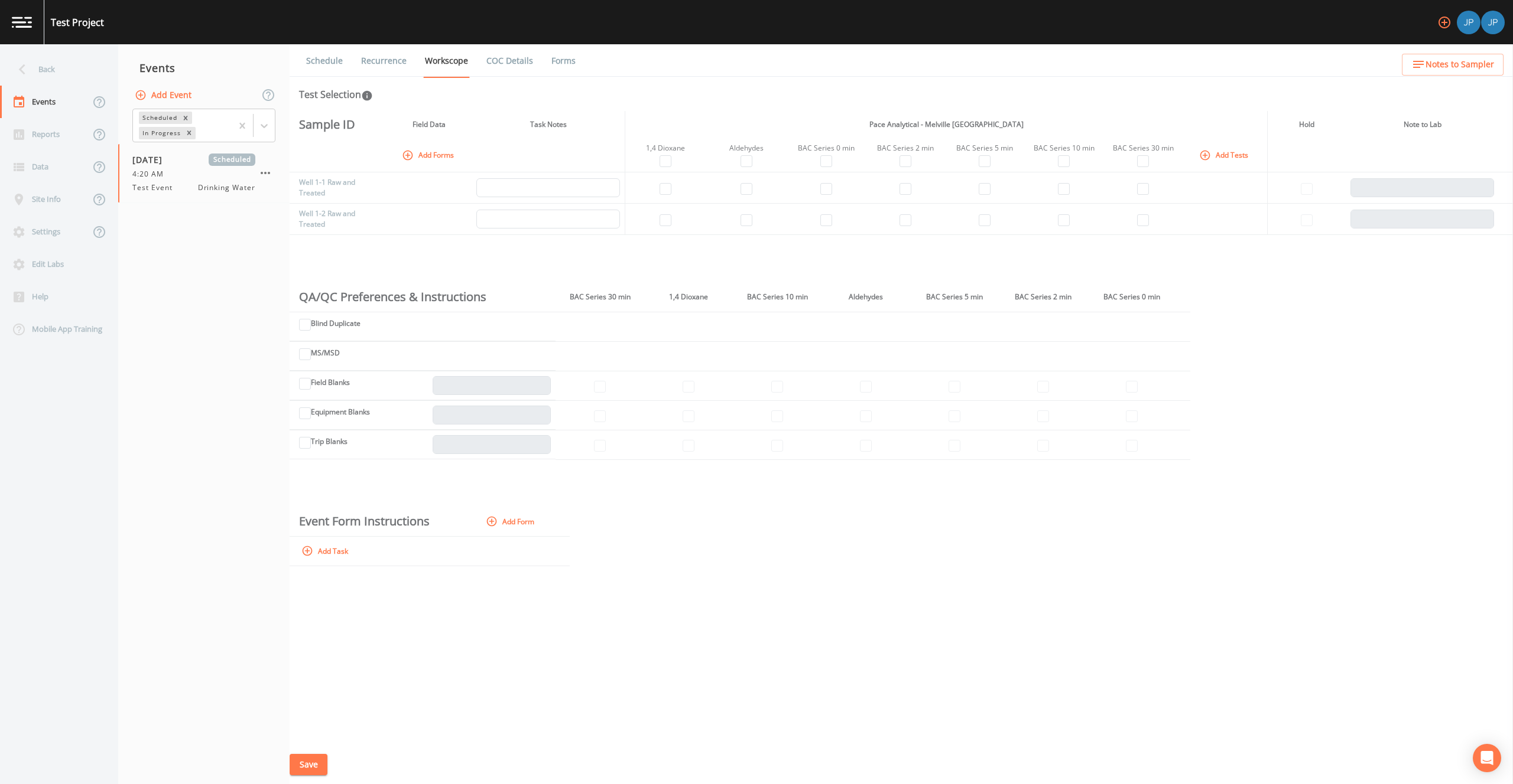
click at [1054, 257] on div "Sample ID Field Data Task Notes Pace Analytical - Melville NY Hold Note to Lab …" at bounding box center [901, 429] width 1223 height 635
click at [829, 161] on input "checkbox" at bounding box center [826, 161] width 12 height 12
checkbox input "true"
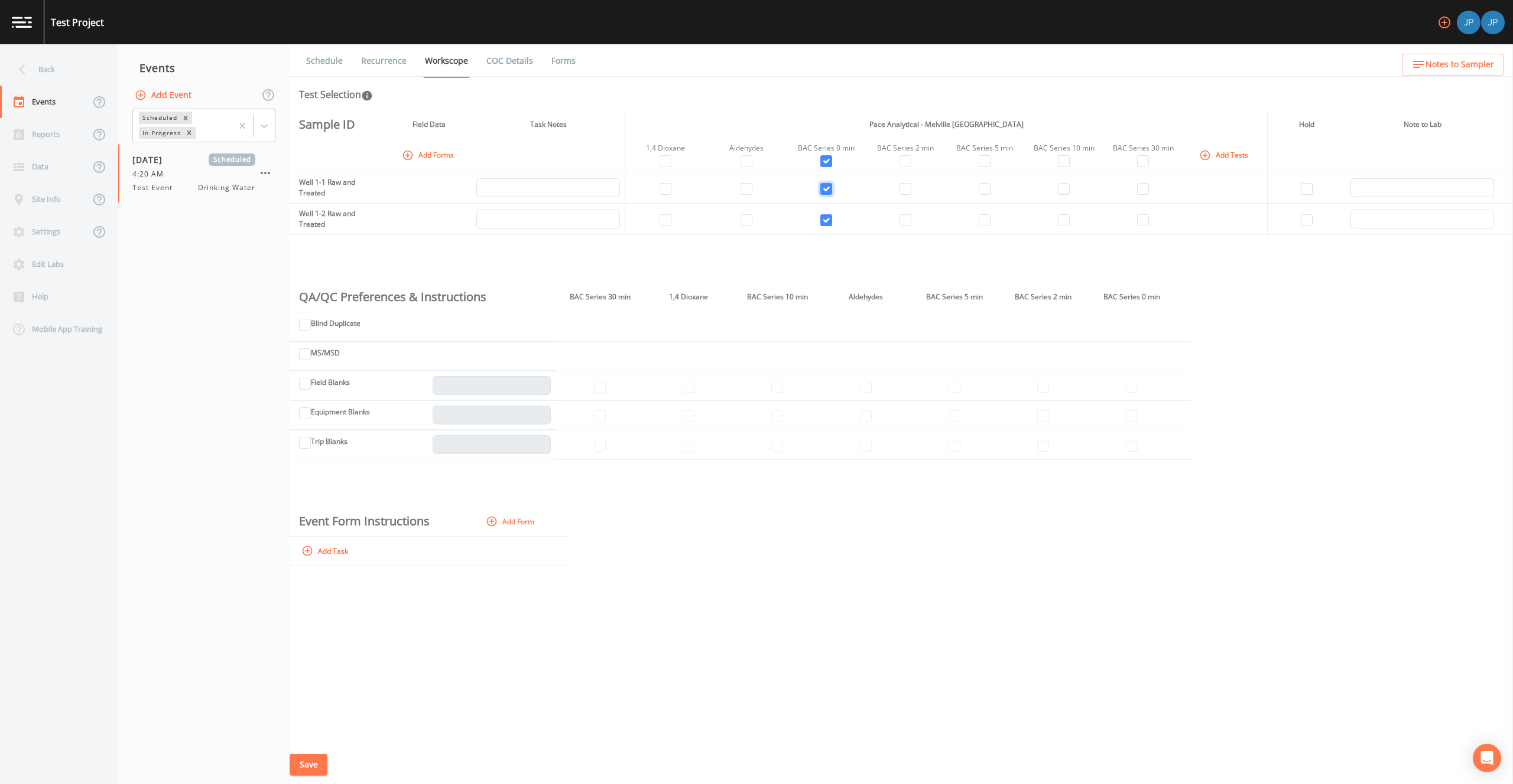
click at [828, 189] on input "checkbox" at bounding box center [826, 189] width 12 height 12
checkbox input "false"
click at [827, 164] on input "checkbox" at bounding box center [826, 161] width 12 height 12
checkbox input "true"
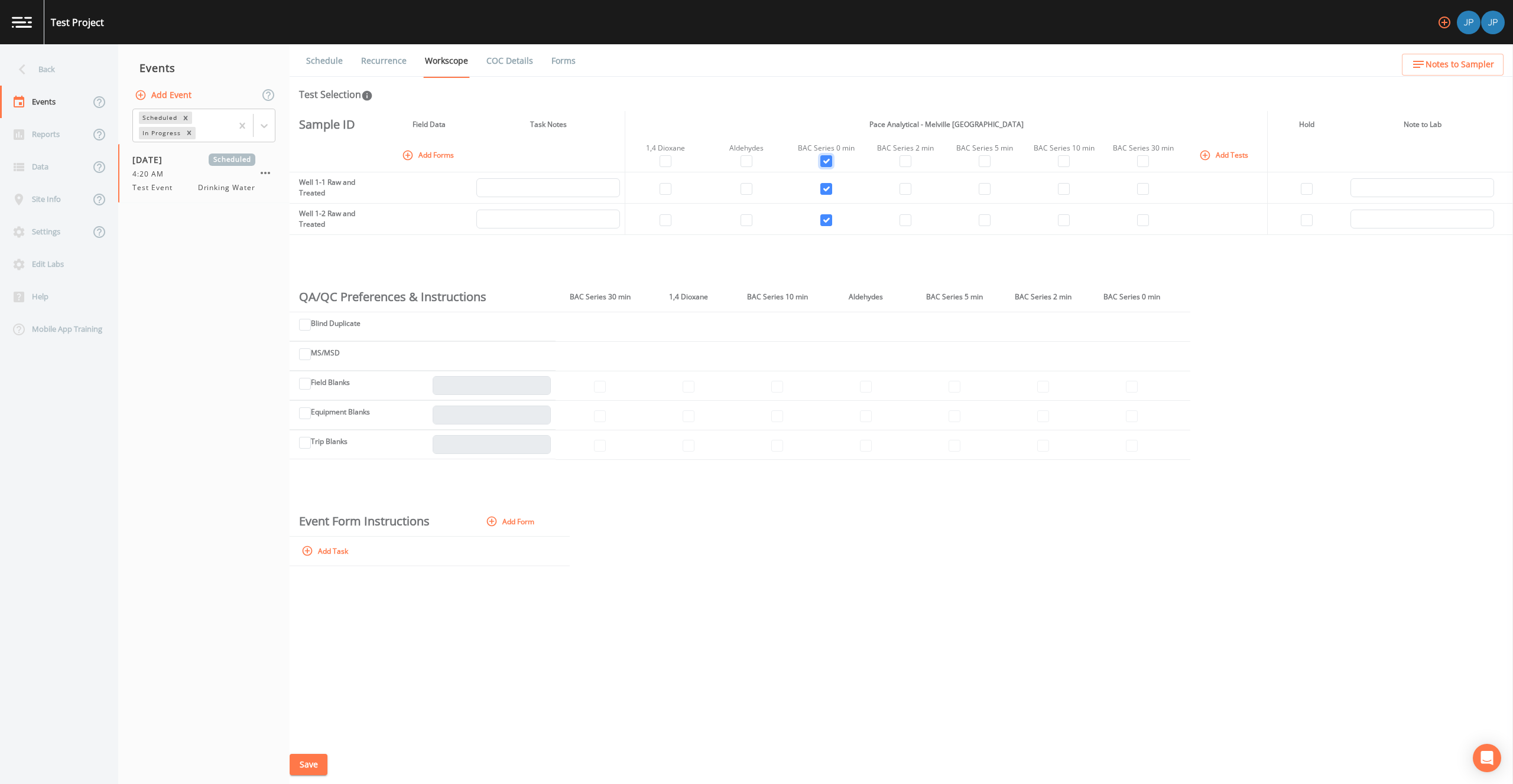
click at [828, 165] on input "checkbox" at bounding box center [826, 161] width 12 height 12
checkbox input "false"
click at [826, 194] on input "checkbox" at bounding box center [826, 189] width 12 height 12
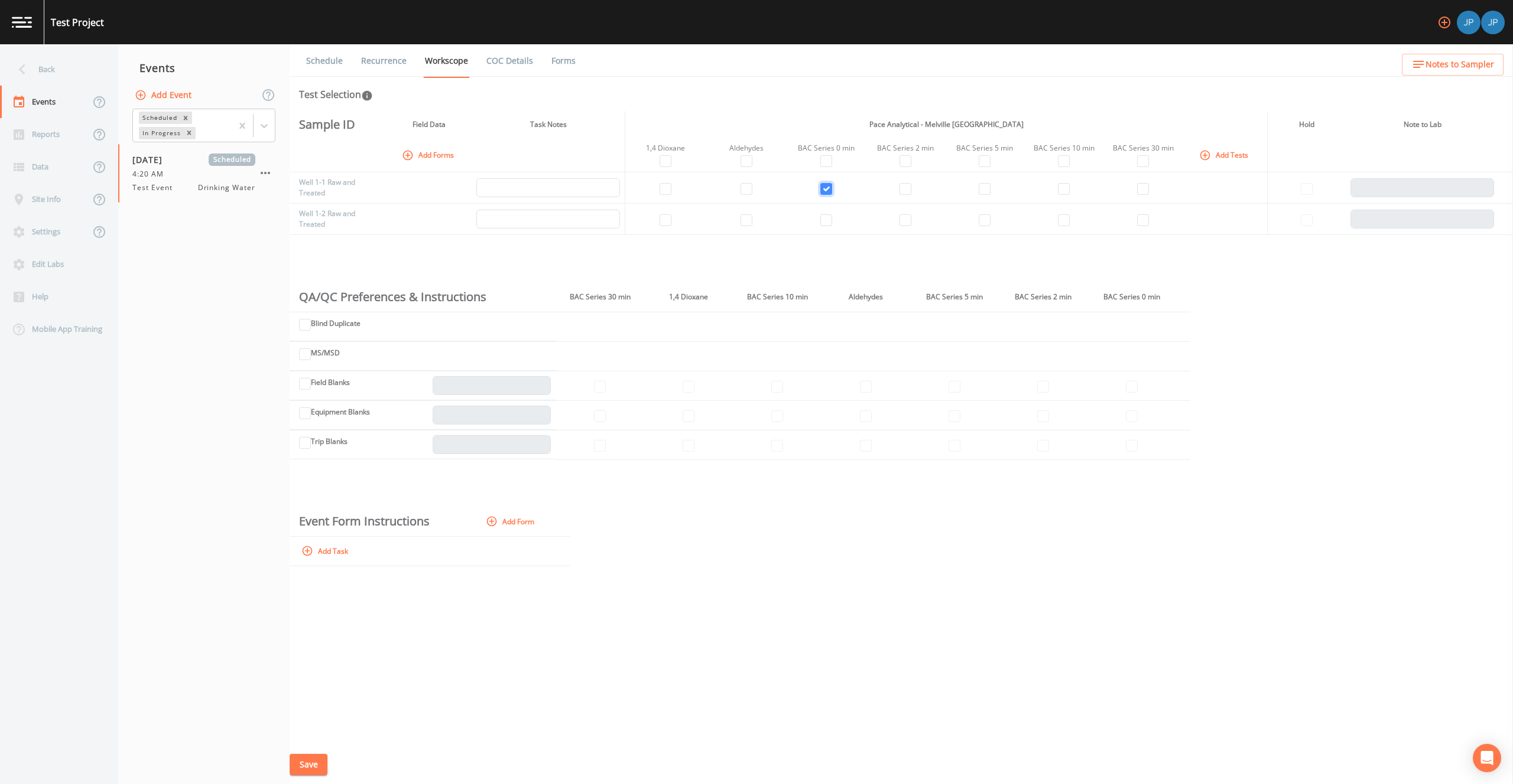
checkbox input "true"
click at [907, 191] on input "checkbox" at bounding box center [905, 189] width 12 height 12
checkbox input "true"
click at [985, 189] on input "checkbox" at bounding box center [985, 189] width 12 height 12
checkbox input "true"
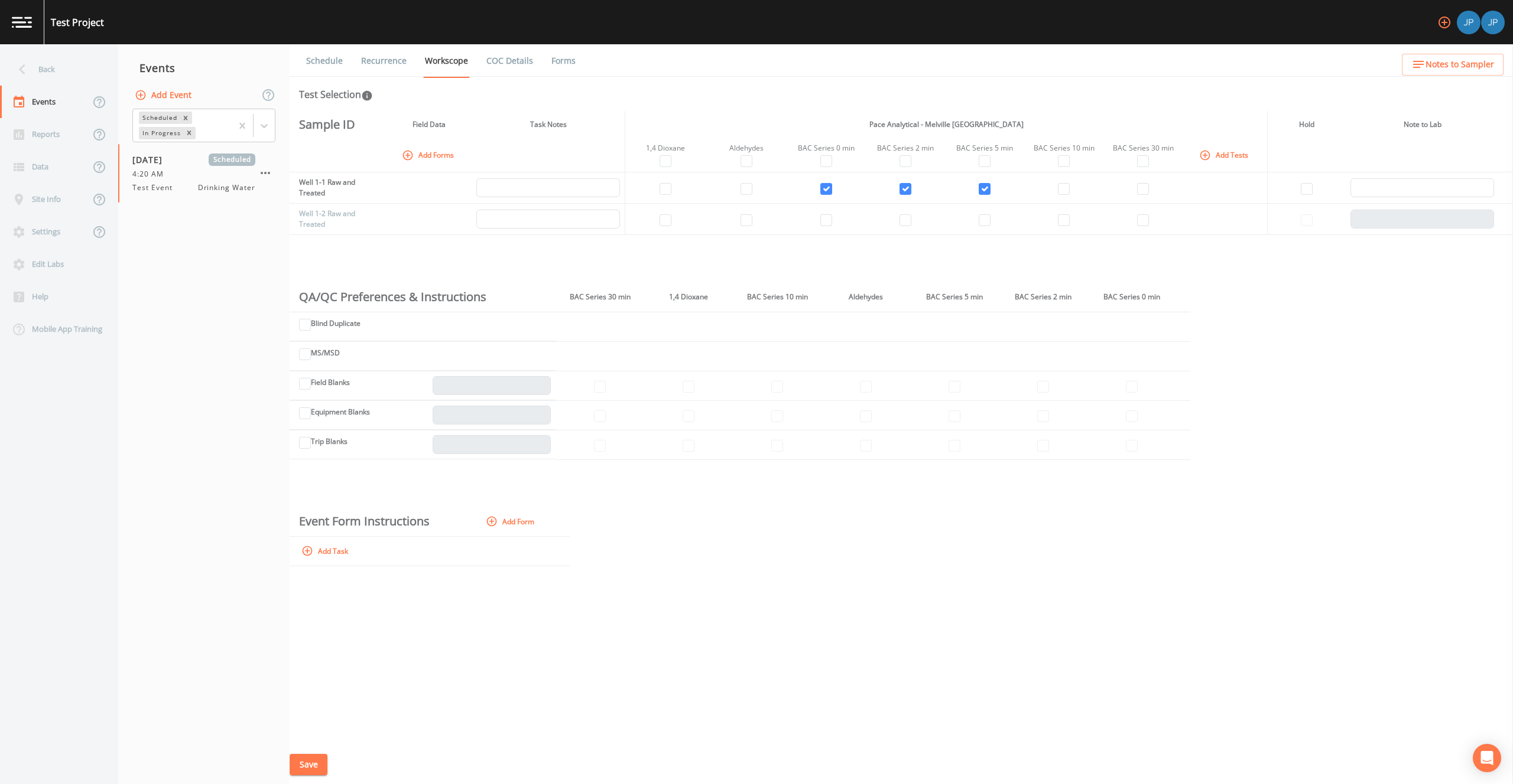
click at [1069, 189] on td at bounding box center [1063, 189] width 79 height 32
click at [1150, 190] on td at bounding box center [1142, 189] width 79 height 32
click at [1147, 190] on input "checkbox" at bounding box center [1142, 189] width 12 height 12
checkbox input "true"
click at [1066, 190] on input "checkbox" at bounding box center [1064, 189] width 12 height 12
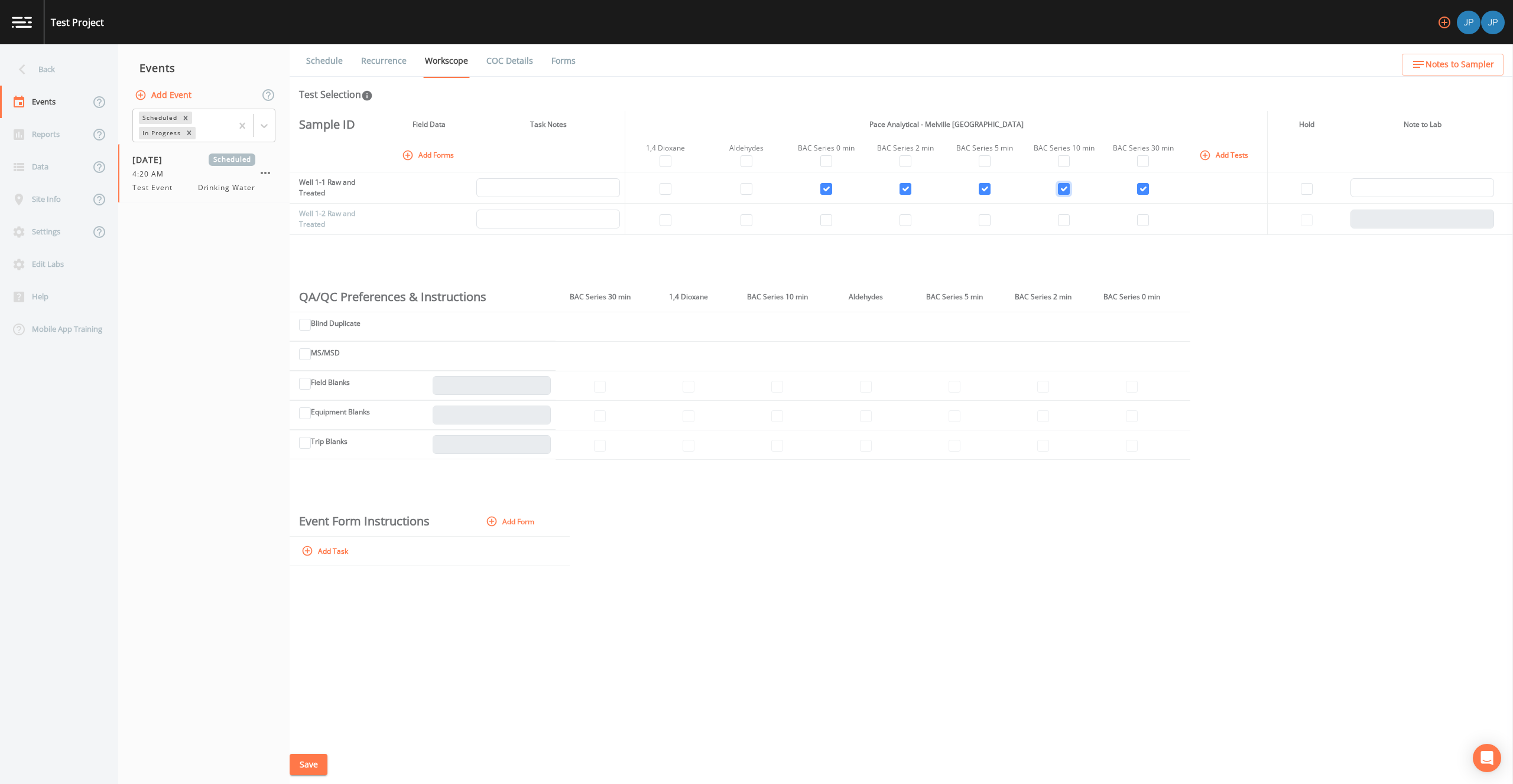
checkbox input "true"
click at [747, 190] on input "checkbox" at bounding box center [746, 189] width 12 height 12
checkbox input "true"
click at [666, 220] on input "checkbox" at bounding box center [666, 220] width 12 height 12
checkbox input "true"
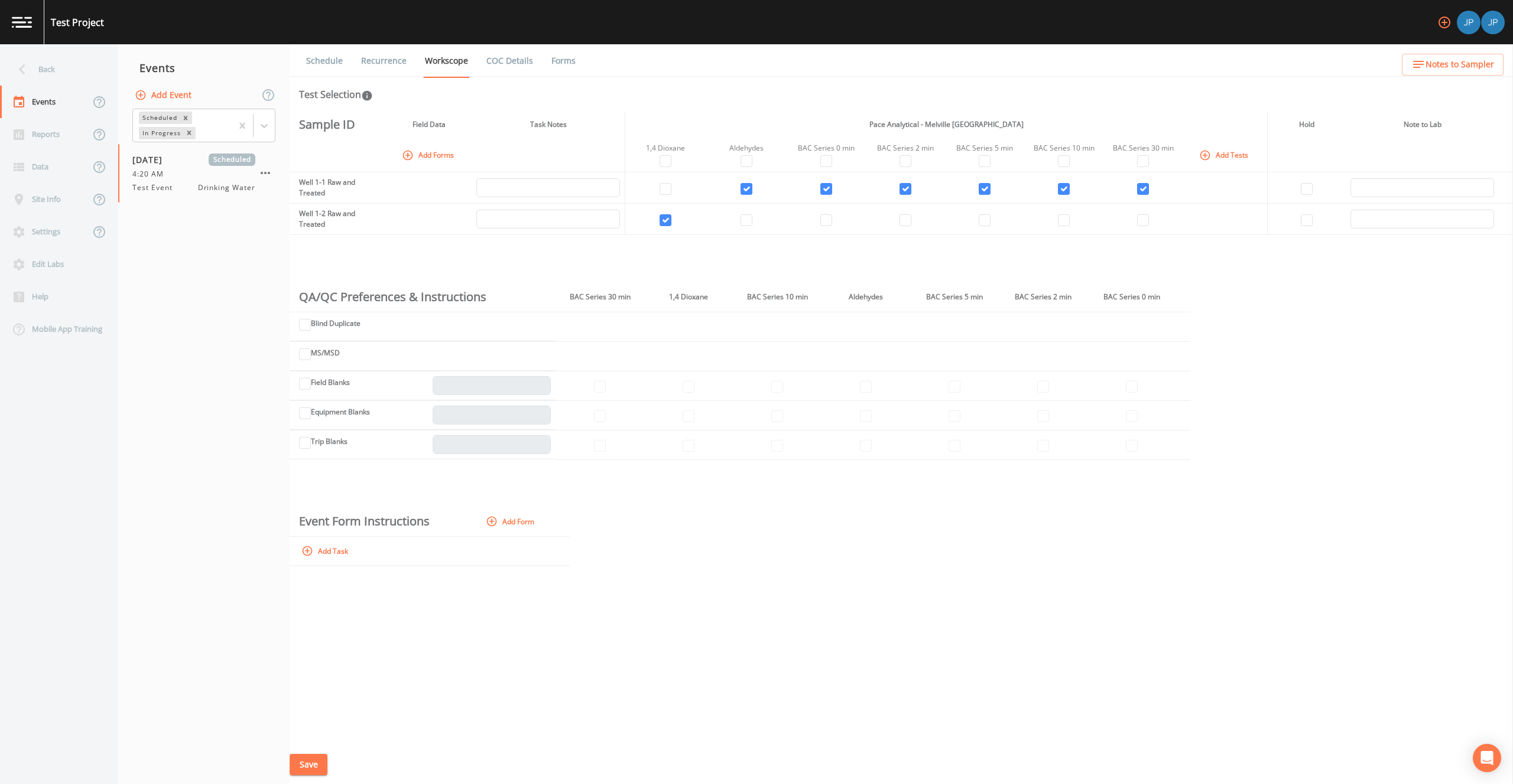
click at [754, 219] on td at bounding box center [746, 219] width 81 height 32
click at [745, 221] on input "checkbox" at bounding box center [746, 220] width 12 height 12
checkbox input "true"
click at [423, 159] on button "Add Forms" at bounding box center [429, 154] width 59 height 19
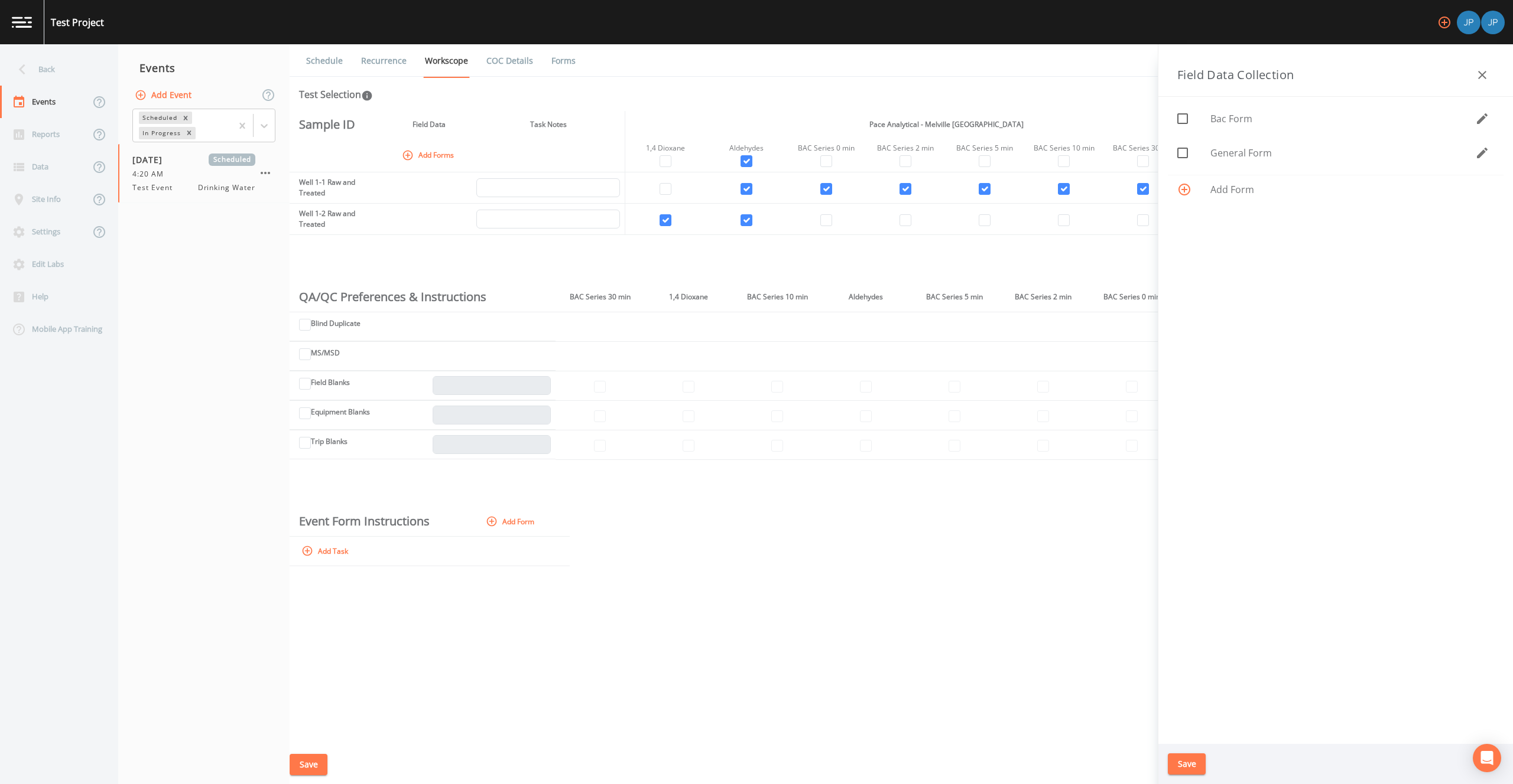
click at [1178, 152] on input "checkbox" at bounding box center [1176, 146] width 12 height 12
checkbox input "true"
click at [1182, 124] on icon at bounding box center [1181, 118] width 14 height 14
checkbox input "true"
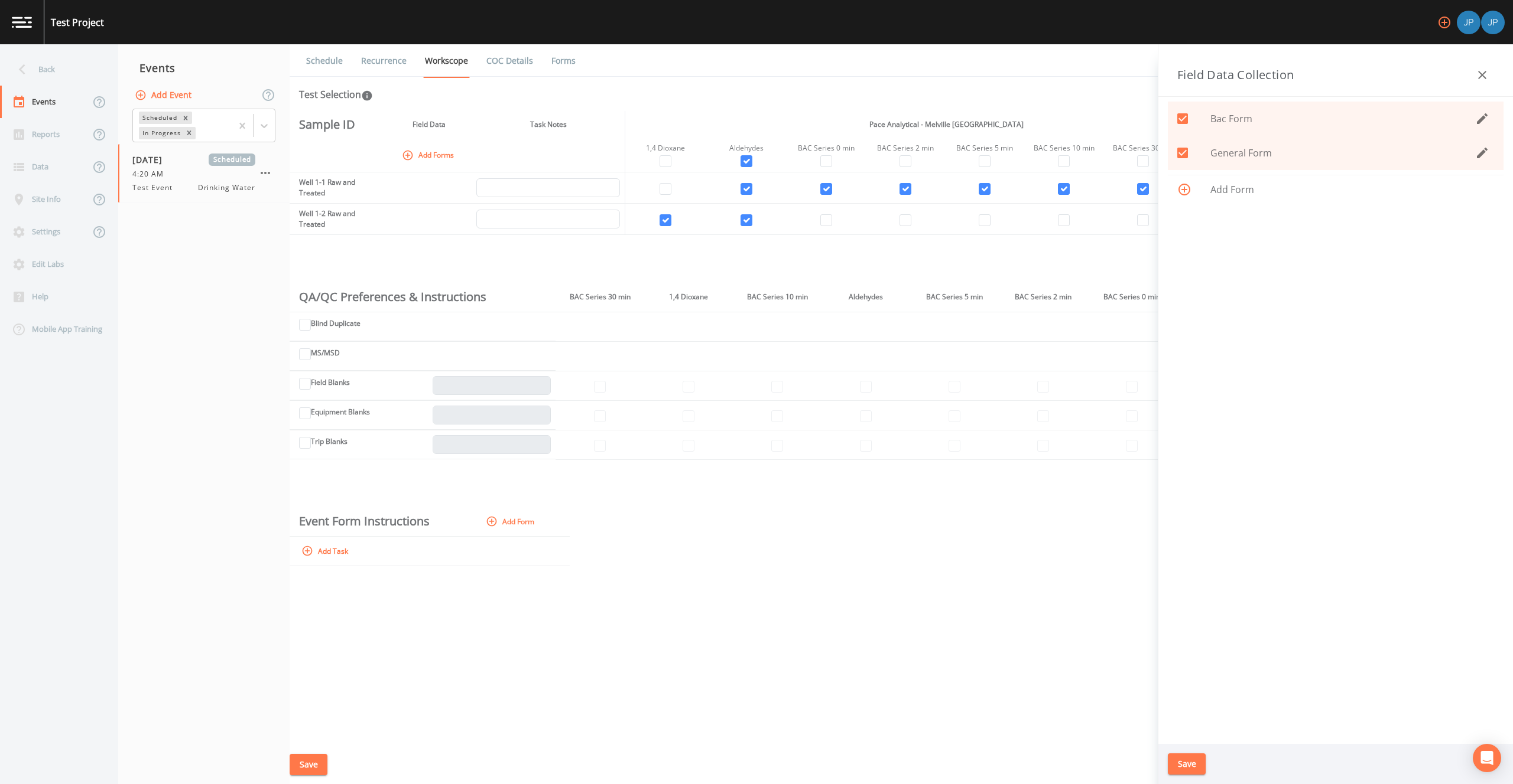
click at [1181, 764] on button "Save" at bounding box center [1186, 764] width 38 height 22
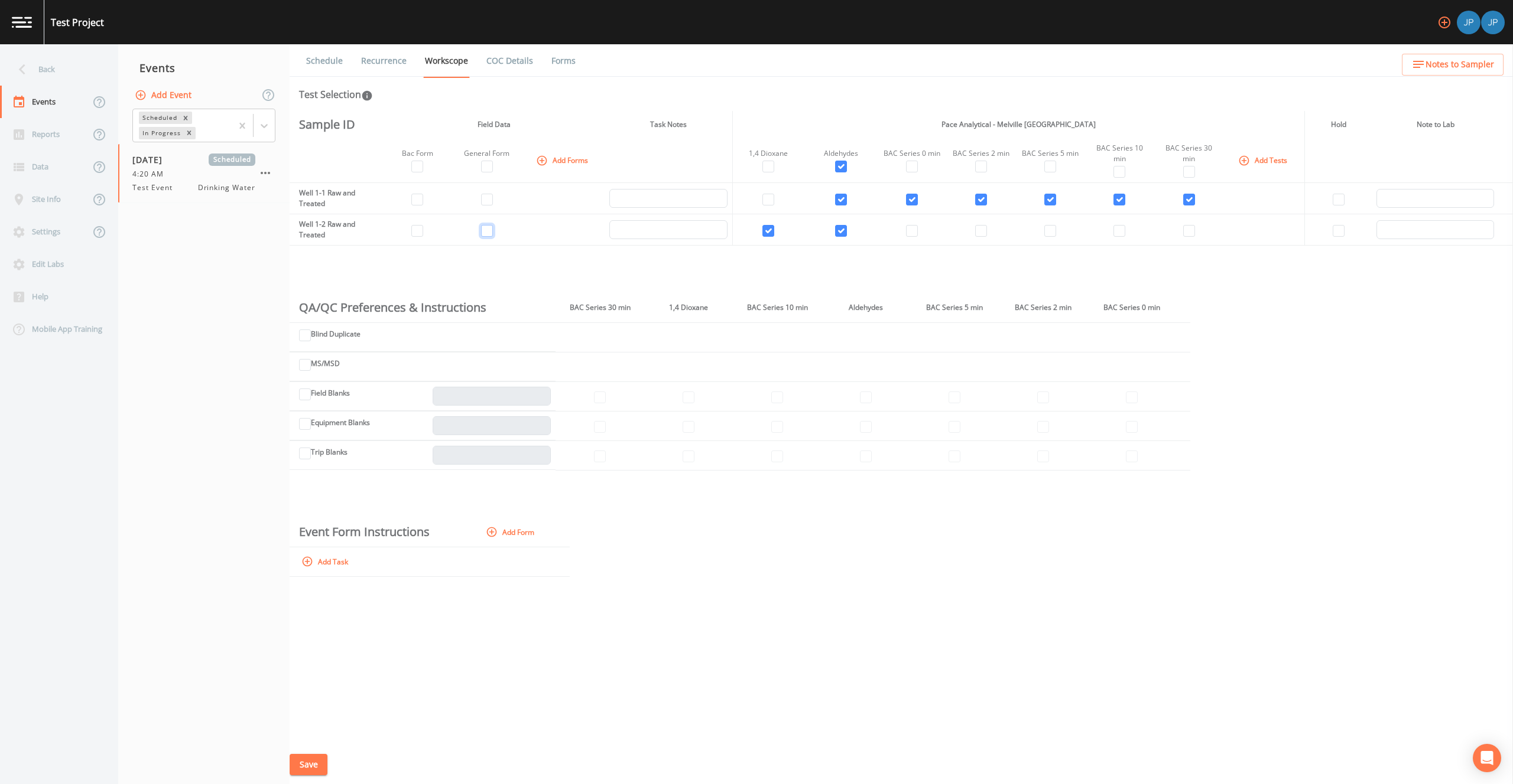
drag, startPoint x: 482, startPoint y: 230, endPoint x: 491, endPoint y: 216, distance: 16.6
click at [483, 230] on input "checkbox" at bounding box center [487, 231] width 12 height 12
checkbox input "true"
click at [491, 199] on input "checkbox" at bounding box center [487, 199] width 12 height 12
checkbox input "true"
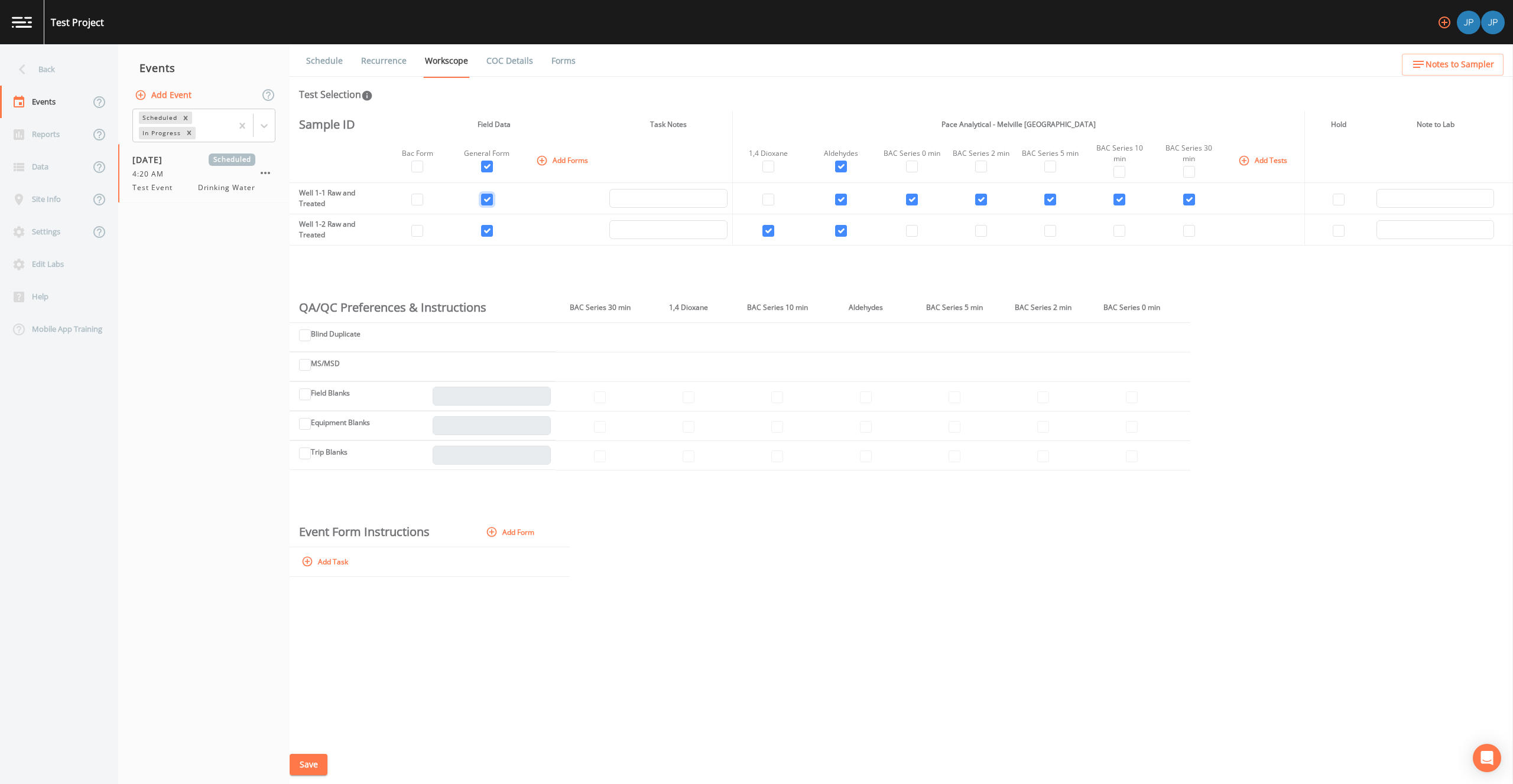
checkbox input "true"
click at [421, 203] on input "checkbox" at bounding box center [417, 199] width 12 height 12
checkbox input "true"
click at [419, 228] on input "checkbox" at bounding box center [417, 231] width 12 height 12
checkbox input "true"
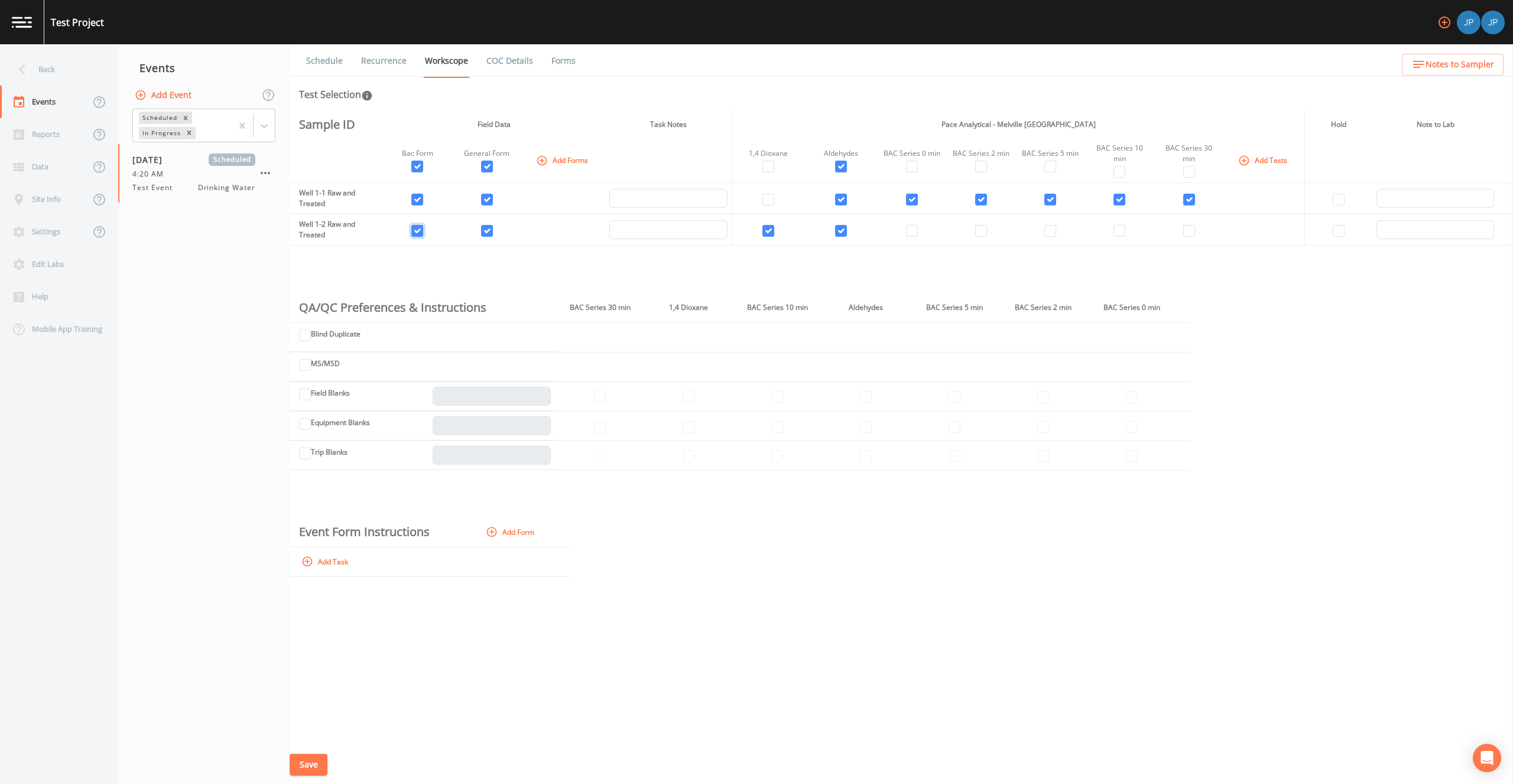
checkbox input "true"
click at [464, 206] on td at bounding box center [486, 198] width 71 height 32
click at [322, 762] on button "Save" at bounding box center [308, 765] width 38 height 22
click at [318, 756] on button "Save" at bounding box center [308, 765] width 38 height 22
click at [1439, 25] on icon "button" at bounding box center [1444, 22] width 12 height 12
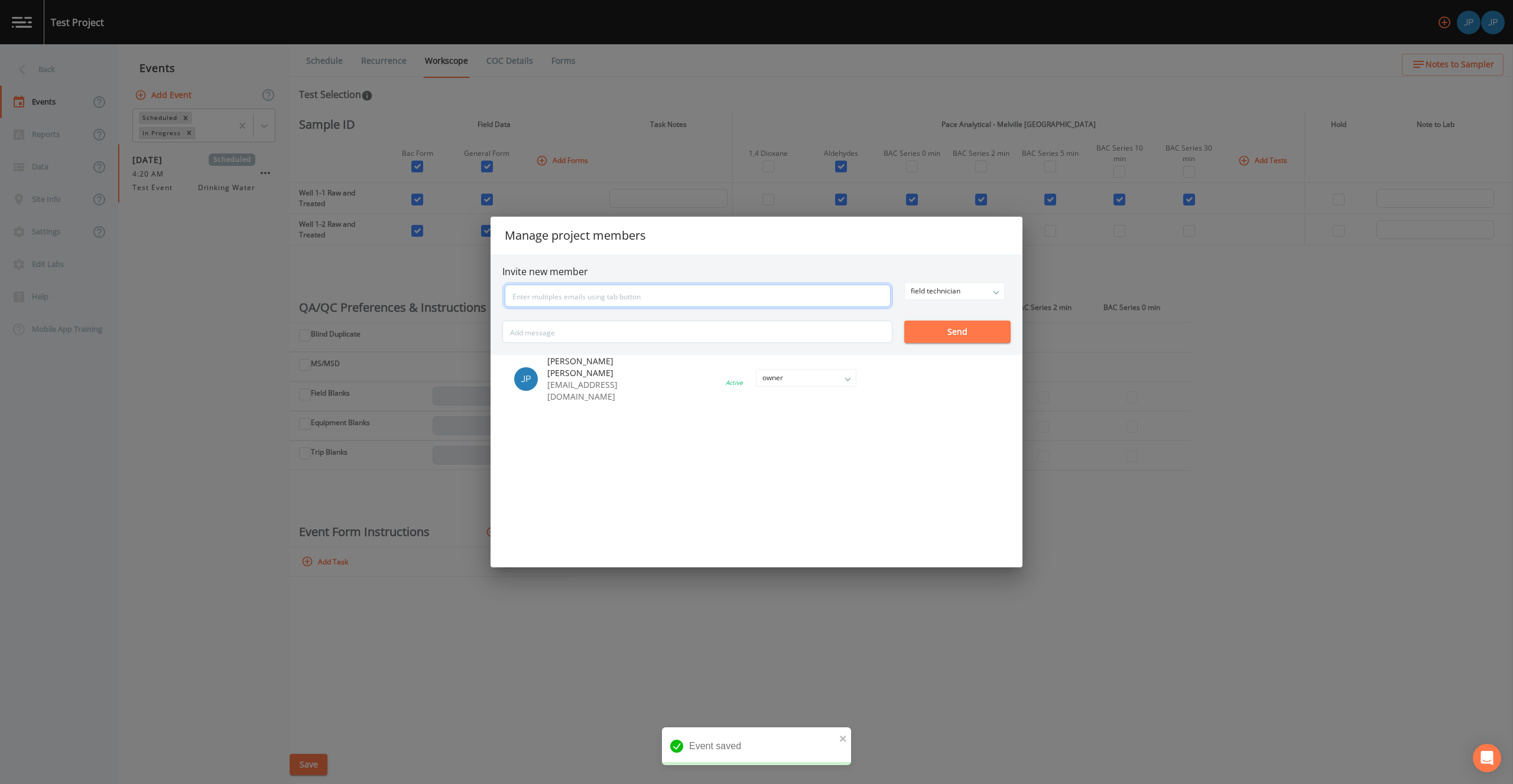
click at [661, 301] on input "text" at bounding box center [697, 296] width 386 height 22
type input "[EMAIL_ADDRESS][DOMAIN_NAME]"
click at [958, 290] on div "field technician owner admin field technician" at bounding box center [954, 291] width 101 height 17
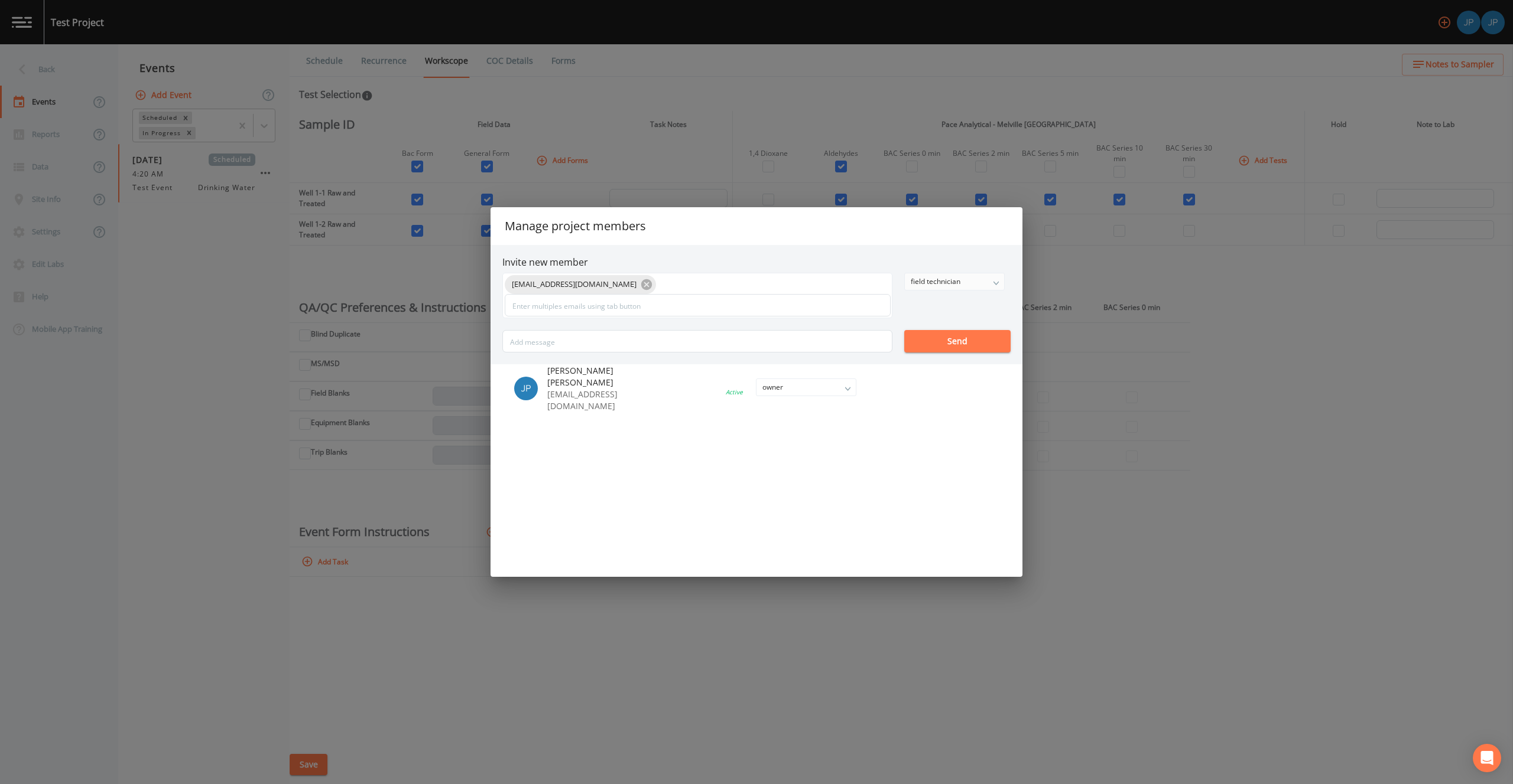
click at [952, 286] on div "field technician" at bounding box center [954, 282] width 99 height 17
click at [940, 310] on button "owner" at bounding box center [953, 305] width 99 height 17
click at [937, 301] on div "[EMAIL_ADDRESS][DOMAIN_NAME] owner owner admin field technician Send" at bounding box center [756, 313] width 508 height 80
click at [938, 341] on button "Send" at bounding box center [957, 341] width 106 height 22
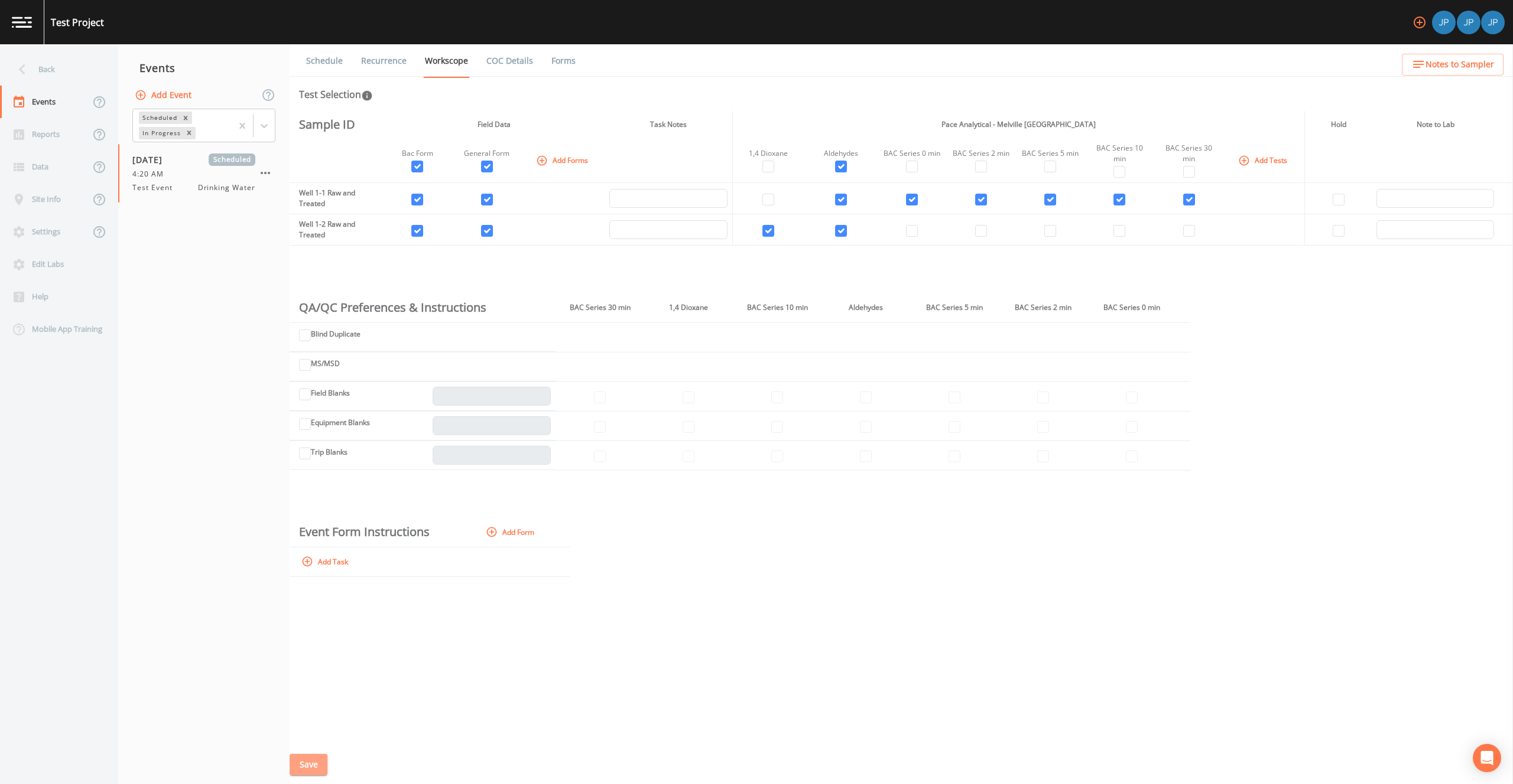
click at [318, 768] on button "Save" at bounding box center [308, 765] width 38 height 22
click at [328, 64] on link "Schedule" at bounding box center [324, 61] width 40 height 33
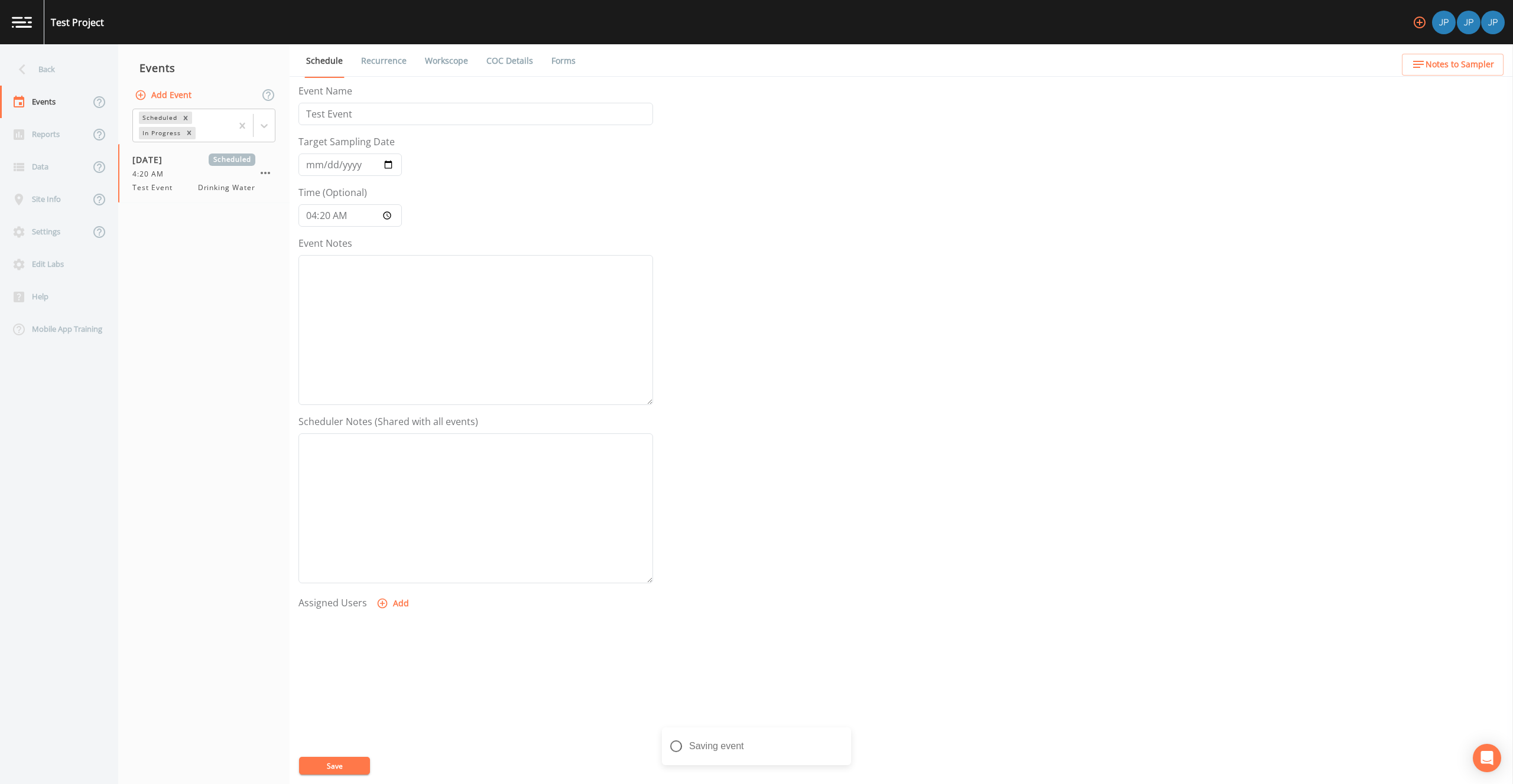
scroll to position [49, 0]
click at [391, 560] on button "Add" at bounding box center [394, 555] width 40 height 22
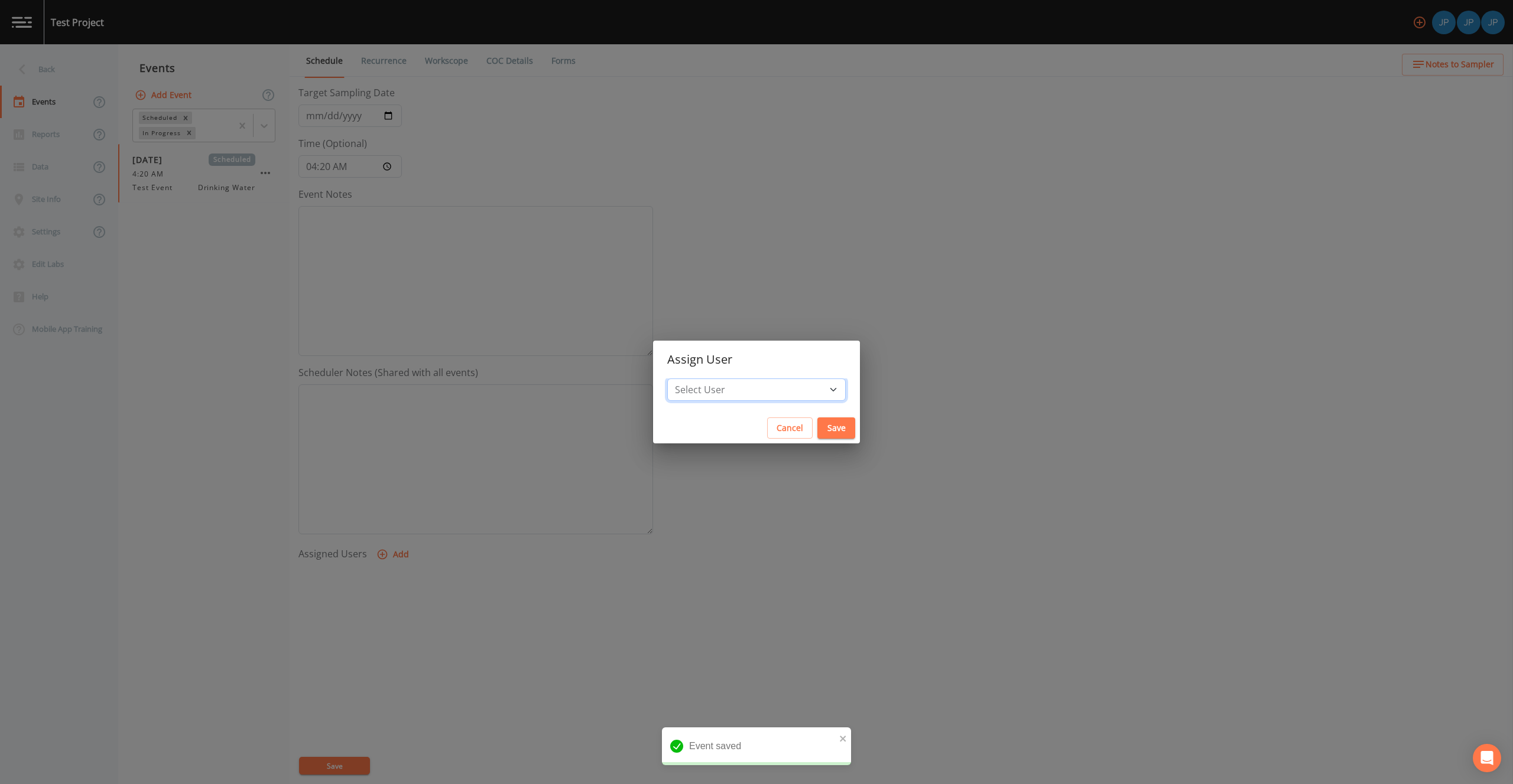
click at [739, 386] on select "Select User [PERSON_NAME] [PERSON_NAME]" at bounding box center [756, 390] width 179 height 22
select select "c3994787-746f-45c8-916e-ec7a28dd24f5"
click at [818, 426] on button "Save" at bounding box center [837, 429] width 38 height 22
select select
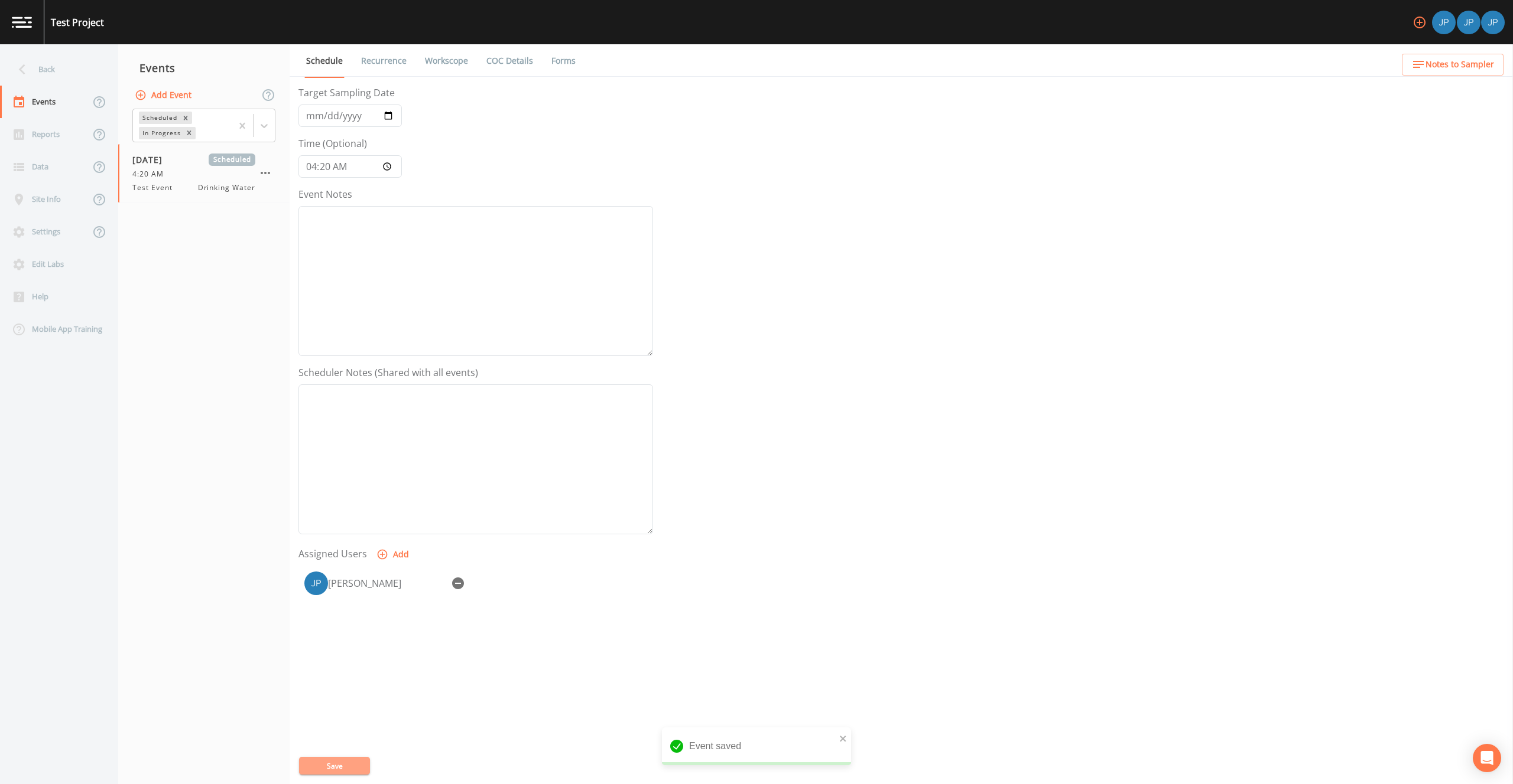
click at [361, 766] on button "Save" at bounding box center [334, 766] width 71 height 17
click at [468, 669] on div "[PERSON_NAME]" at bounding box center [475, 627] width 355 height 124
click at [749, 440] on div "Event Name Test Event Target Sampling Date [DATE] Time (Optional) 04:20:00 Even…" at bounding box center [905, 434] width 1214 height 700
click at [433, 58] on link "Workscope" at bounding box center [446, 61] width 47 height 33
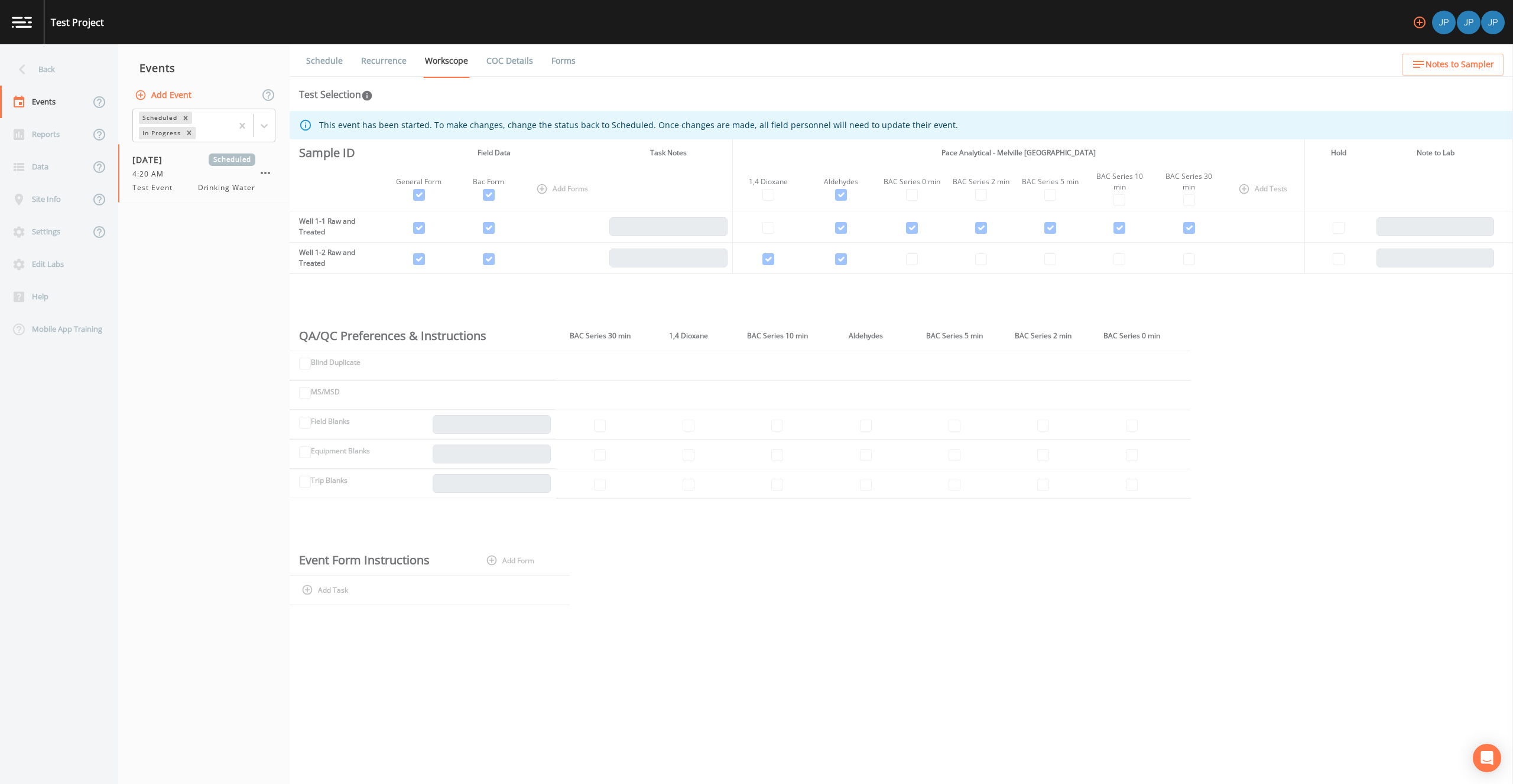
click at [459, 287] on div "This event has been started. To make changes, change the status back to Schedul…" at bounding box center [901, 439] width 1223 height 655
click at [462, 297] on div "This event has been started. To make changes, change the status back to Schedul…" at bounding box center [901, 439] width 1223 height 655
click at [463, 300] on div "This event has been started. To make changes, change the status back to Schedul…" at bounding box center [901, 439] width 1223 height 655
click at [557, 59] on link "Forms" at bounding box center [562, 61] width 27 height 33
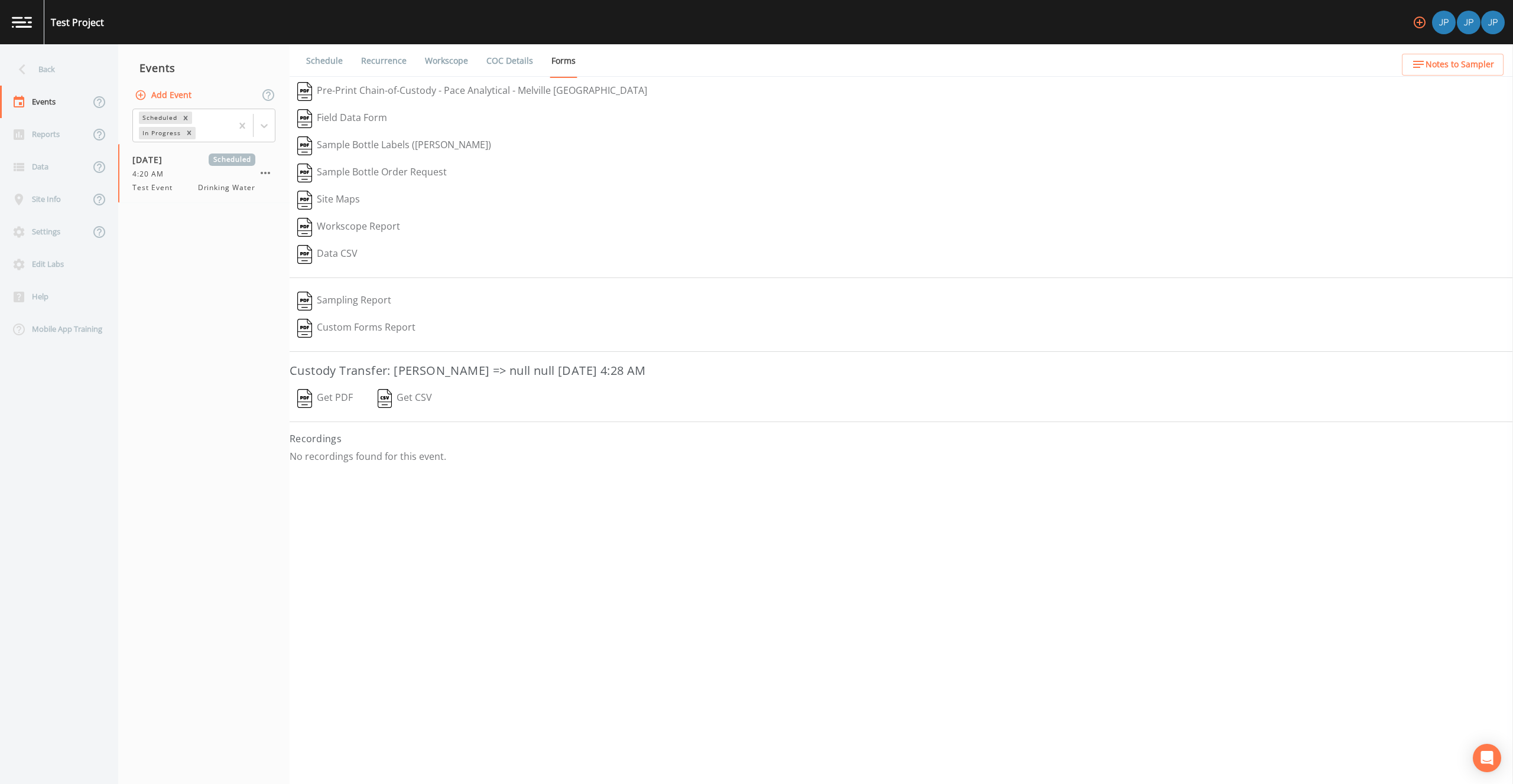
click at [327, 399] on button "Get PDF" at bounding box center [324, 399] width 71 height 27
click at [430, 61] on link "Workscope" at bounding box center [446, 61] width 47 height 33
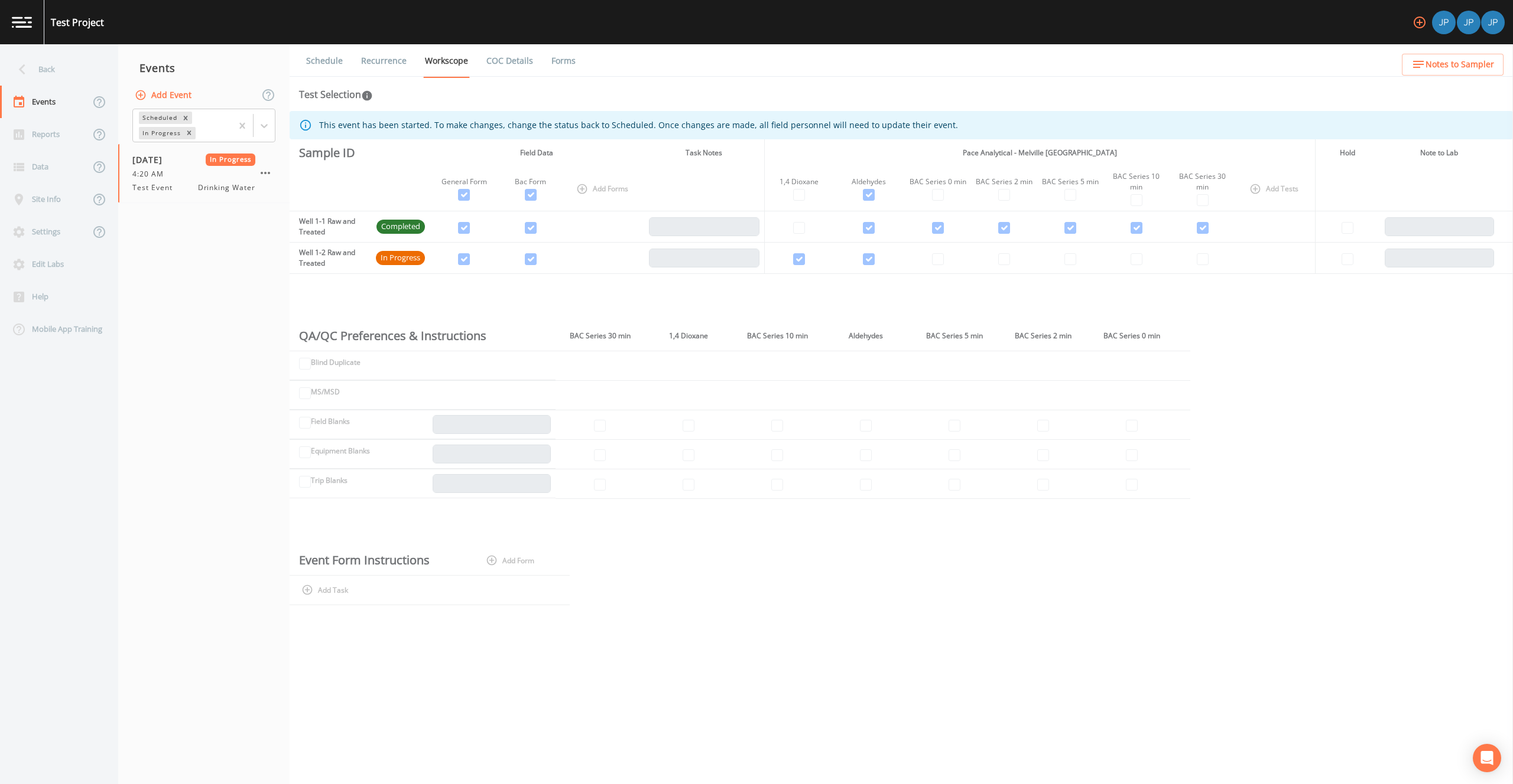
click at [179, 96] on button "Add Event" at bounding box center [164, 96] width 64 height 22
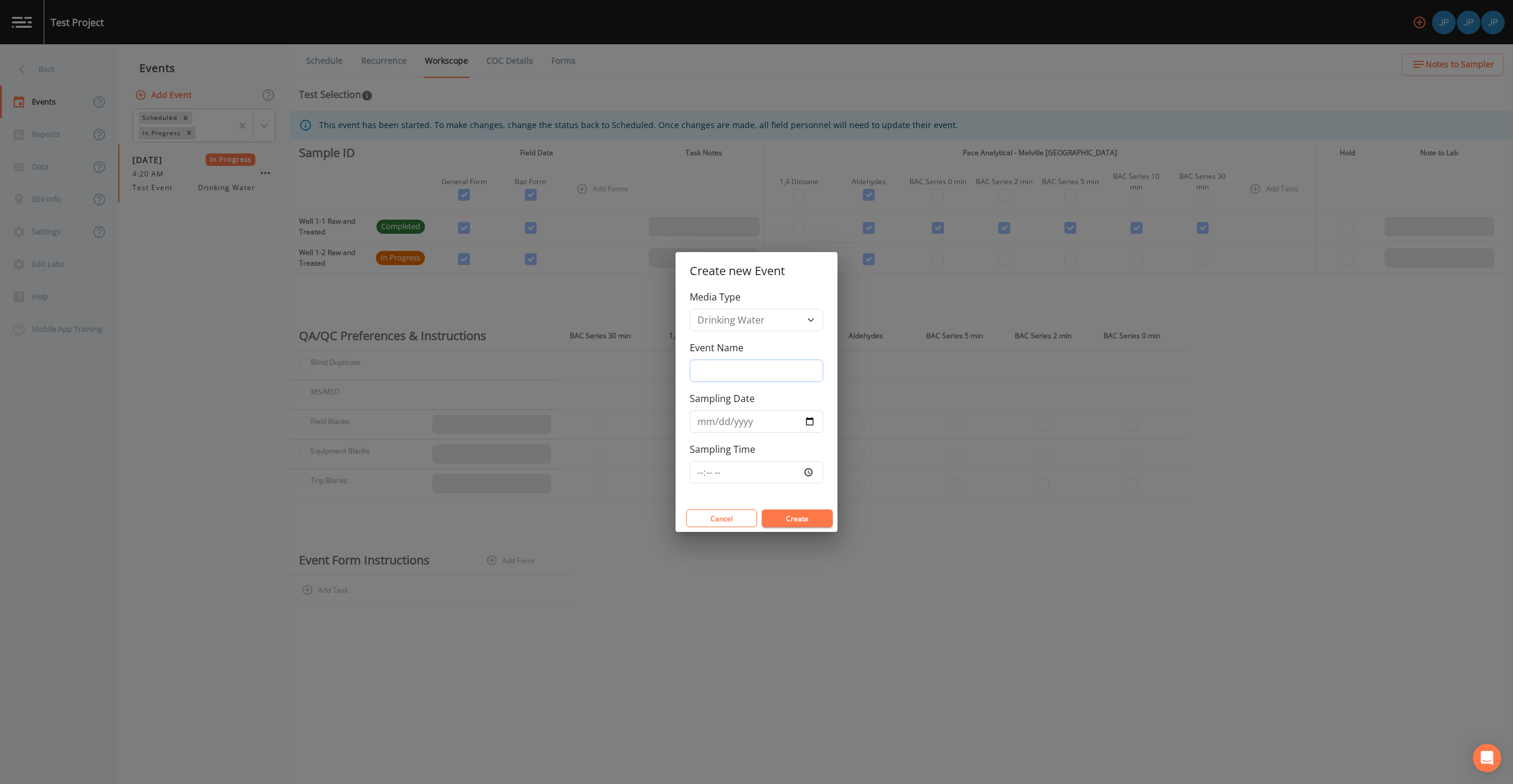
click at [715, 366] on input "Event Name" at bounding box center [756, 370] width 134 height 22
type input "test"
click at [792, 522] on button "Create" at bounding box center [797, 518] width 71 height 17
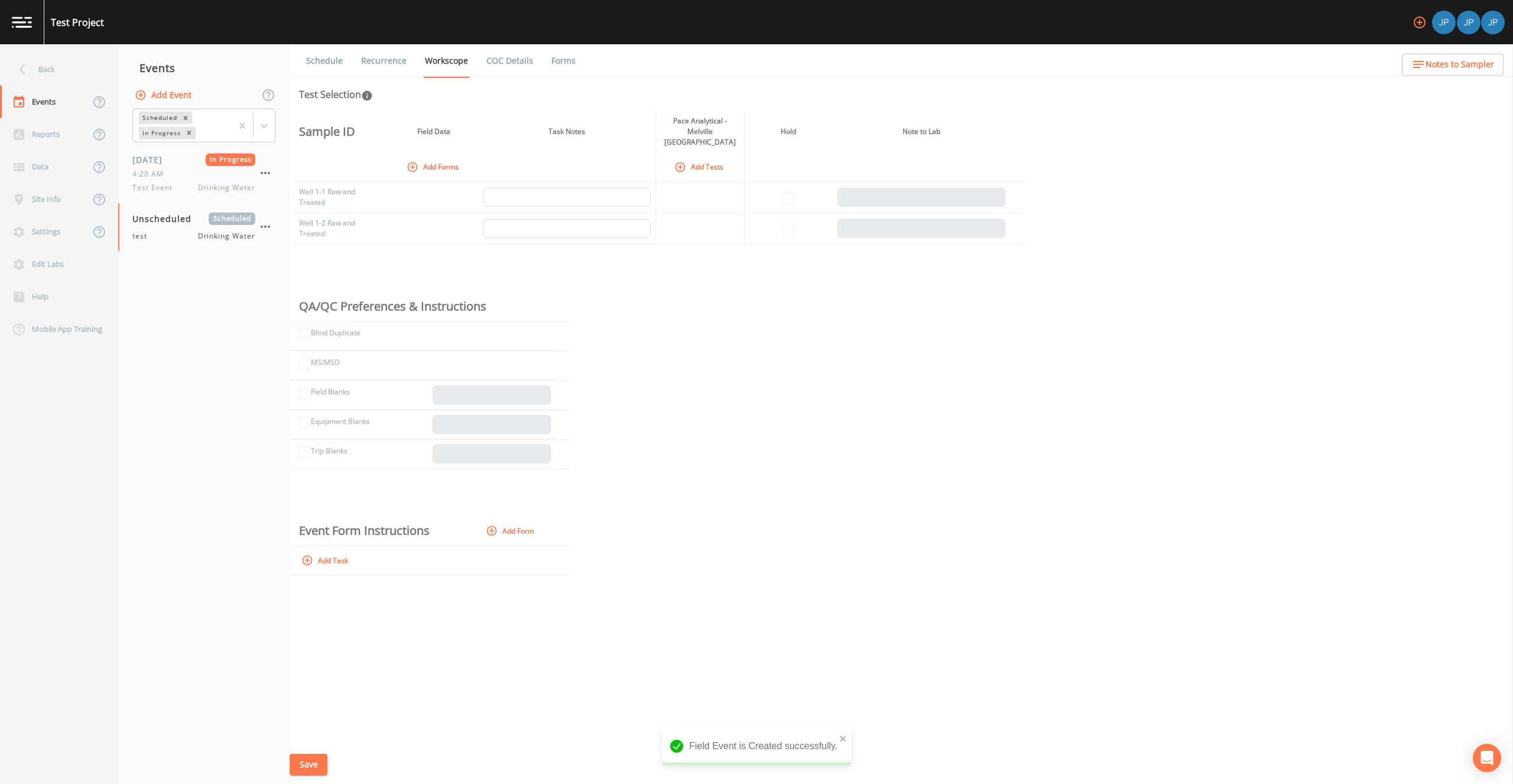
click at [430, 157] on button "Add Forms" at bounding box center [433, 166] width 59 height 19
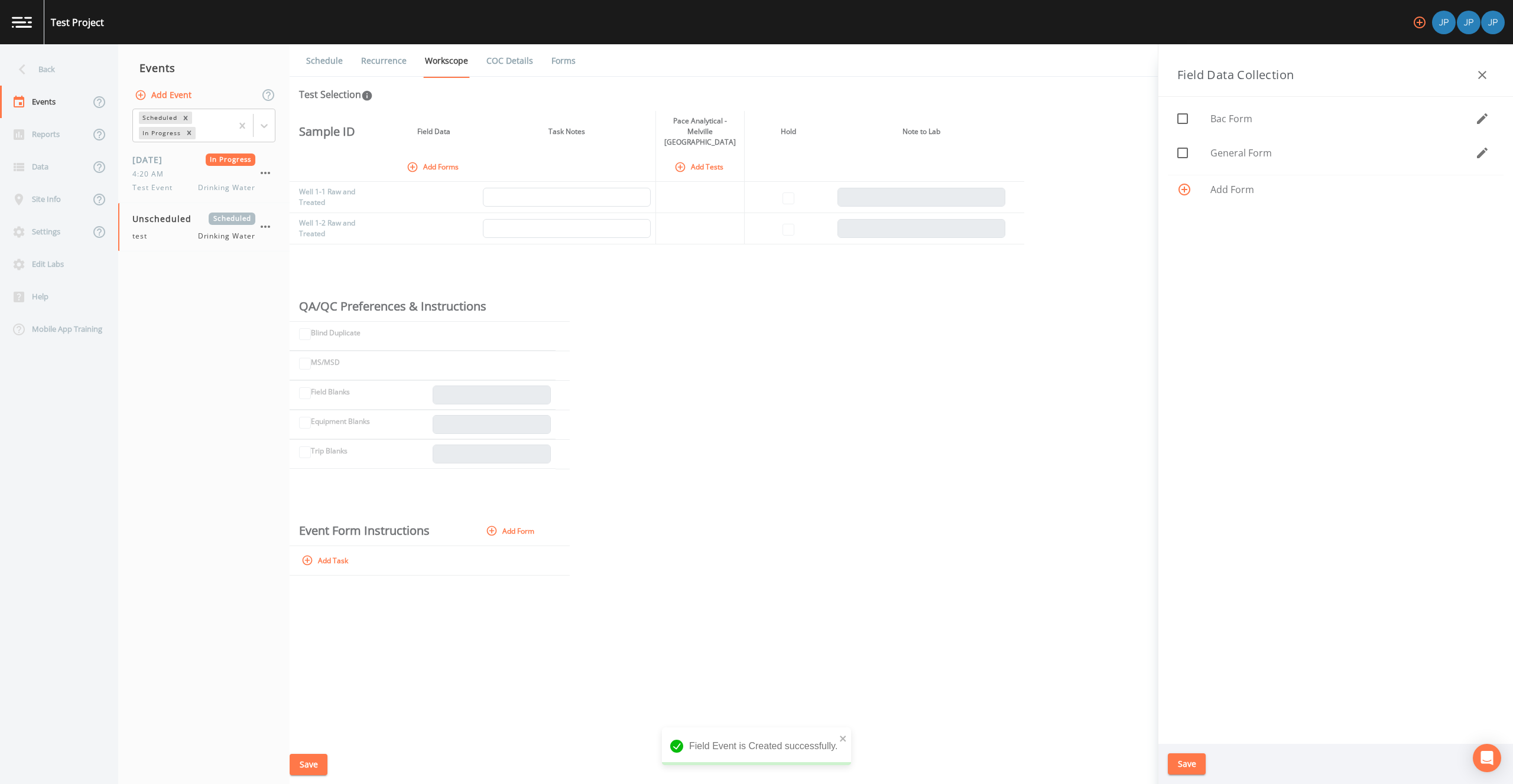
click at [1479, 156] on icon "button" at bounding box center [1481, 153] width 11 height 11
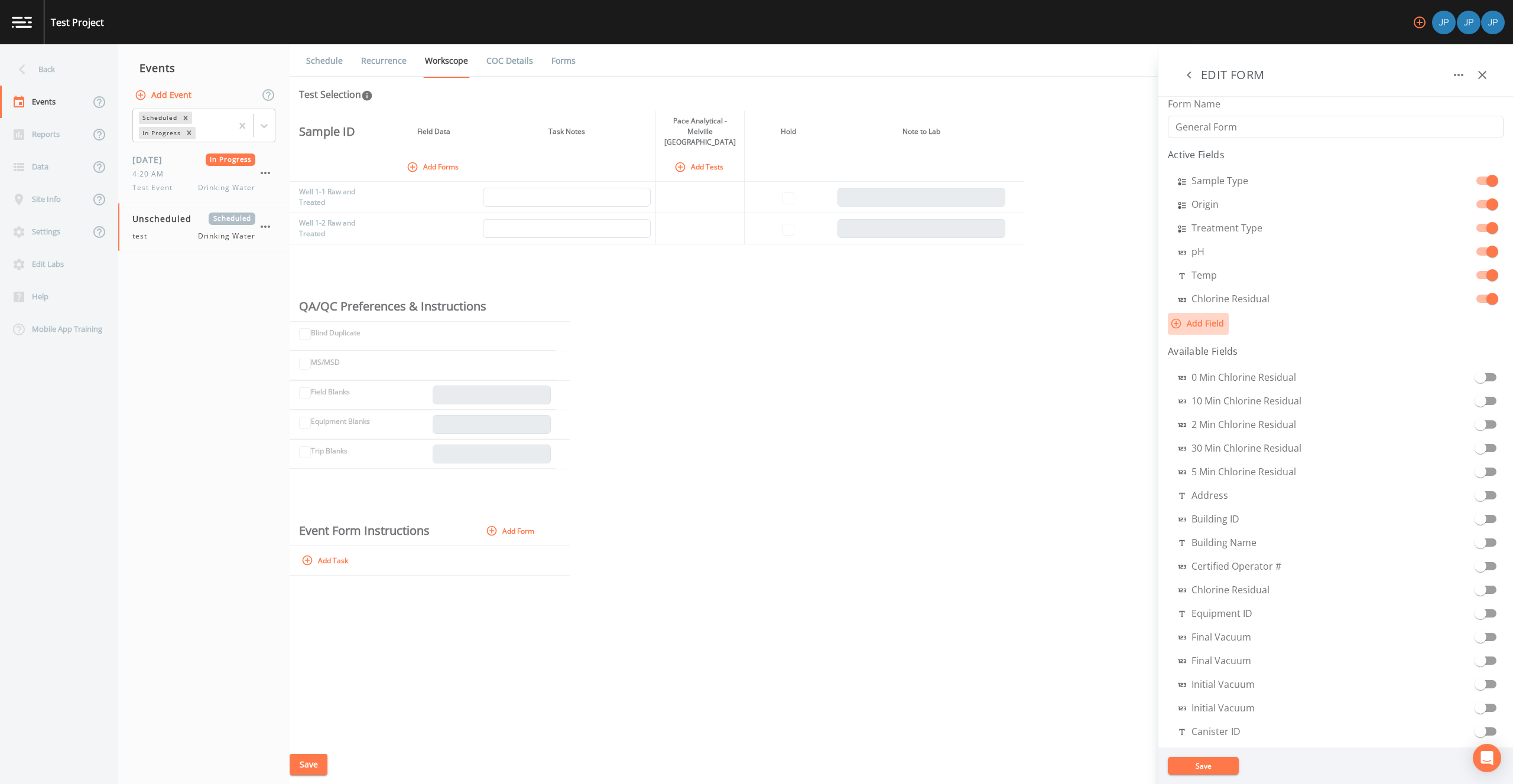
click at [1200, 327] on button "Add Field" at bounding box center [1197, 324] width 61 height 22
select select "STRING"
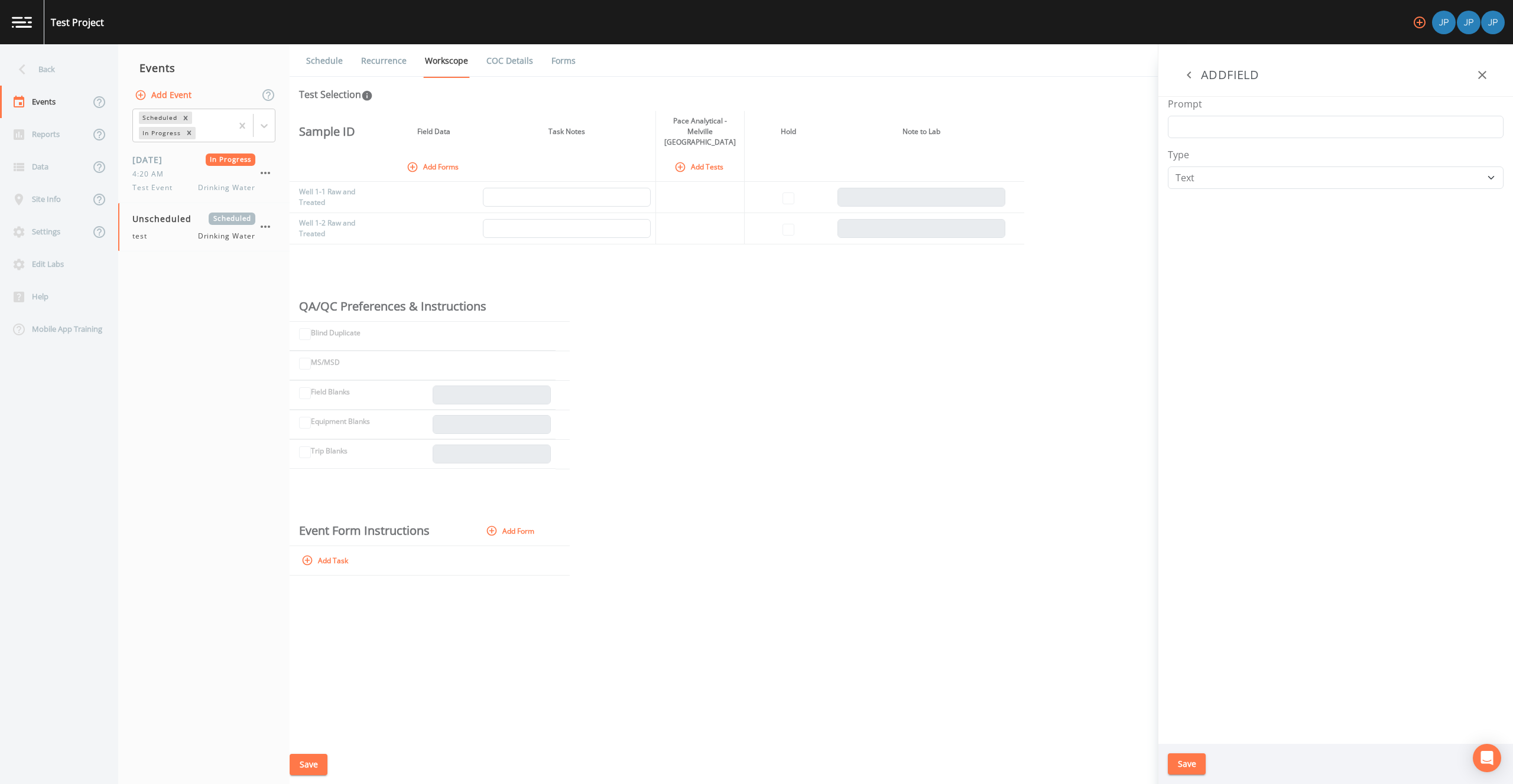
click at [1226, 138] on div "Prompt Type Number Photo Select One Signature Text Timer" at bounding box center [1335, 420] width 355 height 647
click at [1224, 131] on input "Prompt" at bounding box center [1335, 126] width 336 height 22
click at [1189, 132] on input "Pupose" at bounding box center [1335, 126] width 336 height 22
type input "Purpose"
click at [1201, 180] on select "Number Photo Select One Signature Text Timer" at bounding box center [1335, 178] width 336 height 22
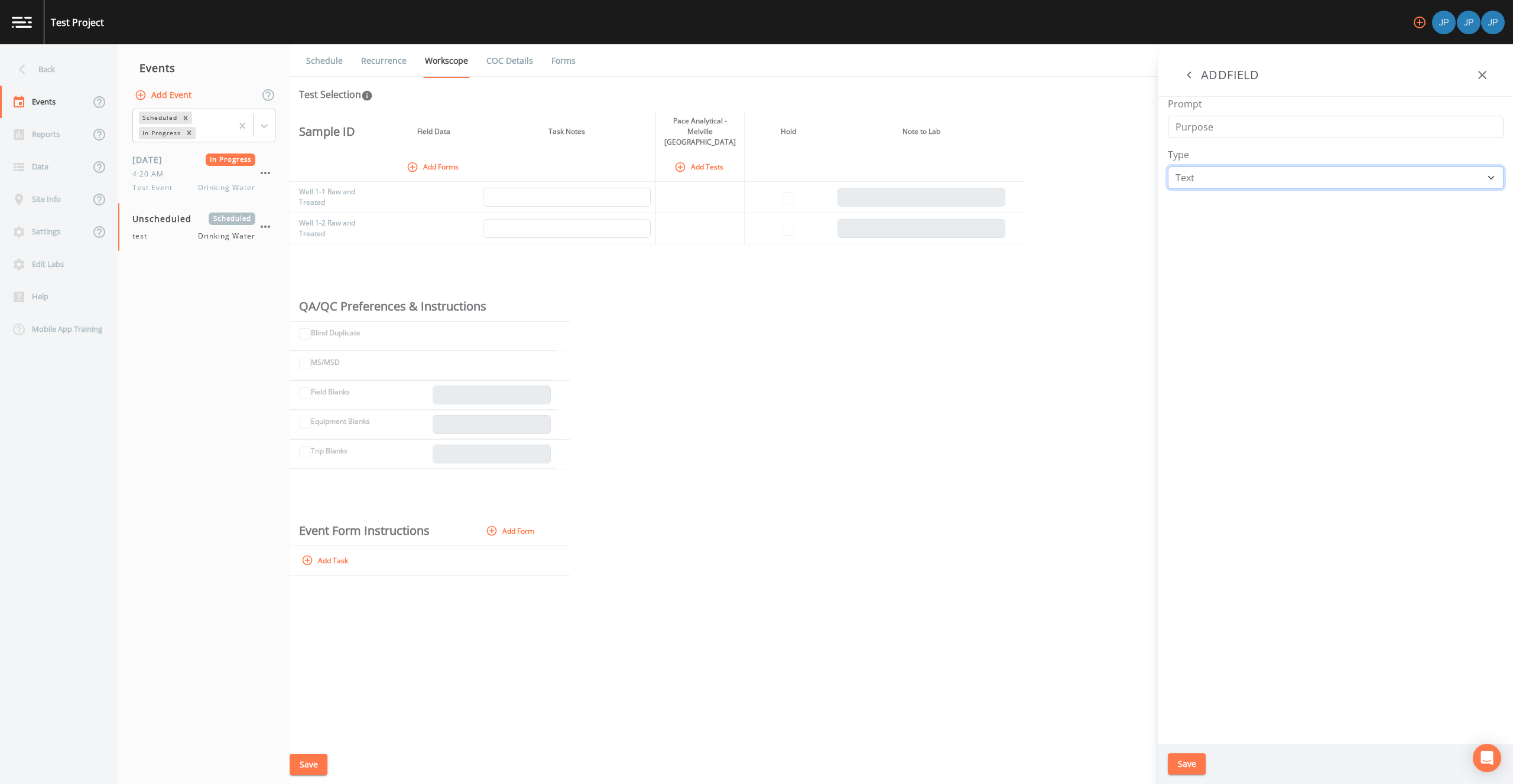
click at [1214, 187] on select "Number Photo Select One Signature Text Timer" at bounding box center [1335, 178] width 336 height 22
select select "SELECT_ONE"
click at [1210, 242] on input "text" at bounding box center [1228, 243] width 122 height 33
type input "Routine"
click at [1309, 247] on button "Add" at bounding box center [1309, 243] width 38 height 33
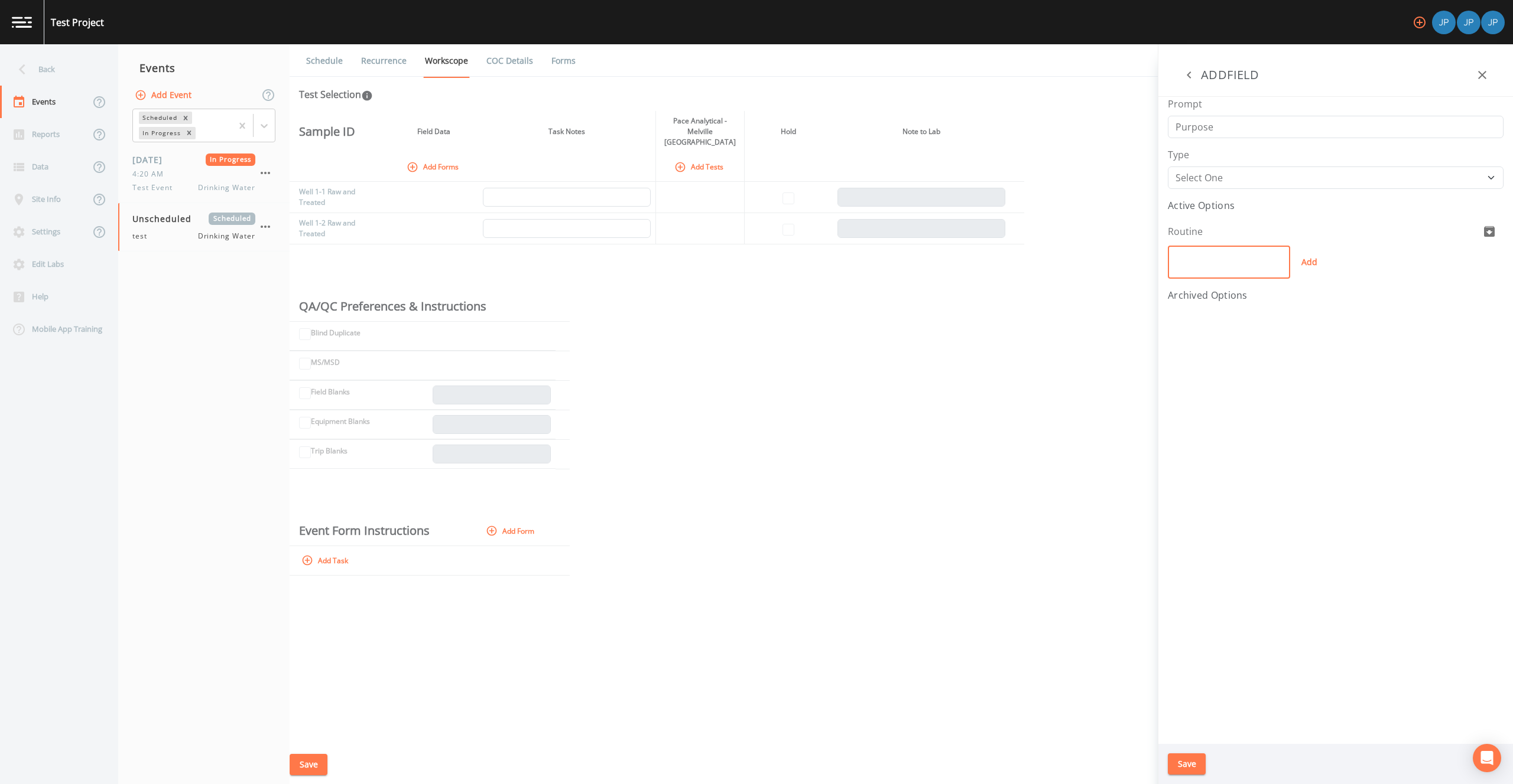
click at [1258, 257] on input "text" at bounding box center [1228, 262] width 122 height 33
type input "Special"
click at [1312, 265] on button "Add" at bounding box center [1309, 262] width 38 height 33
click at [1245, 277] on input "text" at bounding box center [1228, 282] width 122 height 33
type input "Resample"
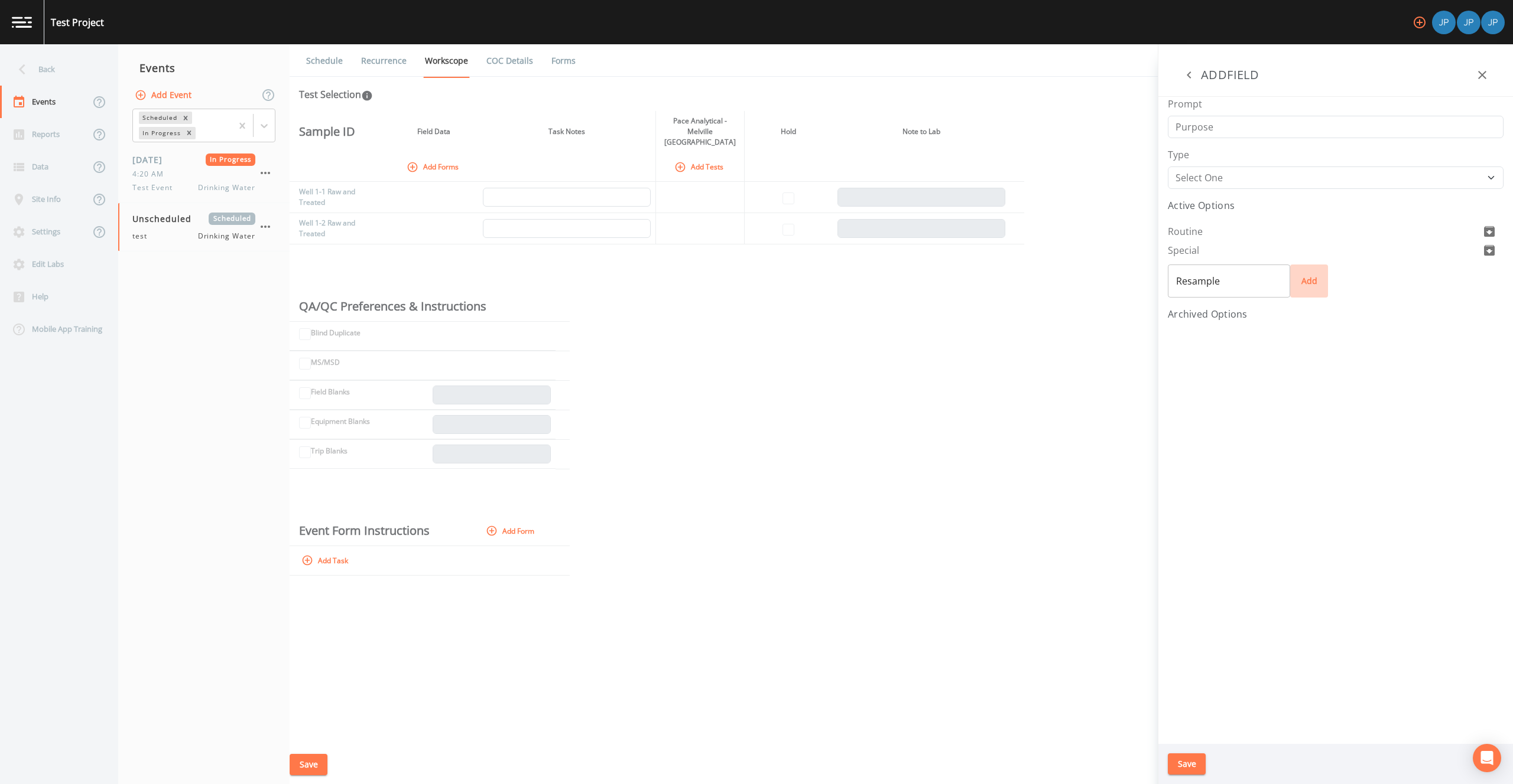
click at [1306, 285] on button "Add" at bounding box center [1309, 282] width 38 height 33
click at [1294, 394] on div "Prompt Purpose Type Number Photo Select One Signature Text Timer Active Options…" at bounding box center [1335, 420] width 355 height 647
click at [1191, 757] on button "Save" at bounding box center [1186, 764] width 38 height 22
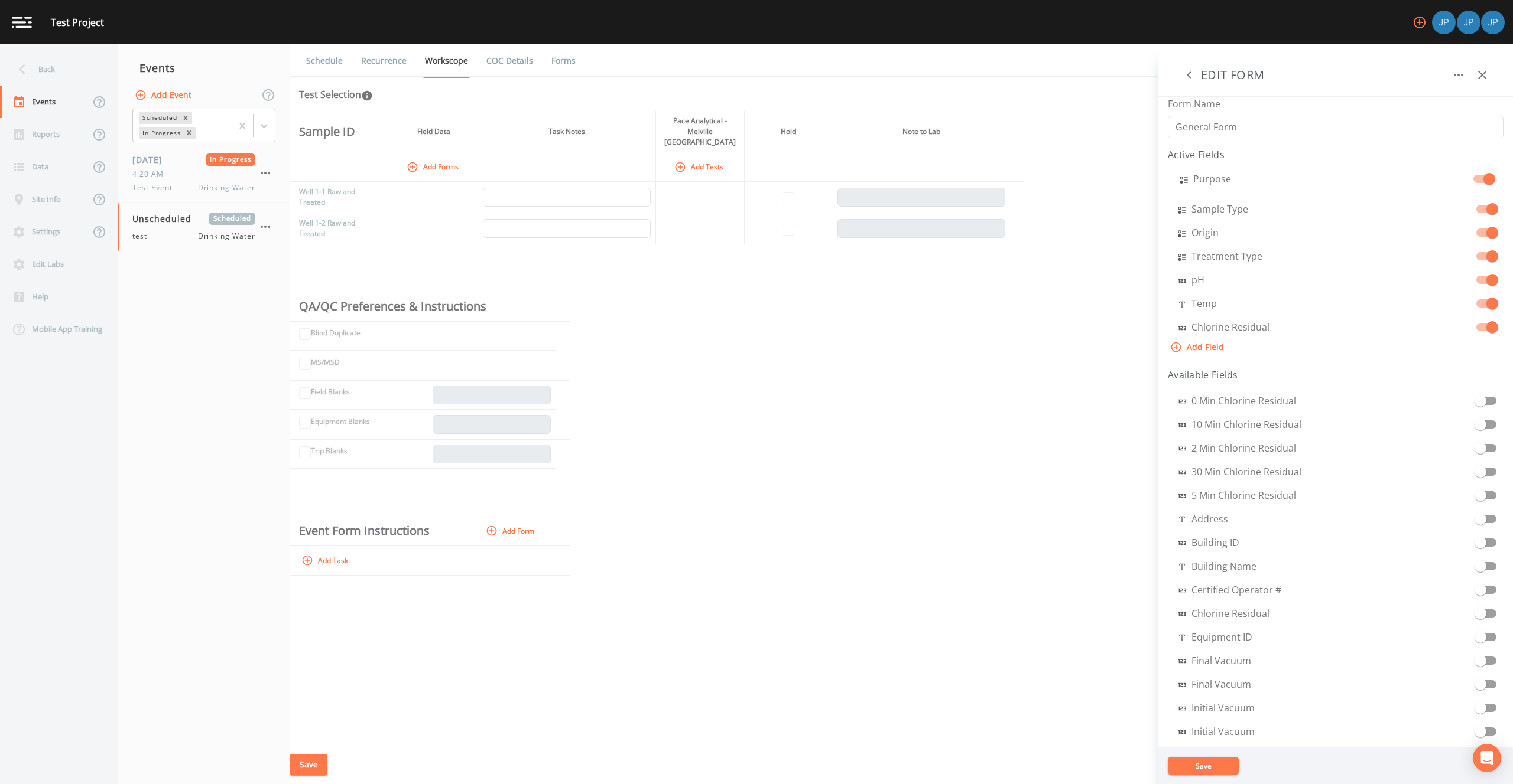
drag, startPoint x: 1170, startPoint y: 321, endPoint x: 1172, endPoint y: 174, distance: 147.0
click at [1172, 174] on div "Sample Type Origin Treatment Type pH Temp Chlorine Residual Purpose" at bounding box center [1335, 252] width 336 height 170
click at [1218, 770] on button "Save" at bounding box center [1202, 766] width 71 height 17
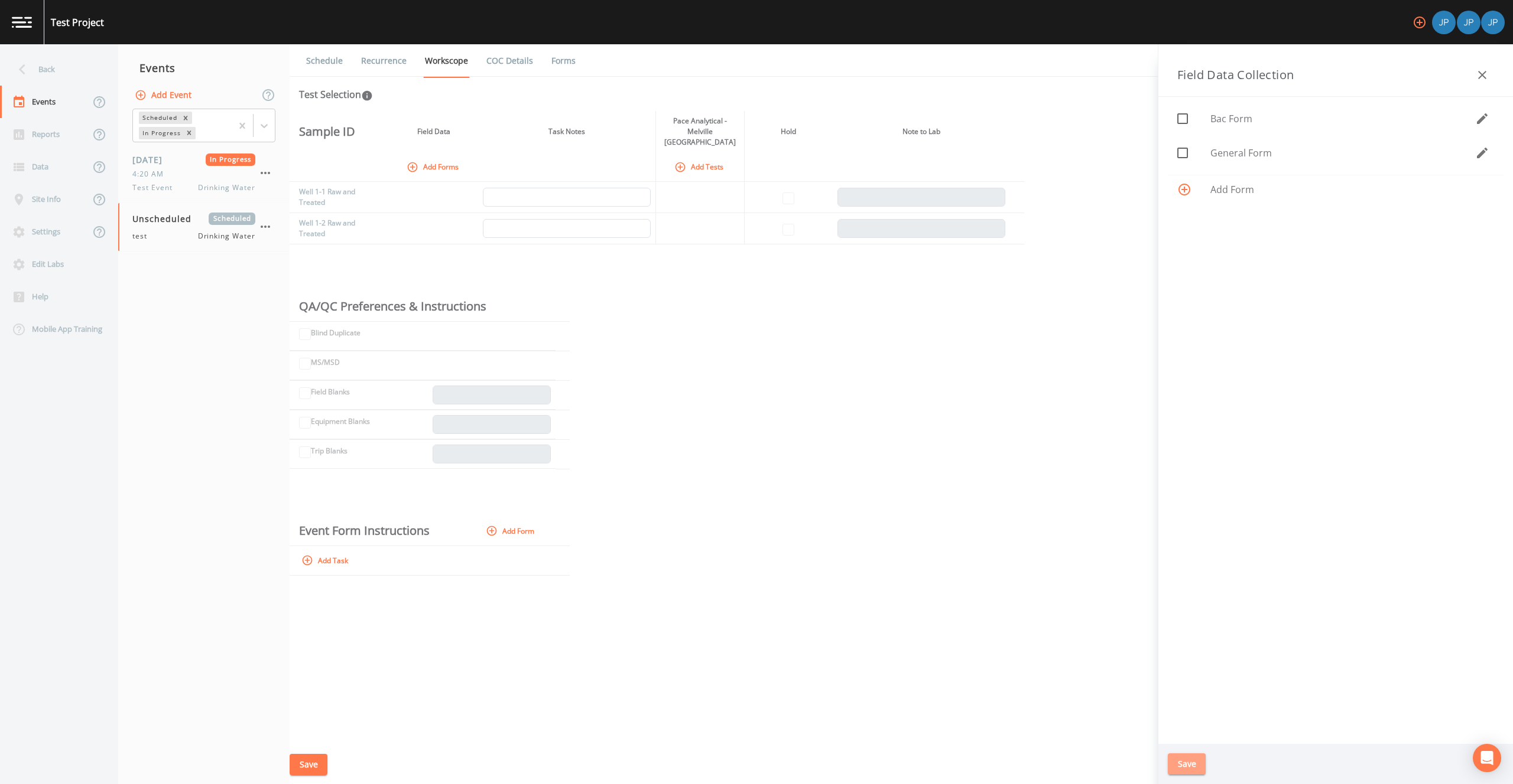
click at [1190, 762] on button "Save" at bounding box center [1186, 764] width 38 height 22
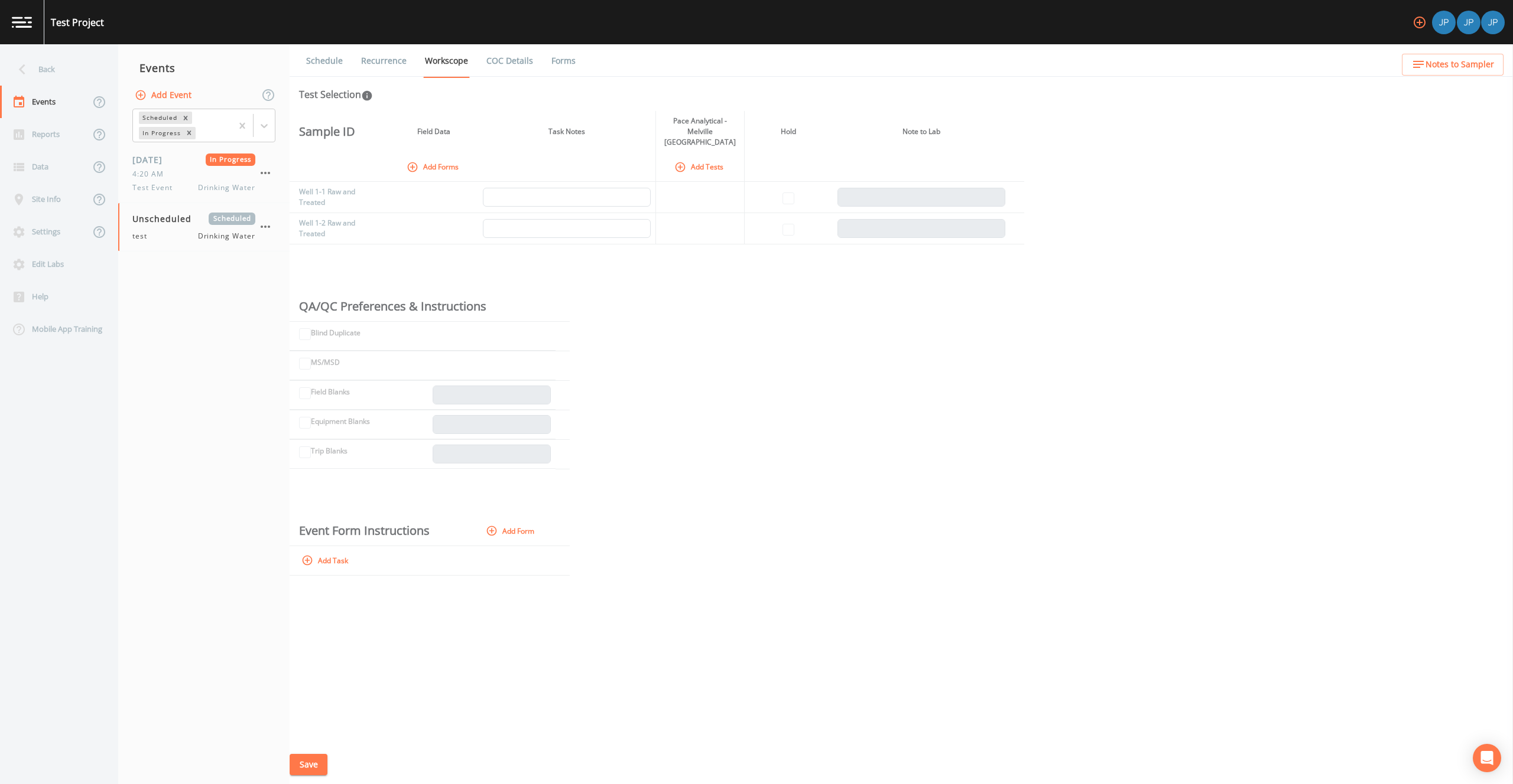
click at [1208, 309] on div "Sample ID Field Data Task Notes Pace Analytical - Melville NY Hold Note to Lab …" at bounding box center [901, 429] width 1223 height 635
click at [729, 279] on div "Sample ID Field Data Task Notes Pace Analytical - Melville NY Hold Note to Lab …" at bounding box center [901, 429] width 1223 height 635
click at [267, 222] on icon "button" at bounding box center [265, 227] width 14 height 14
click at [306, 293] on p "Delete" at bounding box center [324, 296] width 76 height 14
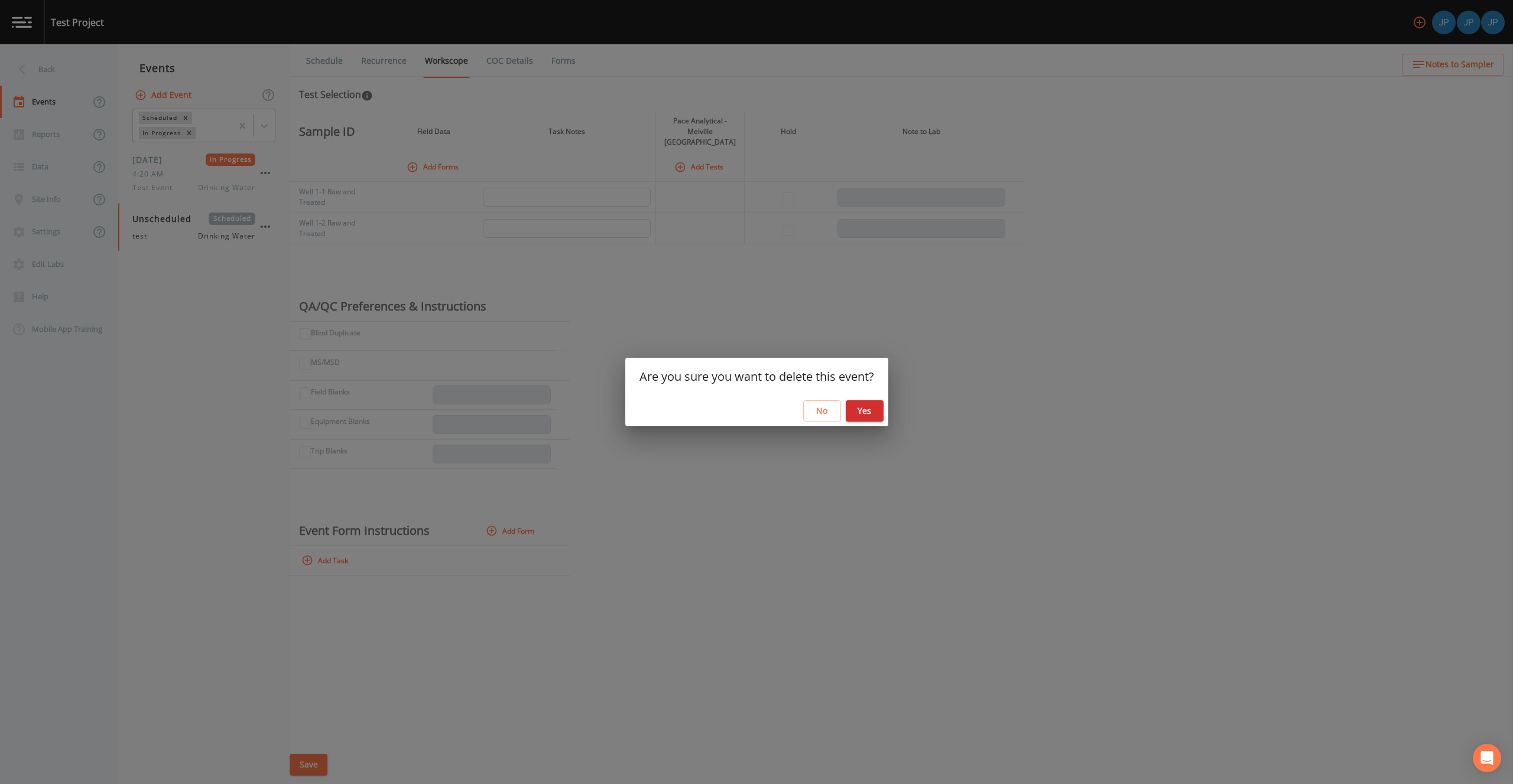
click at [852, 408] on button "Yes" at bounding box center [865, 411] width 38 height 22
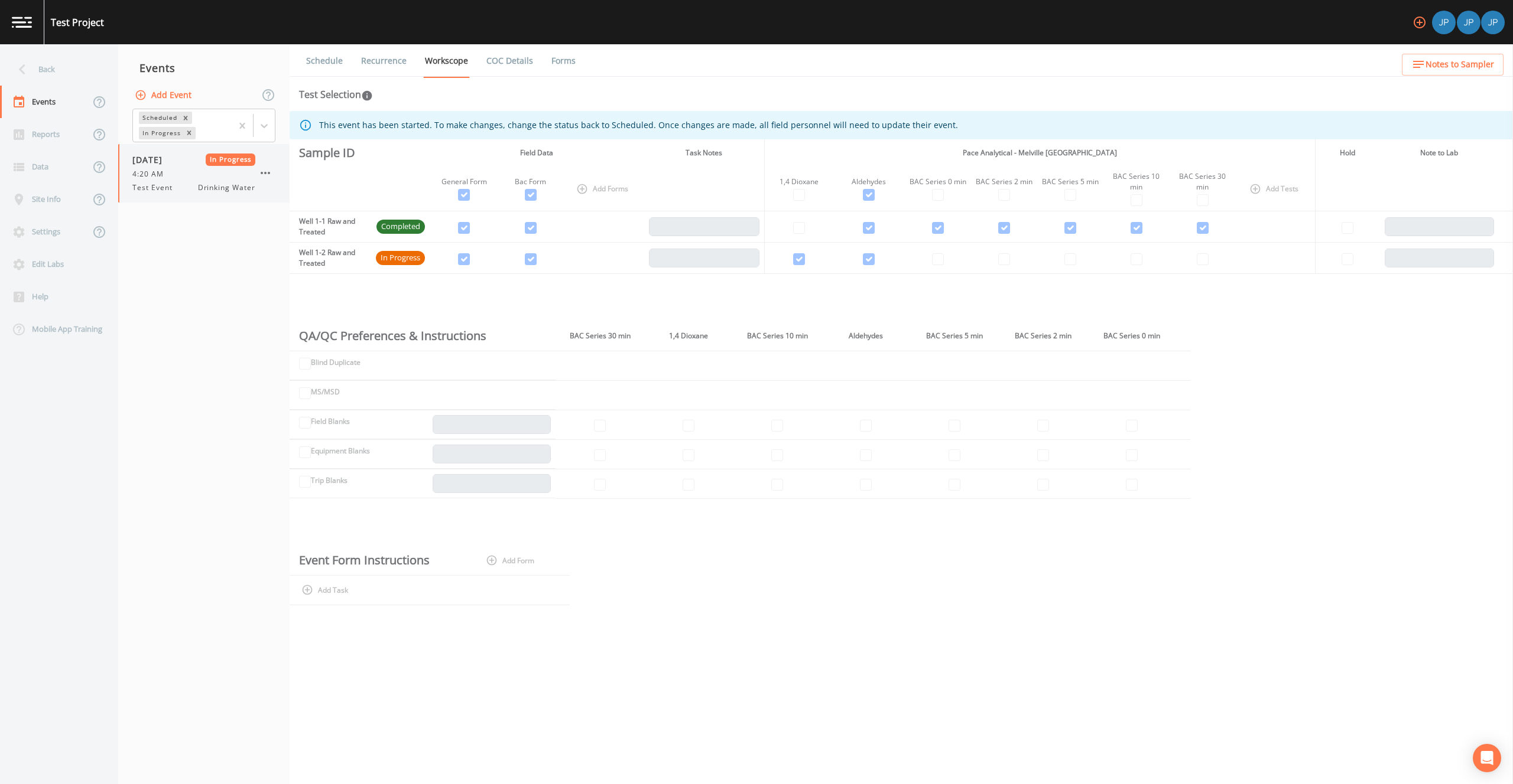
click at [268, 171] on icon "button" at bounding box center [265, 173] width 14 height 14
click at [341, 239] on p "Delete" at bounding box center [325, 242] width 79 height 14
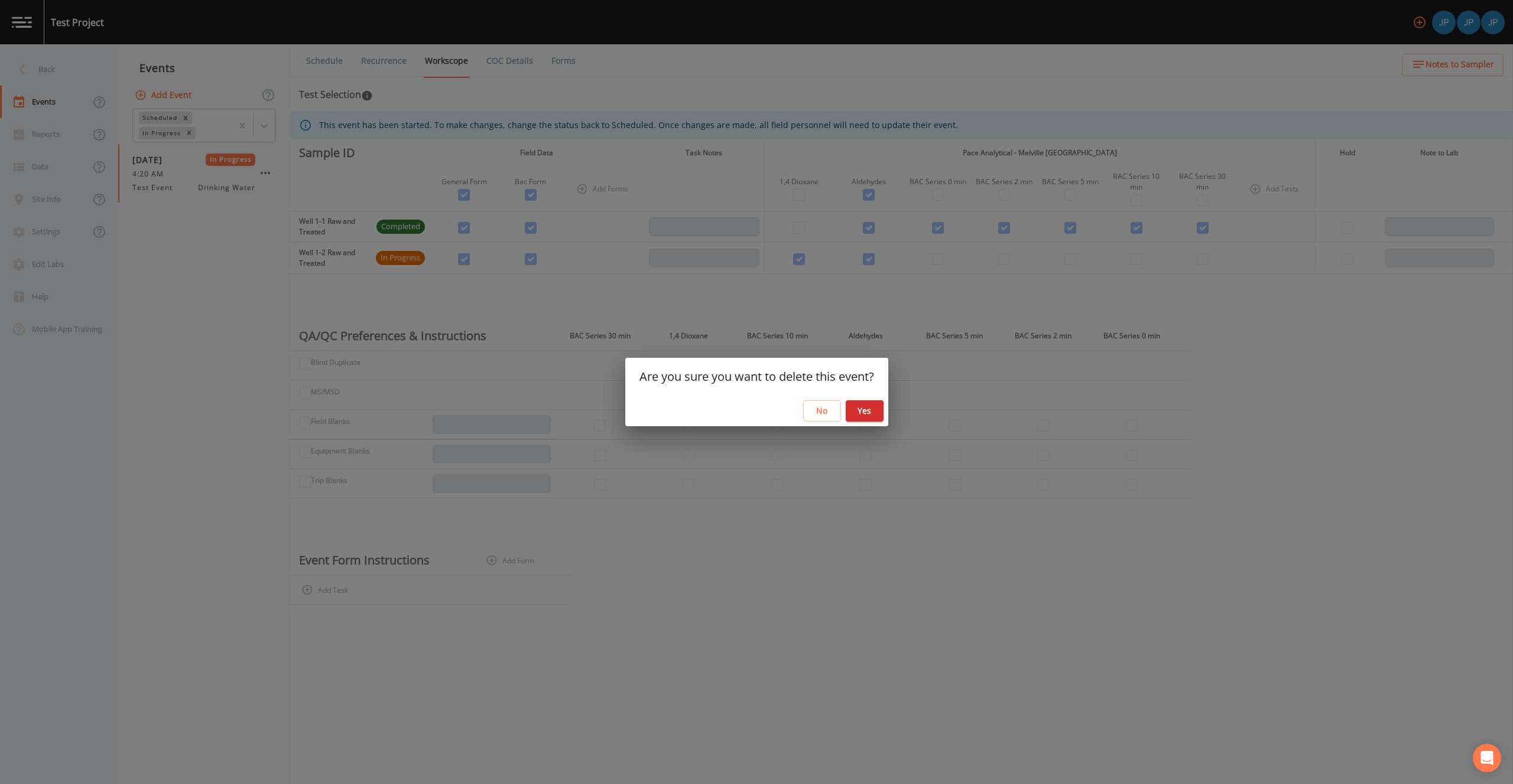
click at [852, 410] on button "Yes" at bounding box center [865, 411] width 38 height 22
